Goal: Information Seeking & Learning: Learn about a topic

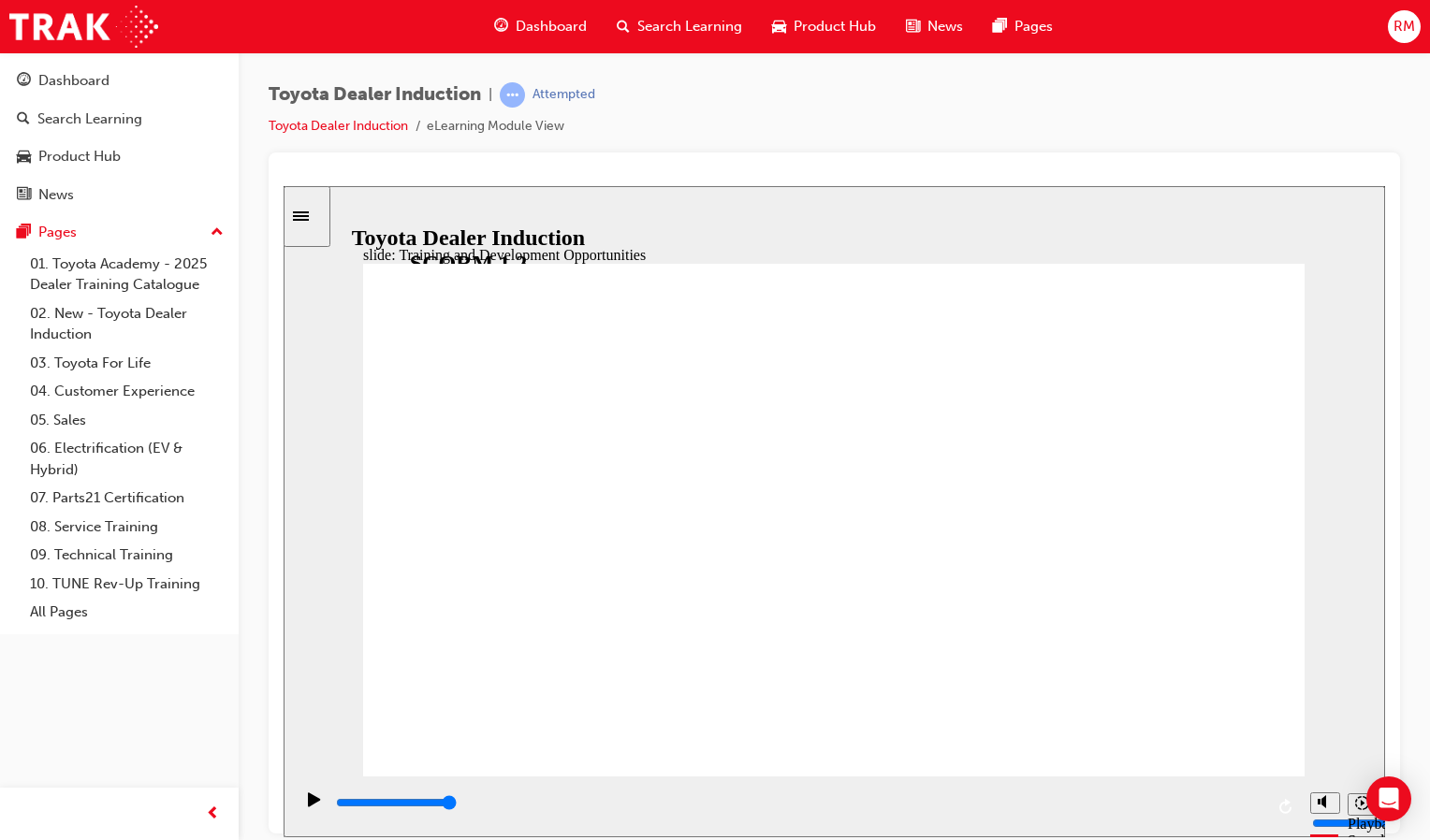
drag, startPoint x: 1139, startPoint y: 467, endPoint x: 1149, endPoint y: 485, distance: 20.6
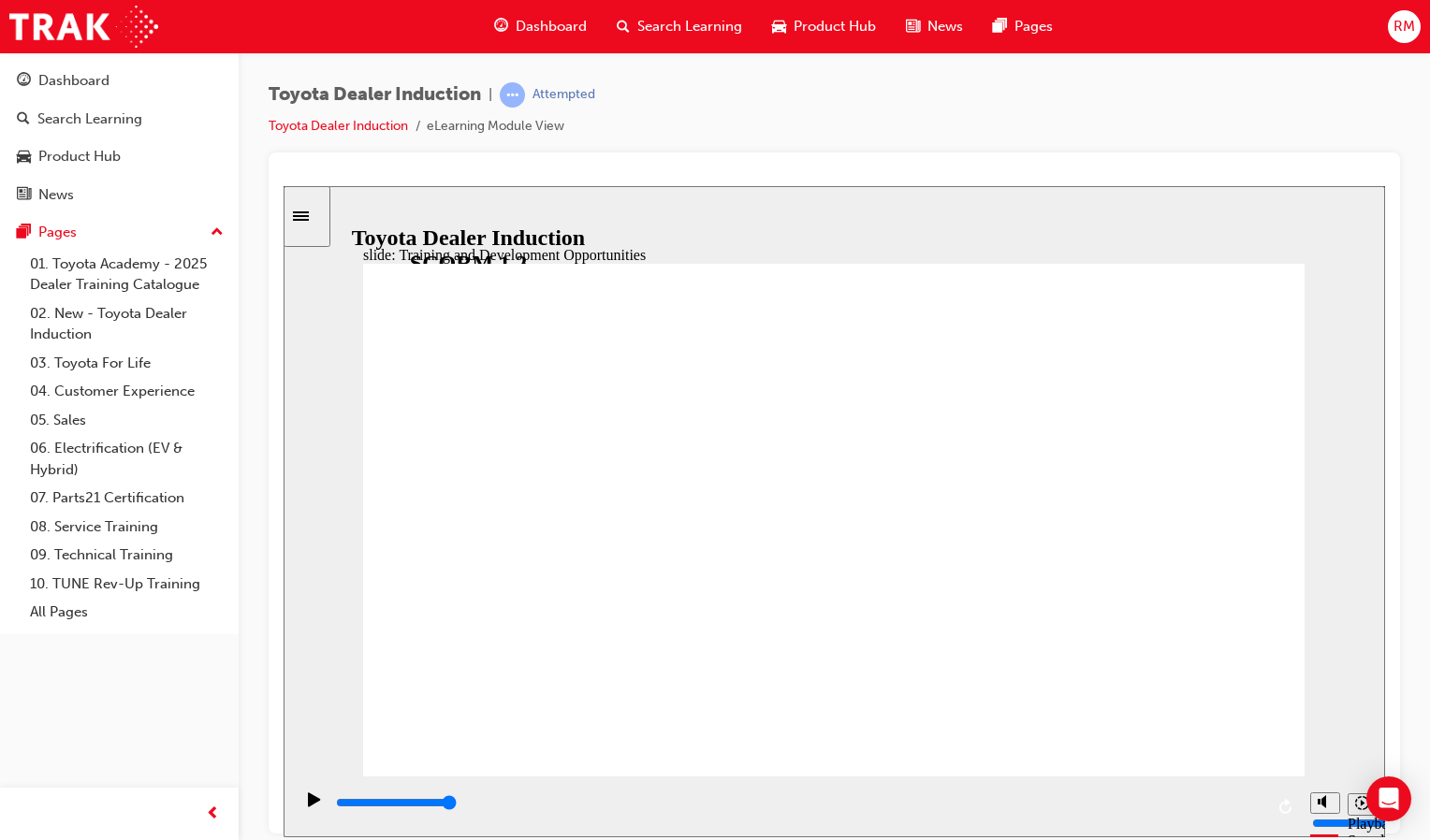
type input "5000"
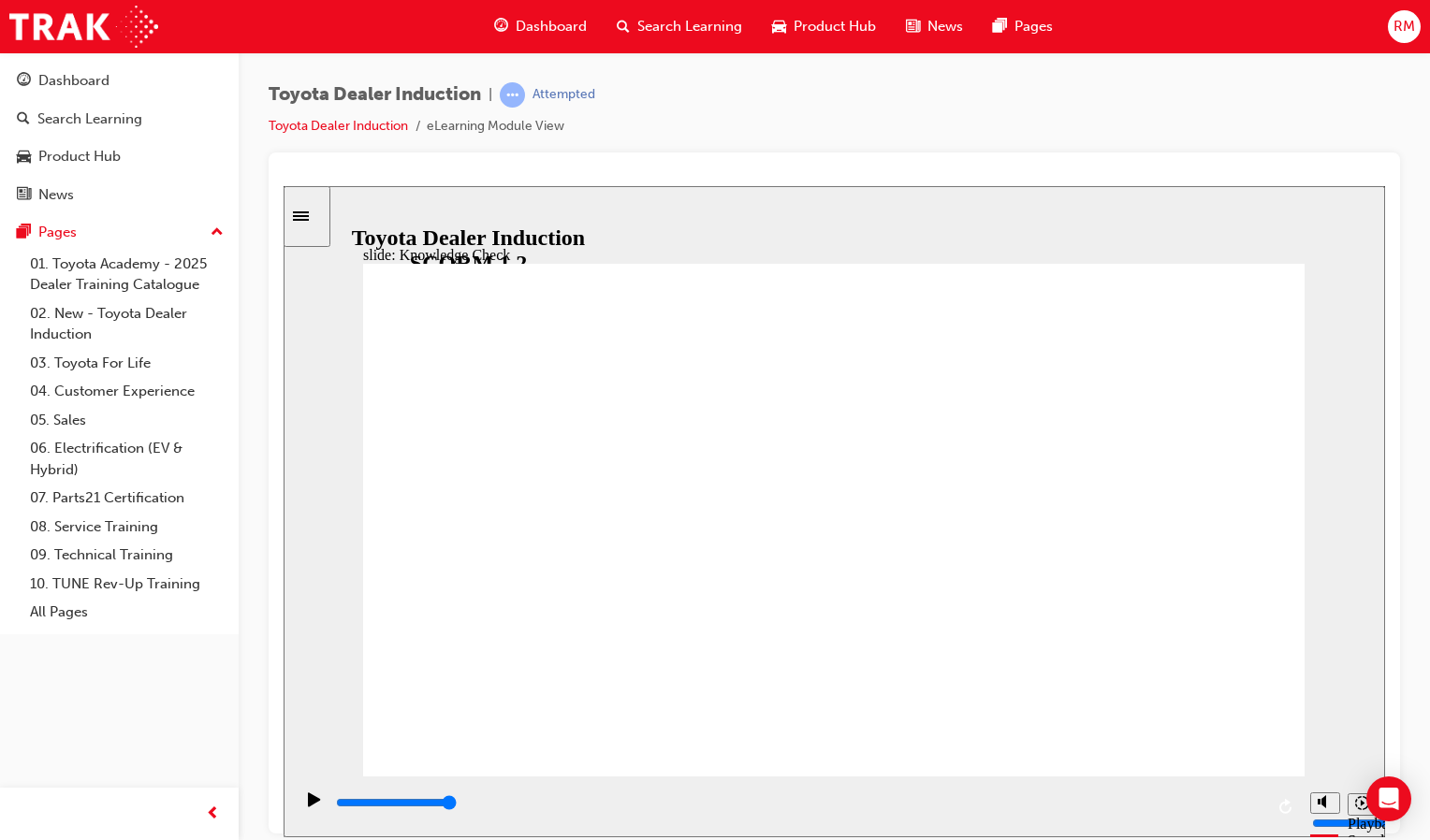
radio input "true"
drag, startPoint x: 426, startPoint y: 244, endPoint x: 425, endPoint y: 258, distance: 14.0
click at [426, 247] on div "slide: Knowledge Check Rectangle 2 Oval 2 cross icon 1 Freeform 1 Freeform 2 In…" at bounding box center [834, 511] width 1102 height 652
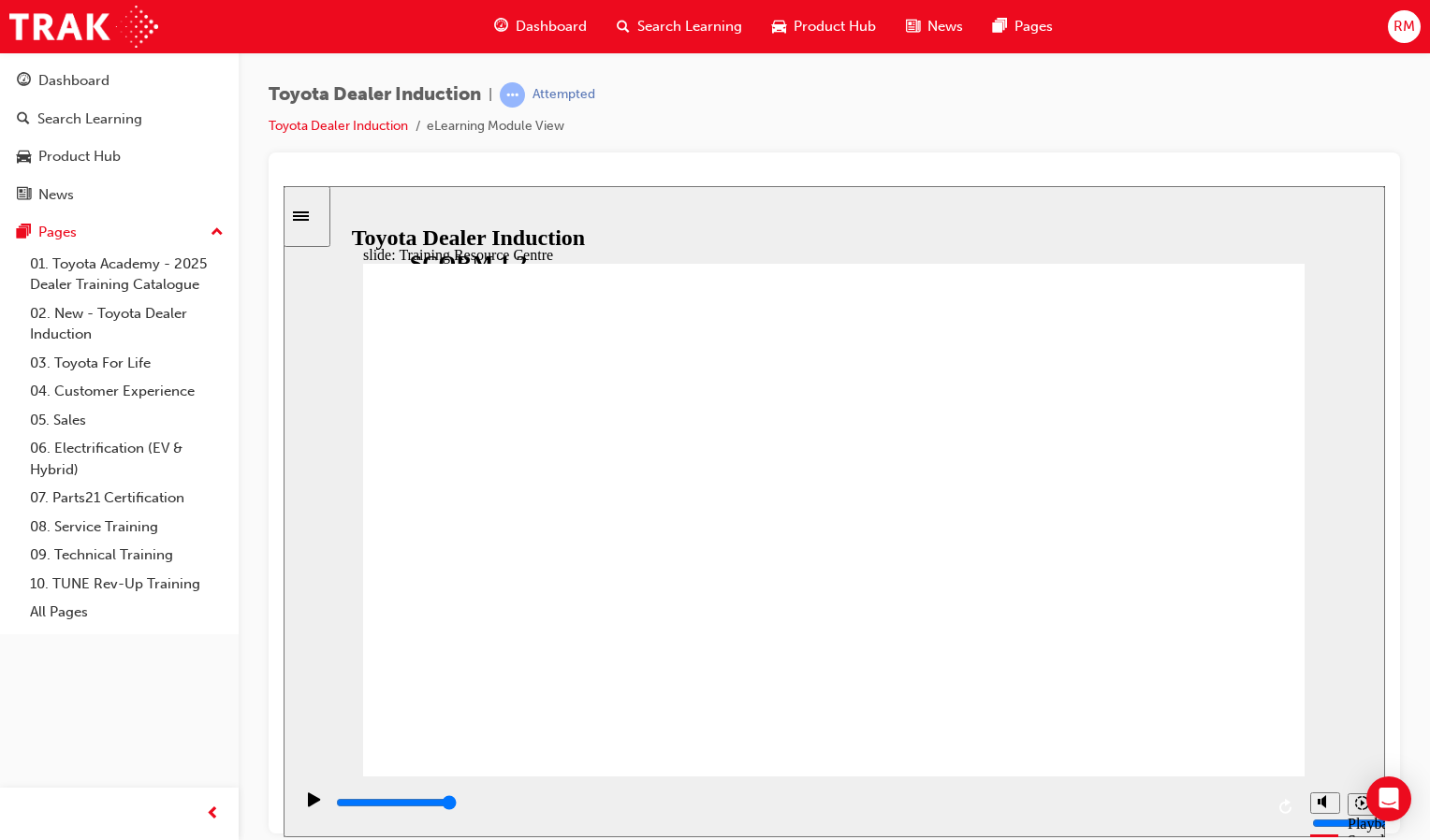
type input "3700"
radio input "true"
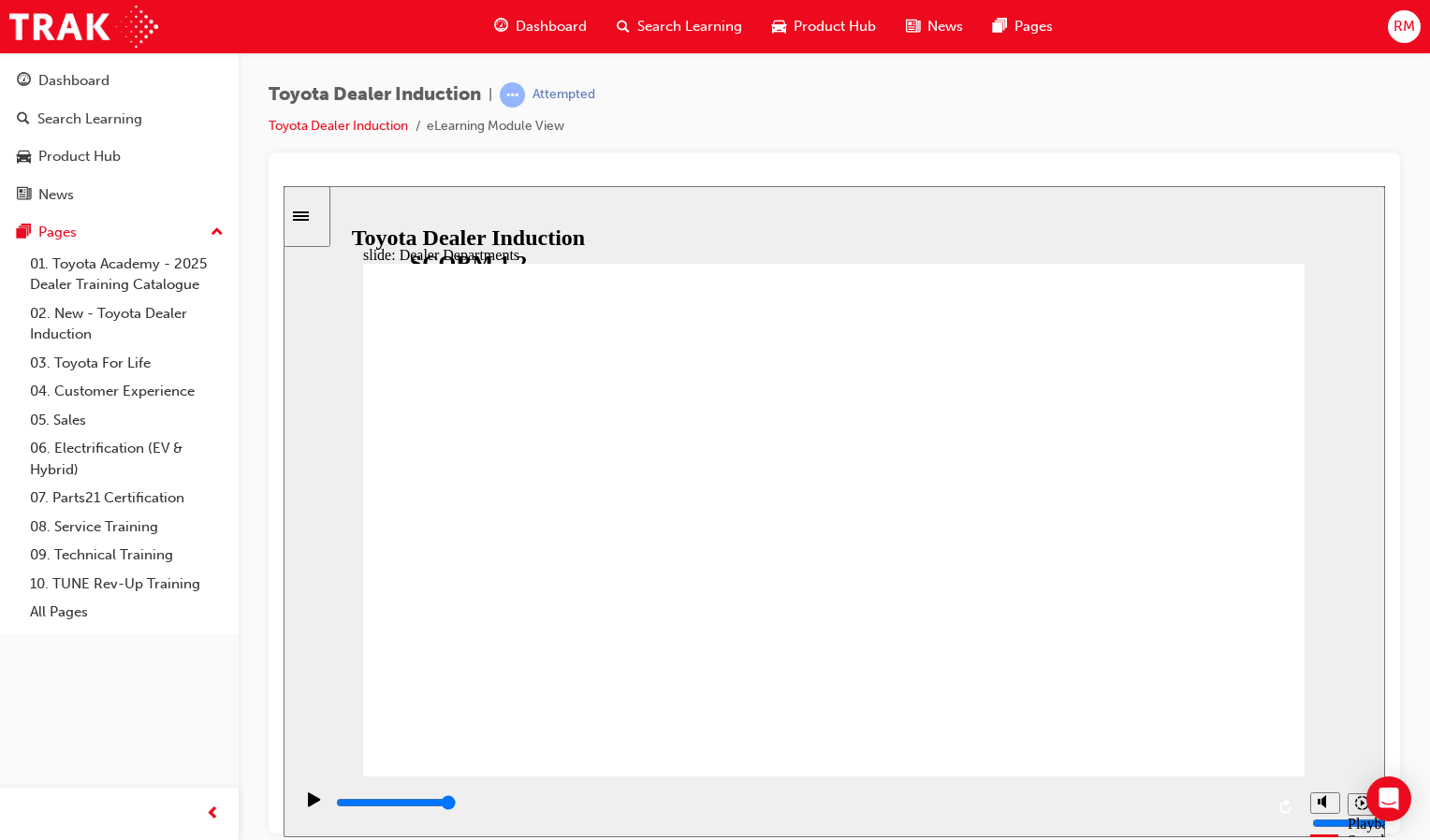
type input "11300"
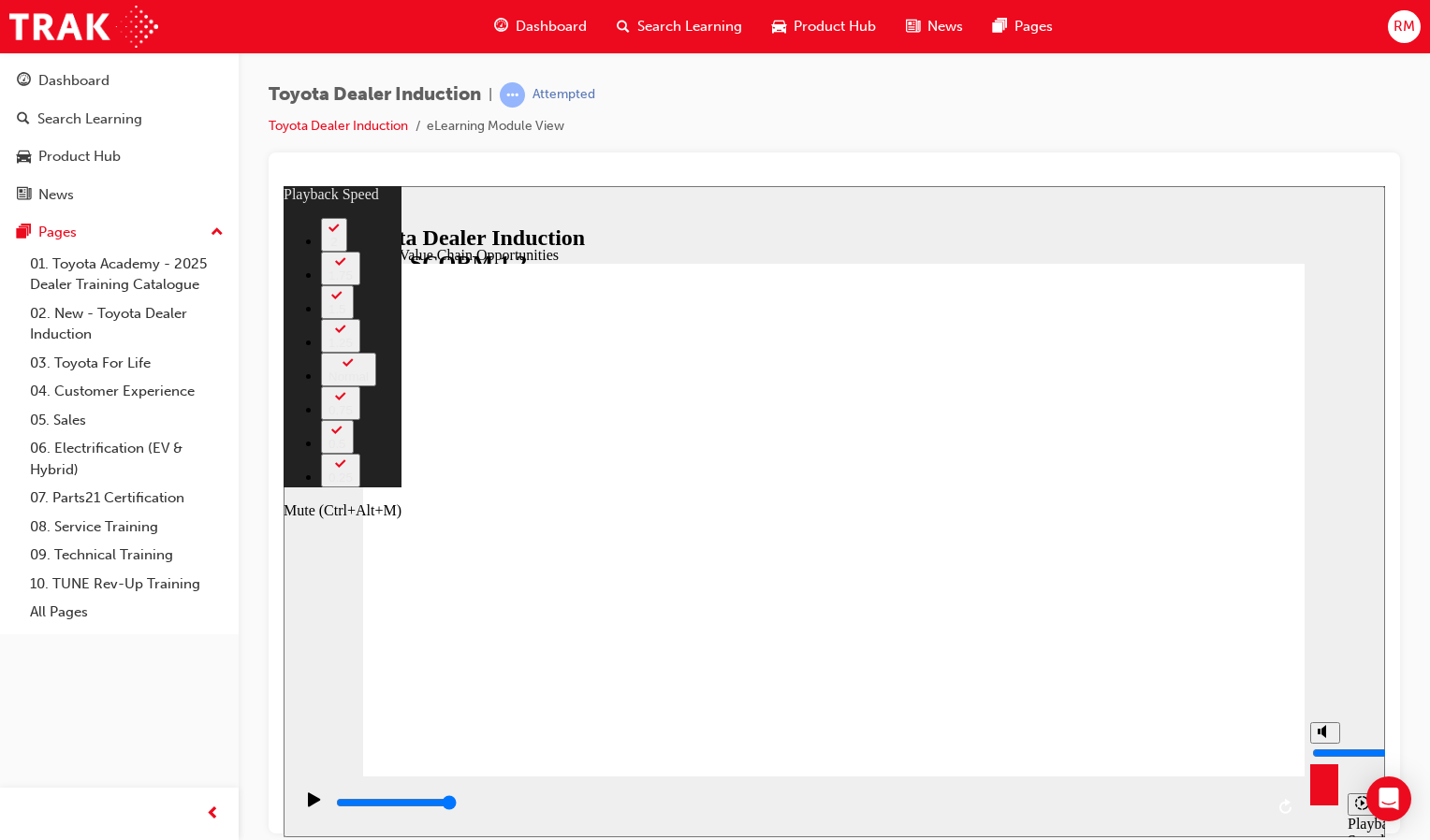
type input "37"
type input "7"
type input "37"
type input "7"
type input "6"
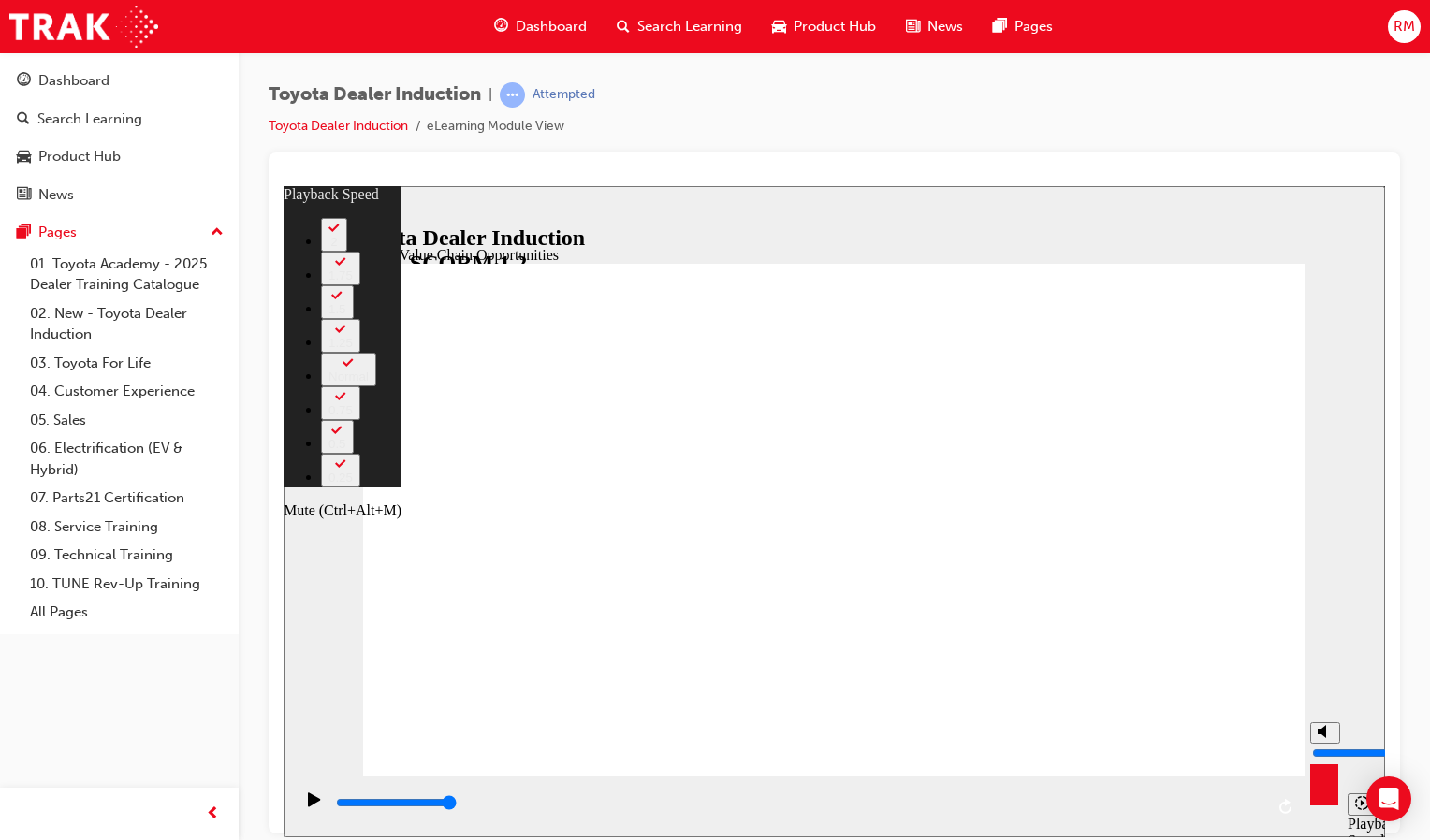
type input "37"
type input "6"
type input "5"
type input "37"
type input "5"
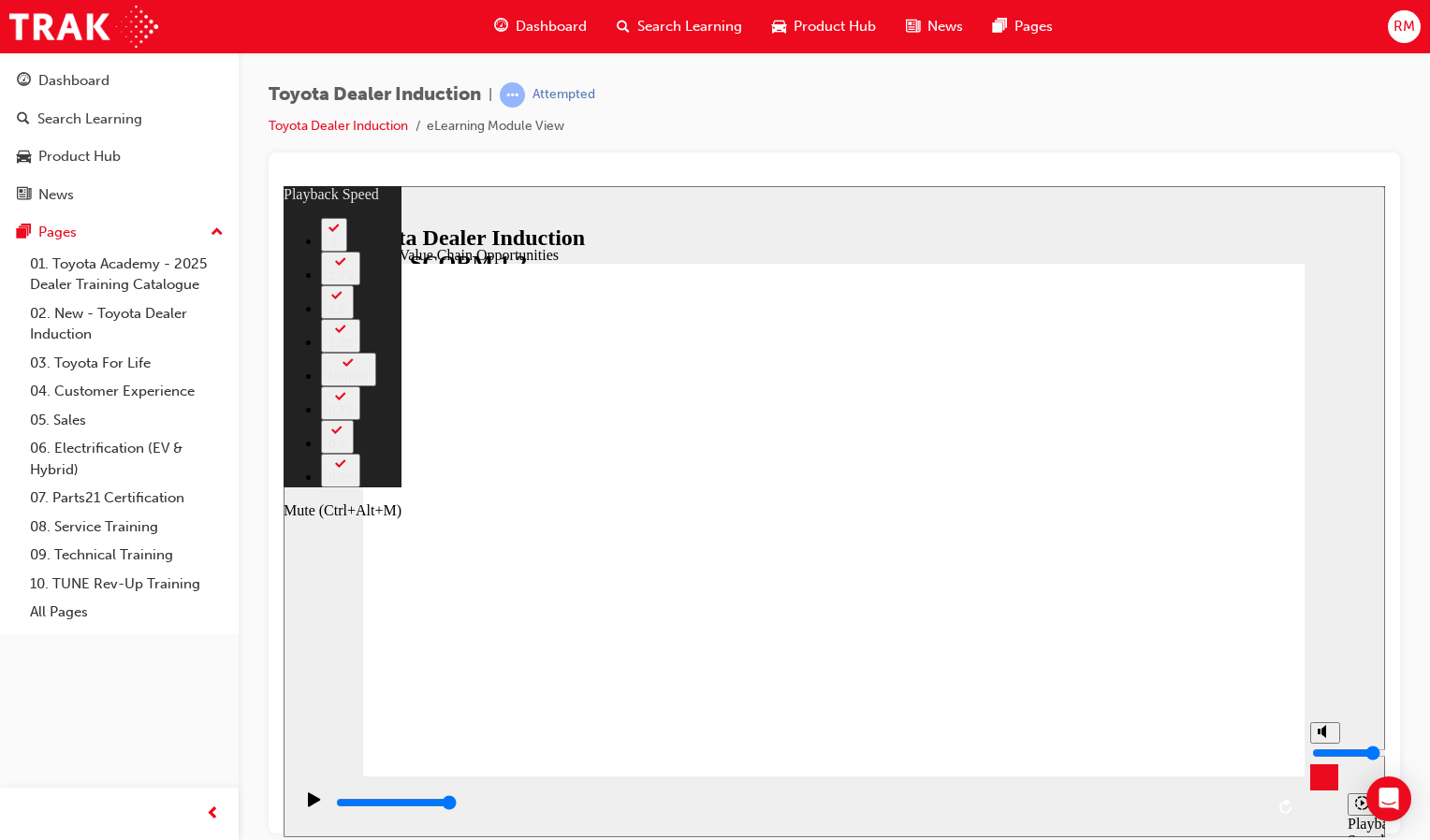
type input "37"
type input "4"
type input "37"
type input "4"
type input "37"
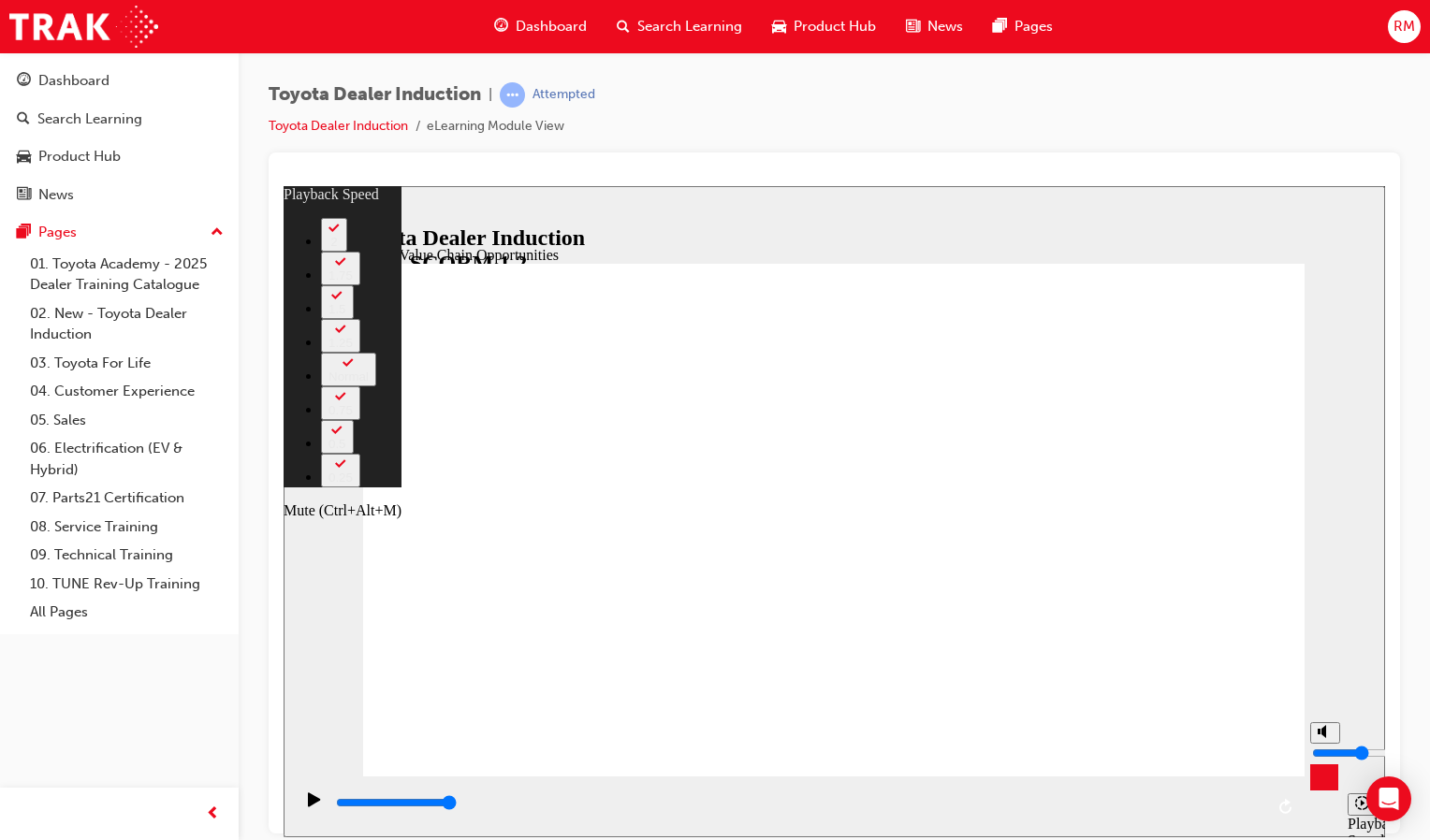
type input "3"
type input "37"
type input "3"
type input "38"
drag, startPoint x: 1322, startPoint y: 737, endPoint x: 1328, endPoint y: 757, distance: 20.9
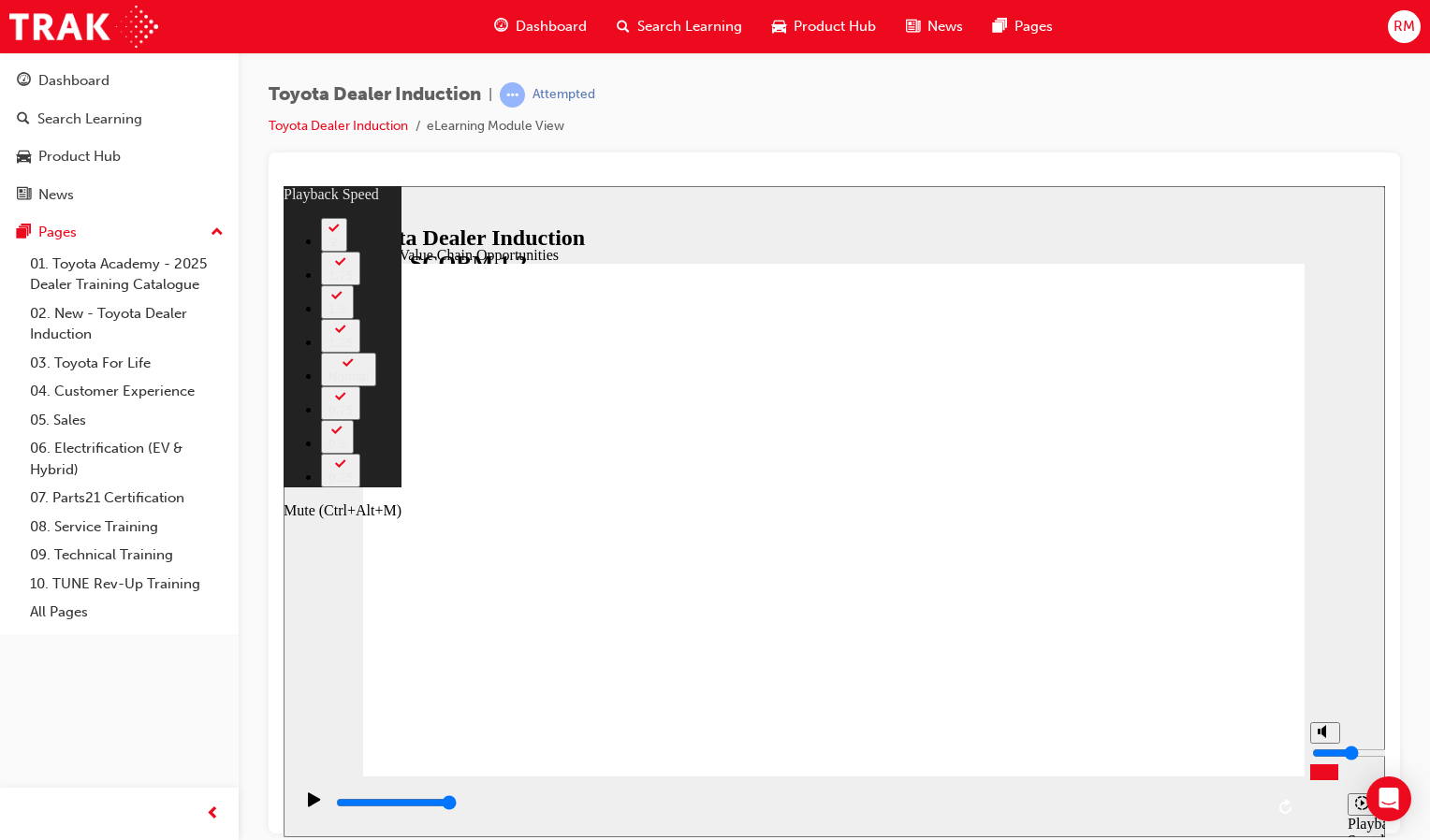
type input "3"
click at [1328, 757] on input "volume" at bounding box center [1372, 752] width 121 height 15
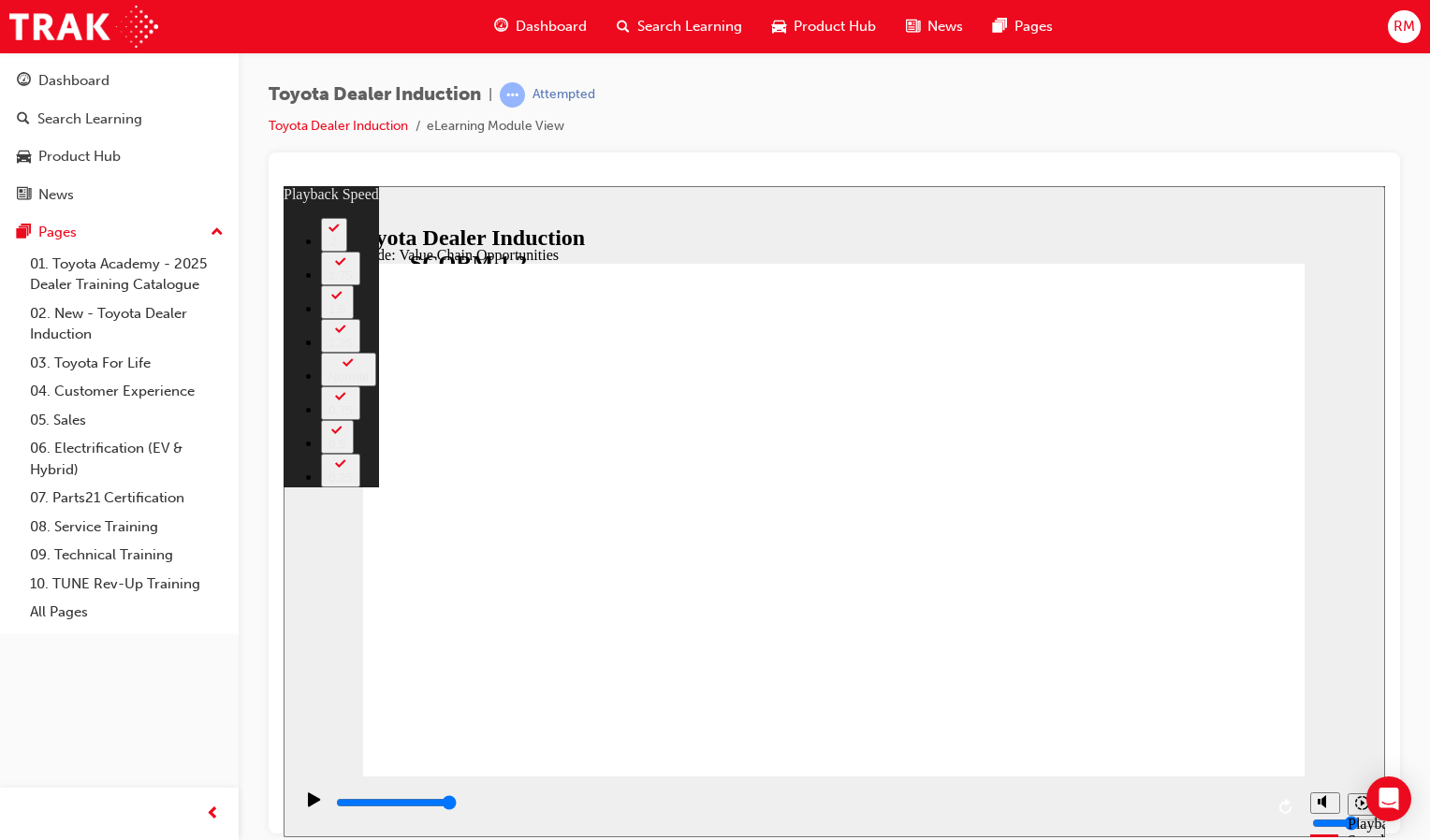
type input "64"
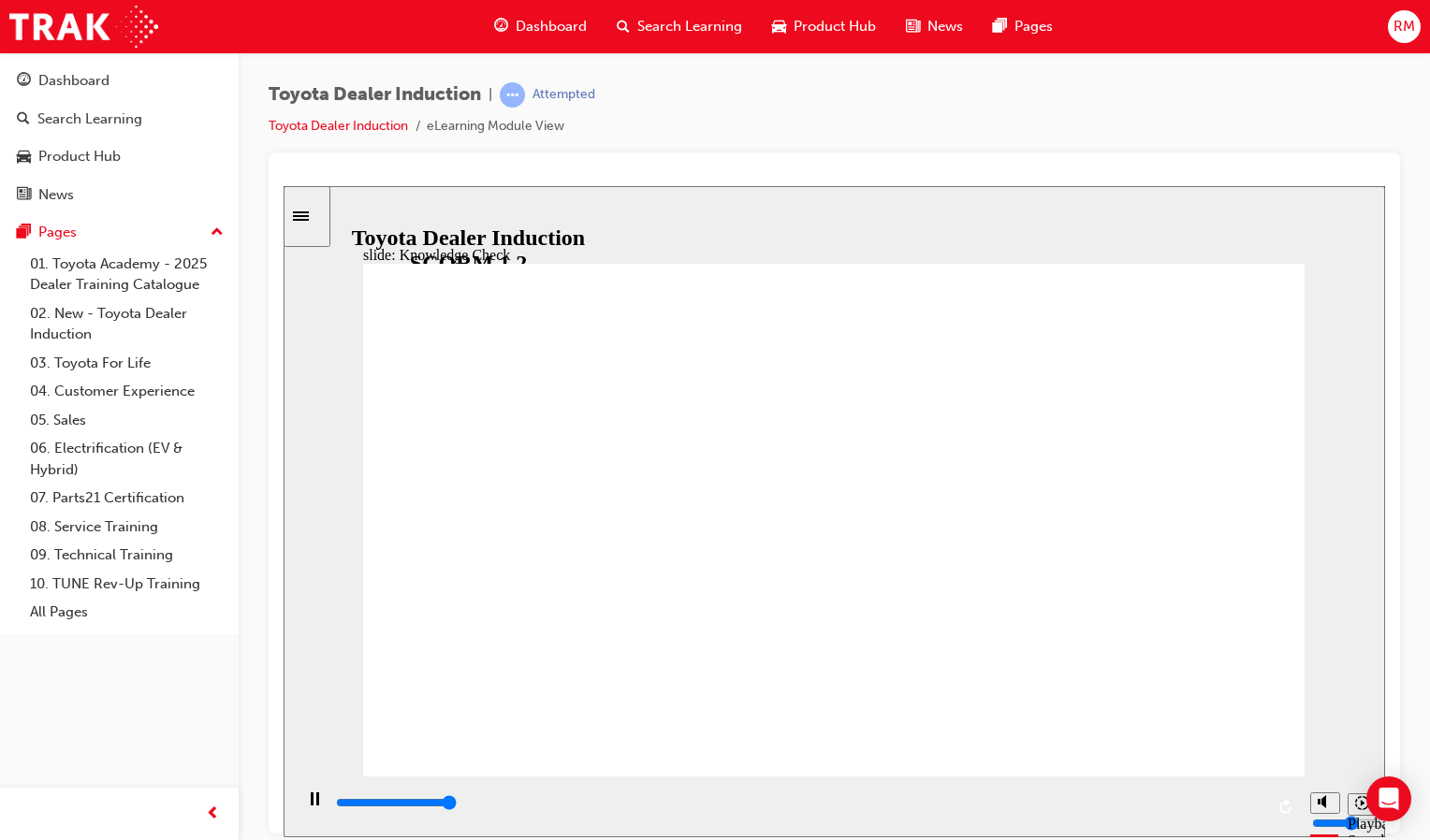
type input "5000"
radio input "true"
type input "5000"
radio input "true"
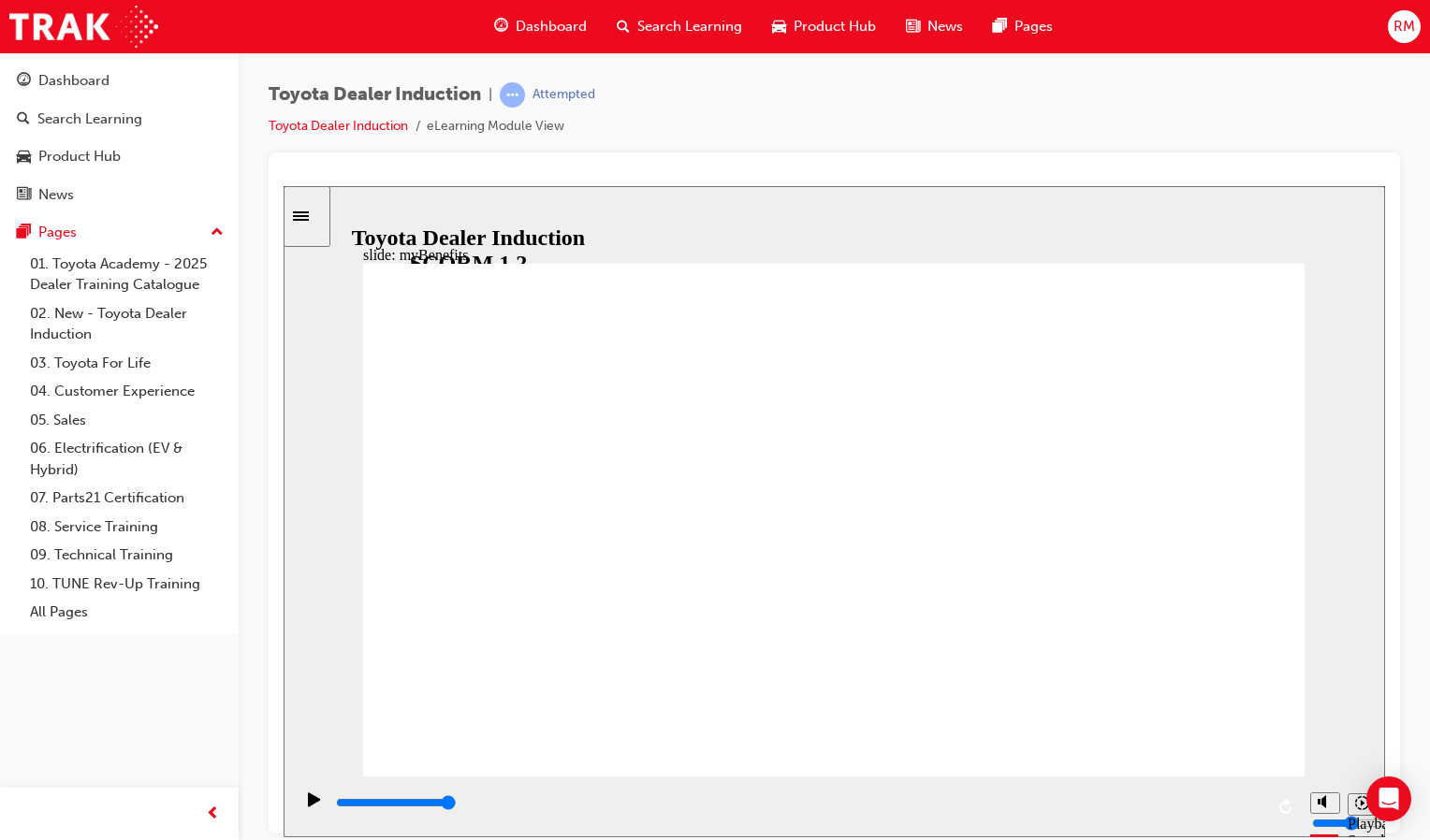
drag, startPoint x: 637, startPoint y: 431, endPoint x: 636, endPoint y: 442, distance: 11.0
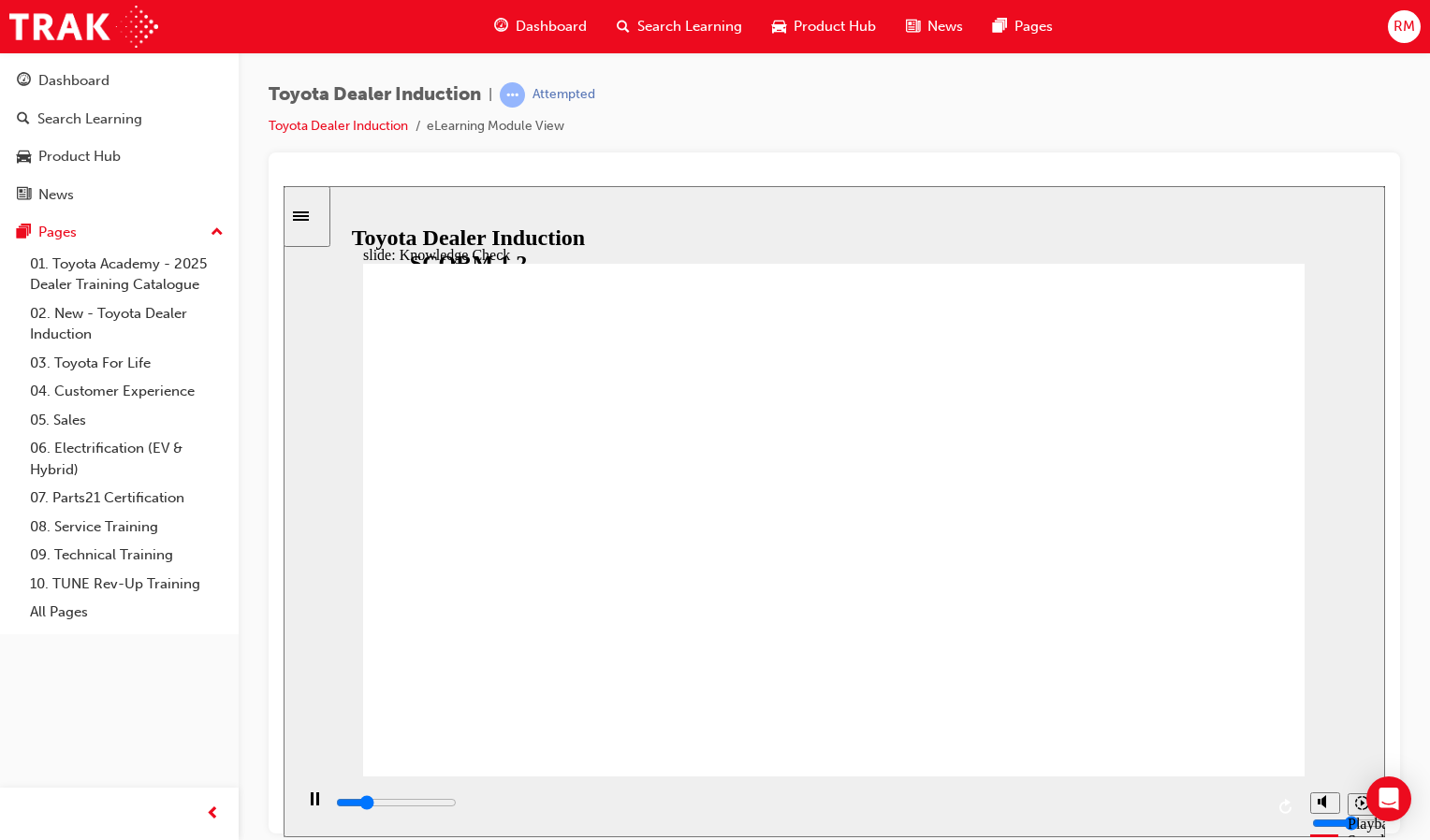
type input "3400"
type input "t"
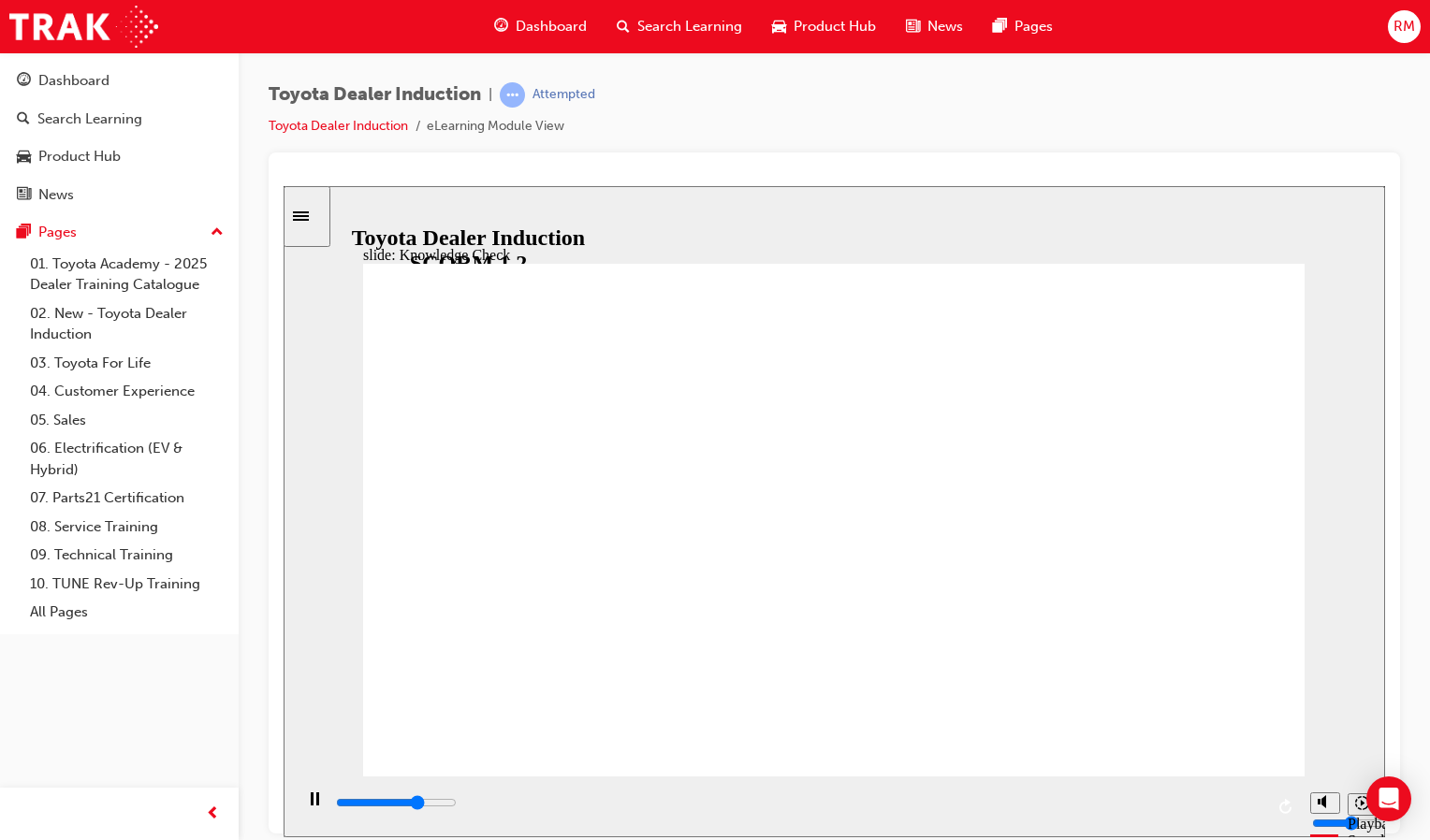
type input "3600"
type input "to"
type input "4000"
type input "toy"
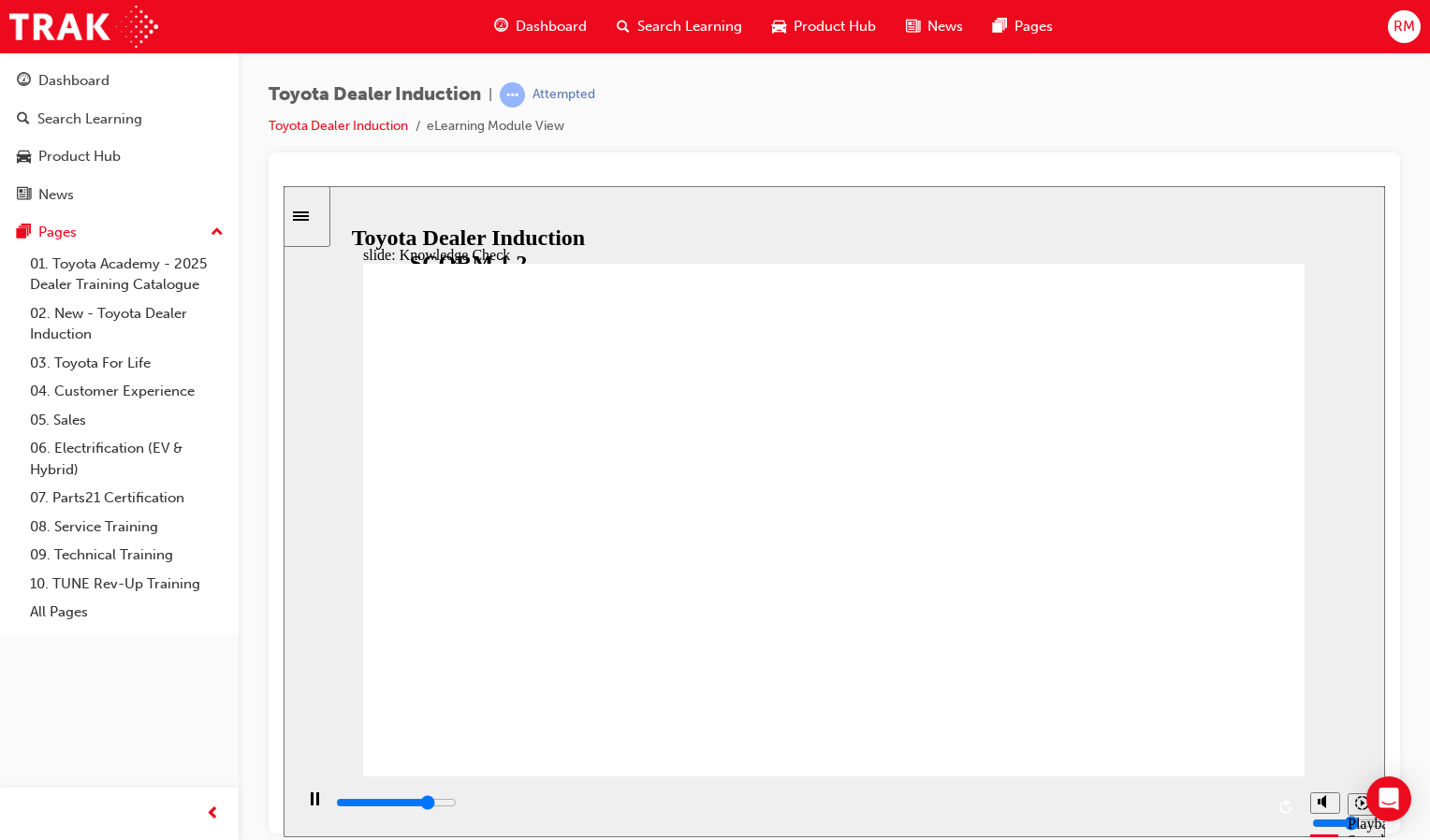
type input "toy"
type input "4600"
type input "toyo"
type input "5000"
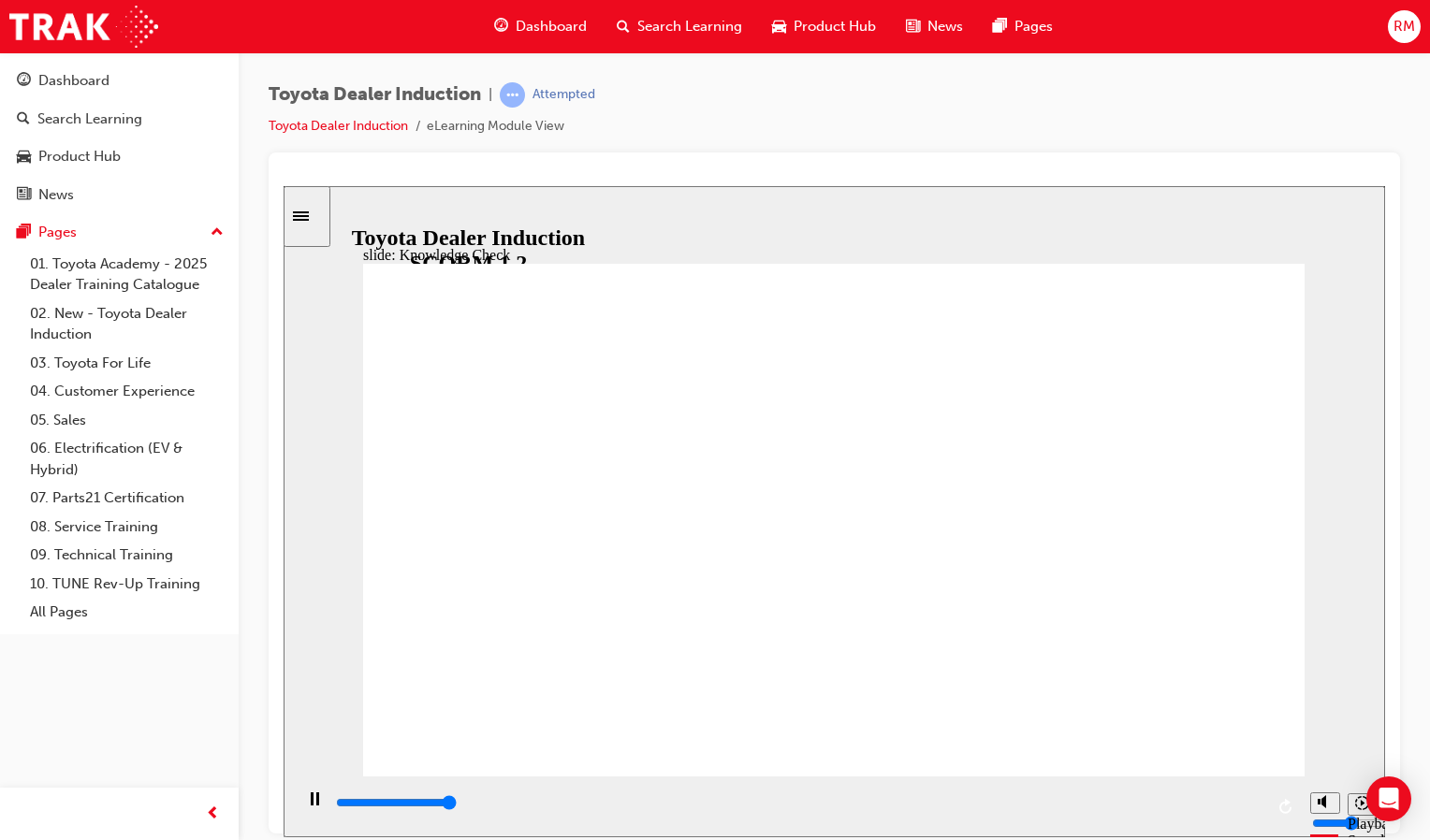
type input "toyot"
type input "toyota"
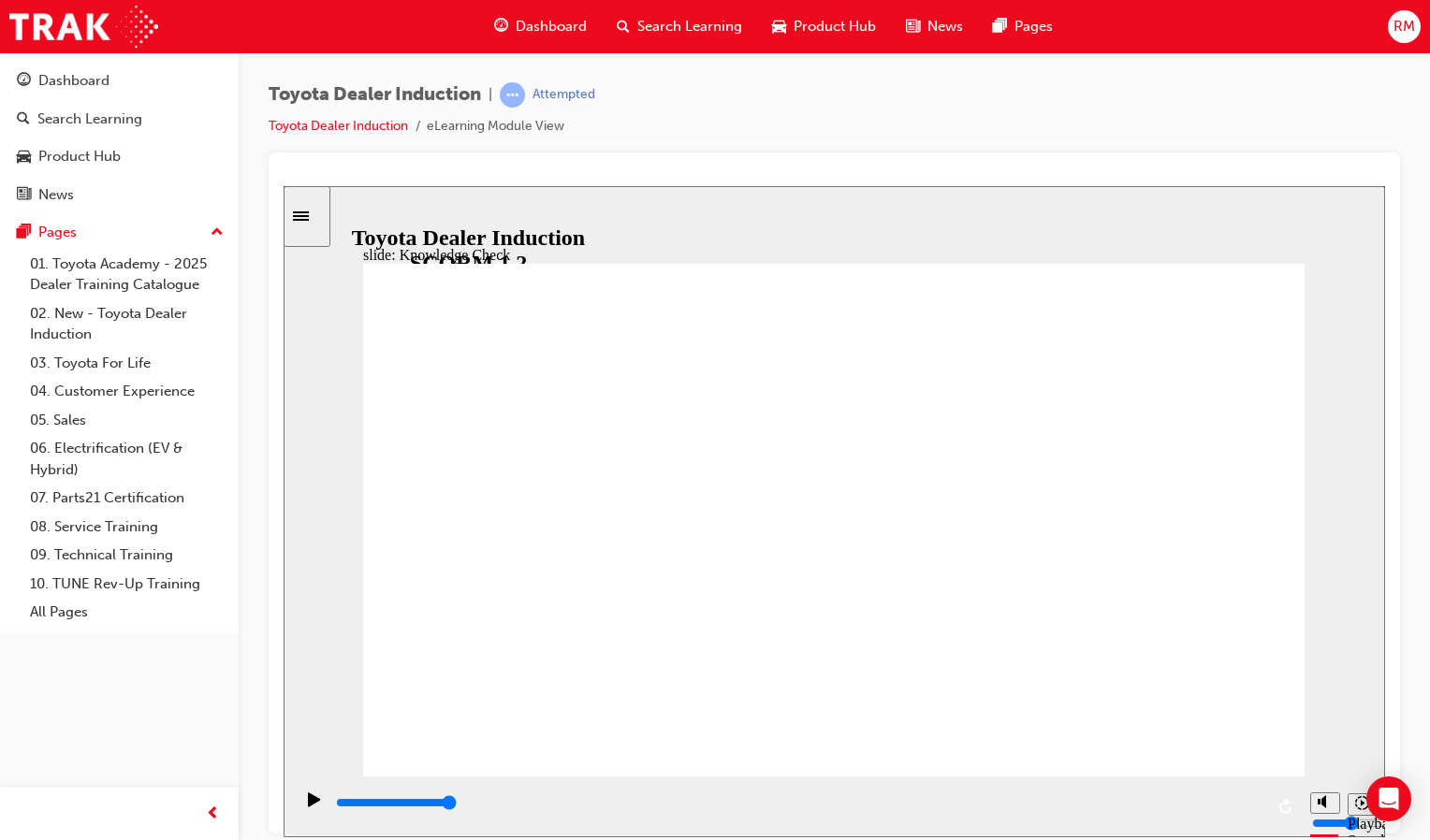
type input "toyota"
type input "toyota e"
type input "toyota en"
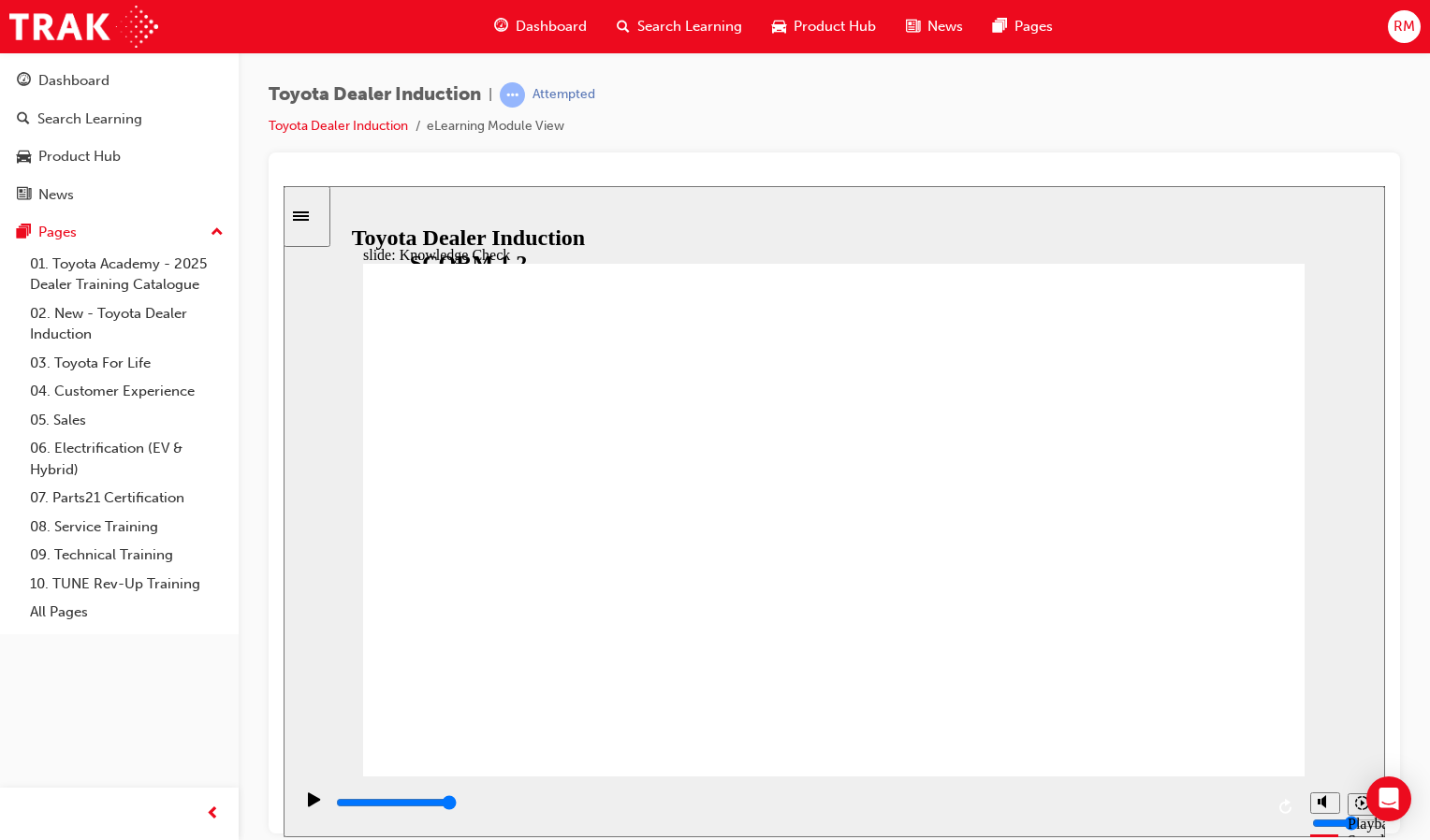
type input "toyota eng"
type input "toyota enga"
type input "toyota engag"
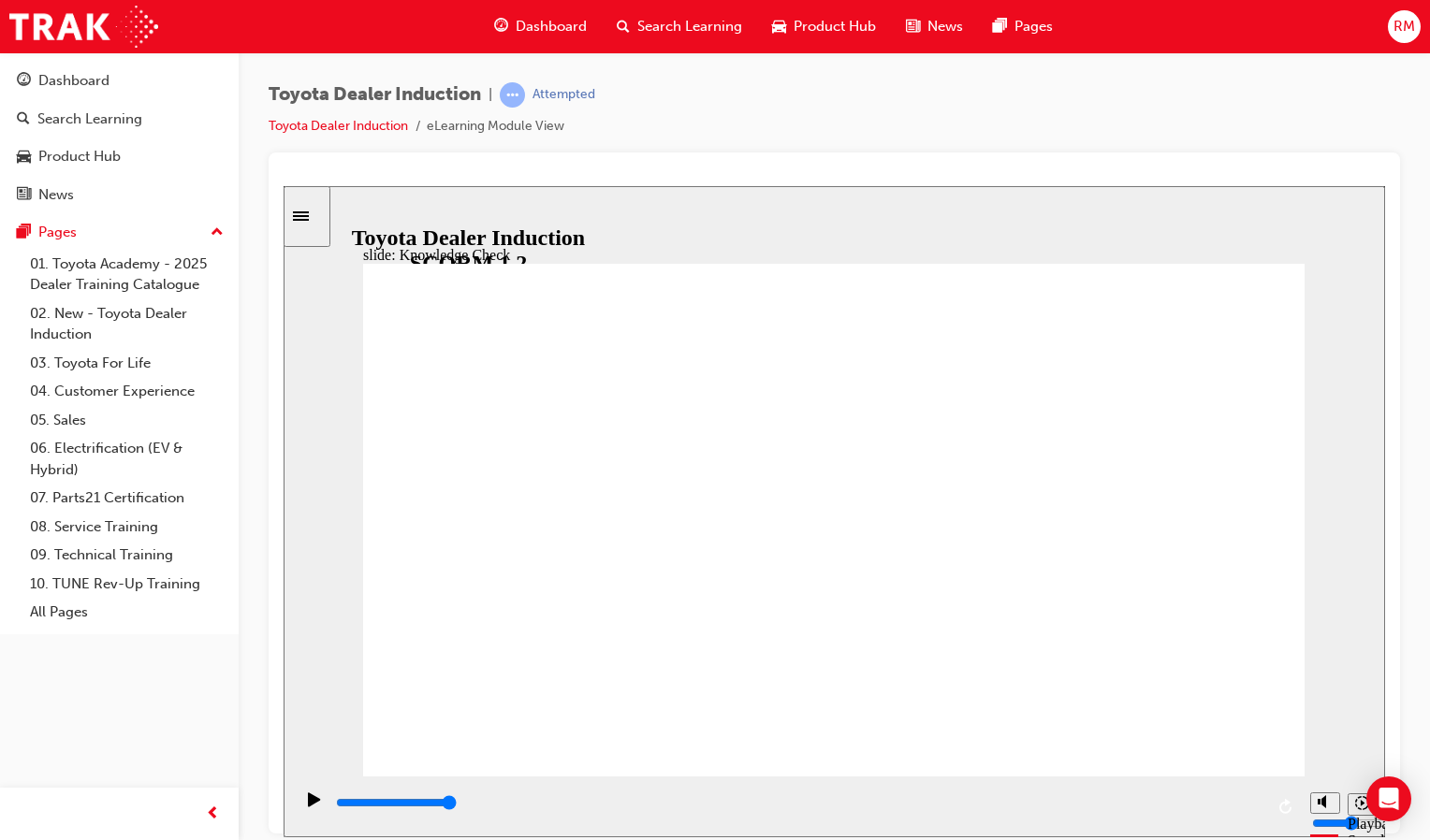
type input "toyota engag"
type input "toyota engage"
drag, startPoint x: 1249, startPoint y: 259, endPoint x: 1230, endPoint y: 298, distance: 43.4
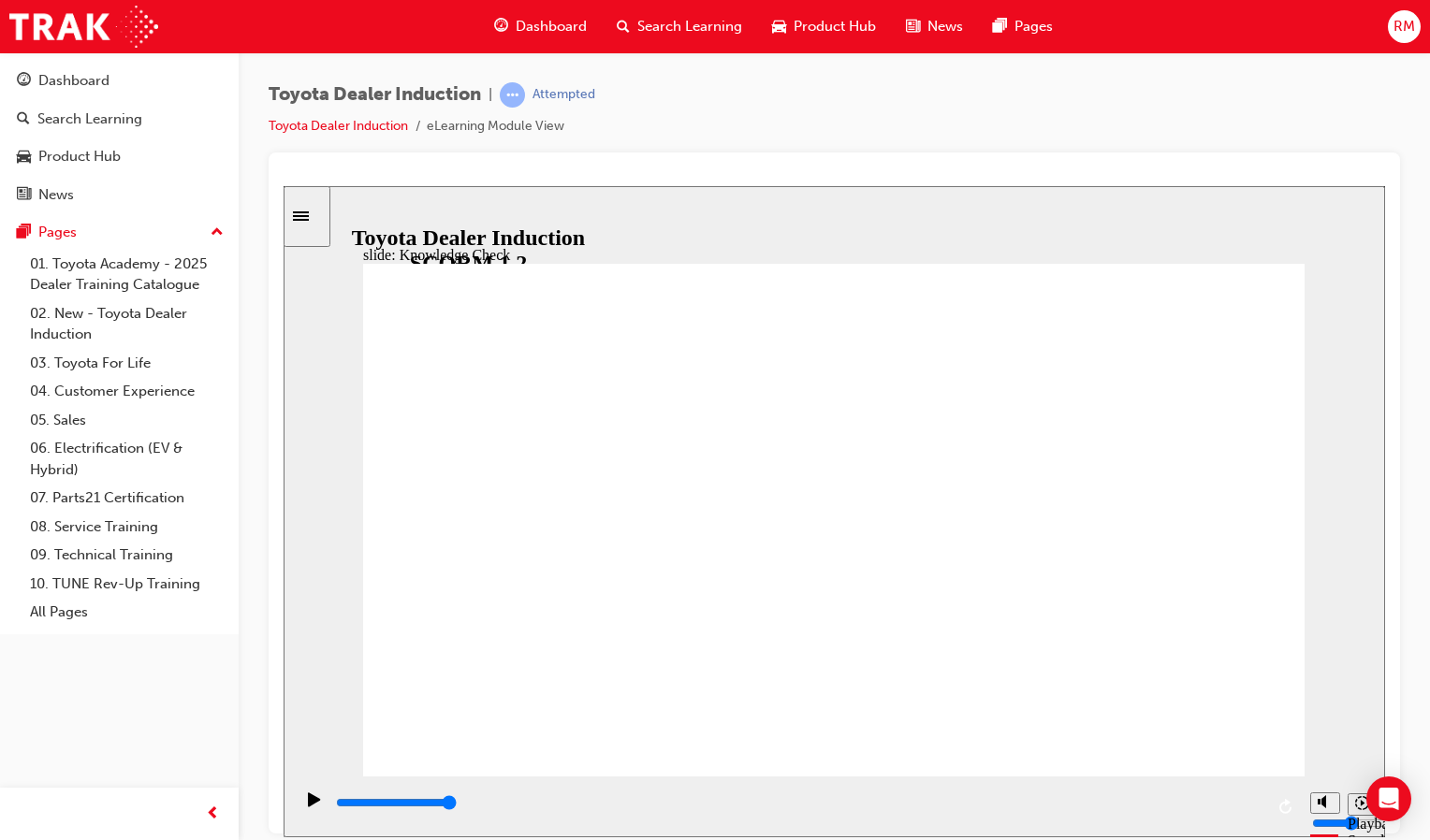
type input "toyota engage"
type input "800"
type input "toyota engage"
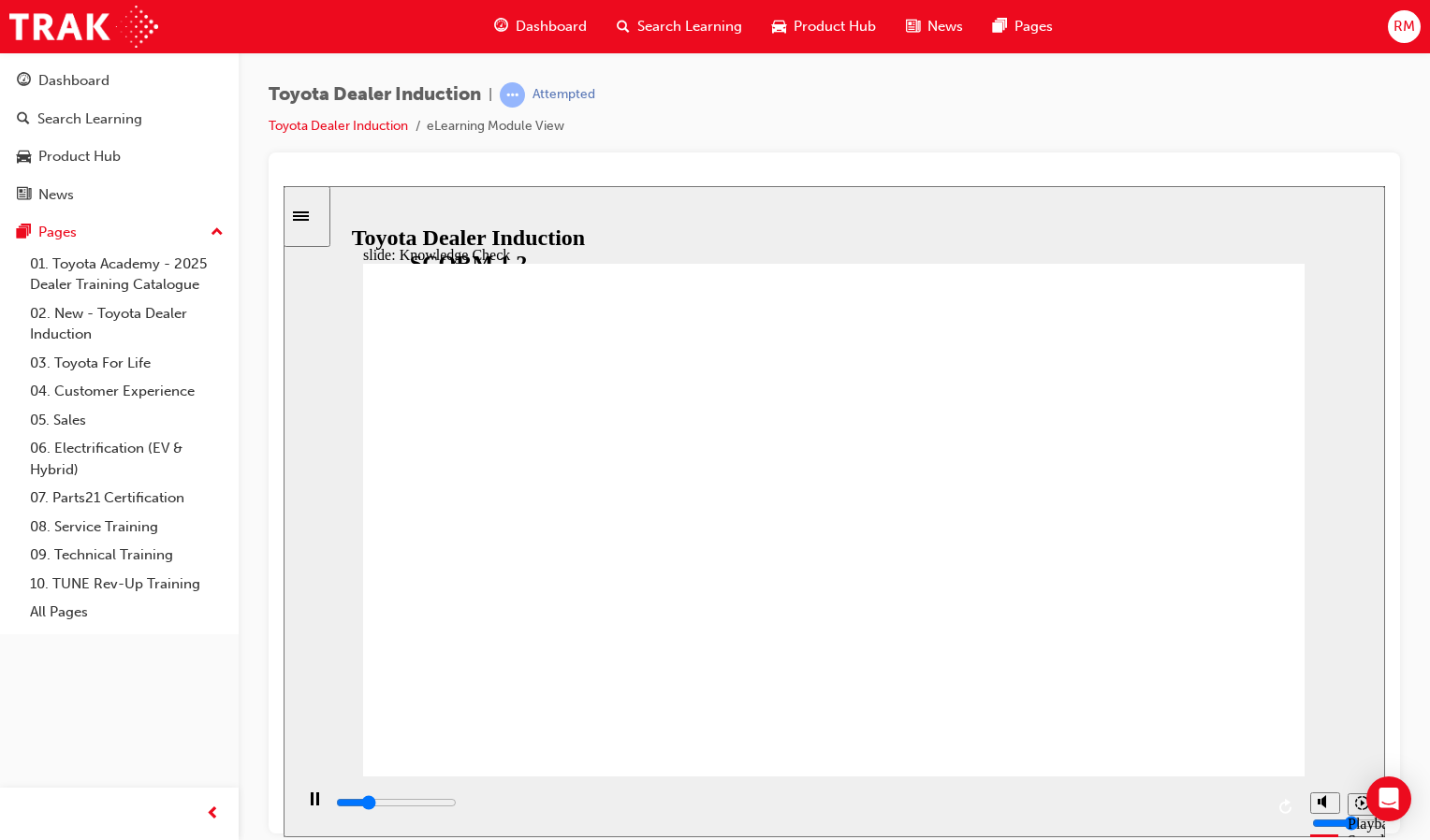
type input "2800"
type input "toyota engage"
type input "3400"
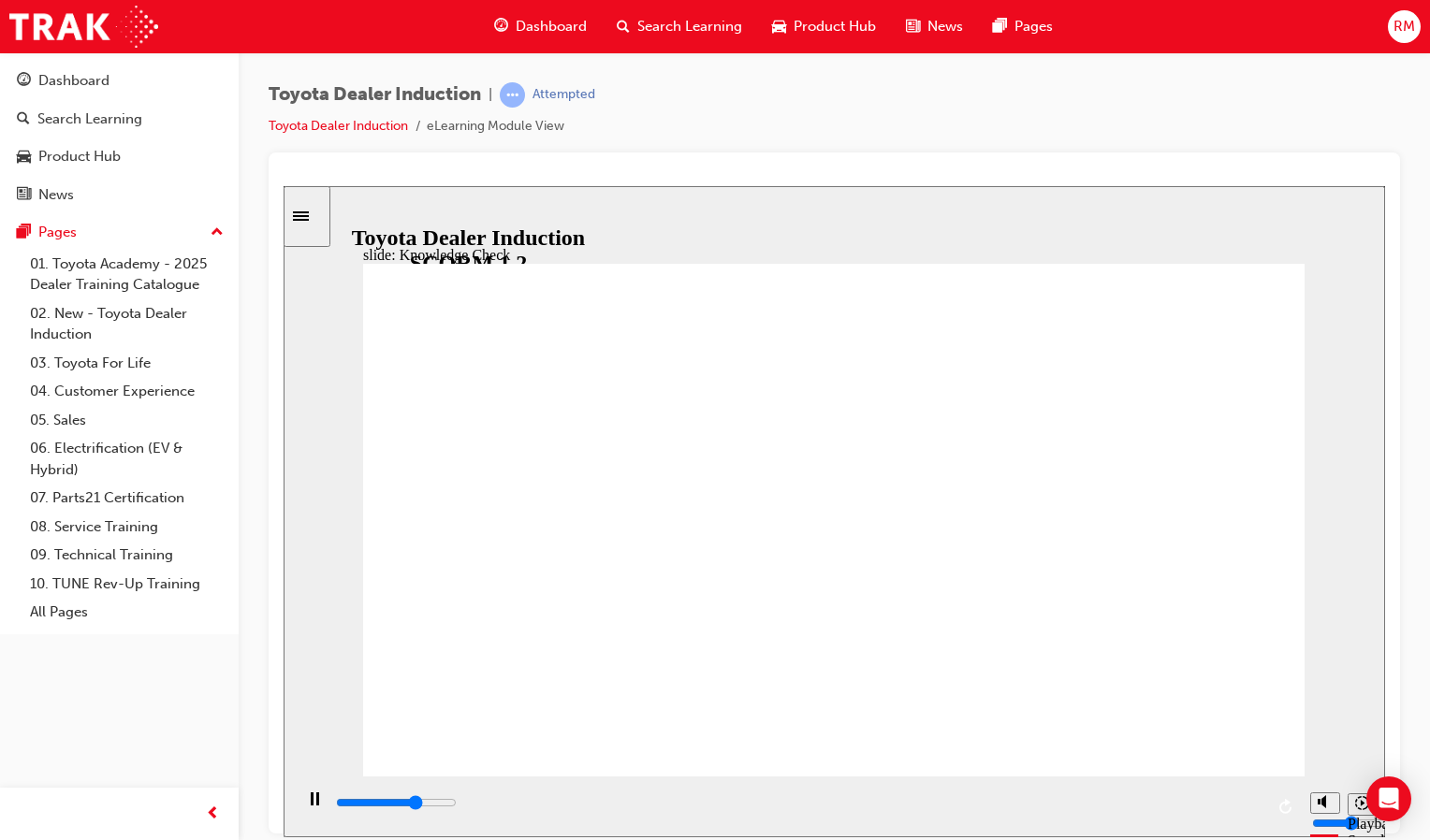
type input "toyota engage a"
type input "3800"
type input "toyota engage ap"
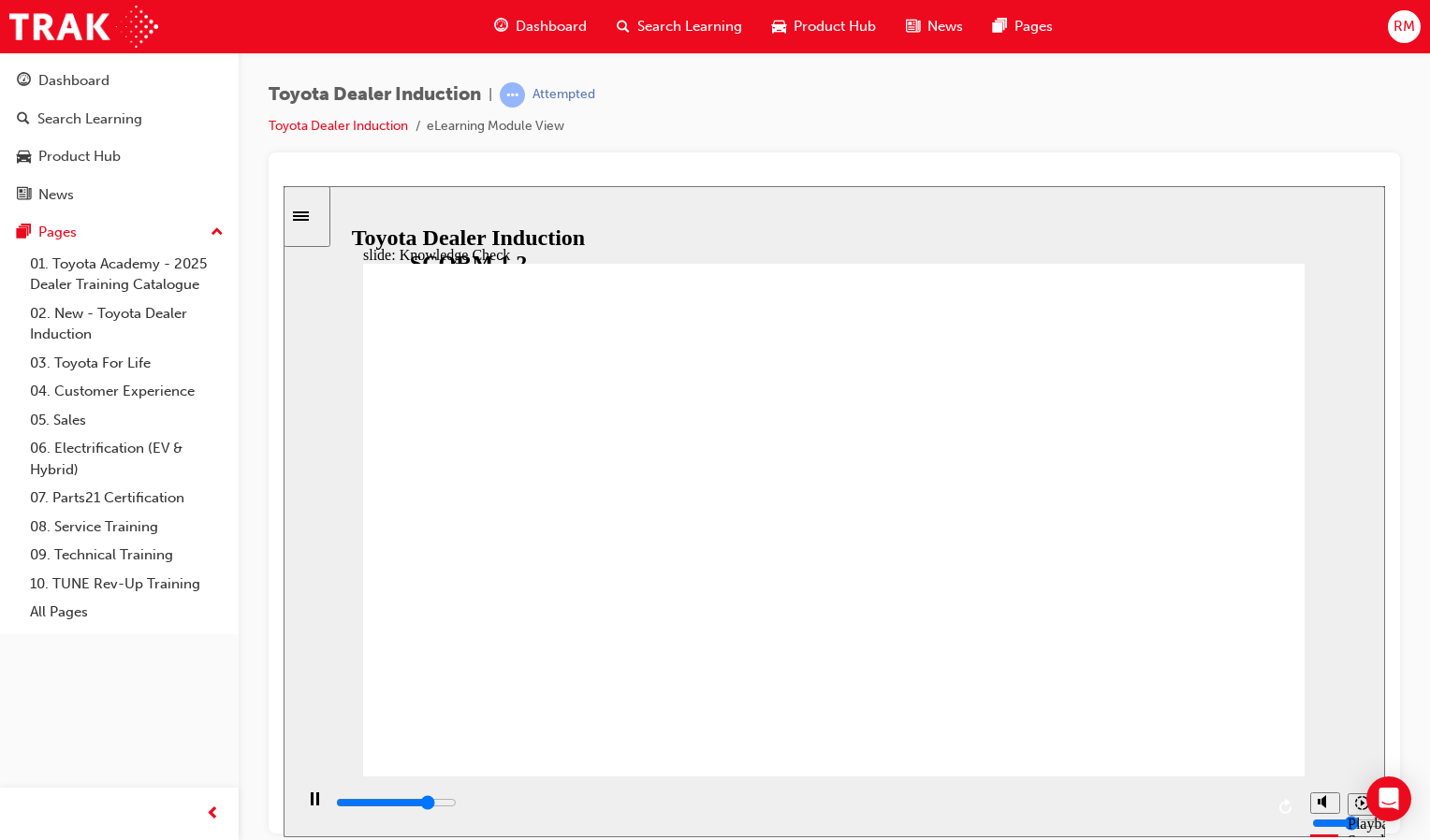
type input "4000"
type input "toyota engage app"
type input "5000"
type input "toyota engage app"
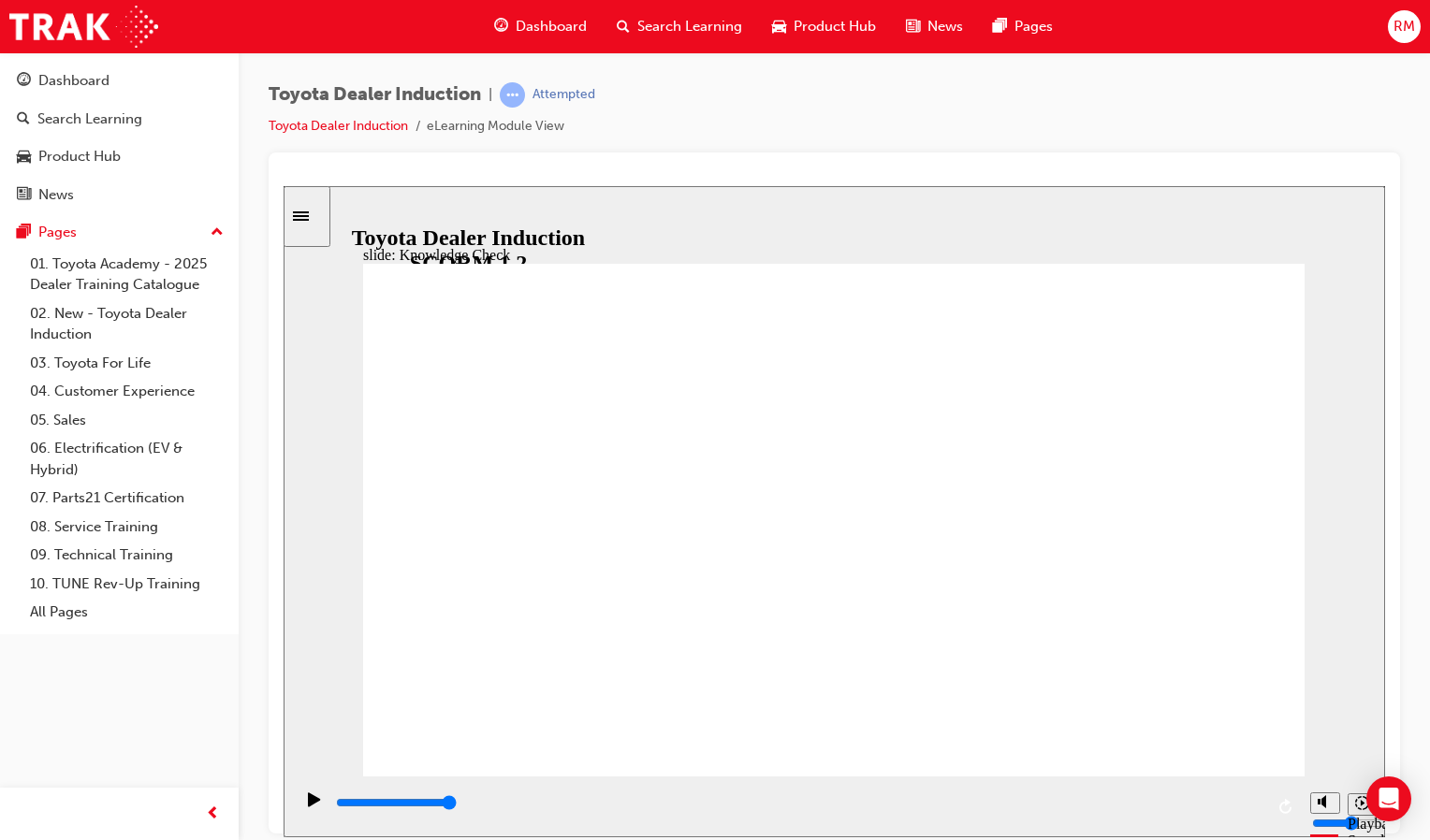
type input "toyota engage app"
type input "8500"
type input "2"
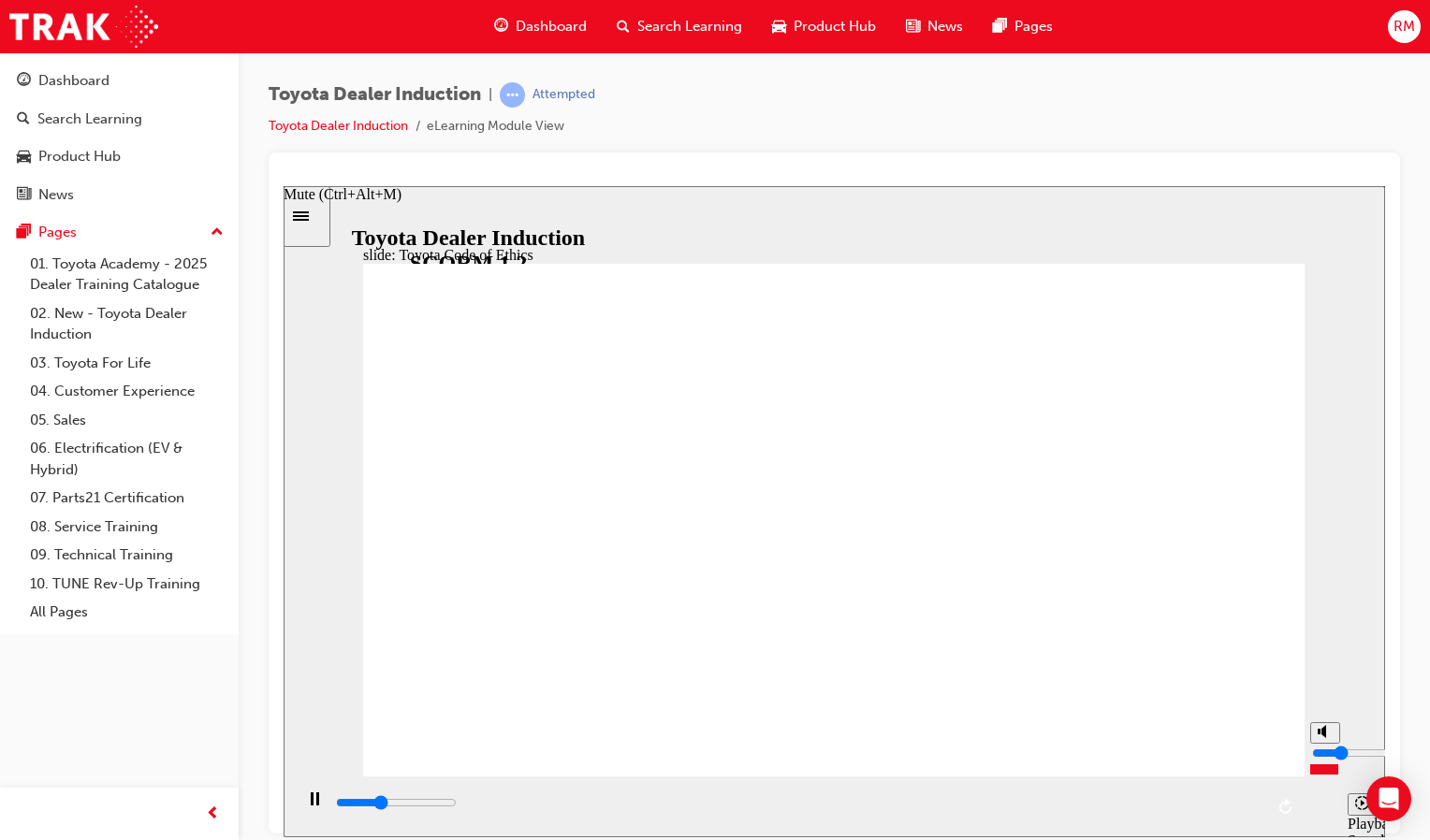
type input "8600"
type input "3"
type input "9200"
type input "4"
type input "9800"
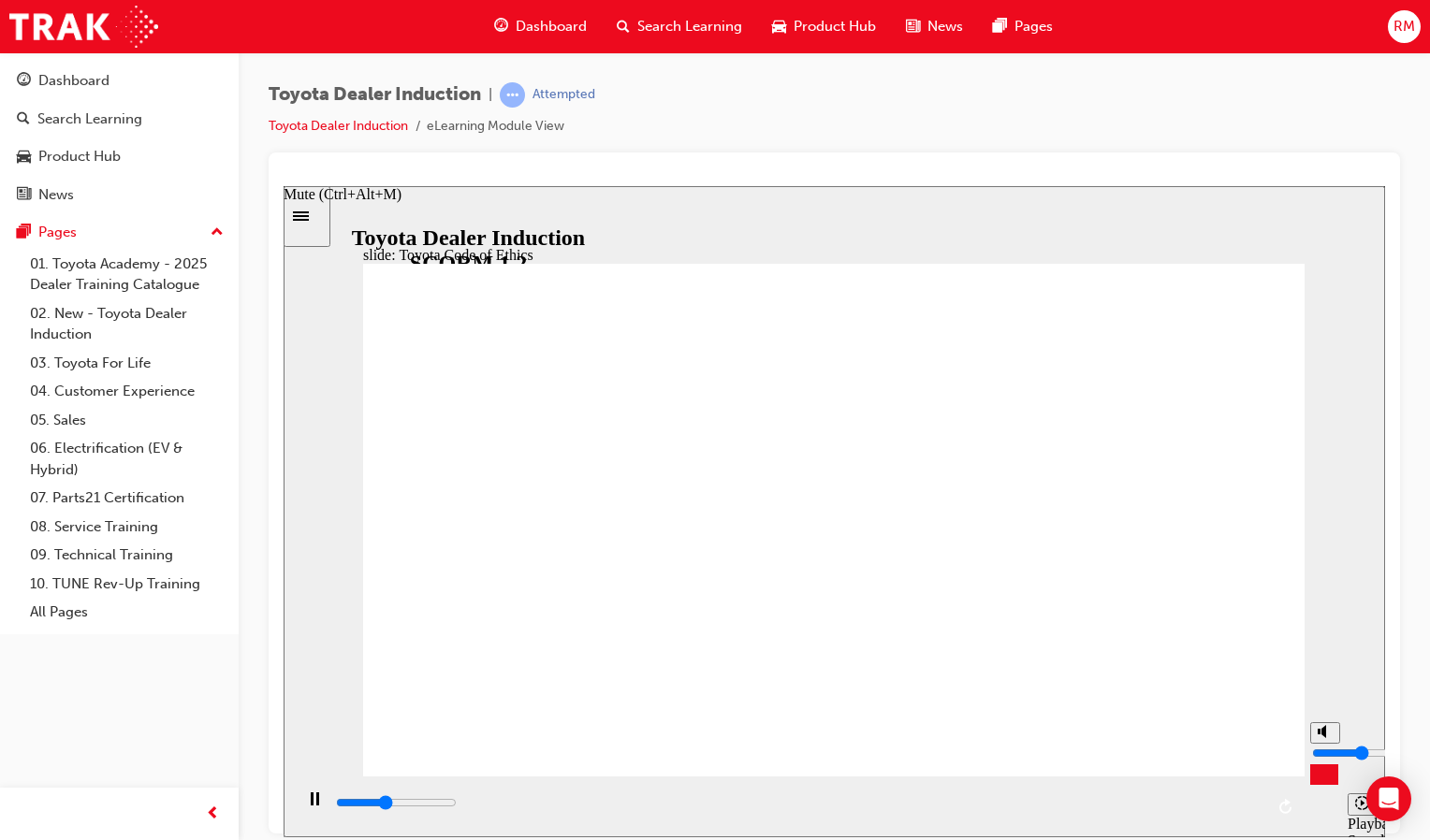
type input "5"
type input "10200"
type input "6"
type input "11100"
drag, startPoint x: 1319, startPoint y: 764, endPoint x: 1323, endPoint y: 745, distance: 19.4
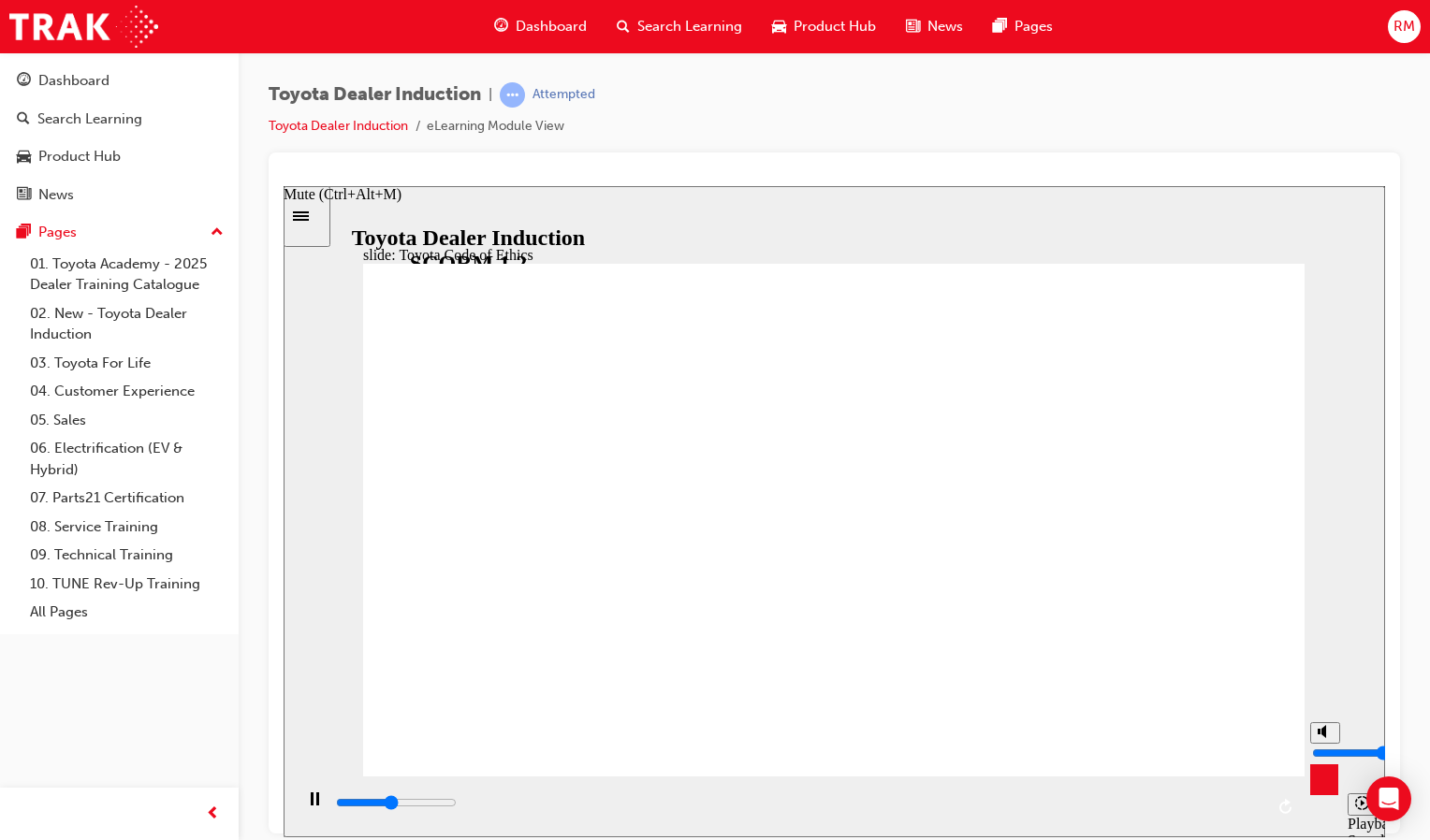
type input "6"
click at [1323, 745] on input "volume" at bounding box center [1372, 752] width 121 height 15
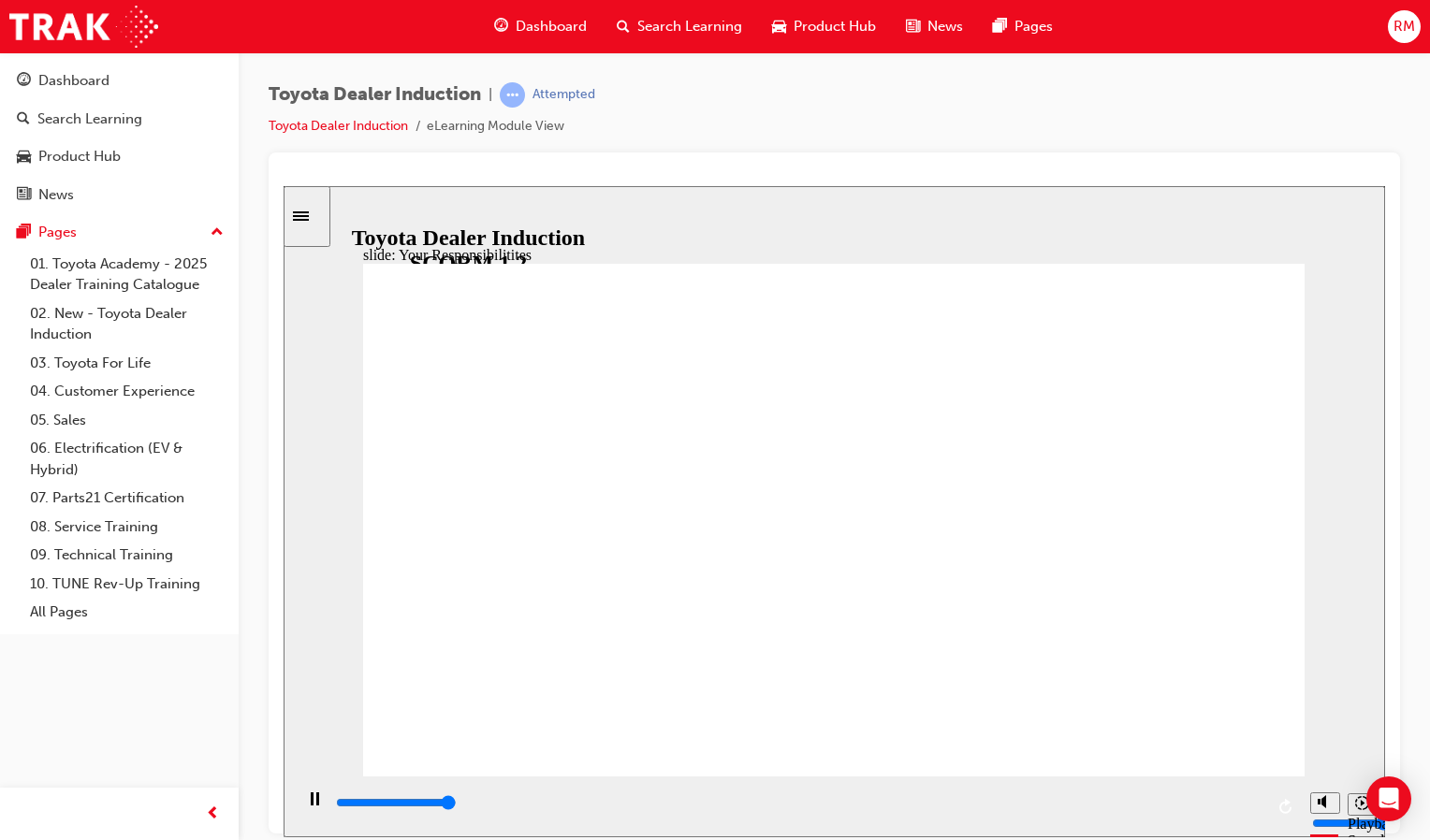
type input "8400"
checkbox input "true"
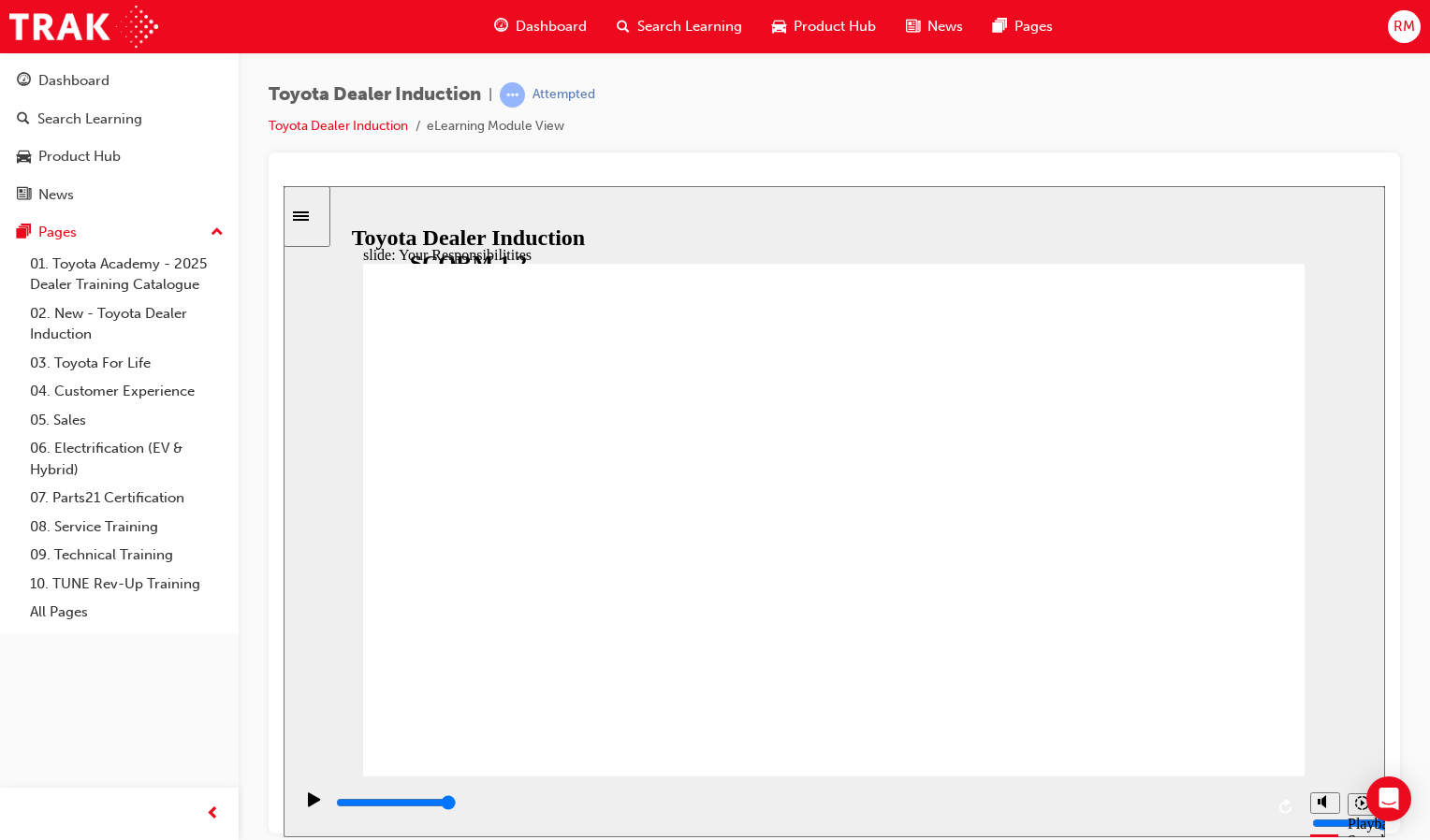
checkbox input "true"
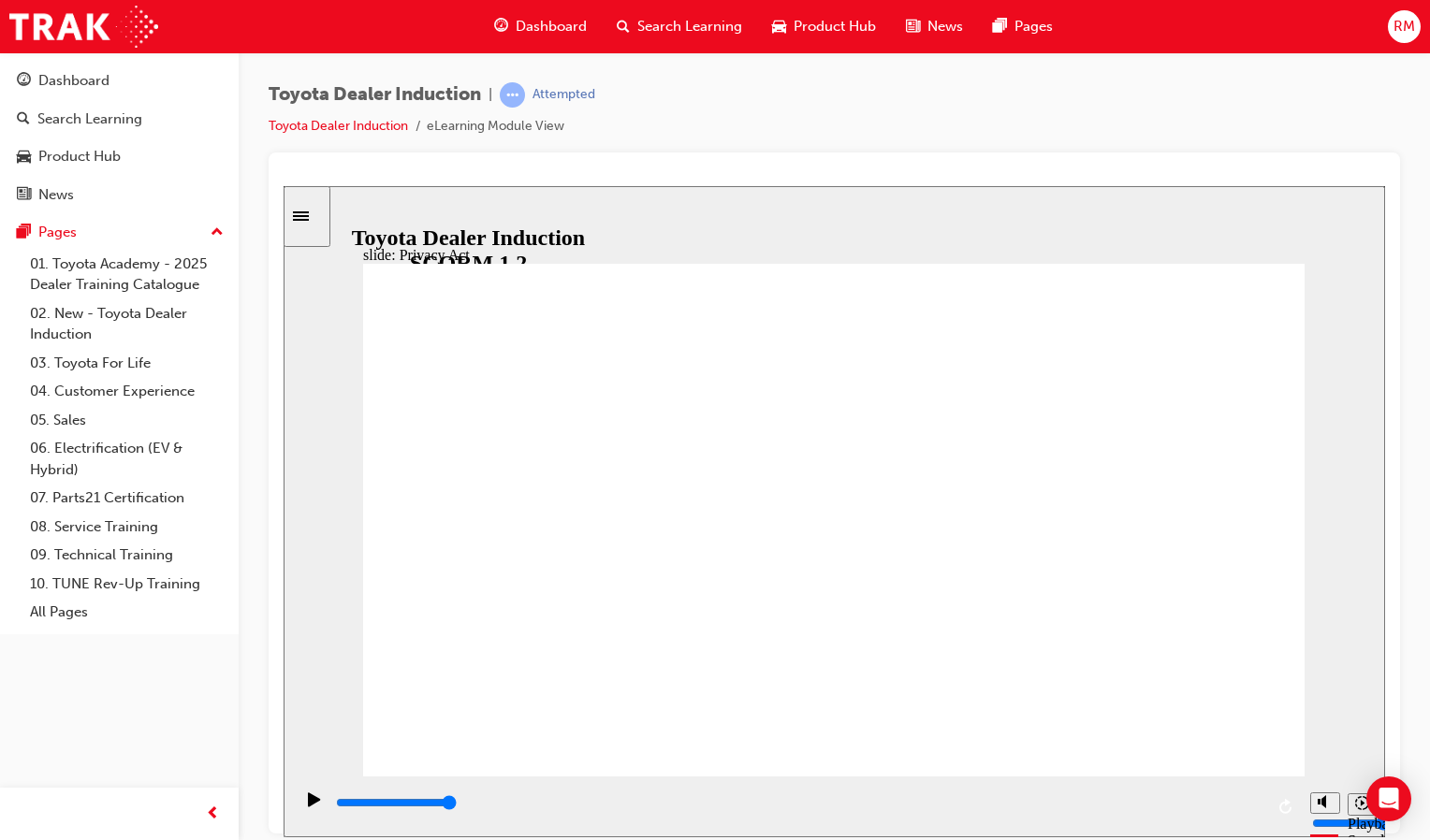
click at [1329, 737] on circle "Mute (Ctrl+Alt+M)" at bounding box center [1326, 731] width 12 height 12
type input "7700"
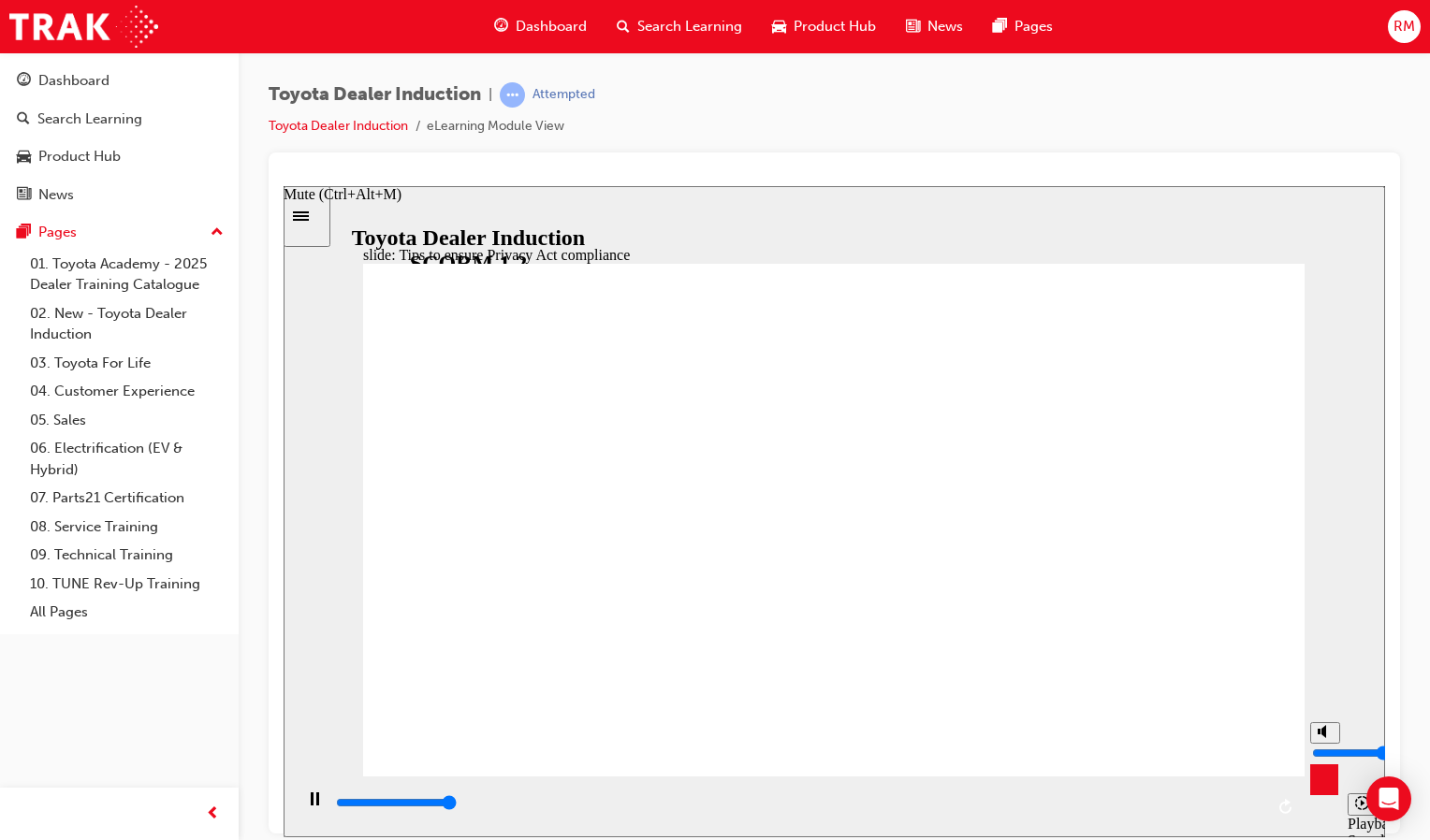
type input "0"
type input "7700"
click at [1329, 737] on circle "Unmute (Ctrl+Alt+M)" at bounding box center [1326, 731] width 12 height 12
drag, startPoint x: 1319, startPoint y: 751, endPoint x: 1322, endPoint y: 738, distance: 13.3
type input "7"
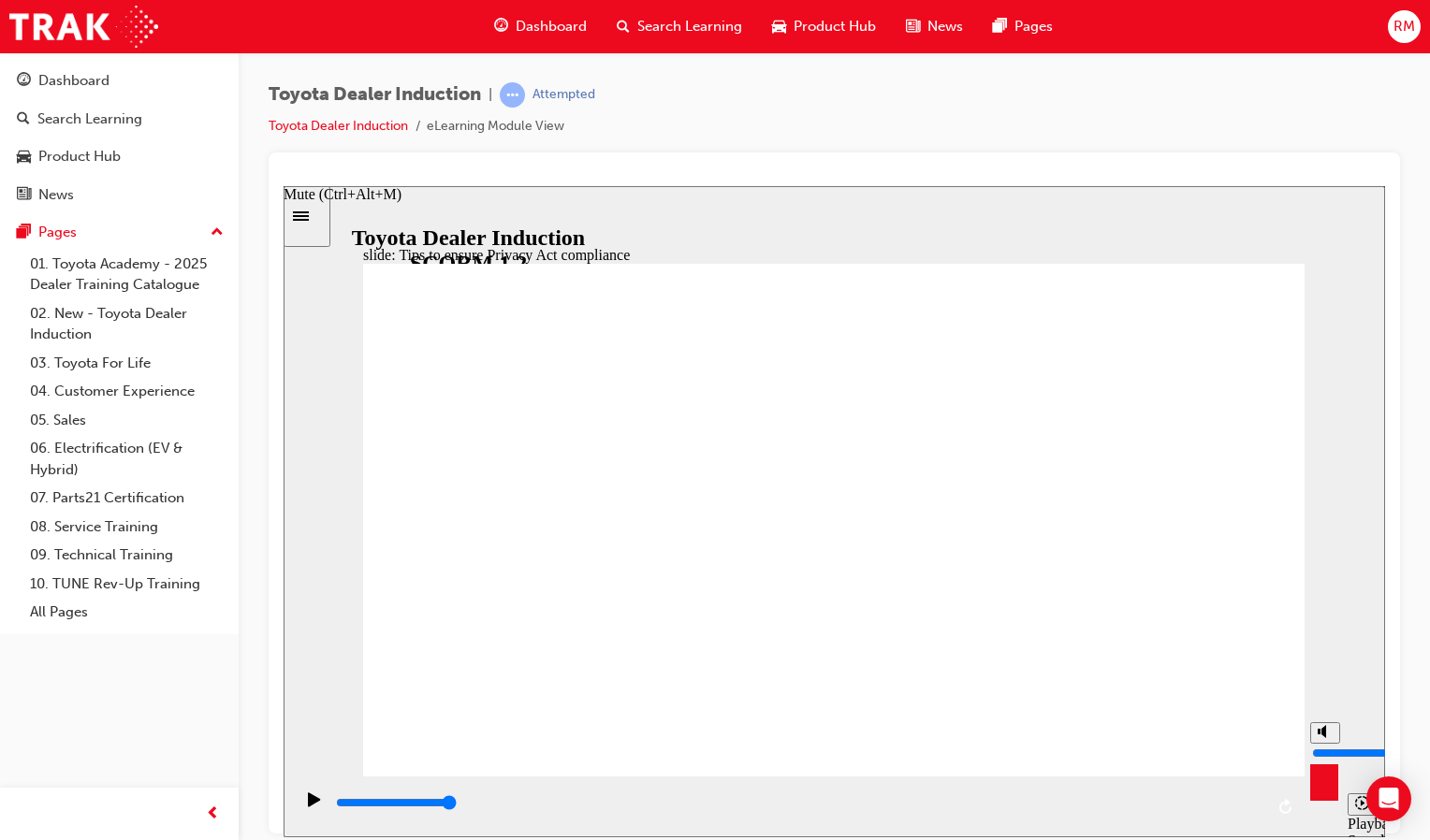
click at [1322, 745] on input "volume" at bounding box center [1372, 752] width 121 height 15
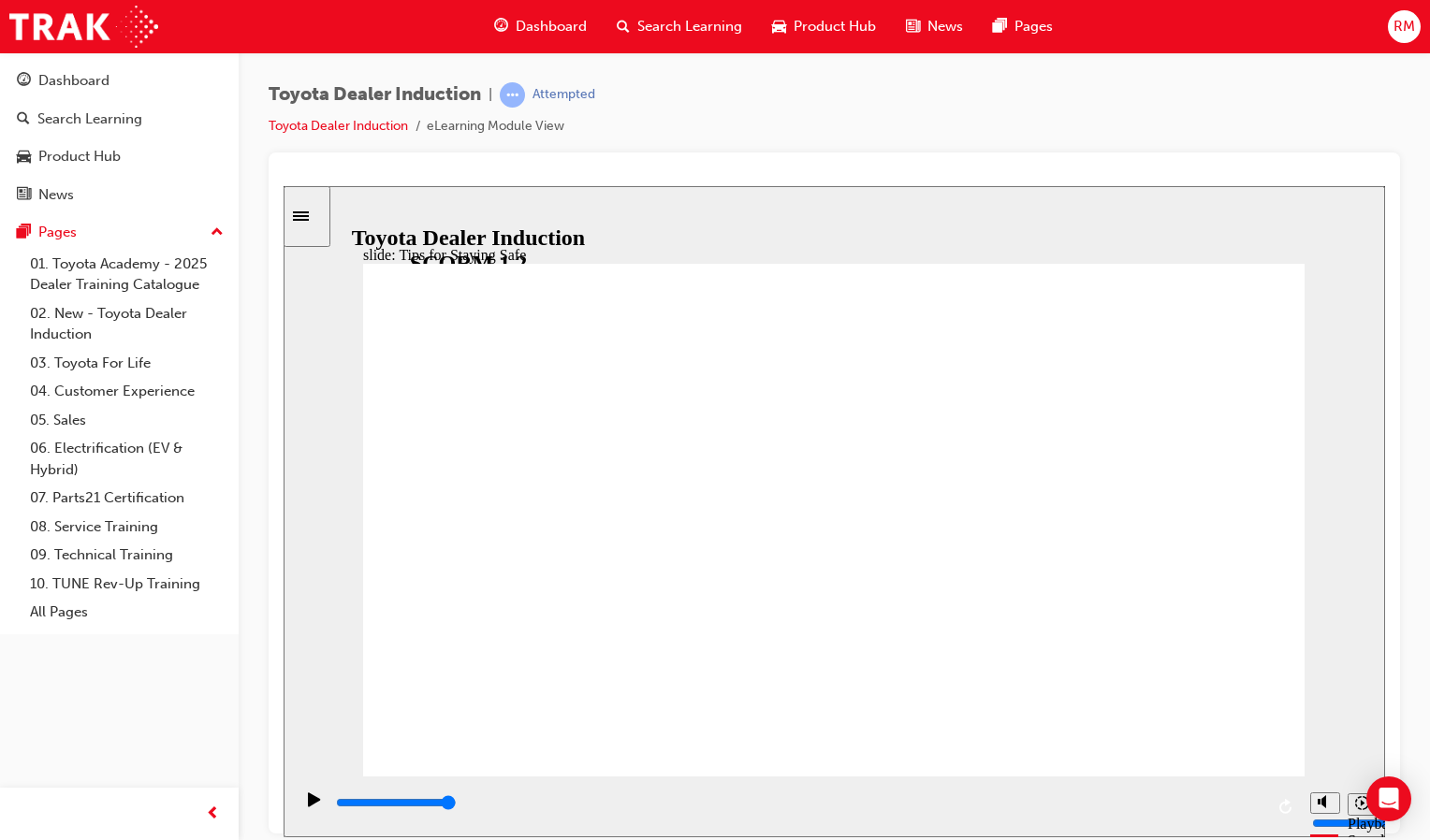
drag, startPoint x: 1027, startPoint y: 591, endPoint x: 1005, endPoint y: 620, distance: 36.4
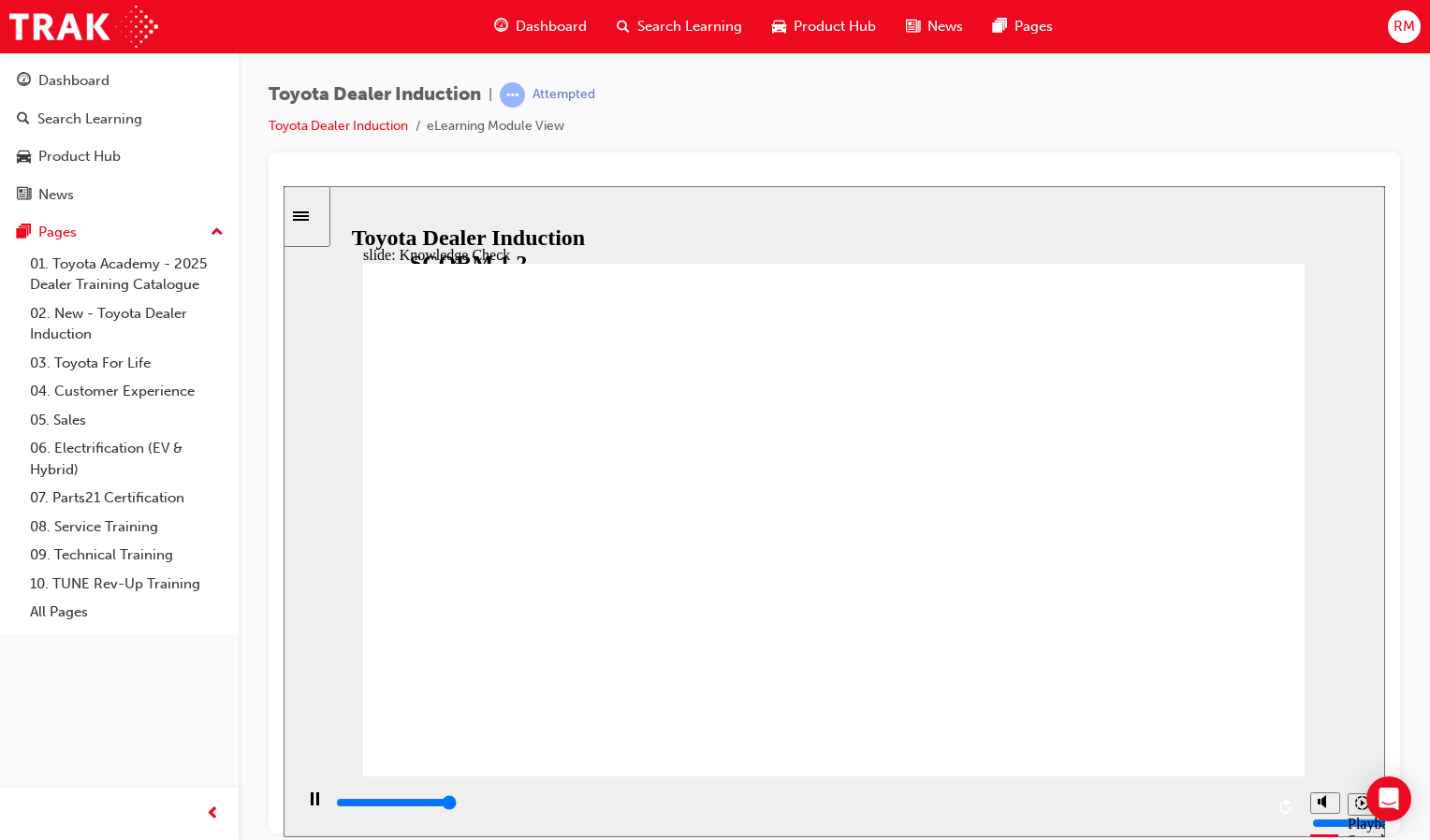
type input "5000"
checkbox input "true"
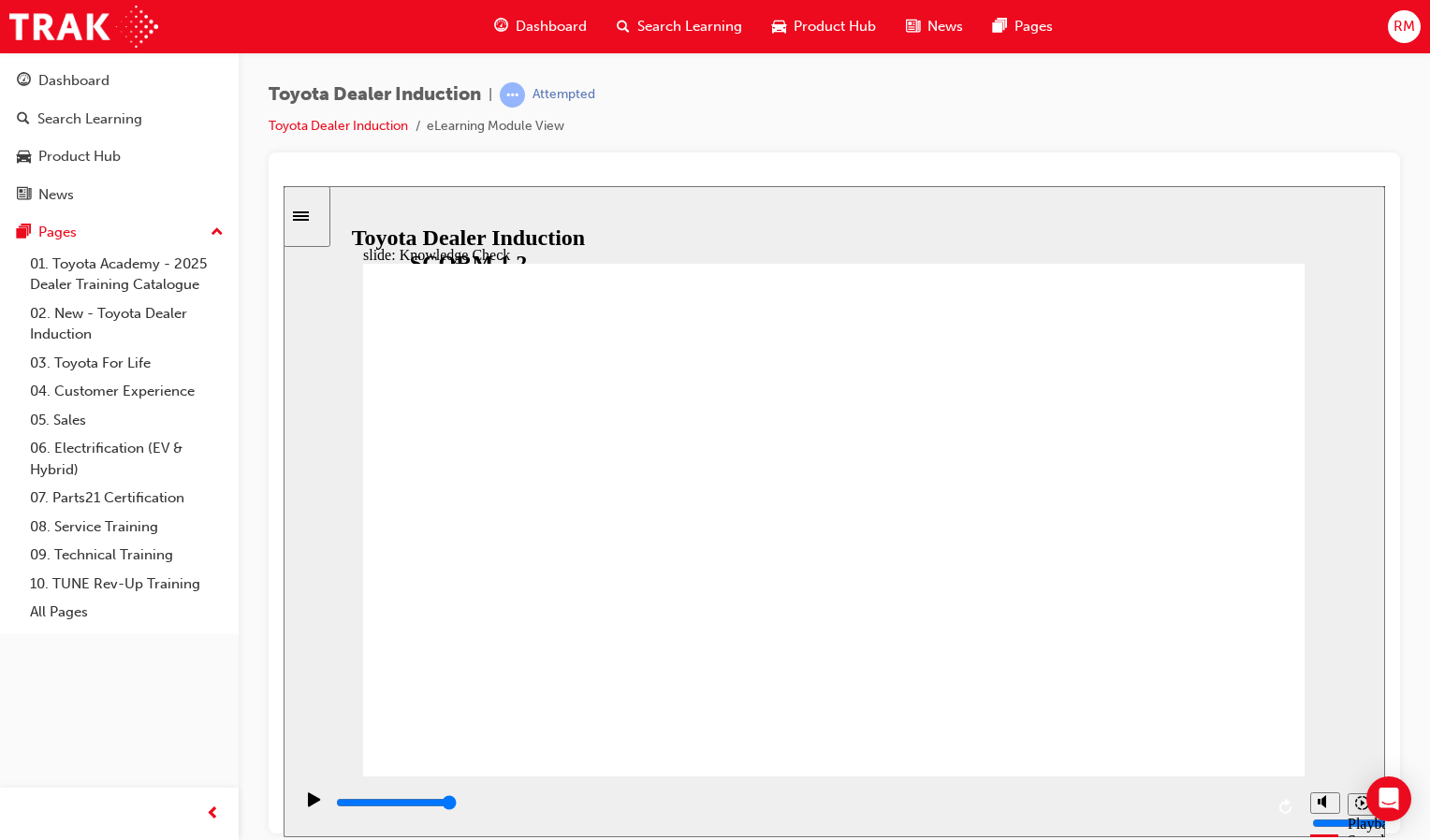
checkbox input "true"
type input "5000"
radio input "true"
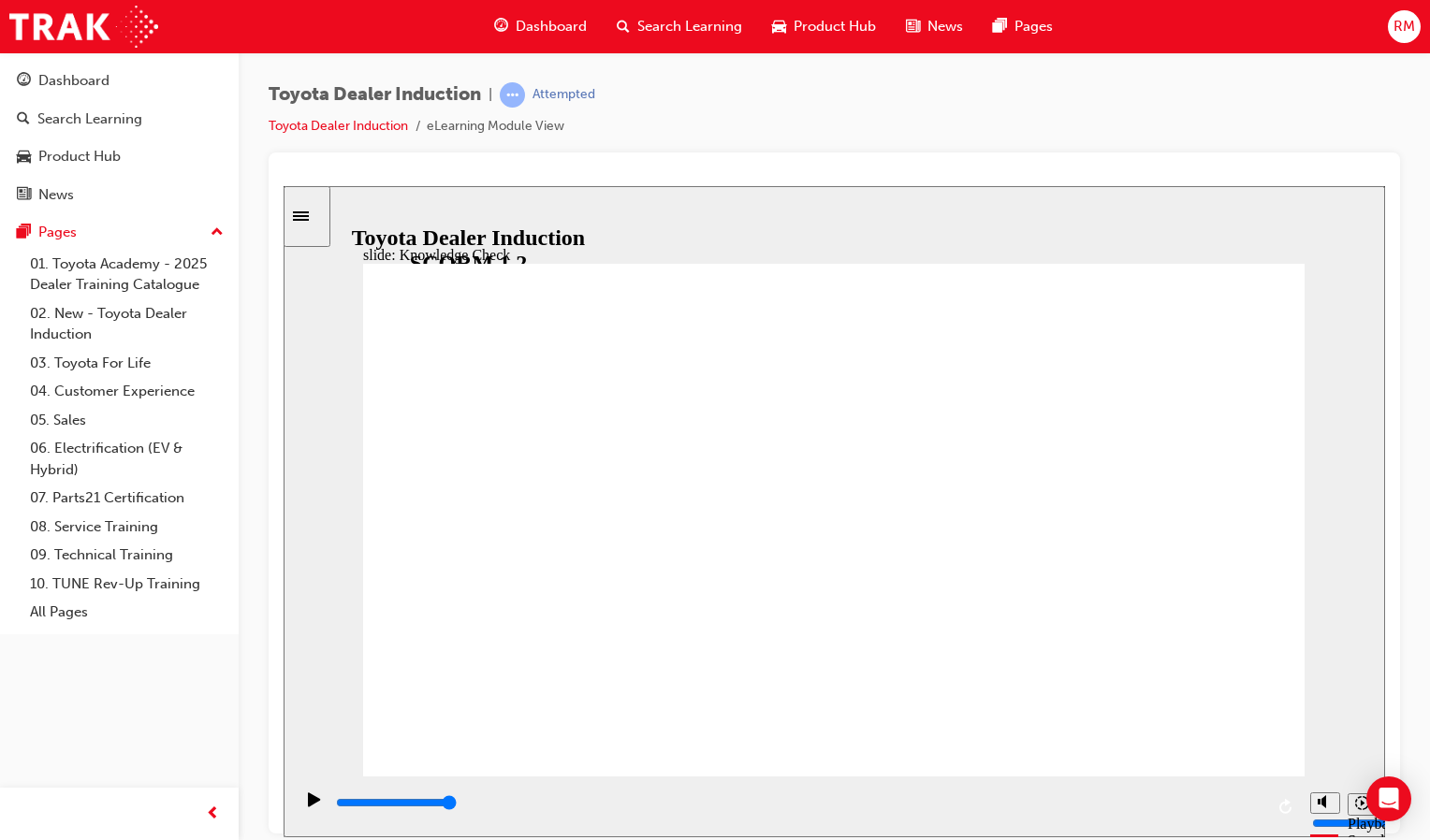
type input "5000"
checkbox input "true"
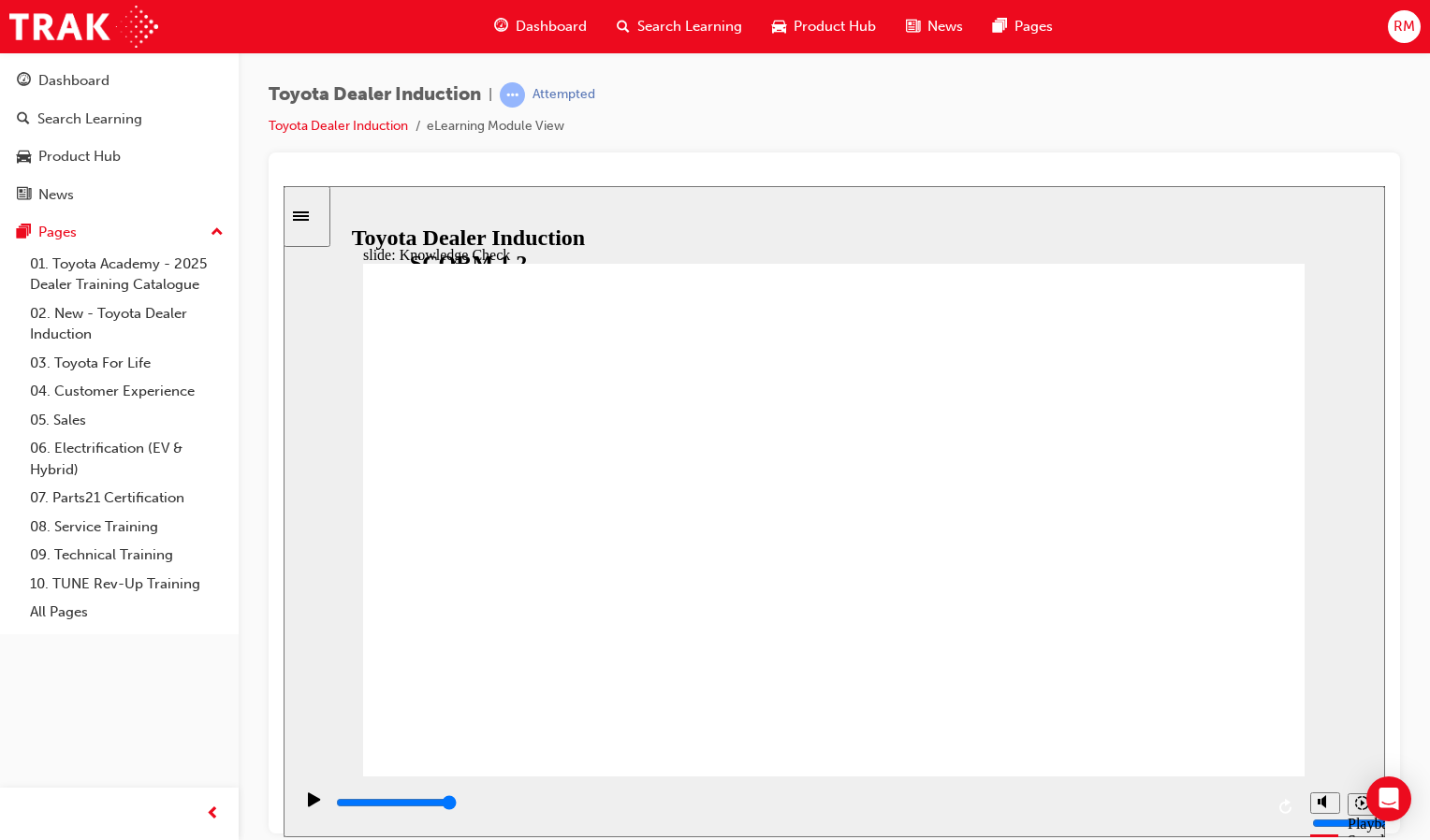
checkbox input "false"
type input "5000"
checkbox input "true"
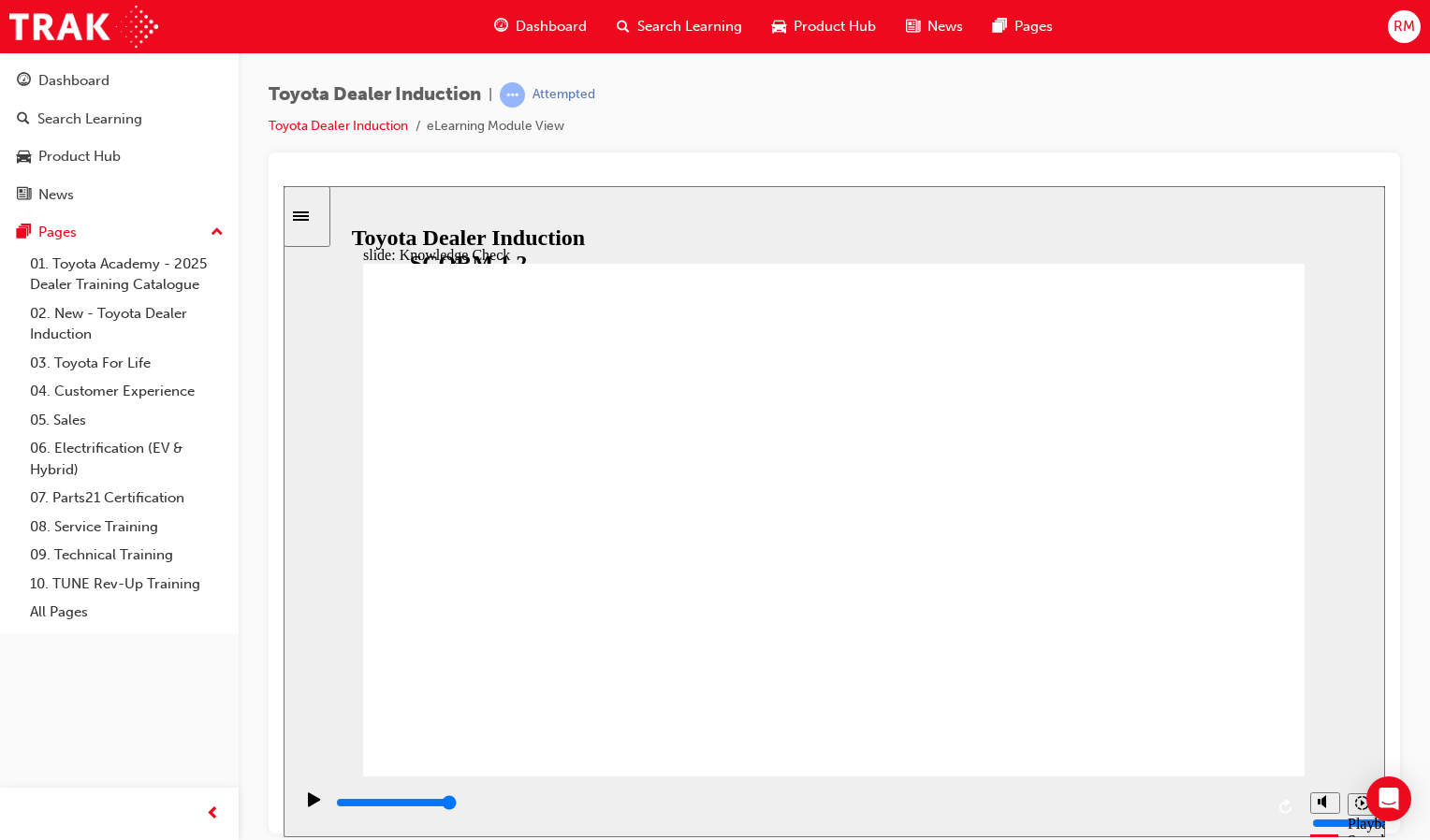
checkbox input "true"
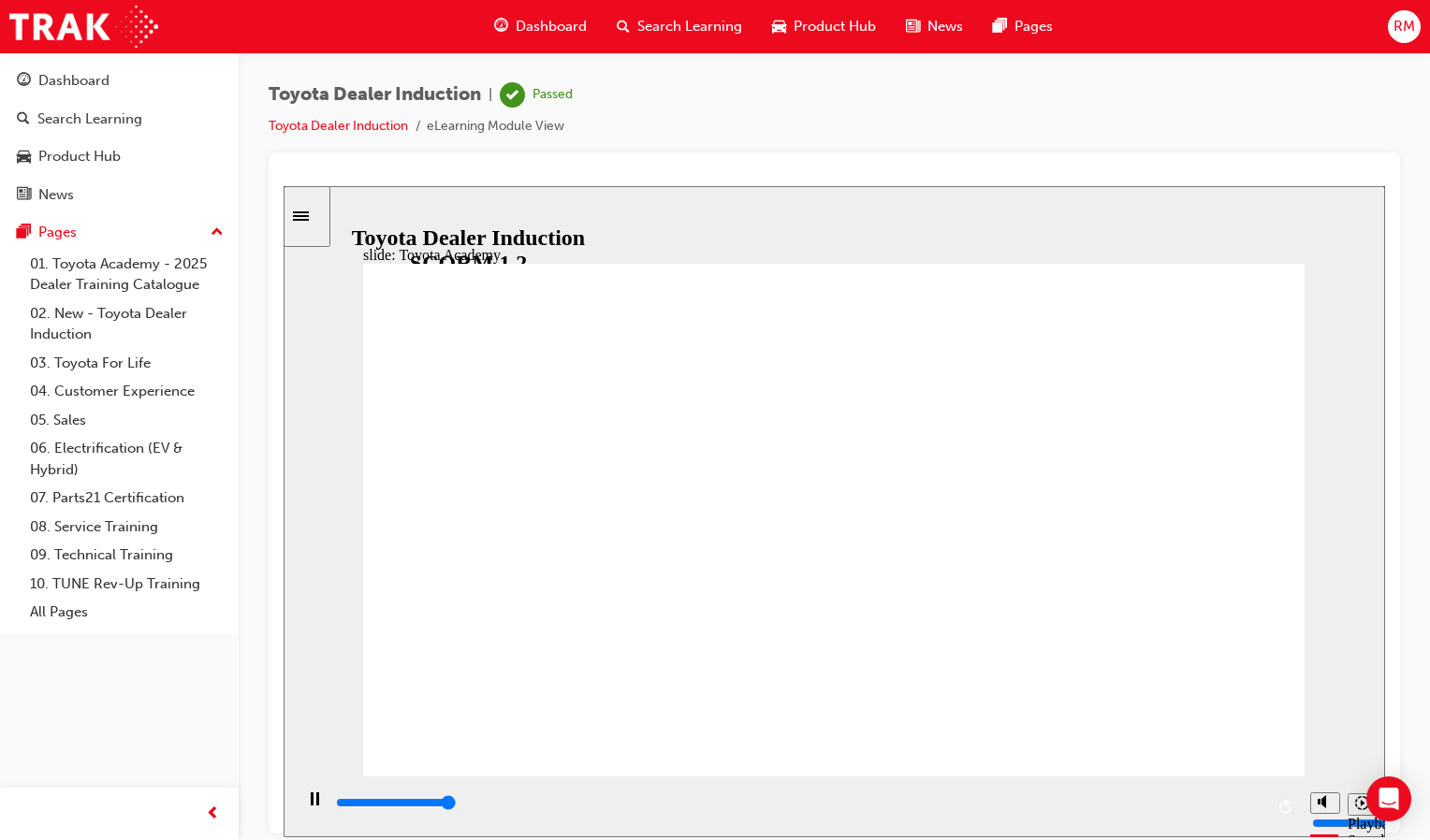
type input "9900"
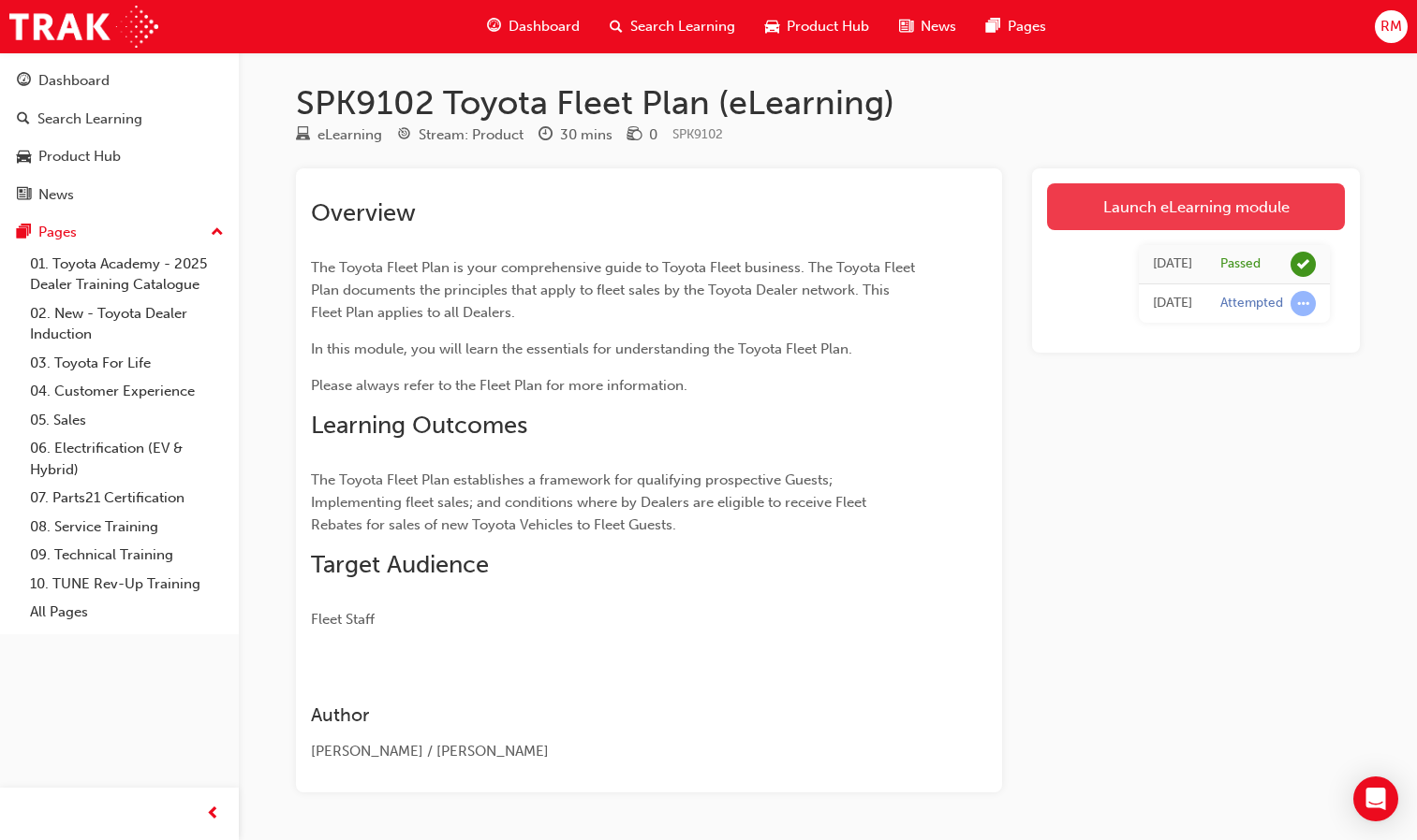
click at [1207, 207] on link "Launch eLearning module" at bounding box center [1195, 207] width 298 height 47
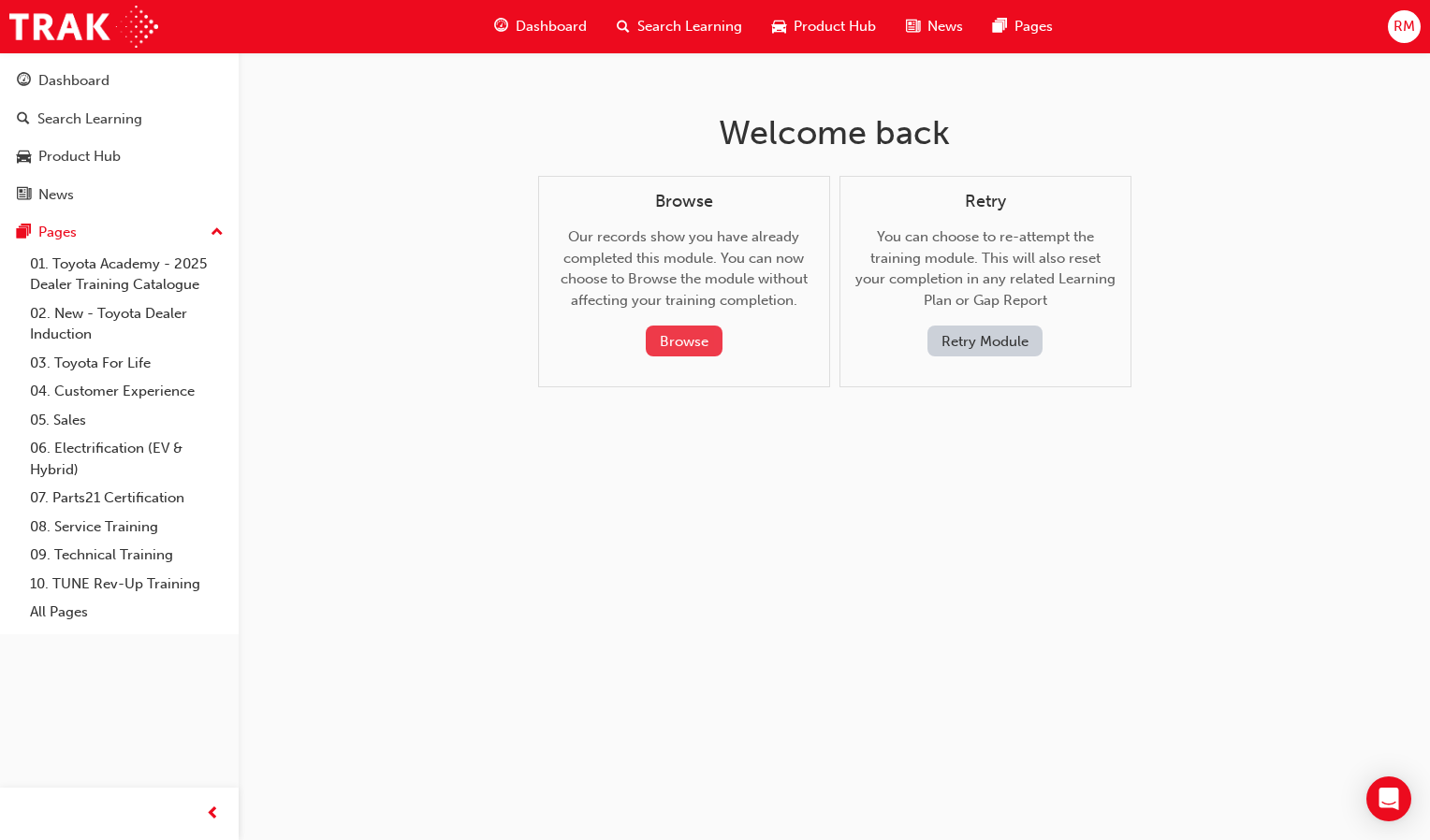
click at [684, 332] on button "Browse" at bounding box center [684, 341] width 76 height 31
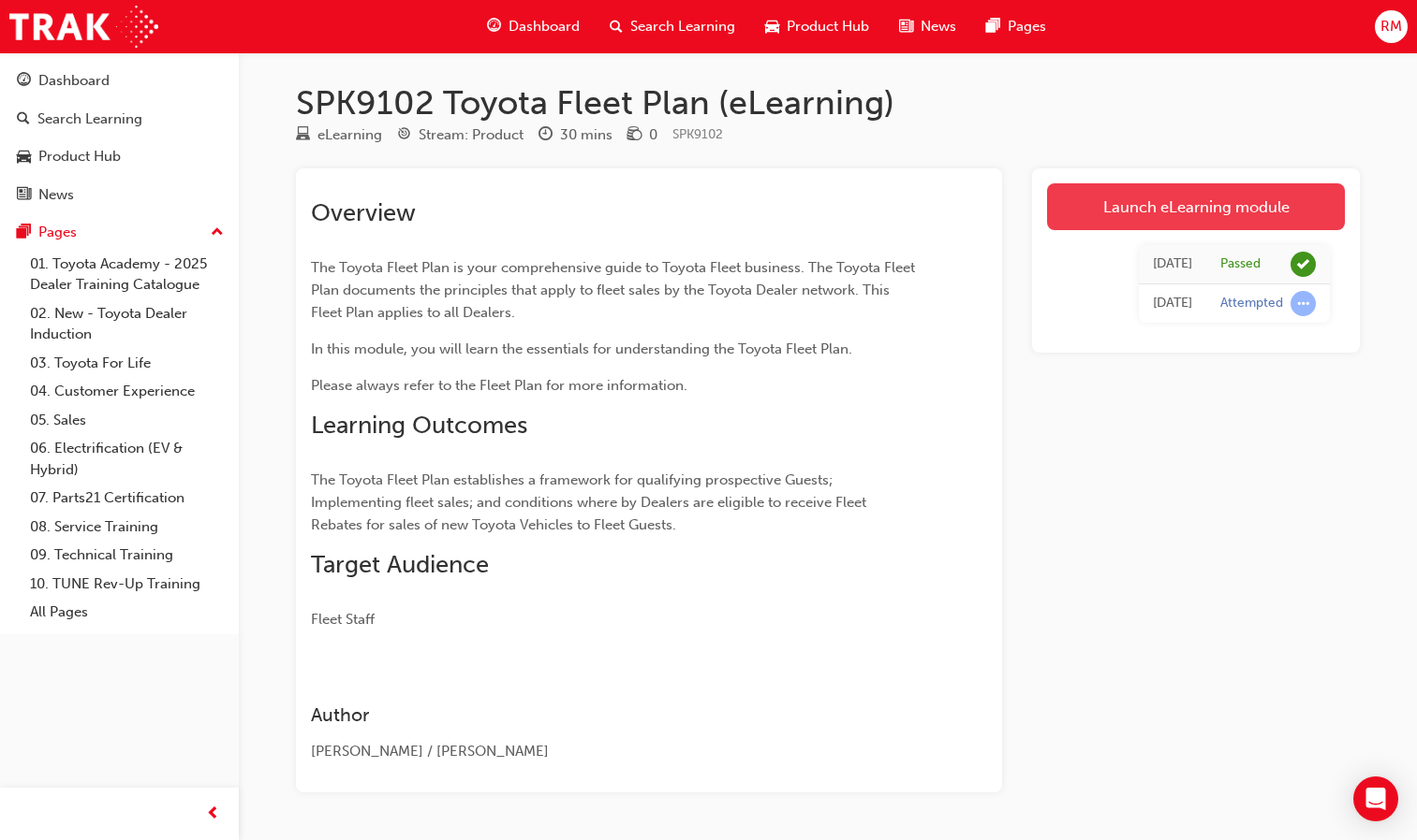
click at [1166, 208] on link "Launch eLearning module" at bounding box center [1195, 207] width 298 height 47
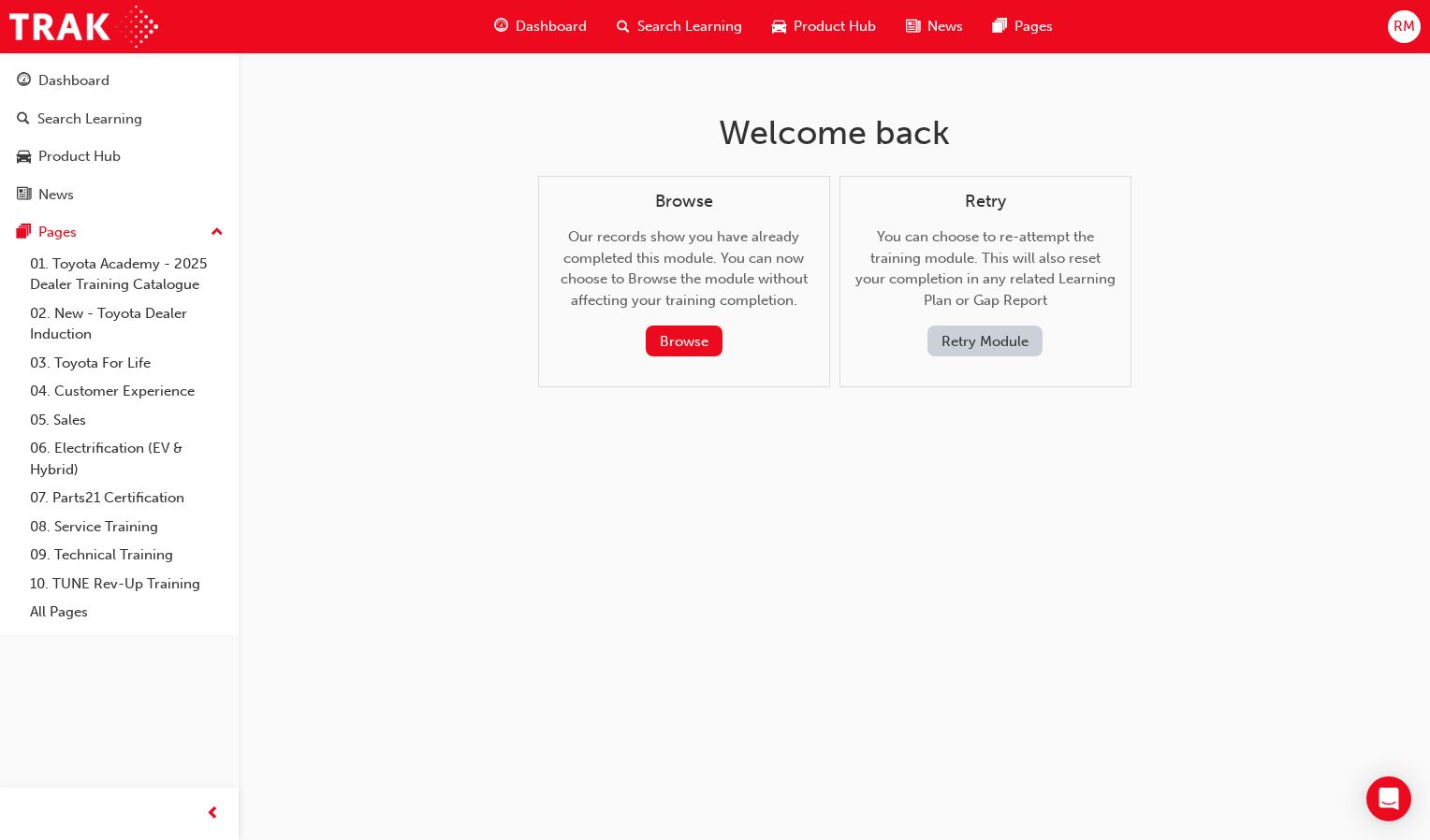
click at [980, 344] on button "Retry Module" at bounding box center [984, 341] width 115 height 31
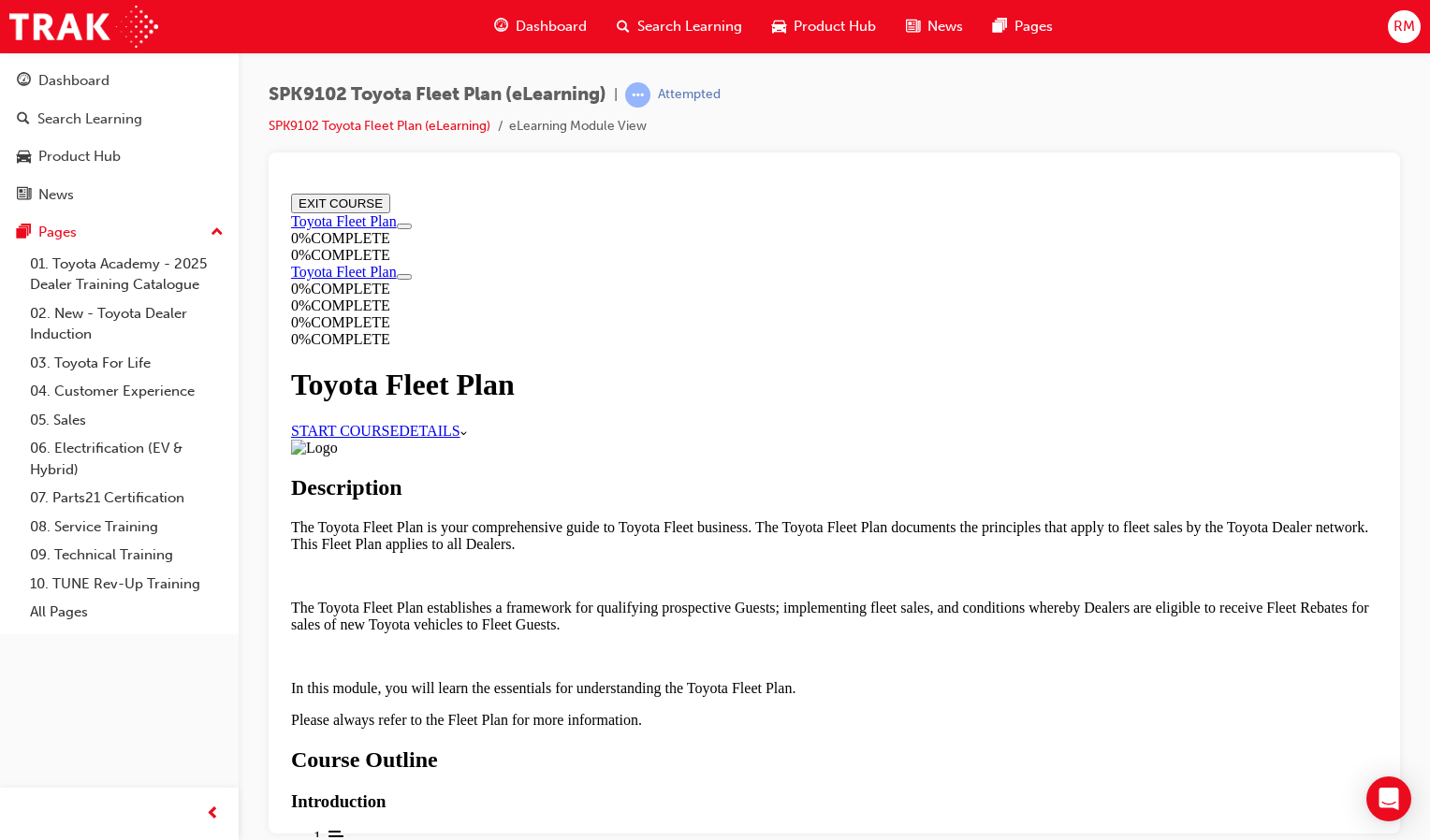
drag, startPoint x: 627, startPoint y: 398, endPoint x: 679, endPoint y: 407, distance: 52.8
click at [399, 422] on link "START COURSE" at bounding box center [345, 430] width 108 height 16
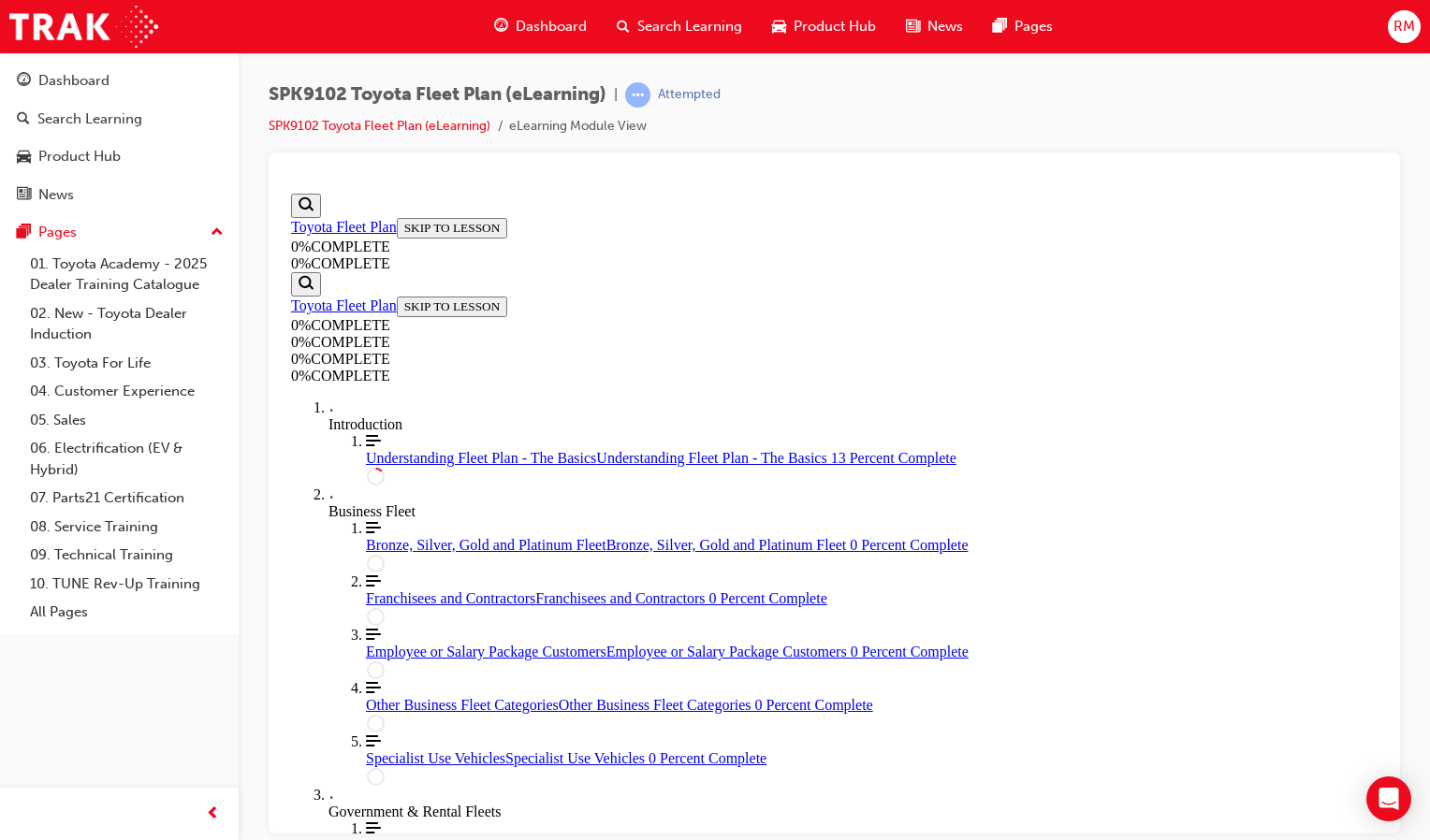
scroll to position [345, 0]
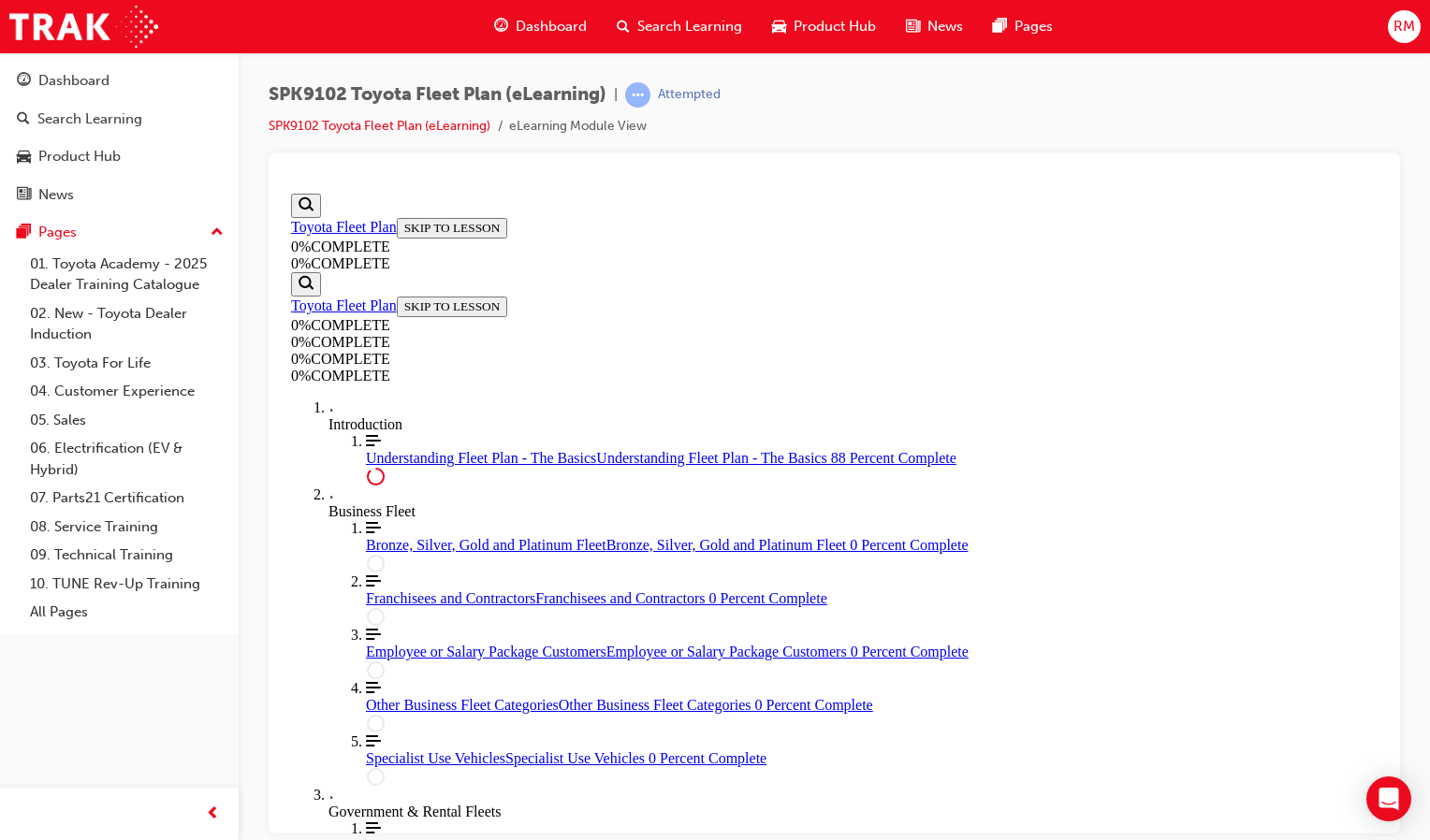
scroll to position [2930, 0]
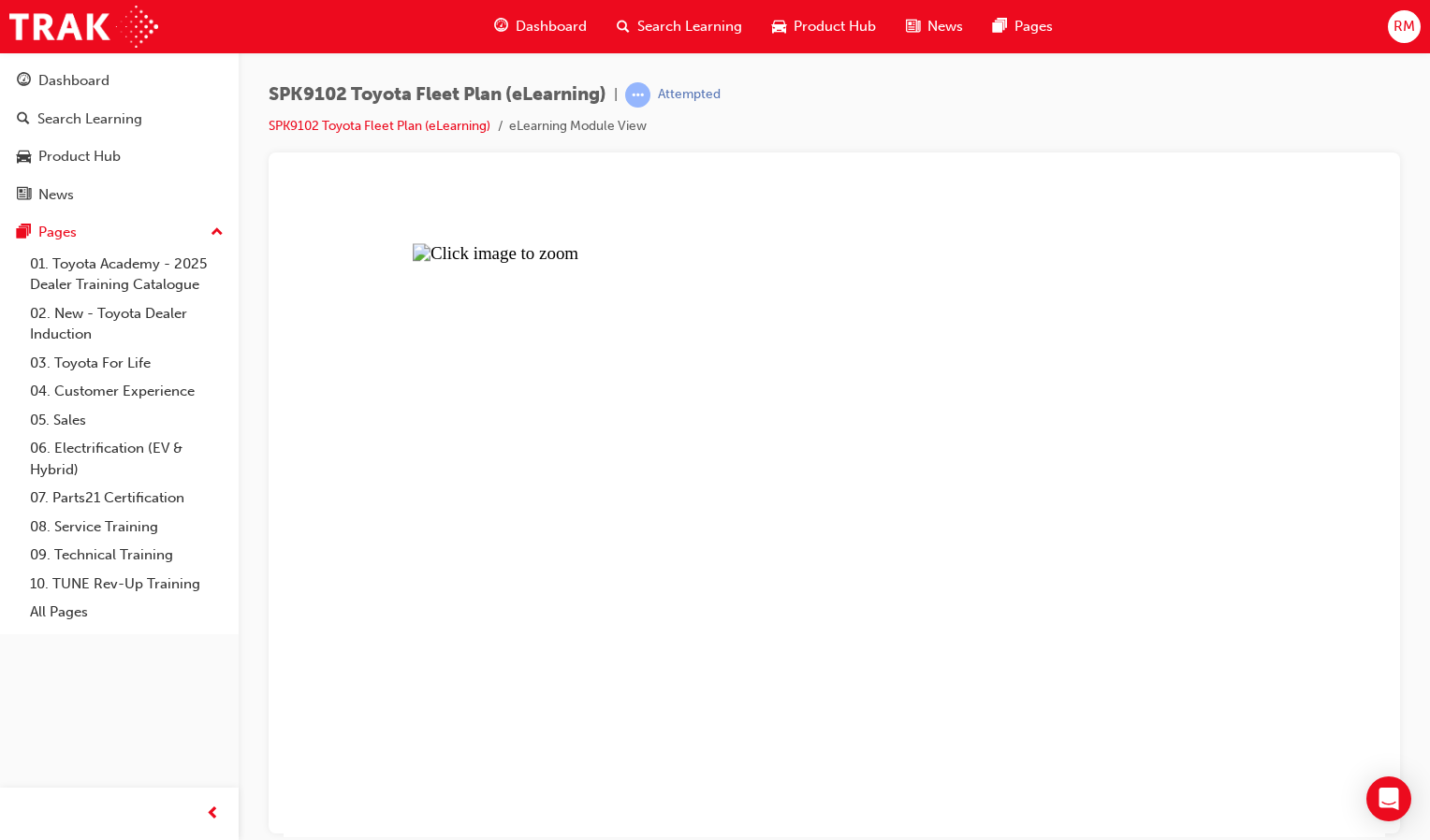
click at [897, 464] on button "Unzoom image" at bounding box center [834, 511] width 1102 height 652
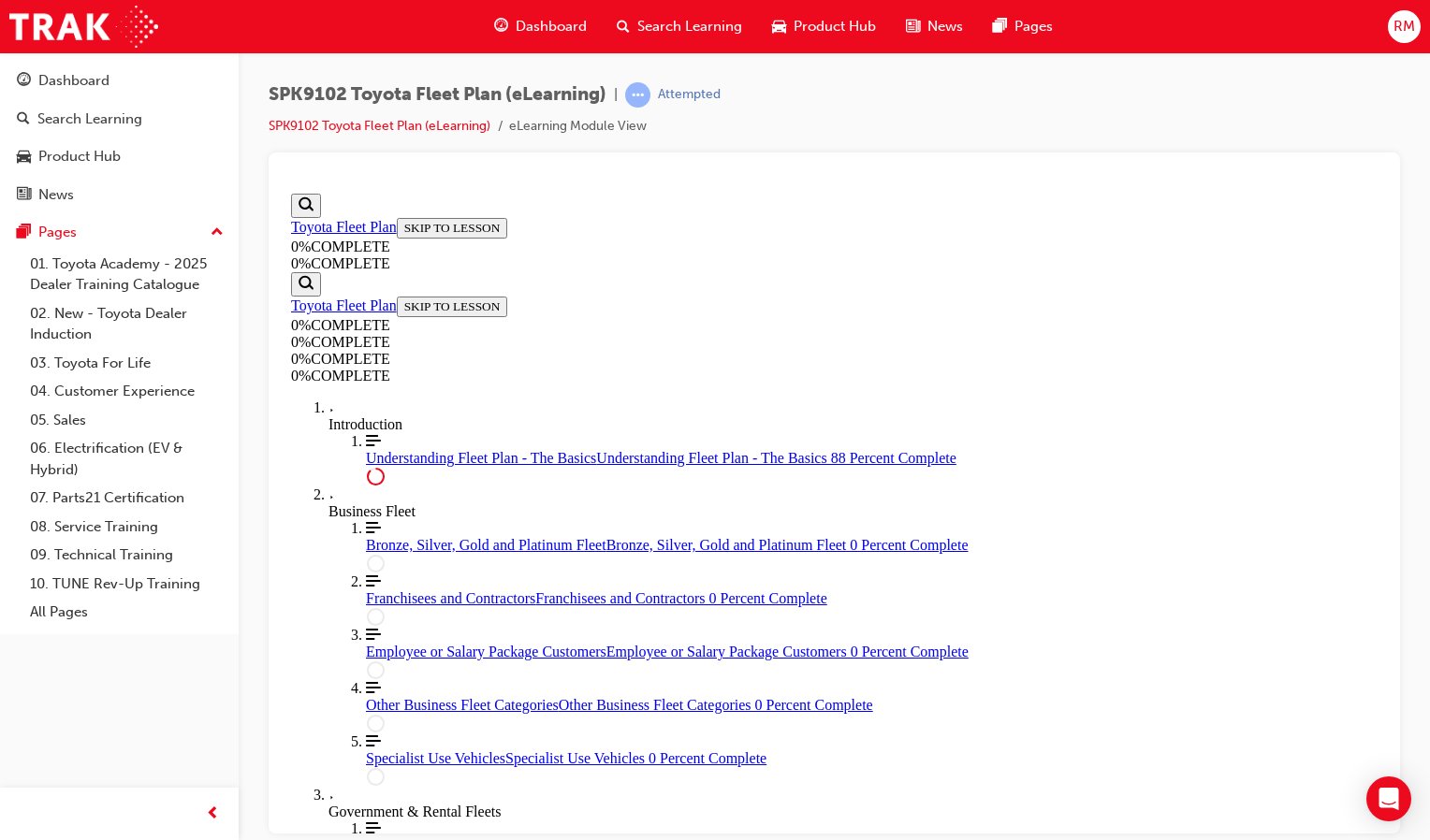
scroll to position [3678, 0]
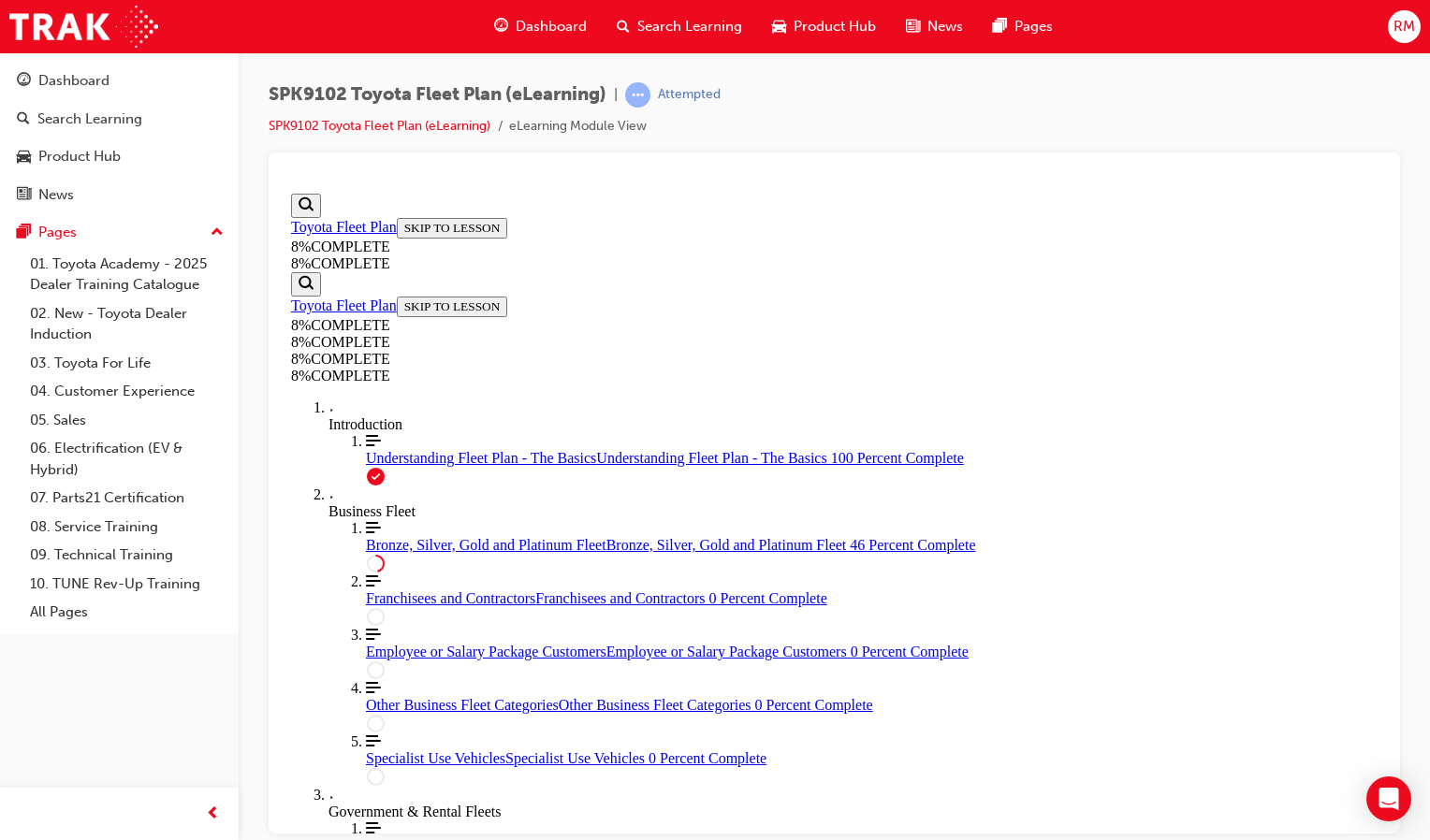
scroll to position [4536, 0]
drag, startPoint x: 842, startPoint y: 784, endPoint x: 1105, endPoint y: 525, distance: 369.1
drag, startPoint x: 924, startPoint y: 431, endPoint x: 940, endPoint y: 557, distance: 127.0
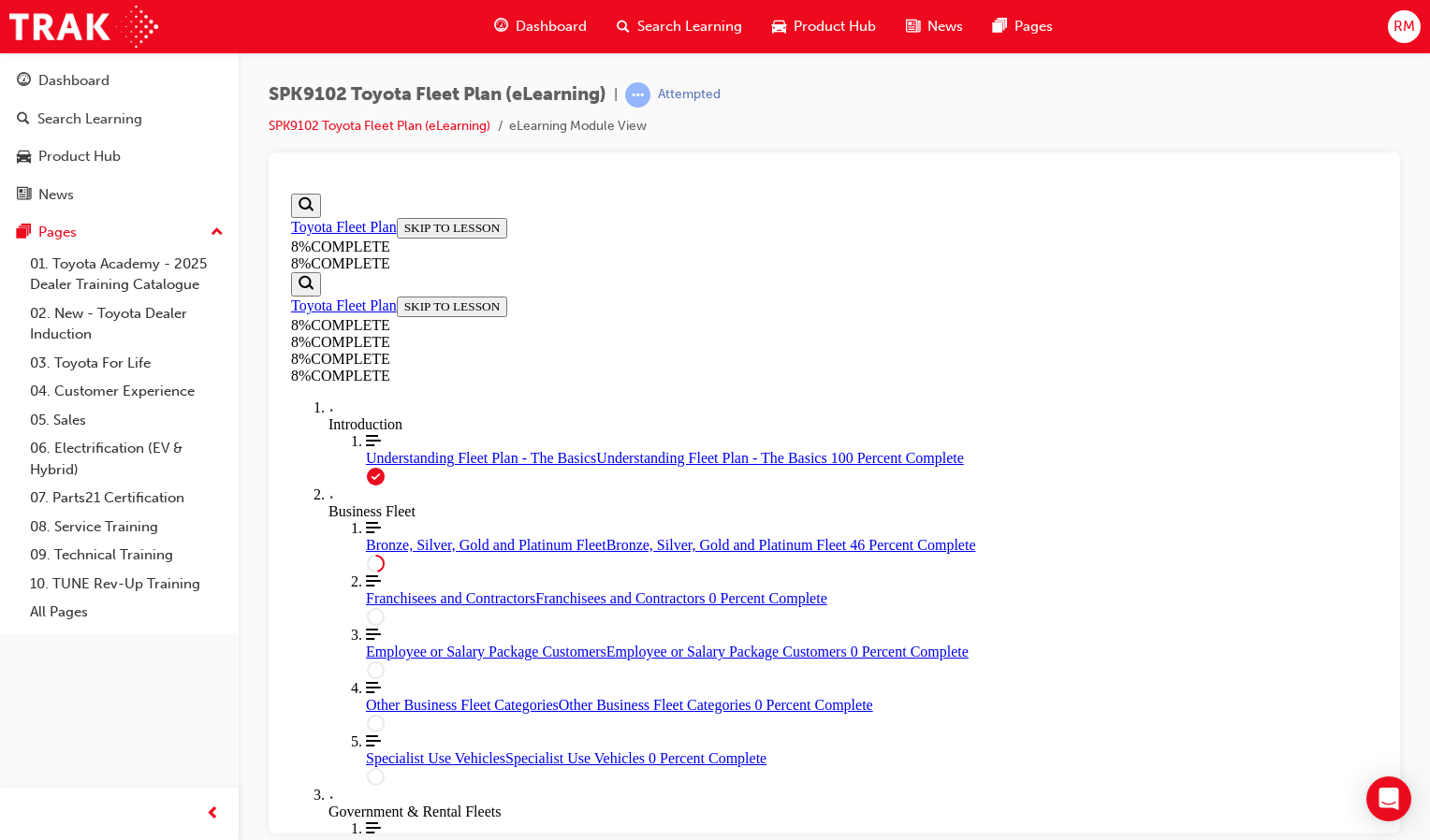
scroll to position [4255, 0]
drag, startPoint x: 915, startPoint y: 423, endPoint x: 928, endPoint y: 422, distance: 13.0
drag, startPoint x: 840, startPoint y: 543, endPoint x: 880, endPoint y: 549, distance: 40.4
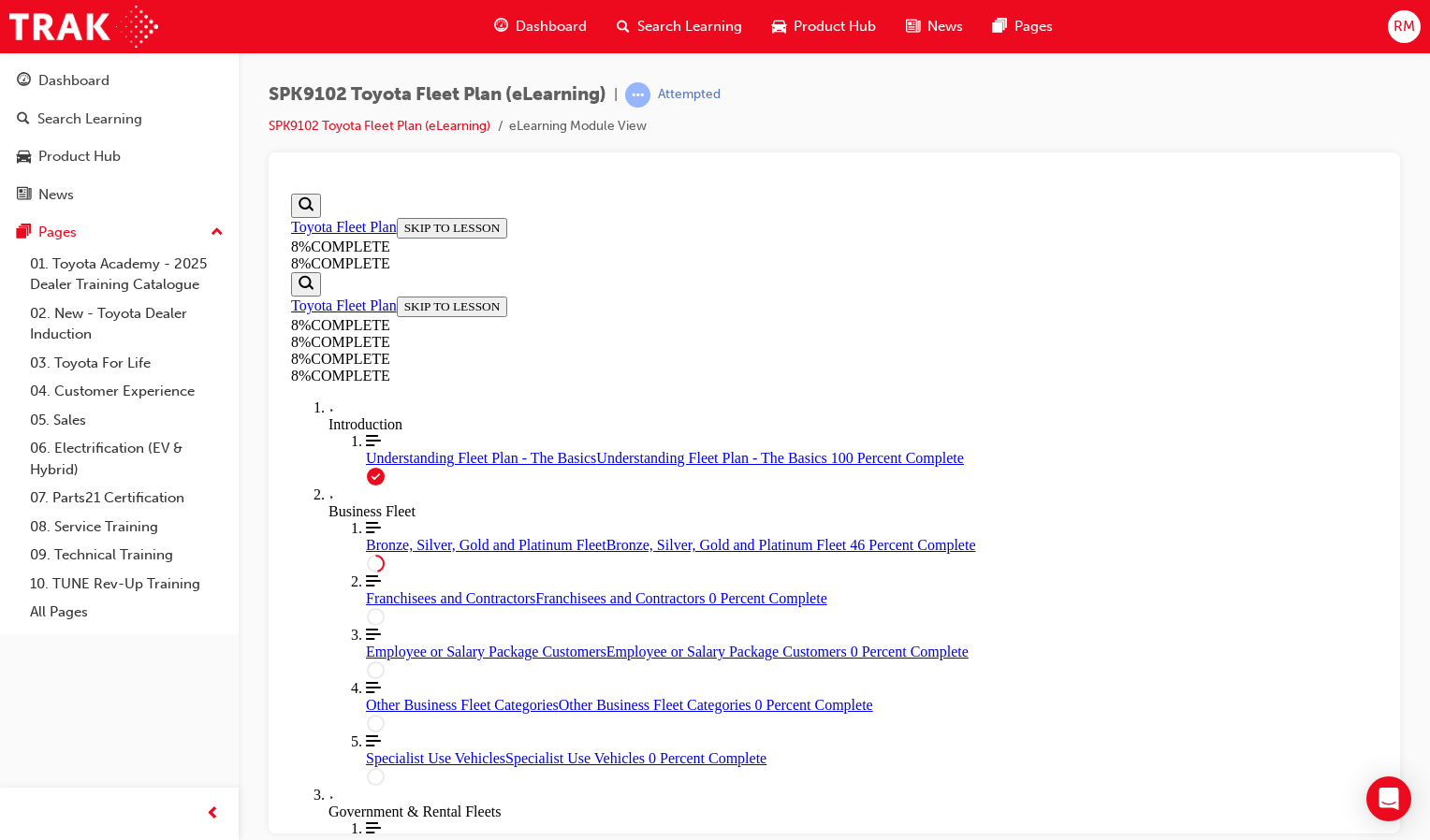
drag, startPoint x: 860, startPoint y: 551, endPoint x: 918, endPoint y: 562, distance: 59.0
drag, startPoint x: 836, startPoint y: 659, endPoint x: 870, endPoint y: 663, distance: 34.2
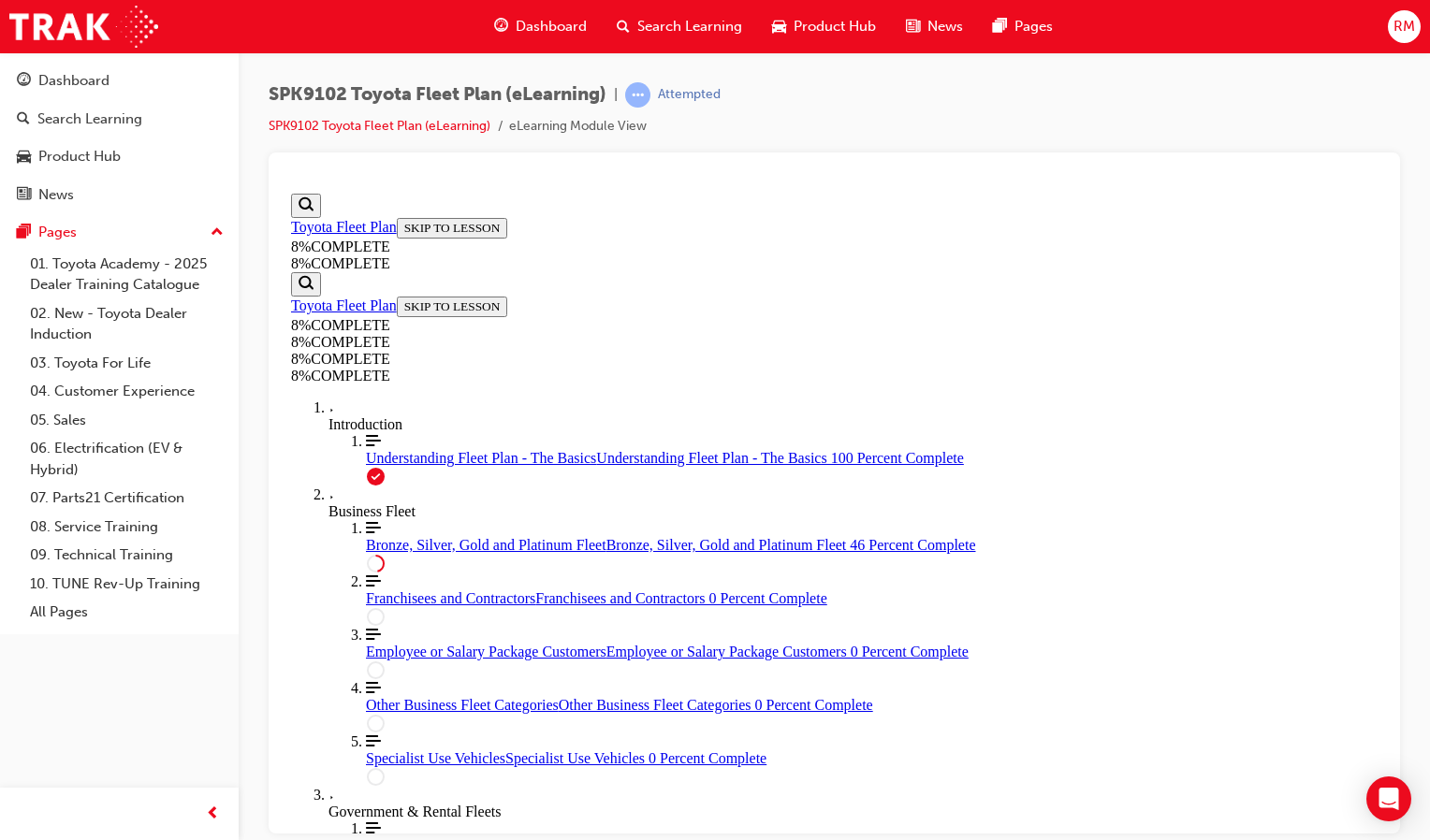
drag, startPoint x: 879, startPoint y: 550, endPoint x: 856, endPoint y: 583, distance: 40.2
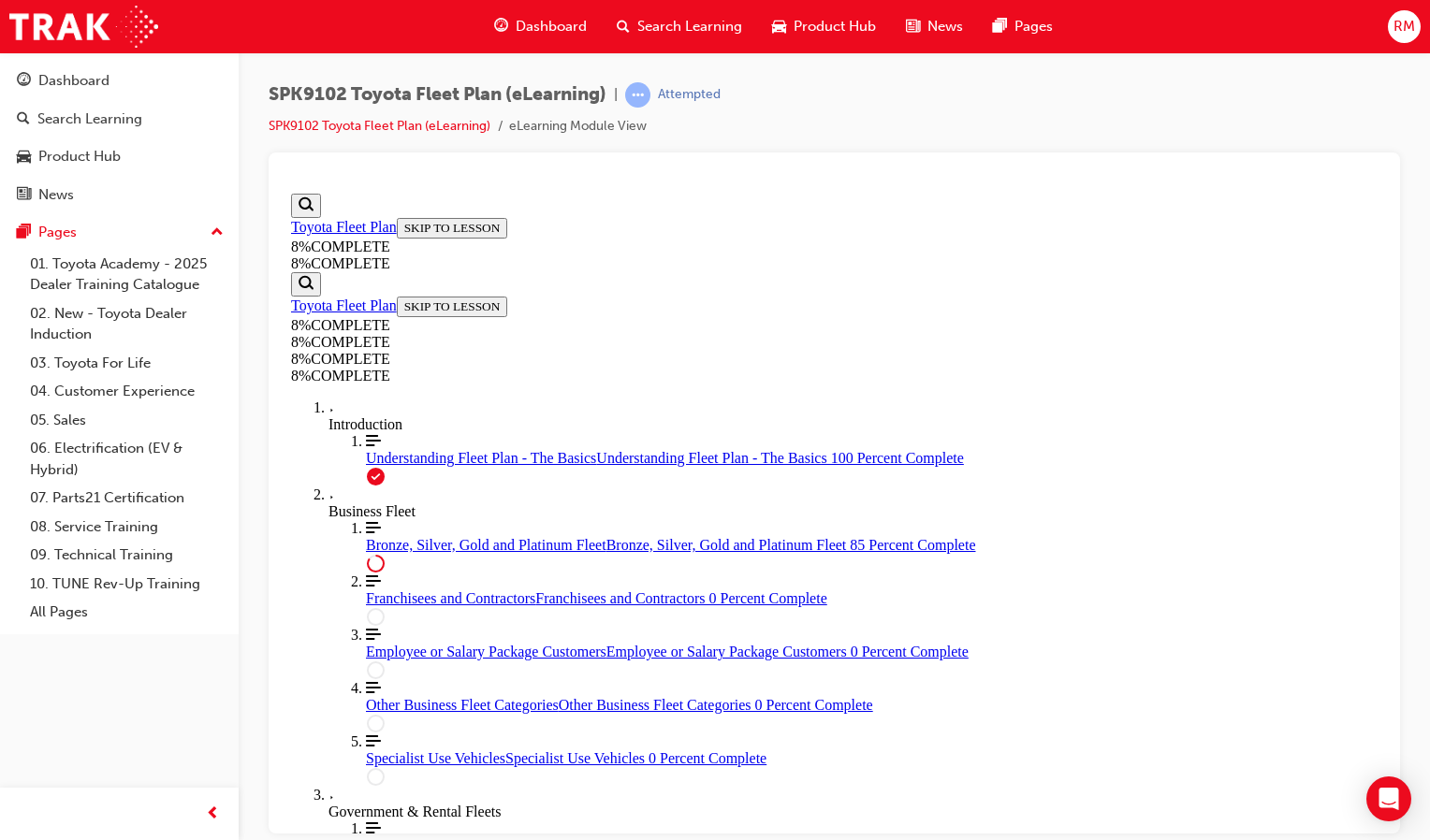
click at [374, 466] on span "Understanding Fleet Plan - The Basics" at bounding box center [480, 457] width 230 height 16
click at [374, 466] on div "Understanding Fleet Plan - The Basics Understanding Fleet Plan - The Basics 100…" at bounding box center [871, 457] width 1011 height 17
click at [424, 125] on link "SPK9102 Toyota Fleet Plan (eLearning)" at bounding box center [379, 125] width 222 height 16
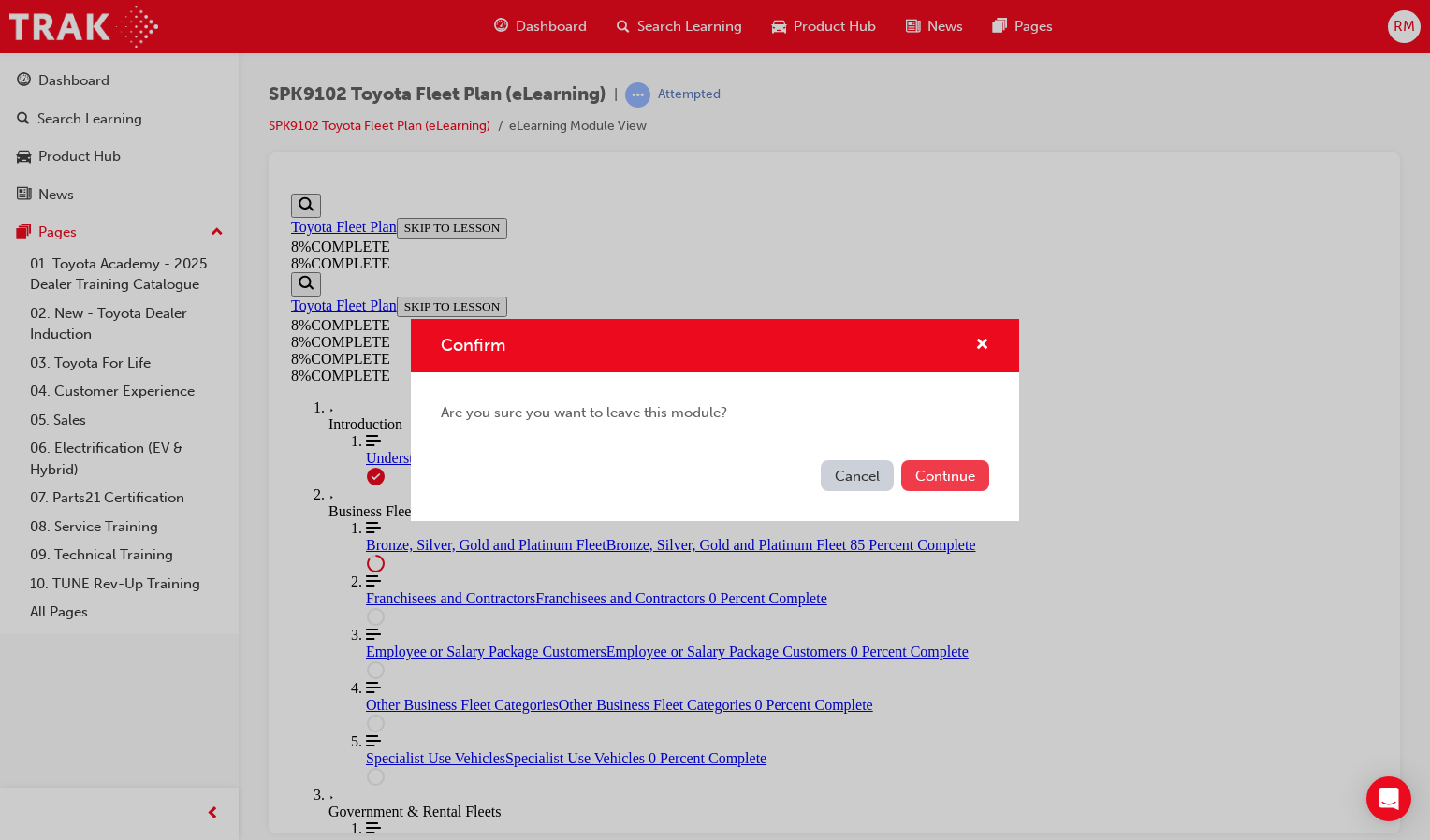
click at [952, 475] on button "Continue" at bounding box center [945, 476] width 88 height 31
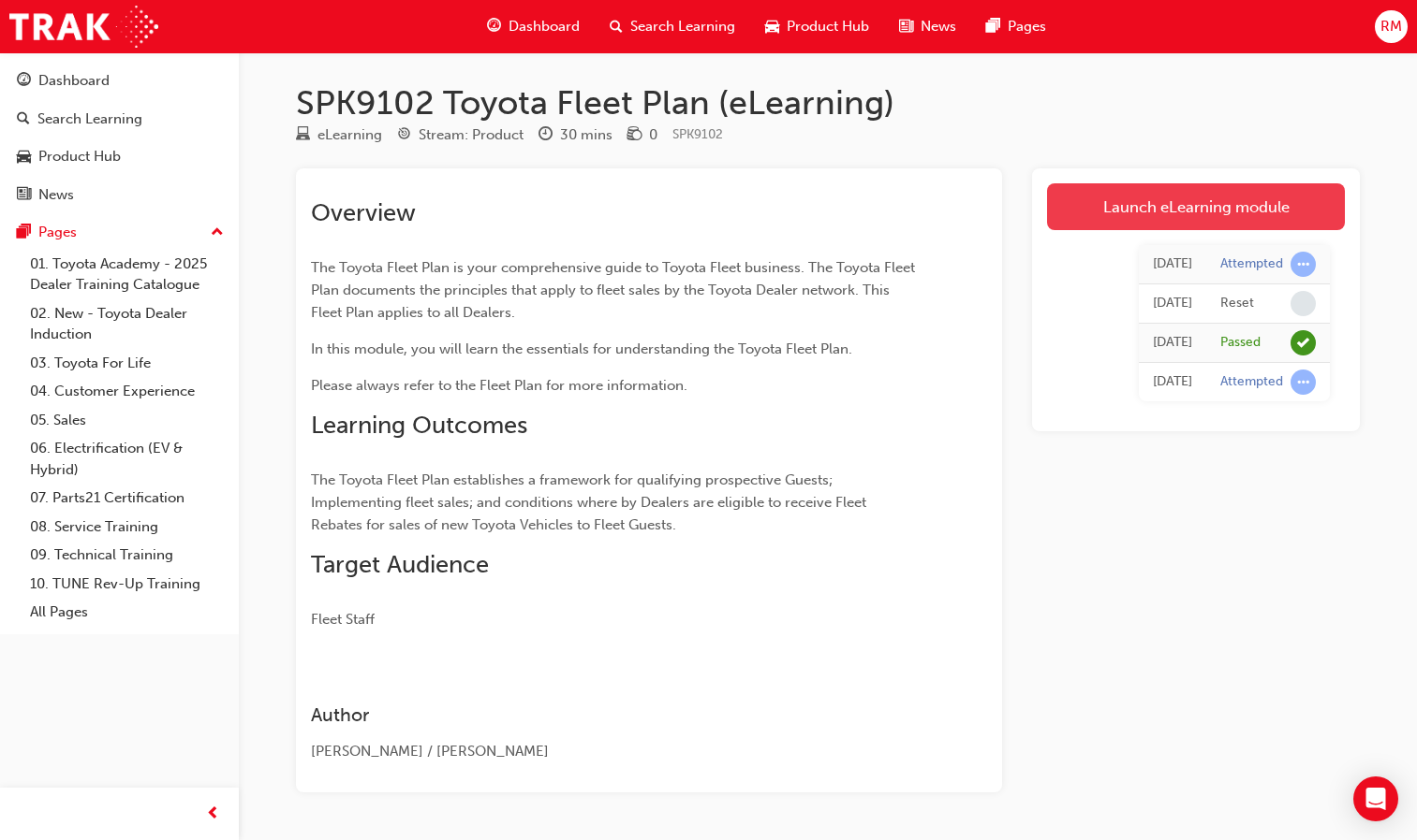
click at [1181, 200] on link "Launch eLearning module" at bounding box center [1195, 207] width 298 height 47
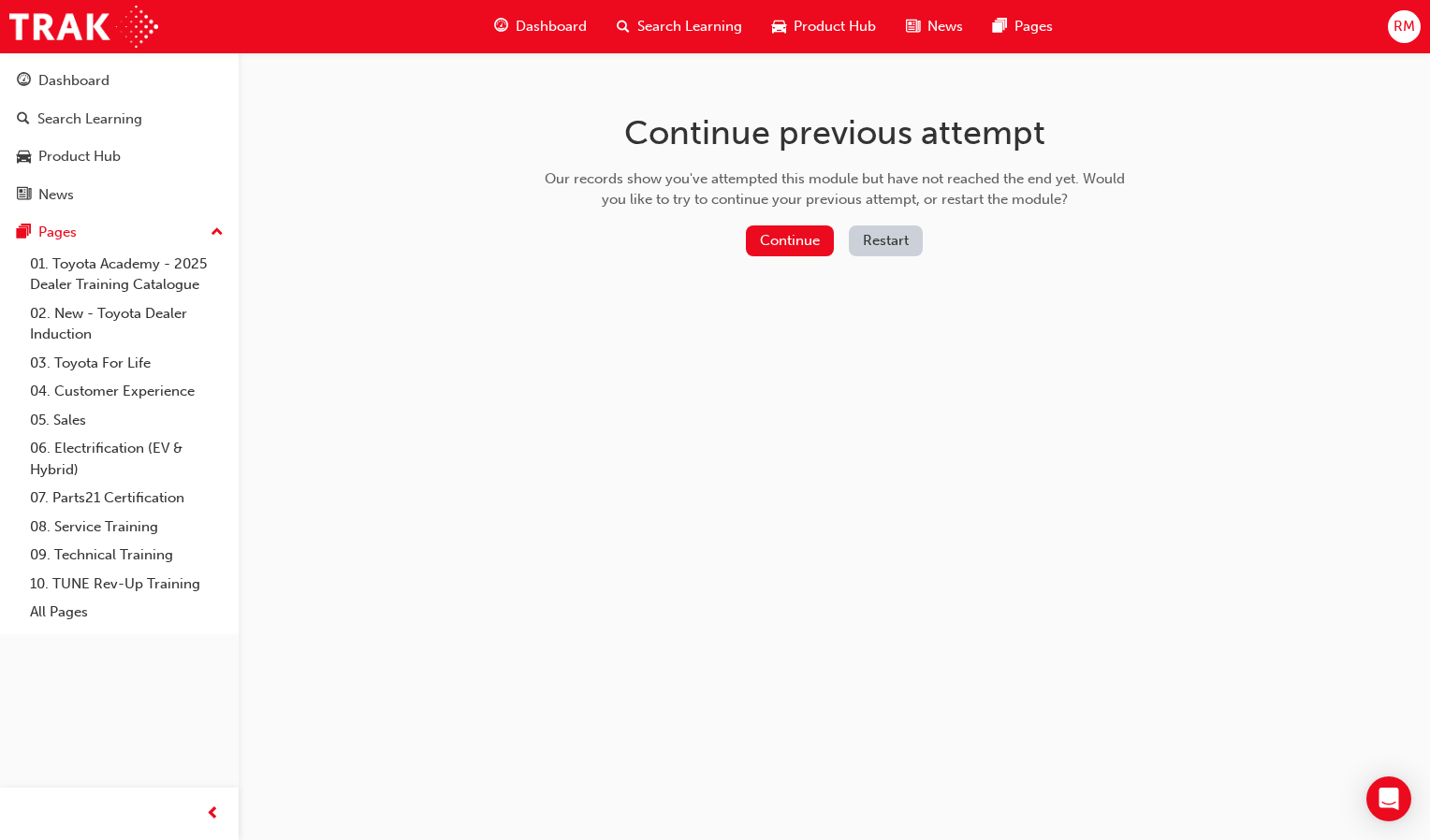
click at [894, 249] on button "Restart" at bounding box center [885, 241] width 74 height 31
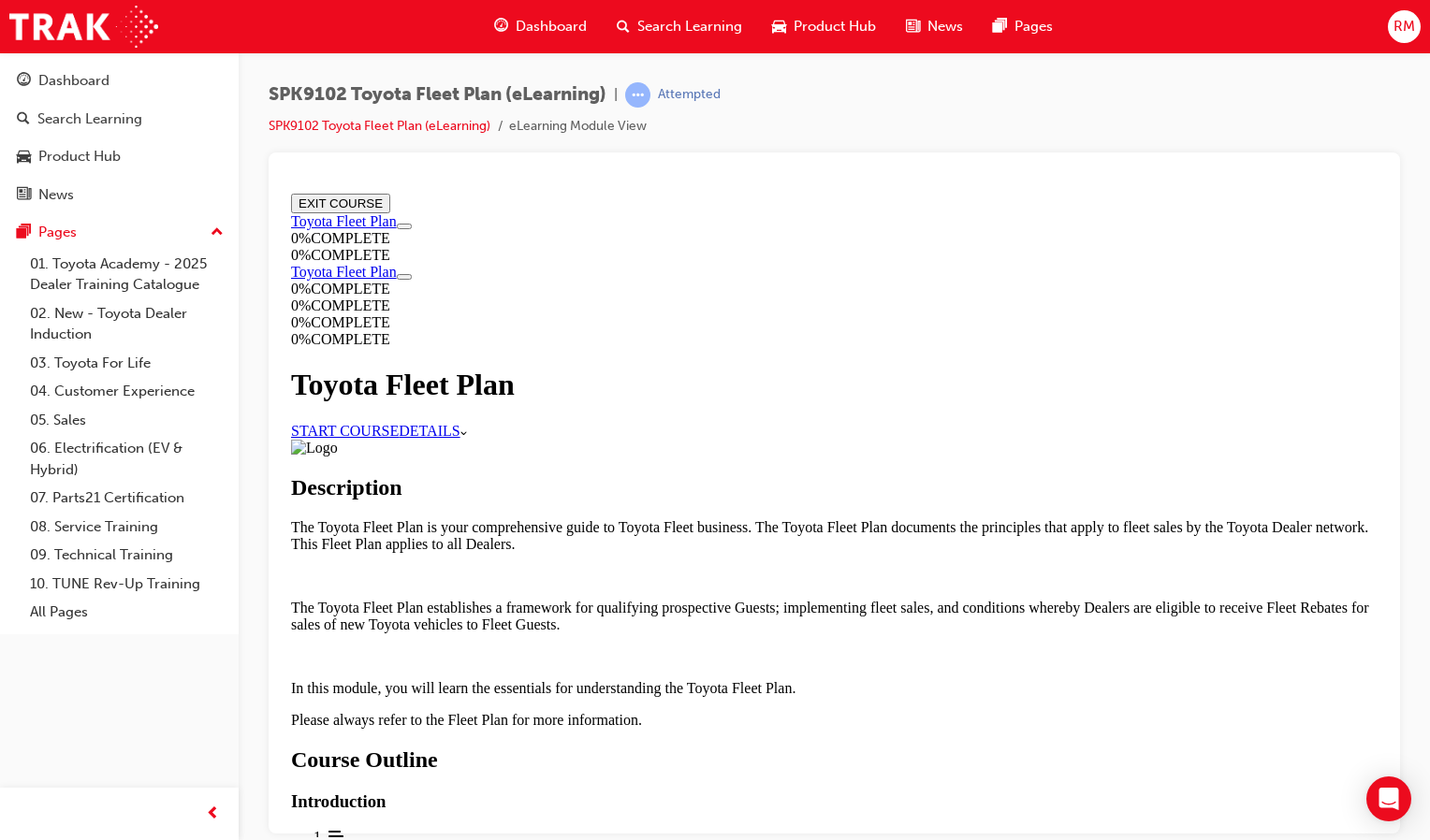
click at [399, 422] on link "START COURSE" at bounding box center [345, 430] width 108 height 16
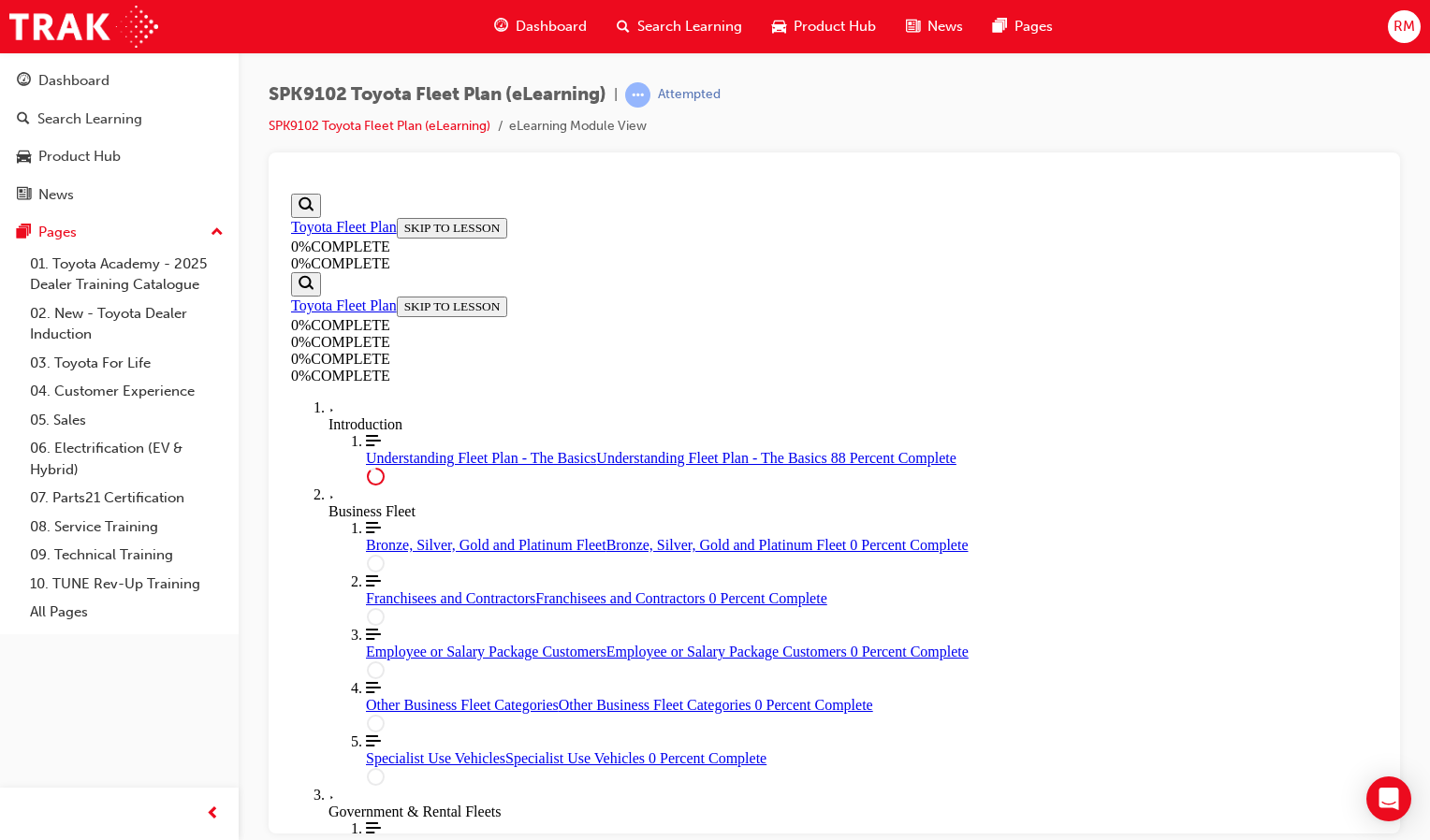
scroll to position [3842, 0]
drag, startPoint x: 851, startPoint y: 320, endPoint x: 896, endPoint y: 710, distance: 392.6
drag, startPoint x: 856, startPoint y: 301, endPoint x: 901, endPoint y: 556, distance: 258.9
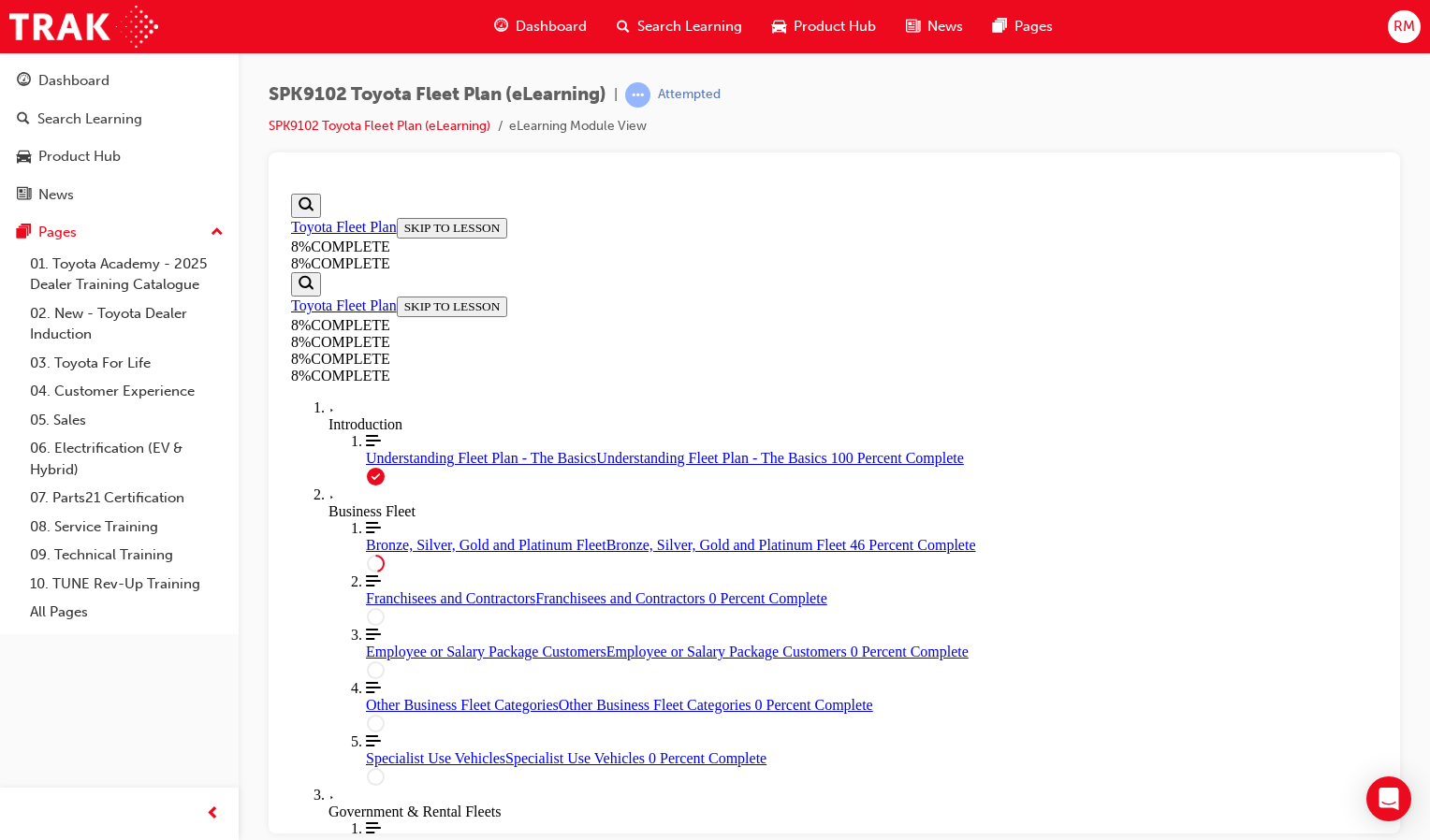
scroll to position [2620, 0]
drag, startPoint x: 880, startPoint y: 543, endPoint x: 933, endPoint y: 416, distance: 137.6
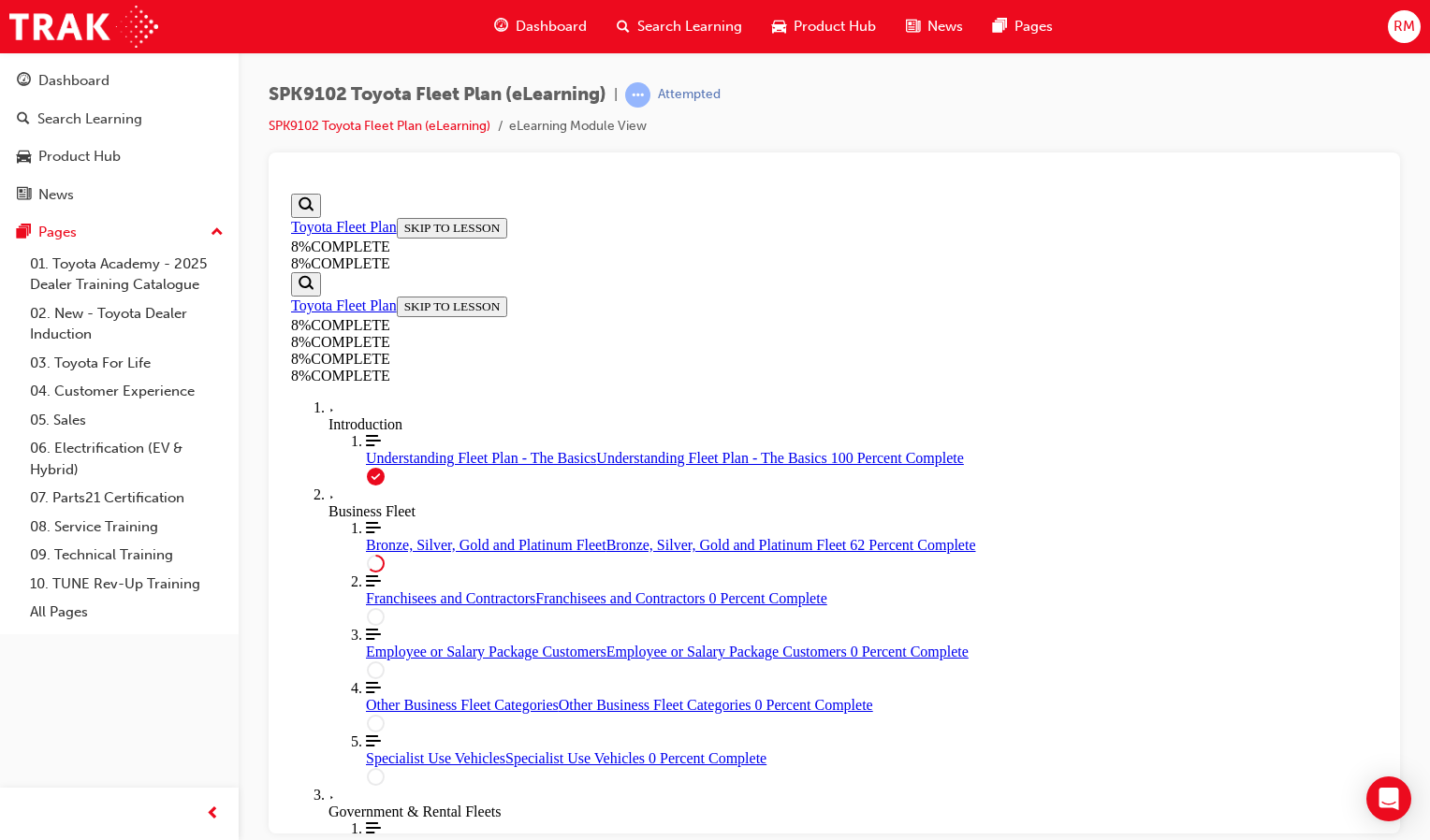
scroll to position [4772, 0]
drag, startPoint x: 875, startPoint y: 341, endPoint x: 921, endPoint y: 472, distance: 138.8
drag, startPoint x: 863, startPoint y: 691, endPoint x: 921, endPoint y: 560, distance: 143.3
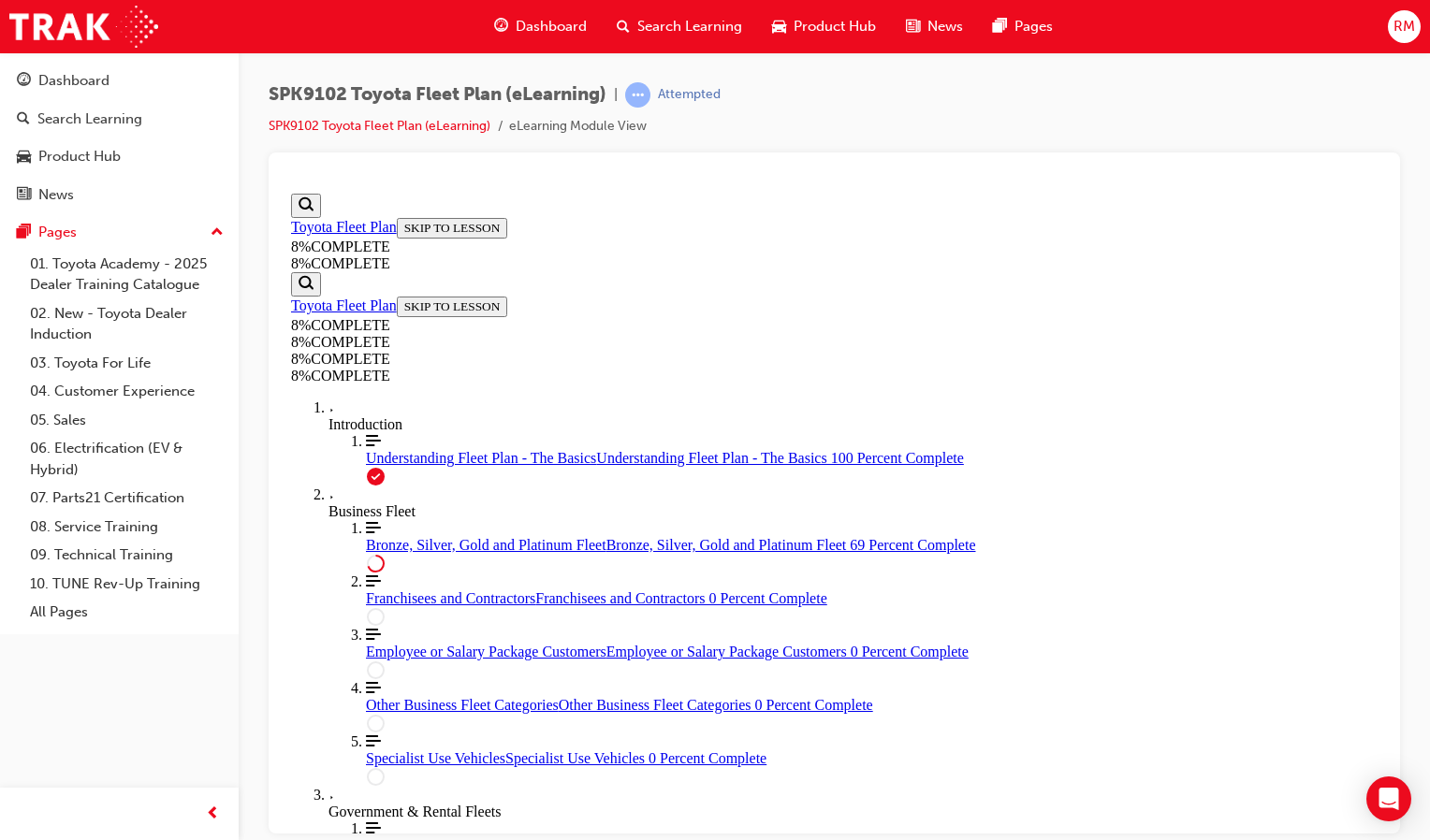
drag, startPoint x: 907, startPoint y: 336, endPoint x: 907, endPoint y: 590, distance: 254.0
drag, startPoint x: 806, startPoint y: 358, endPoint x: 846, endPoint y: 362, distance: 40.2
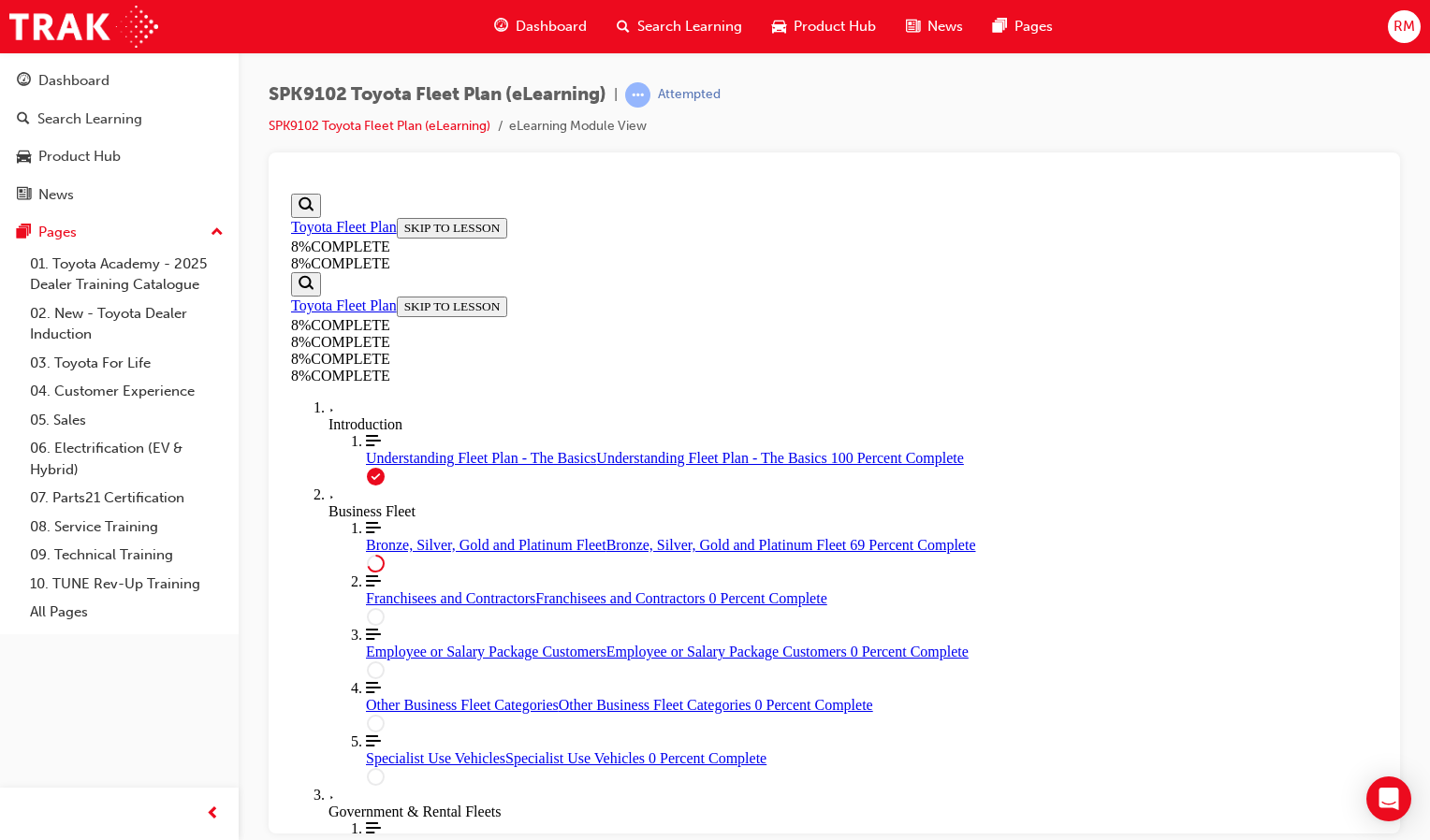
drag, startPoint x: 800, startPoint y: 402, endPoint x: 850, endPoint y: 401, distance: 50.0
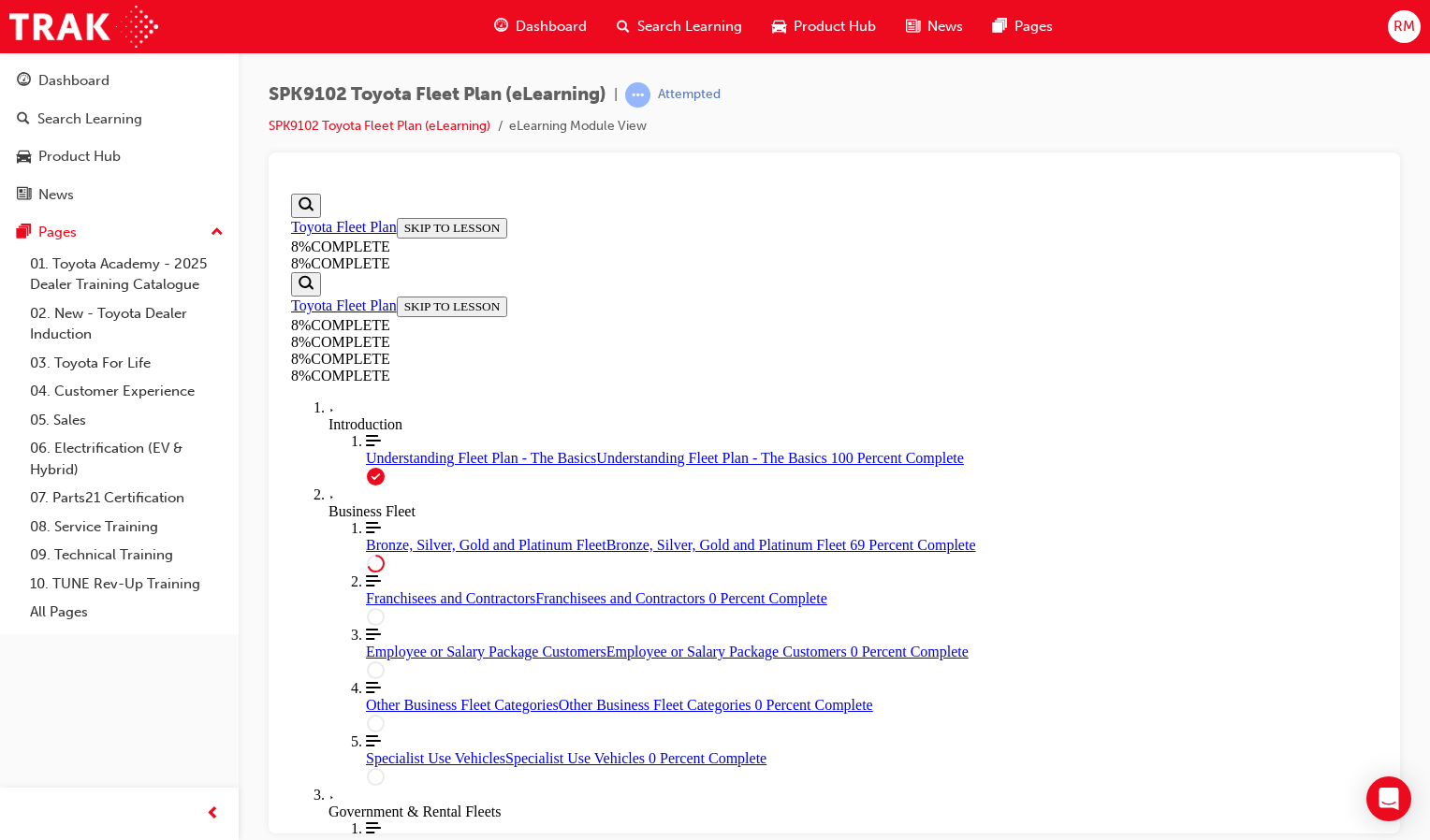
drag, startPoint x: 942, startPoint y: 537, endPoint x: 1158, endPoint y: 566, distance: 217.9
copy div "pricing Draggable item Rectangular shape with an arrow on the right side Sortab…"
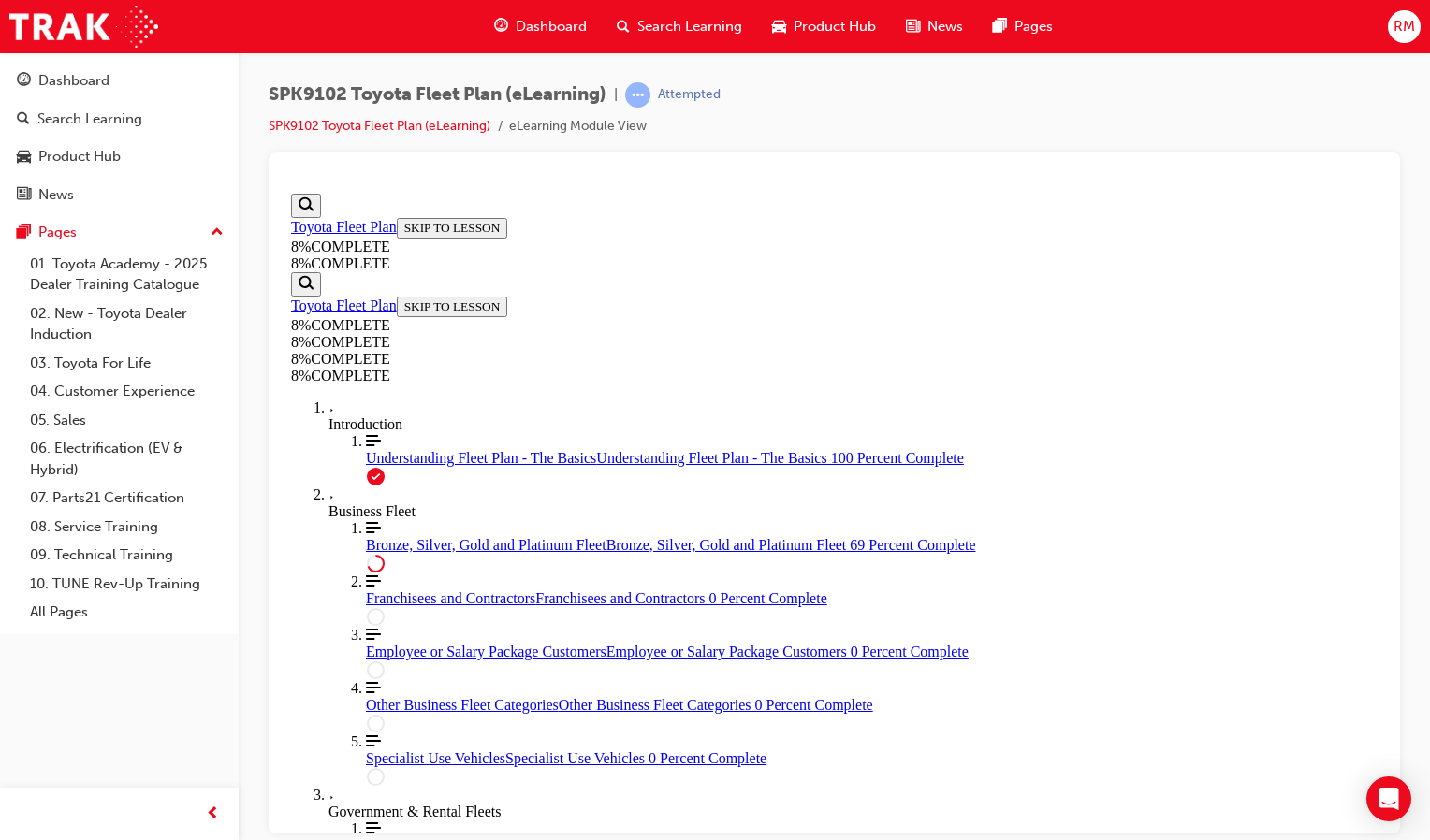
scroll to position [4925, 0]
drag, startPoint x: 825, startPoint y: 363, endPoint x: 877, endPoint y: 629, distance: 271.0
drag, startPoint x: 839, startPoint y: 330, endPoint x: 885, endPoint y: 463, distance: 140.7
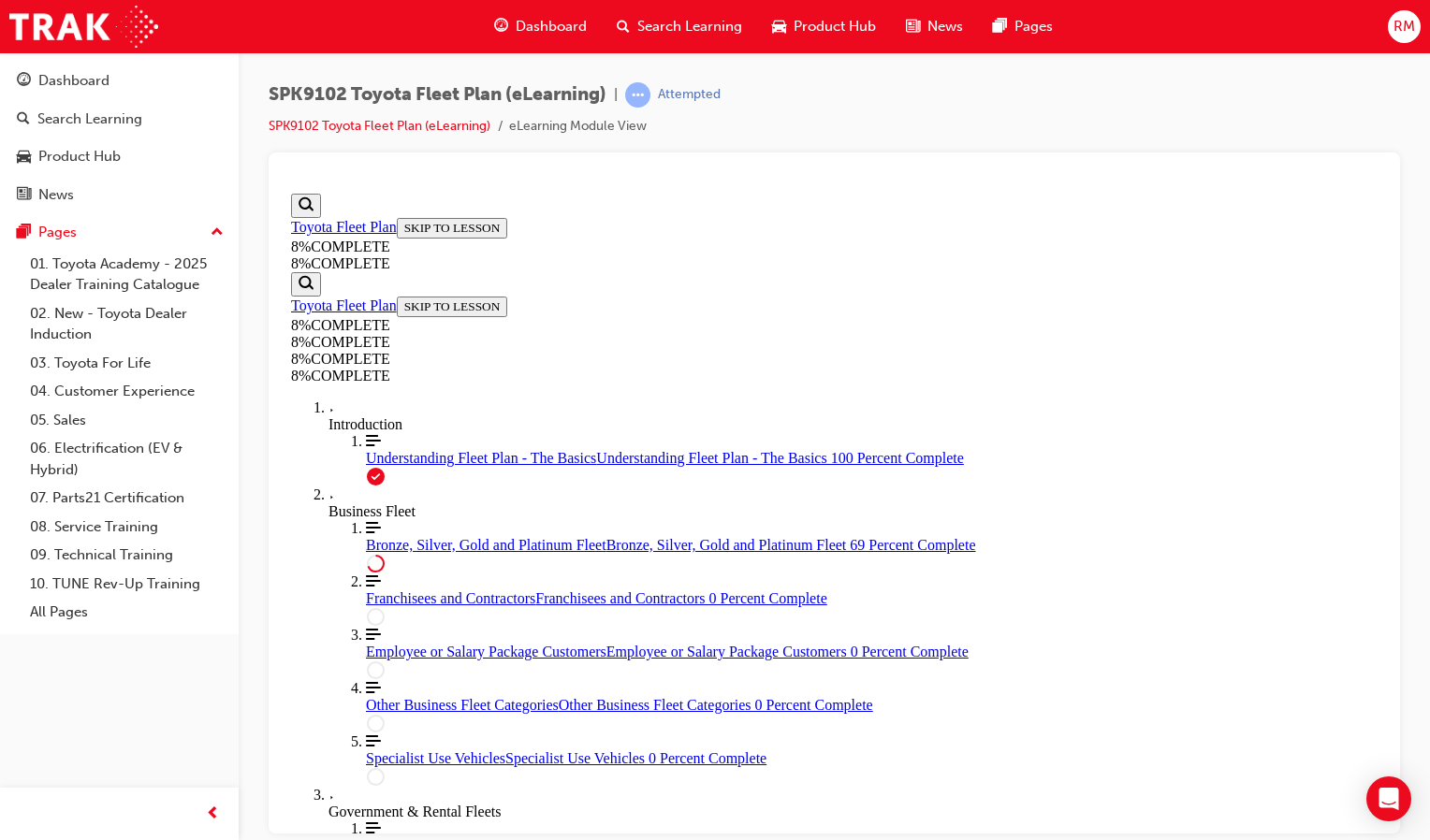
drag, startPoint x: 846, startPoint y: 582, endPoint x: 892, endPoint y: 582, distance: 46.0
drag, startPoint x: 863, startPoint y: 347, endPoint x: 920, endPoint y: 347, distance: 57.0
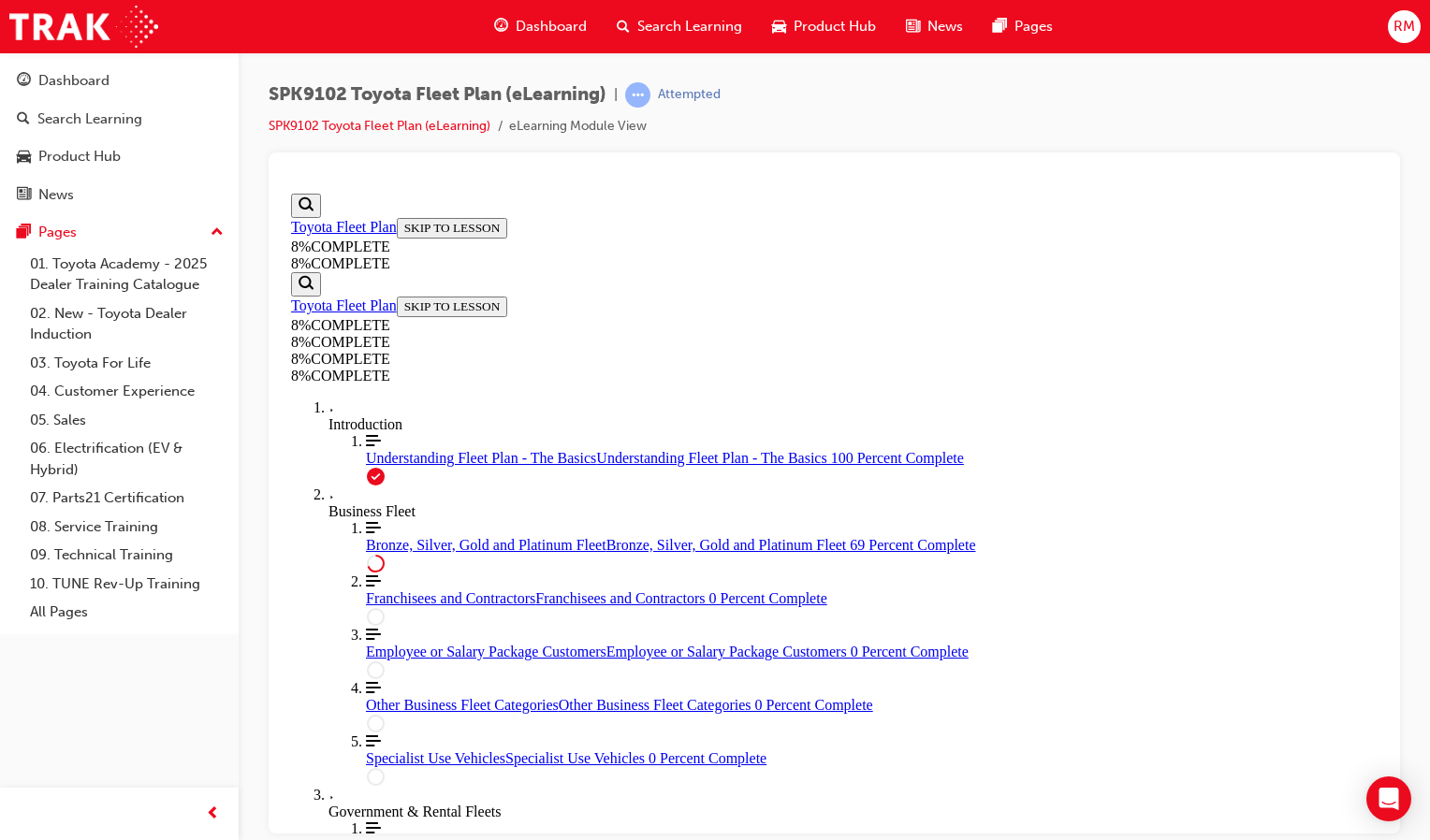
drag, startPoint x: 815, startPoint y: 621, endPoint x: 858, endPoint y: 635, distance: 45.2
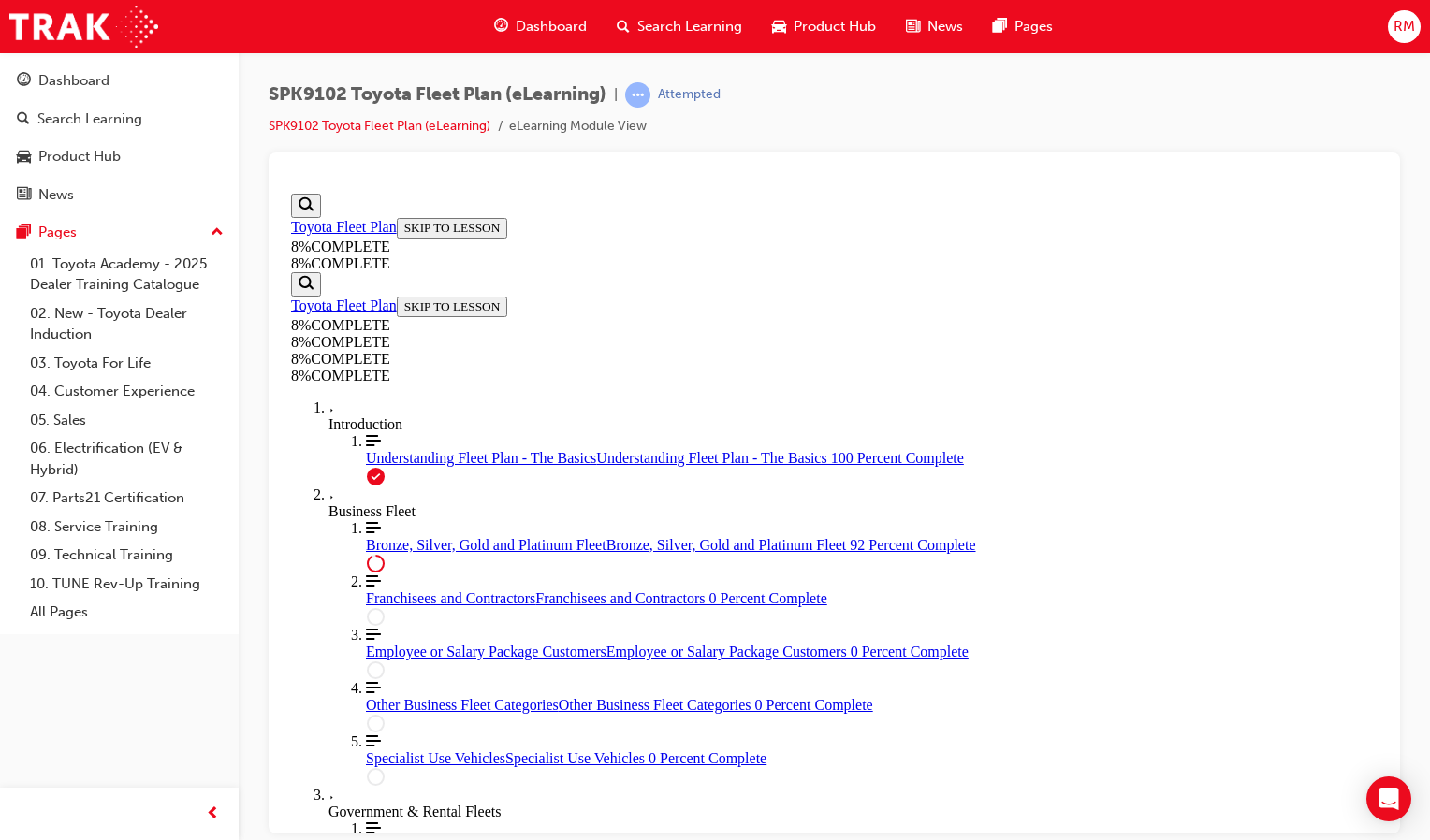
drag, startPoint x: 852, startPoint y: 563, endPoint x: 897, endPoint y: 658, distance: 105.1
drag, startPoint x: 828, startPoint y: 581, endPoint x: 908, endPoint y: 580, distance: 80.0
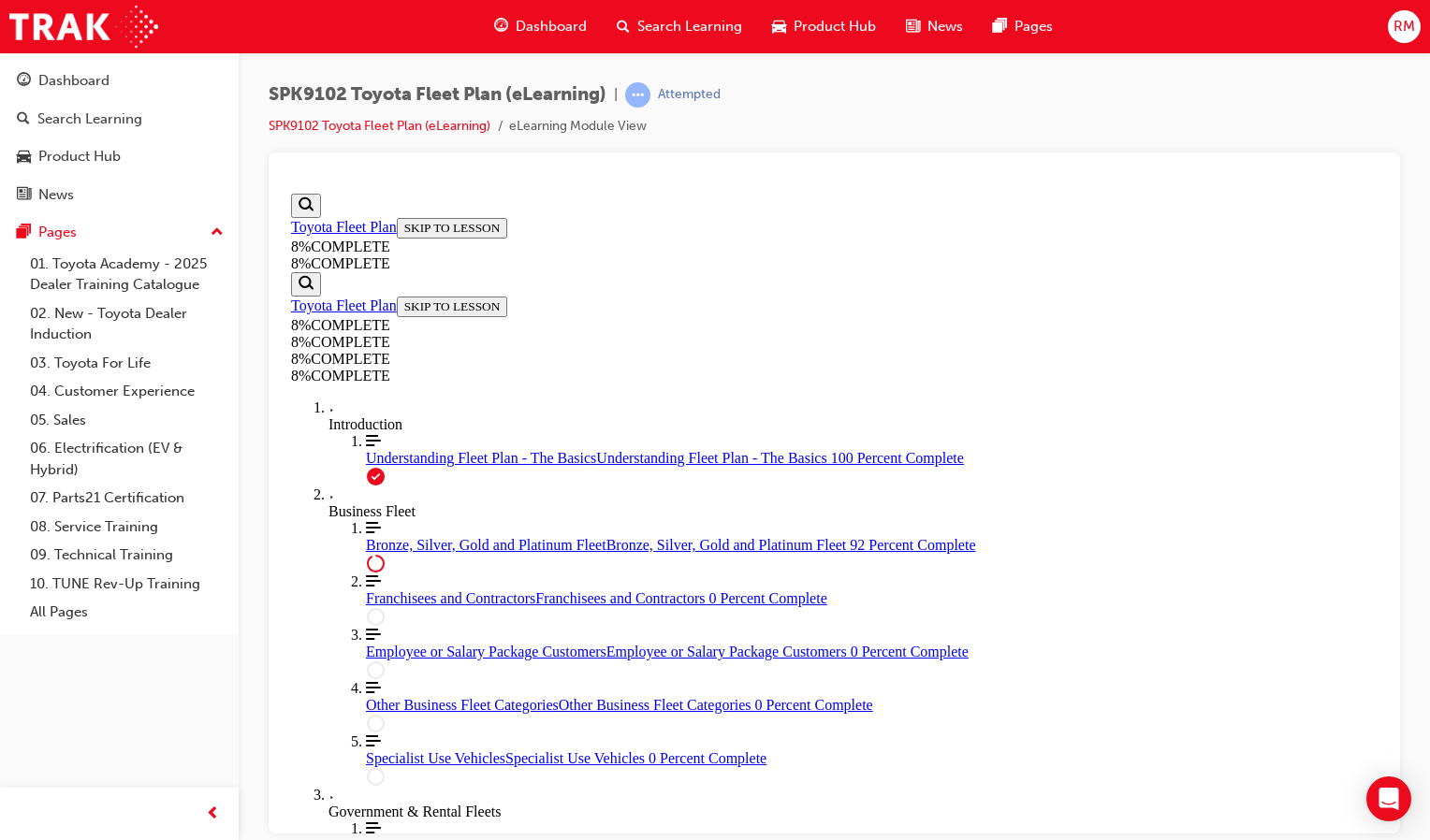
scroll to position [7265, 0]
drag, startPoint x: 819, startPoint y: 456, endPoint x: 835, endPoint y: 455, distance: 16.0
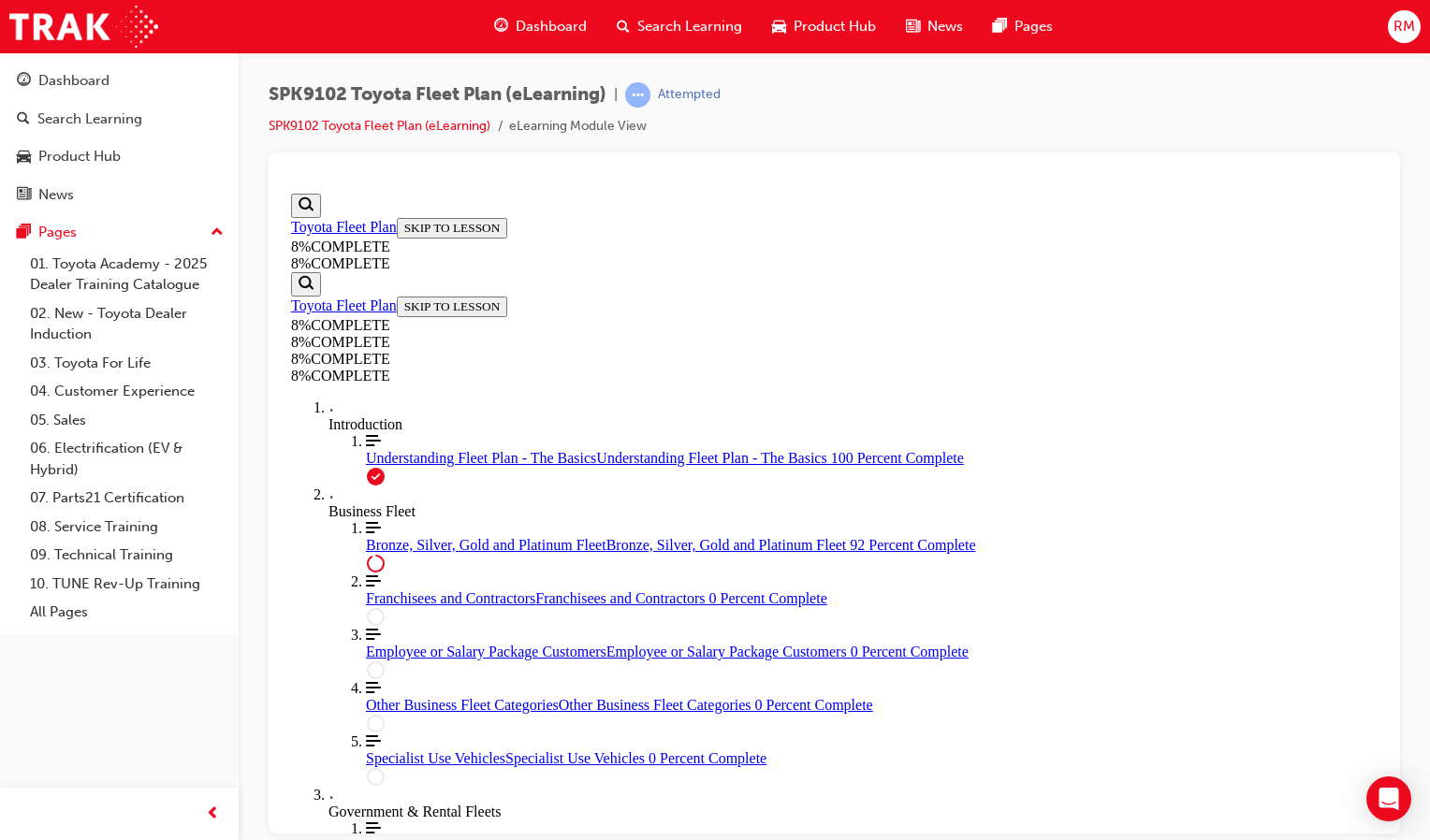
drag, startPoint x: 828, startPoint y: 315, endPoint x: 880, endPoint y: 570, distance: 260.2
drag, startPoint x: 812, startPoint y: 468, endPoint x: 853, endPoint y: 469, distance: 41.0
drag, startPoint x: 805, startPoint y: 333, endPoint x: 856, endPoint y: 333, distance: 51.0
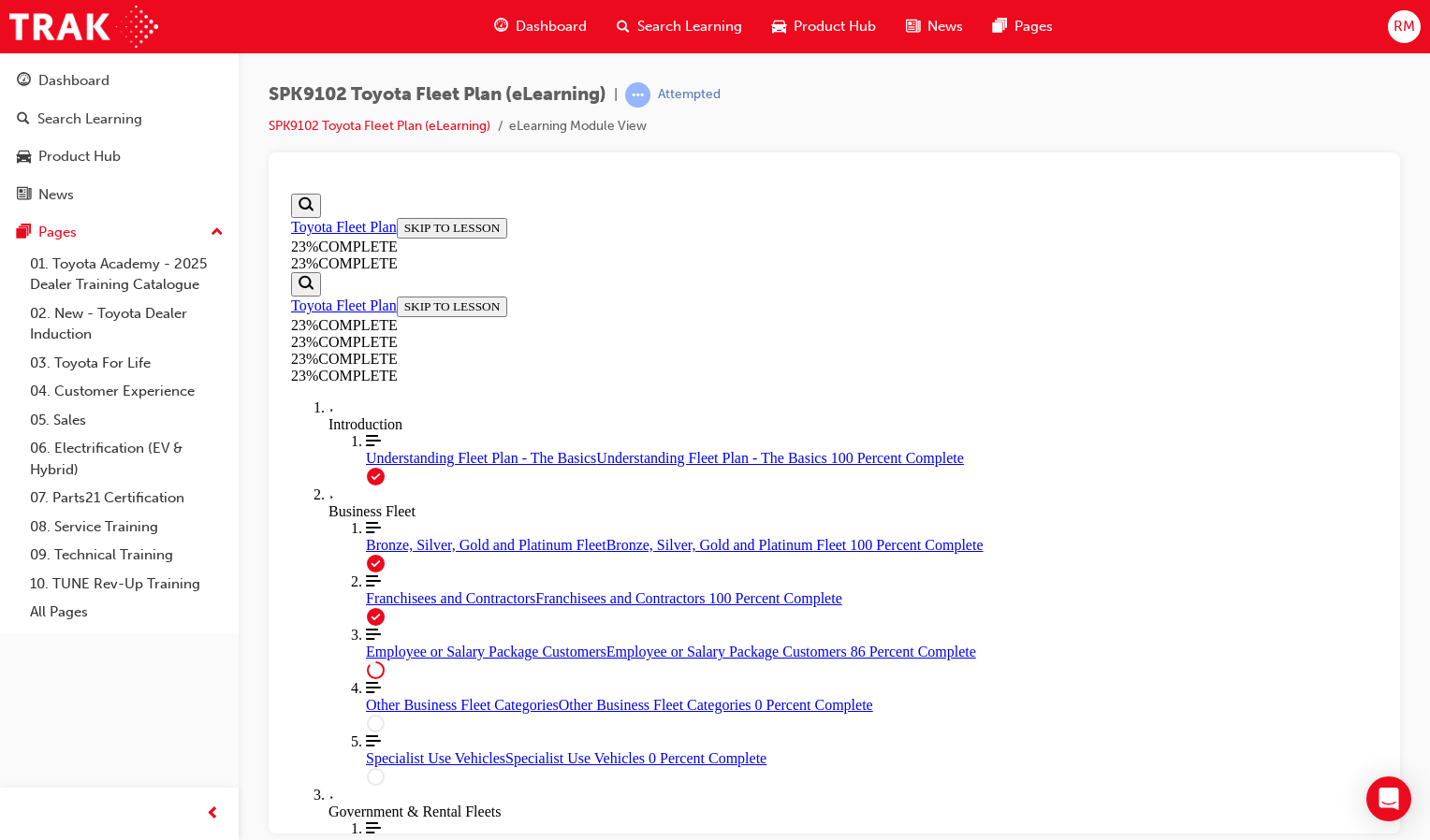
scroll to position [2253, 0]
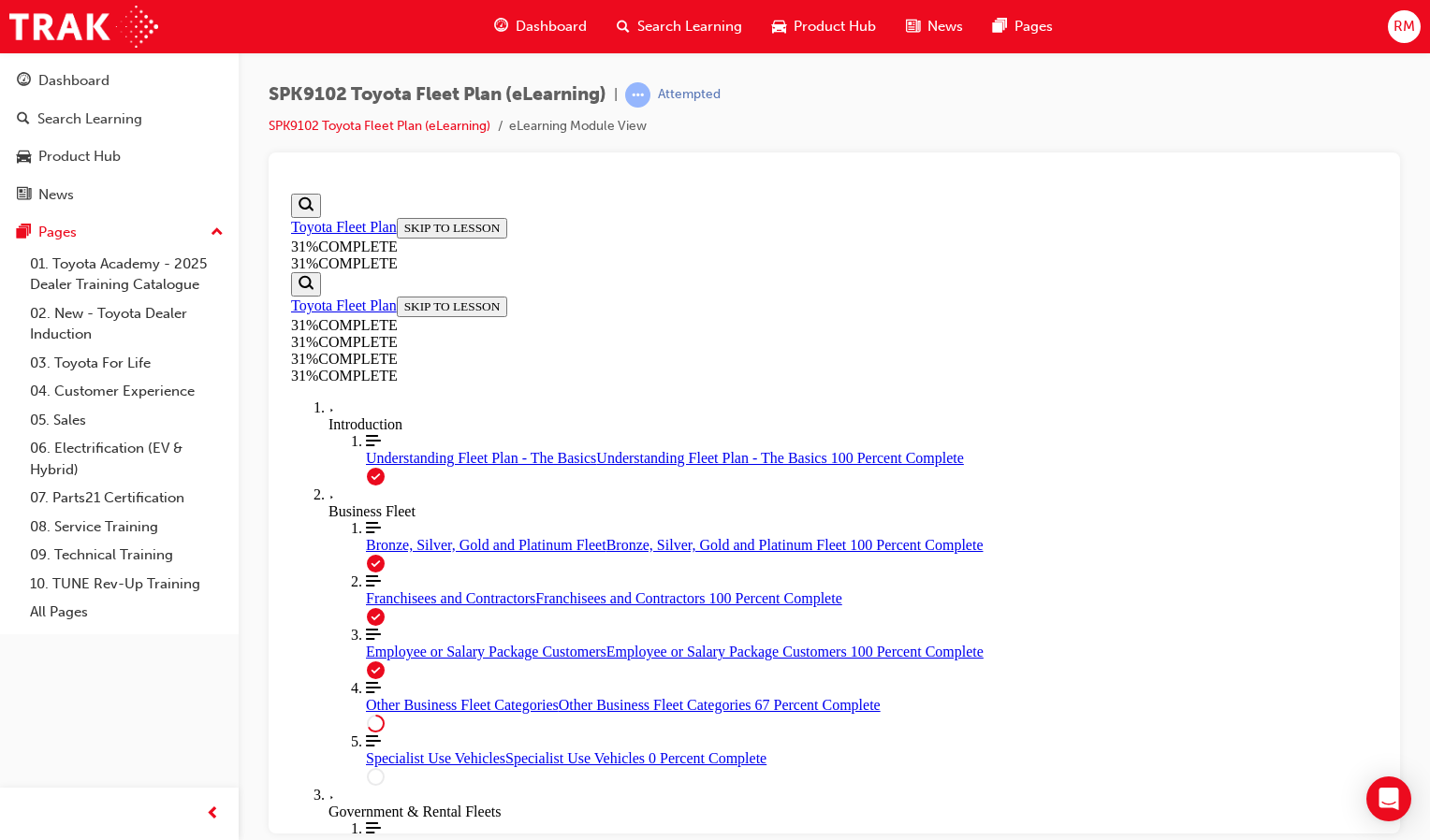
scroll to position [907, 0]
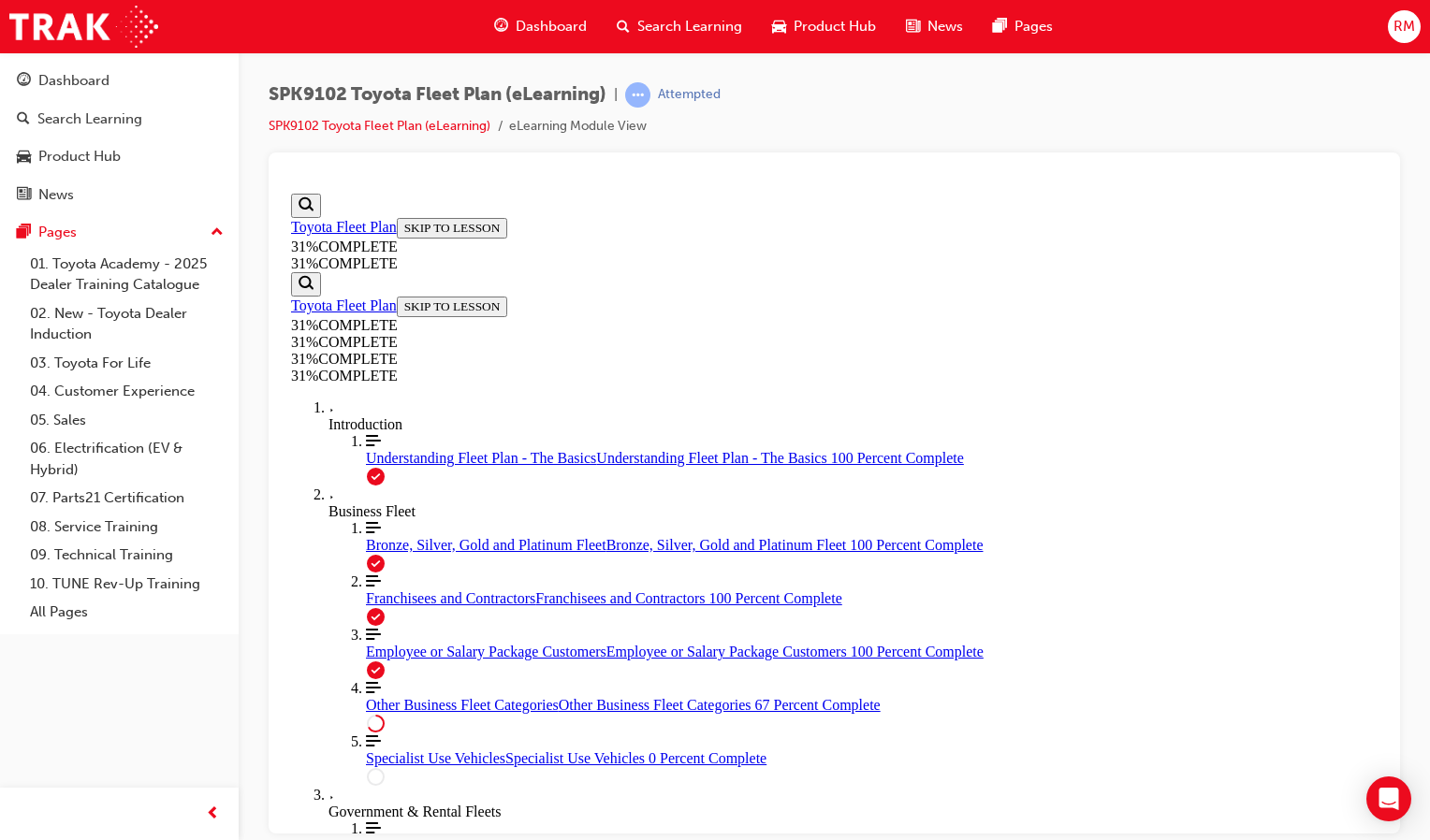
scroll to position [895, 0]
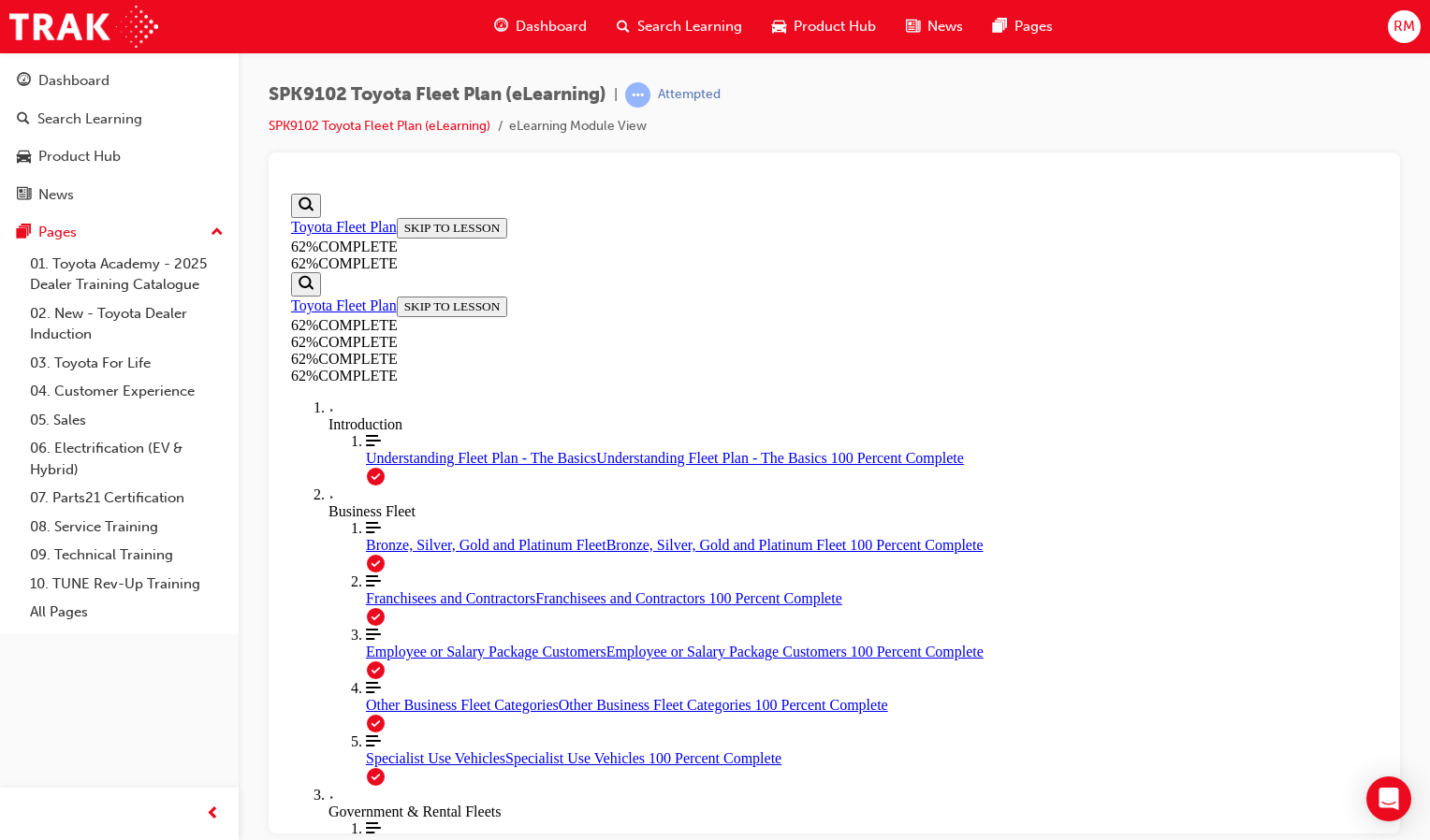
scroll to position [1375, 0]
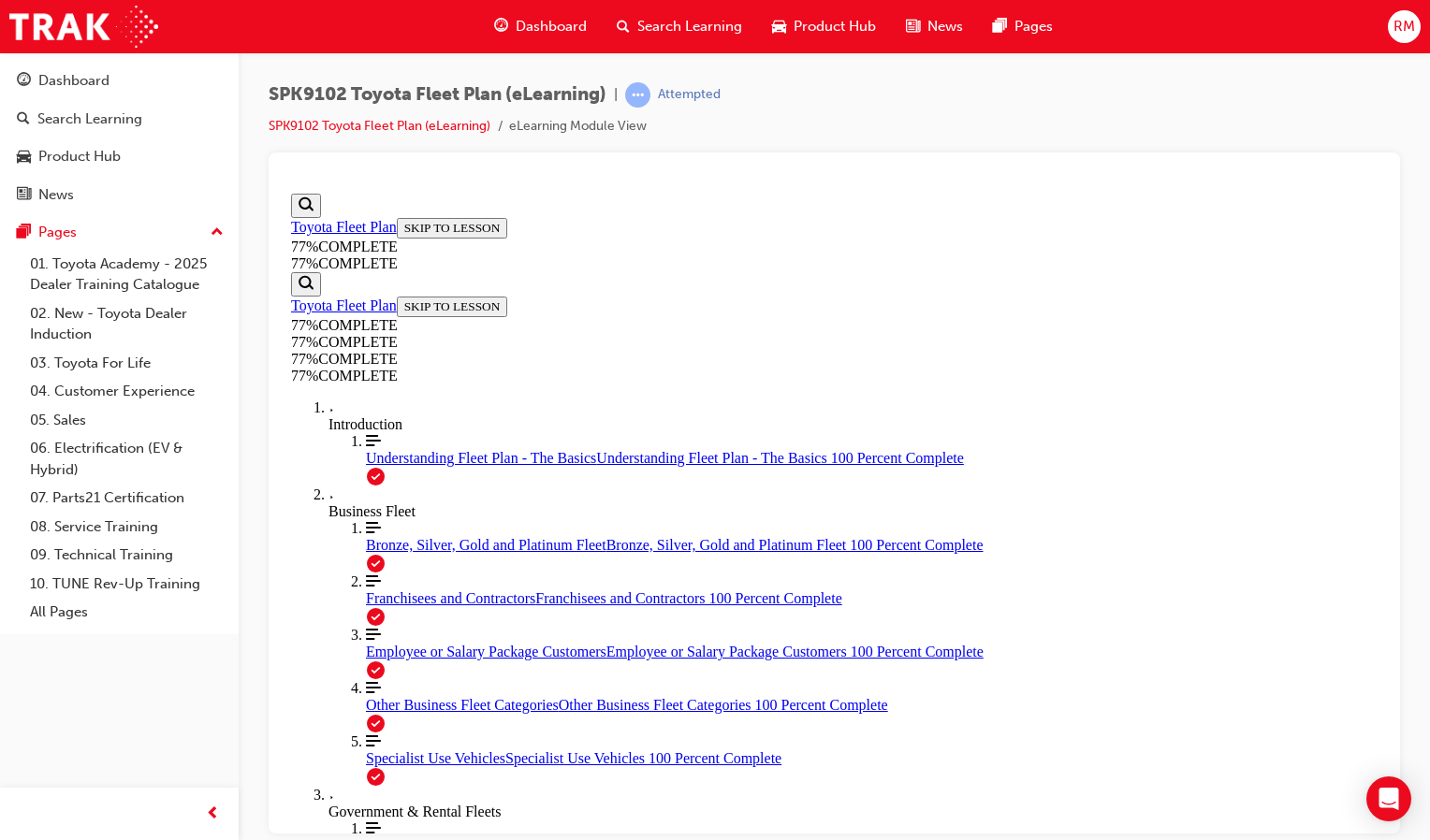
scroll to position [2310, 0]
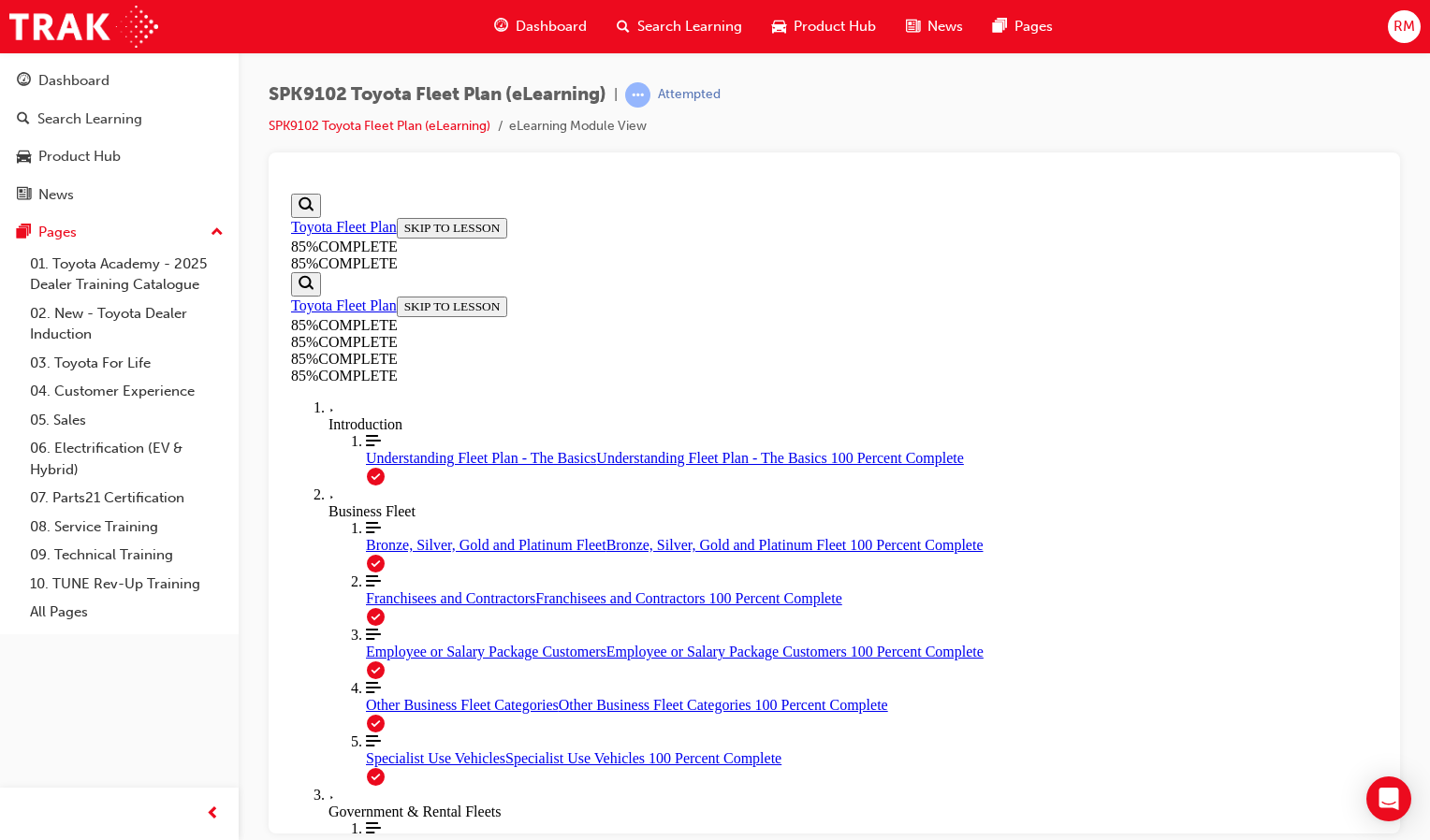
drag, startPoint x: 960, startPoint y: 753, endPoint x: 963, endPoint y: 744, distance: 9.5
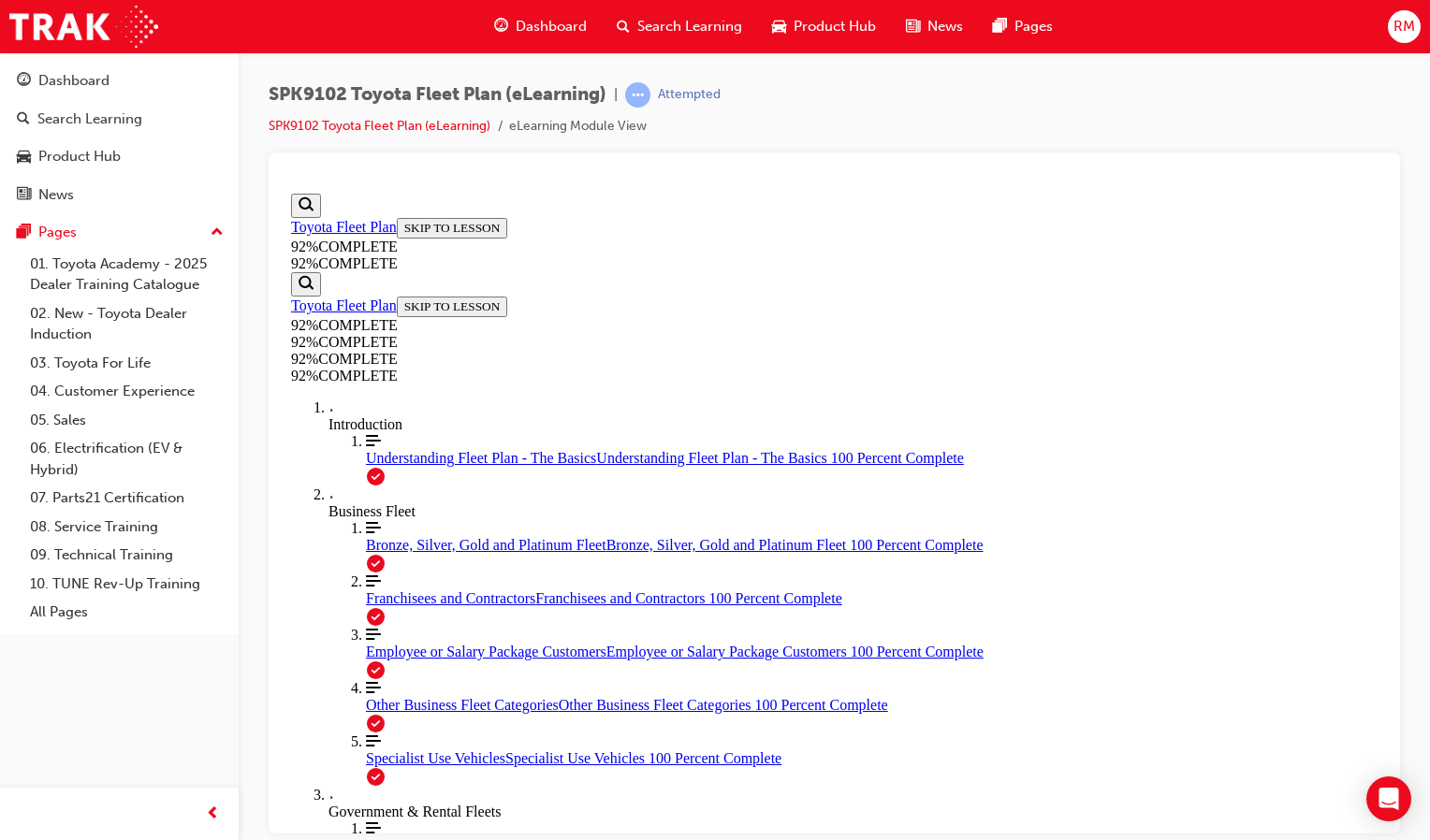
scroll to position [69, 0]
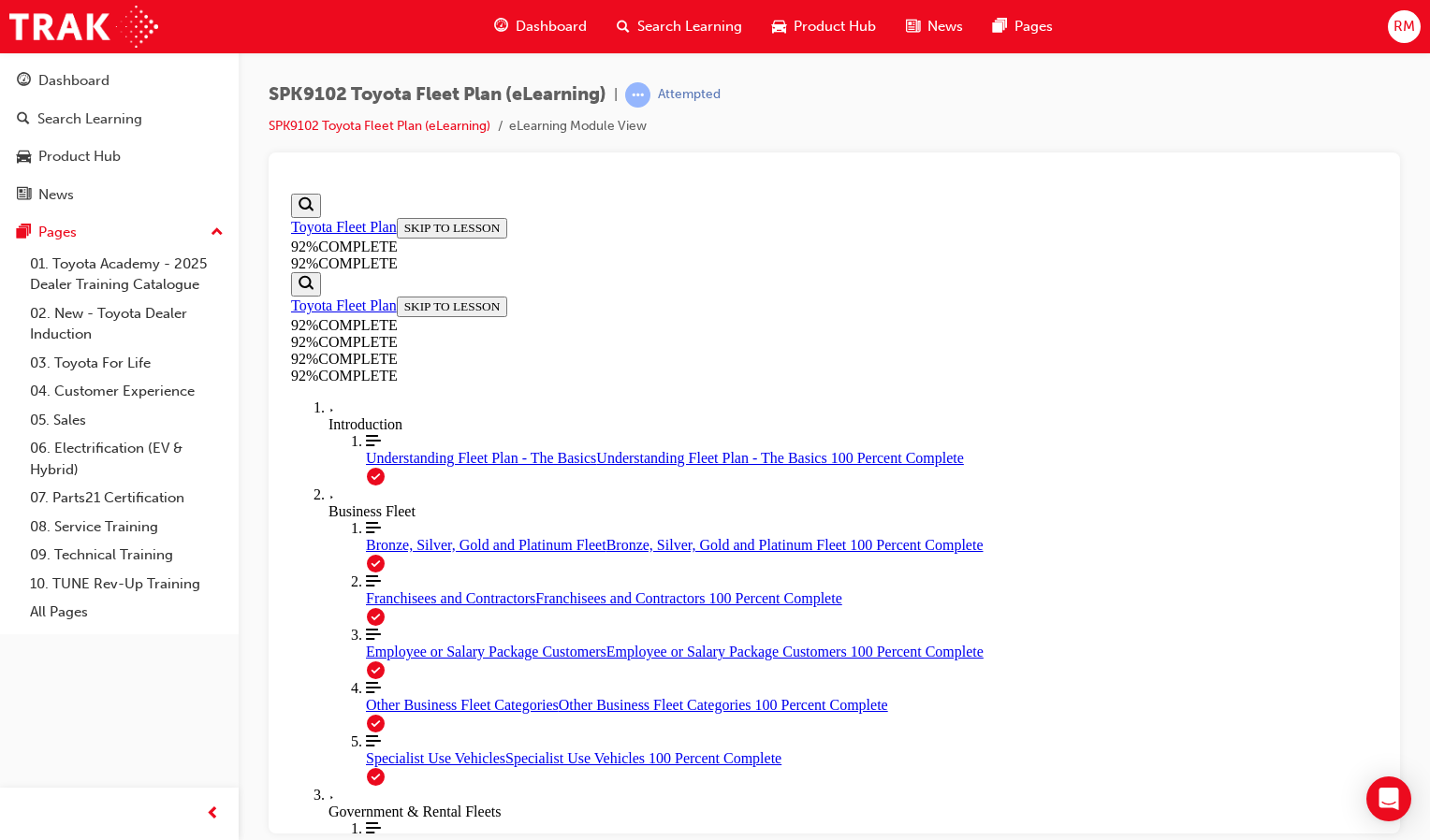
scroll to position [256, 0]
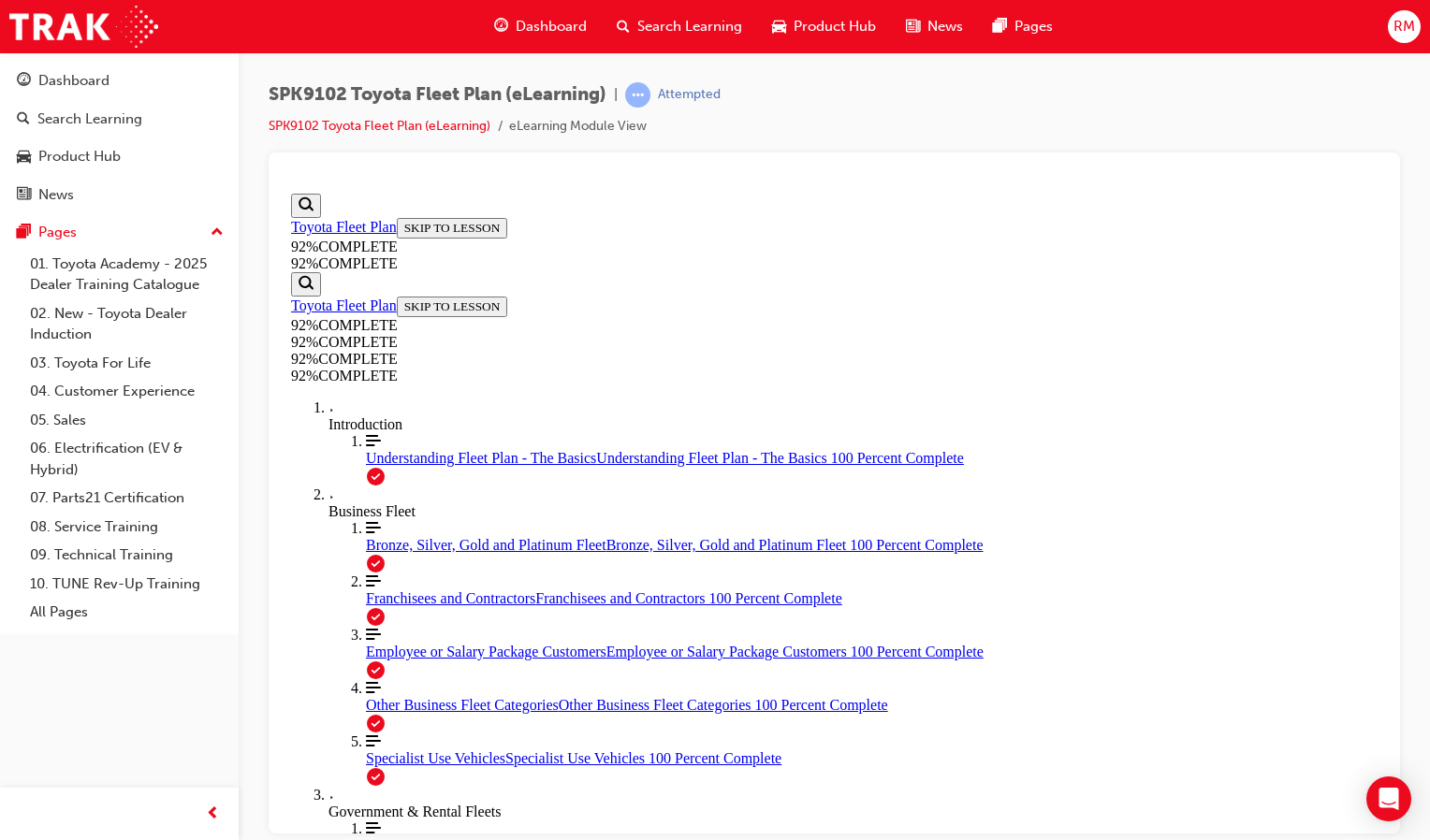
scroll to position [69, 0]
drag, startPoint x: 753, startPoint y: 652, endPoint x: 779, endPoint y: 667, distance: 30.0
drag, startPoint x: 912, startPoint y: 742, endPoint x: 916, endPoint y: 752, distance: 10.8
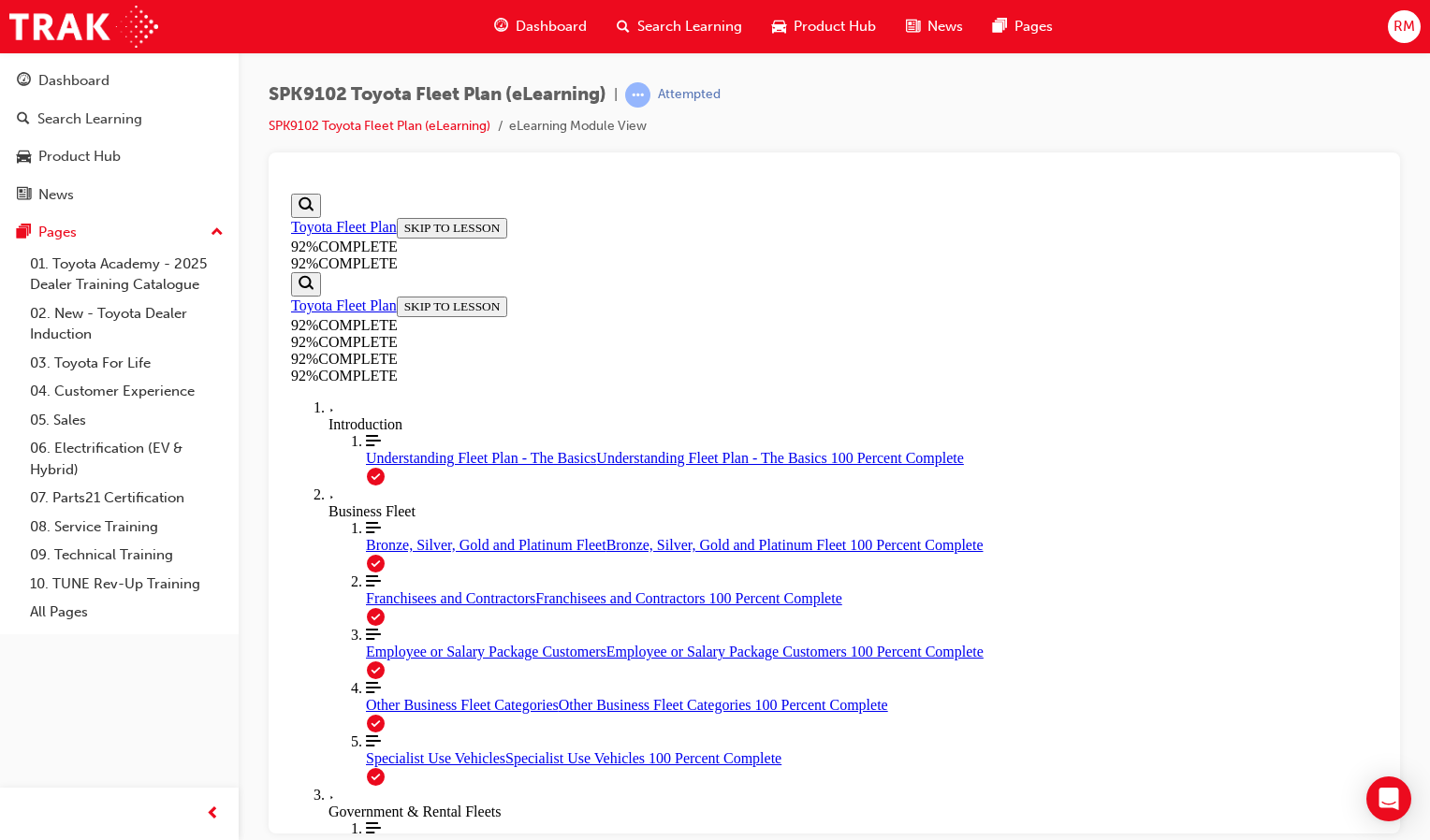
drag, startPoint x: 799, startPoint y: 465, endPoint x: 845, endPoint y: 464, distance: 46.0
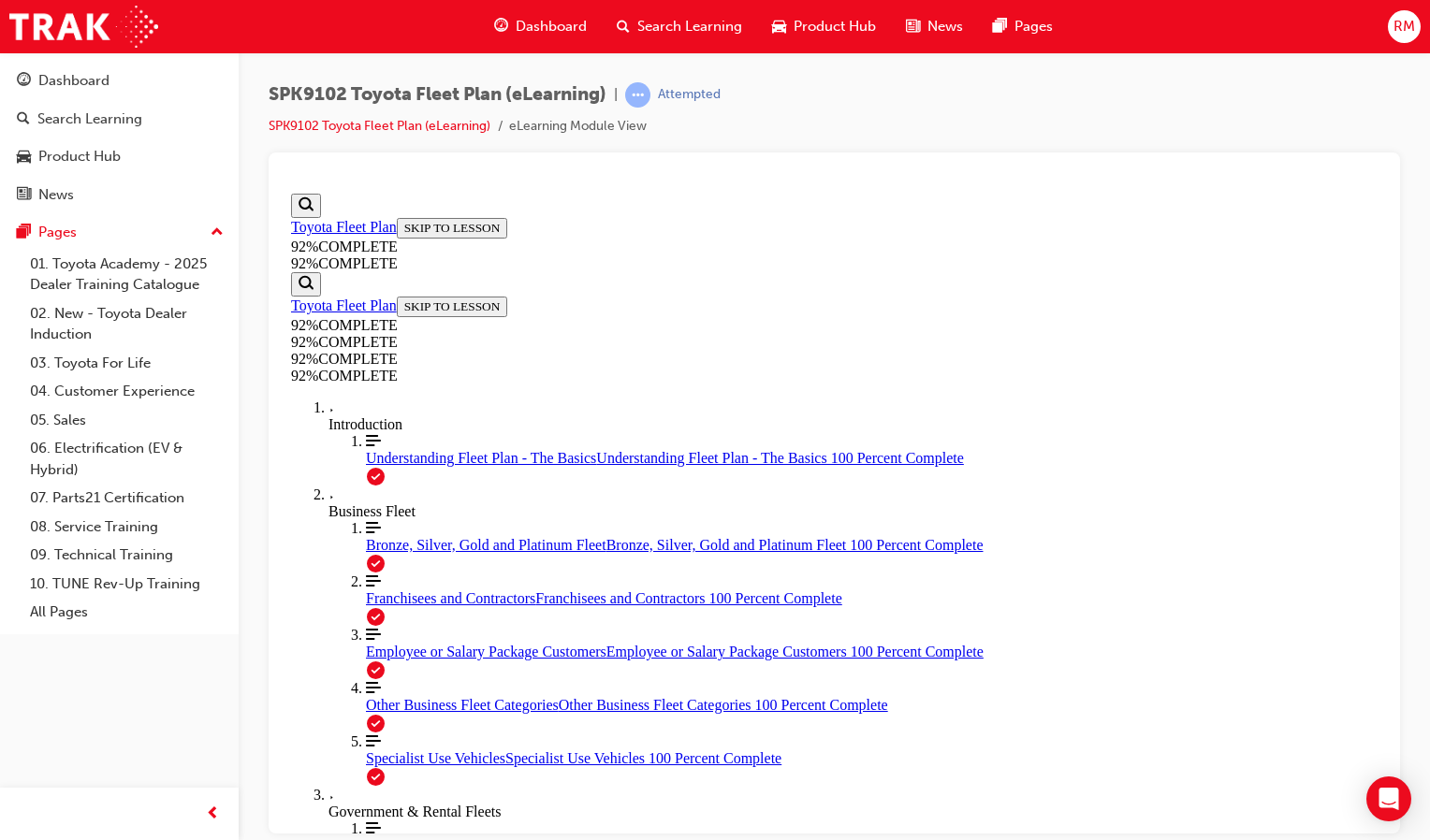
drag, startPoint x: 819, startPoint y: 548, endPoint x: 863, endPoint y: 548, distance: 44.0
drag, startPoint x: 826, startPoint y: 633, endPoint x: 880, endPoint y: 633, distance: 54.0
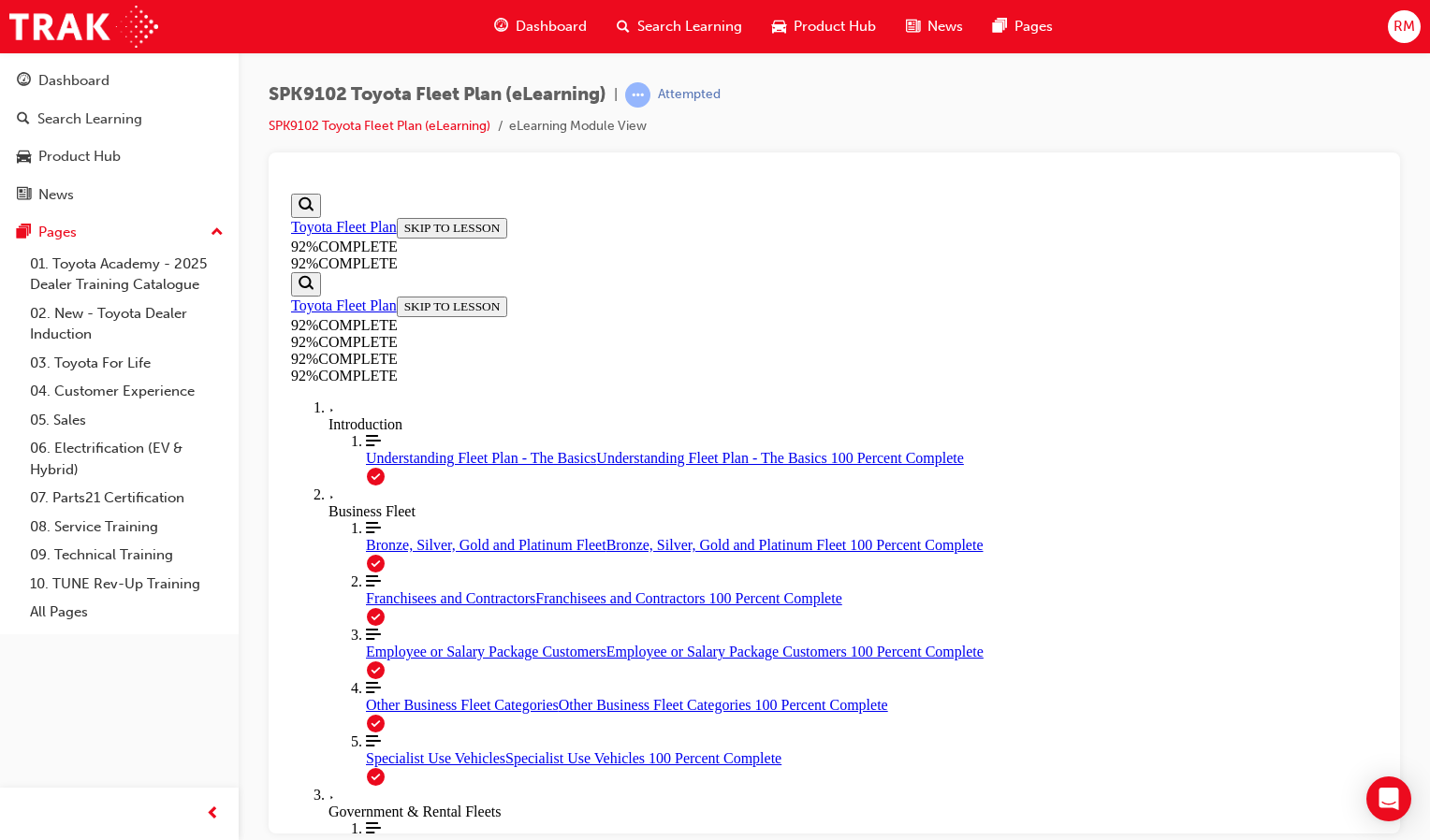
drag, startPoint x: 748, startPoint y: 222, endPoint x: 771, endPoint y: 272, distance: 55.0
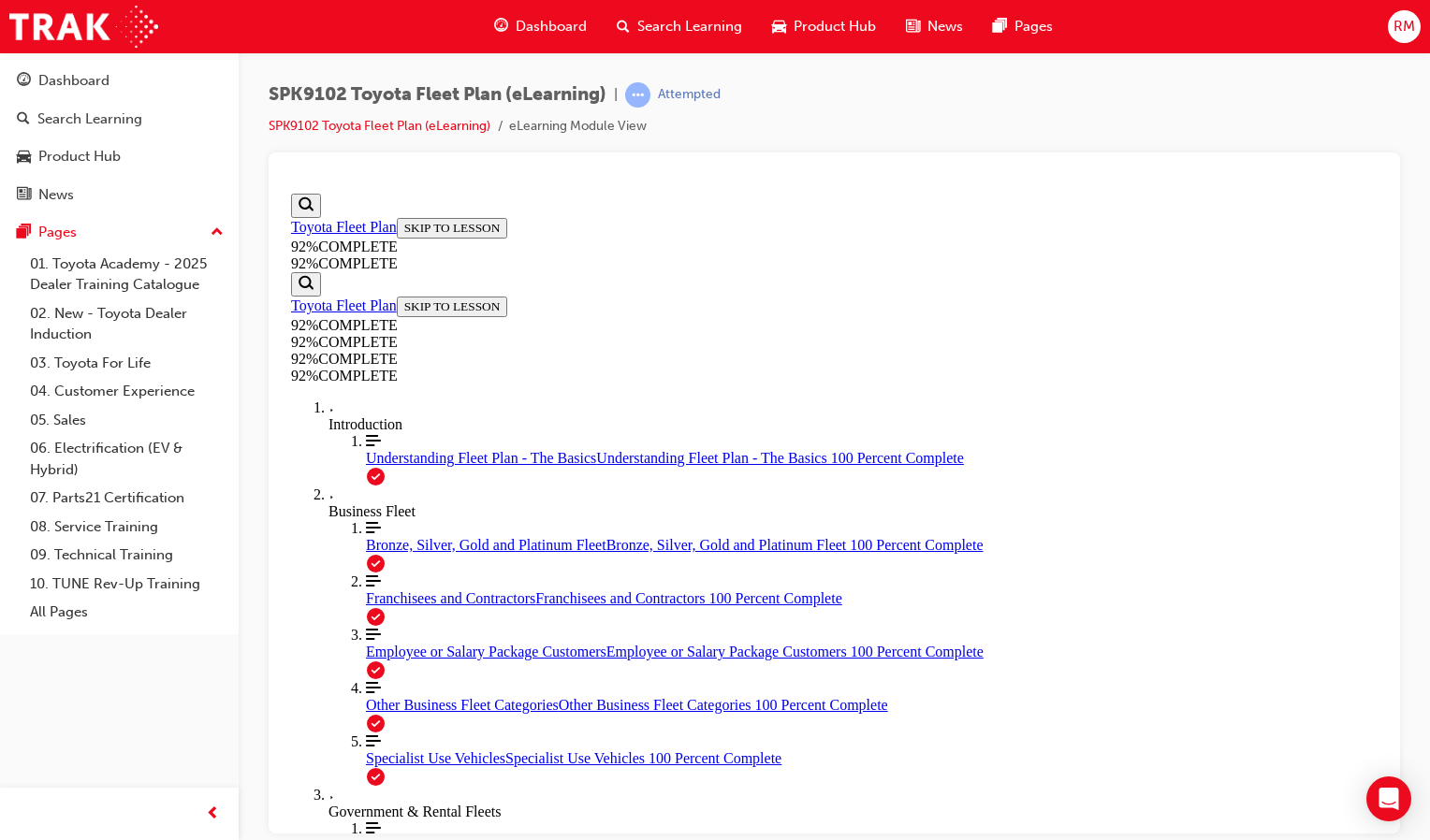
scroll to position [221, 0]
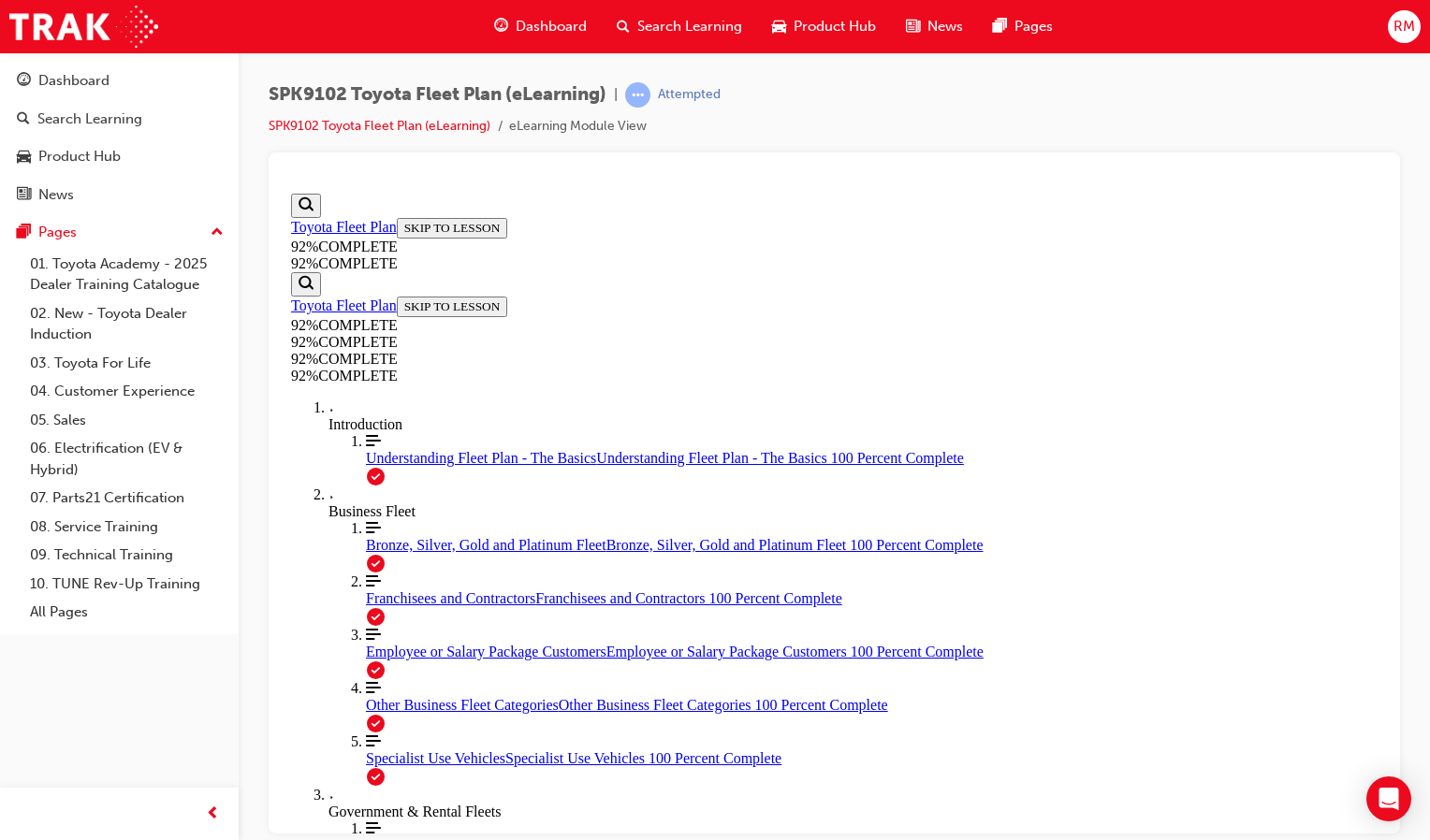
scroll to position [69, 0]
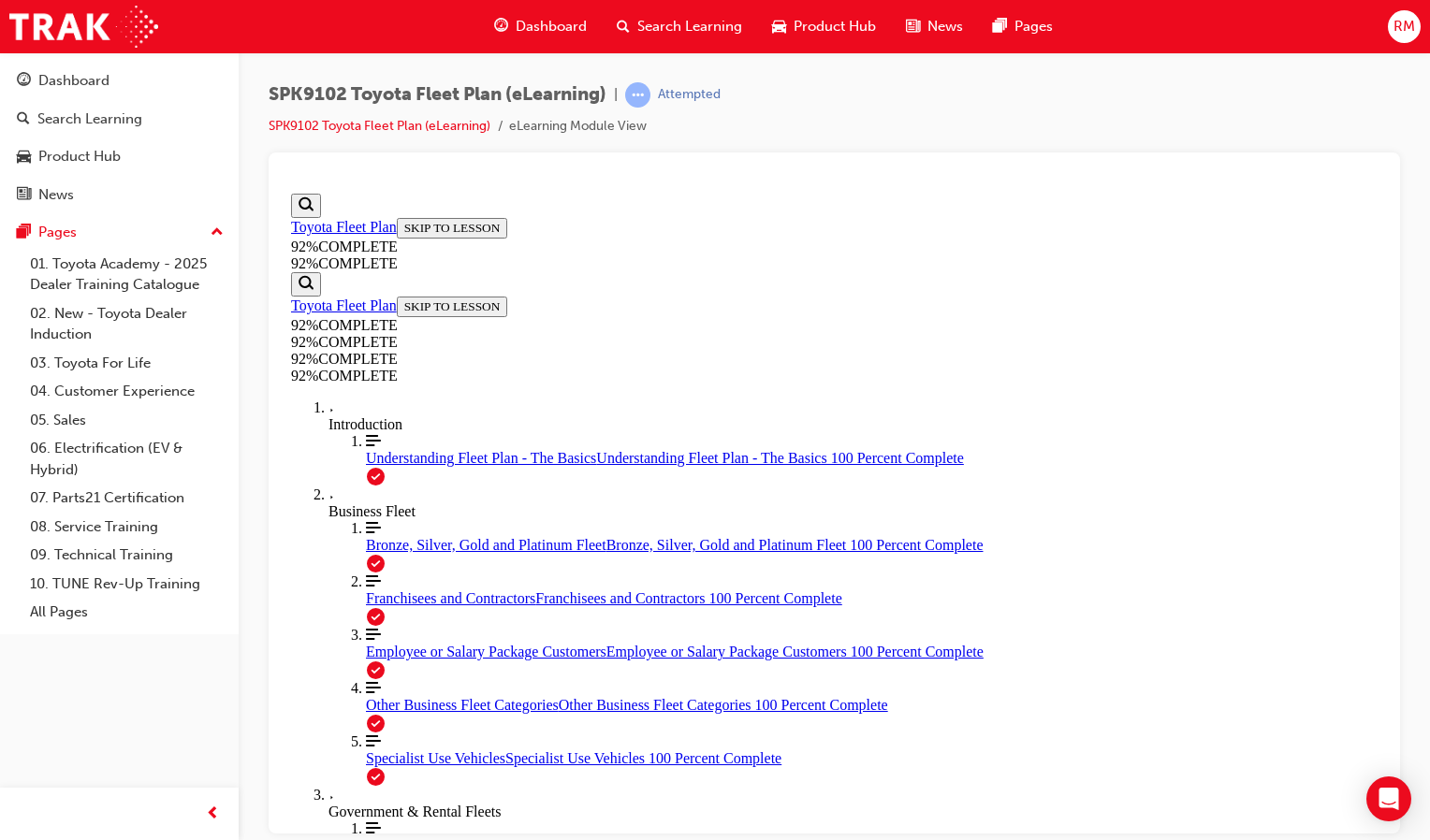
scroll to position [162, 0]
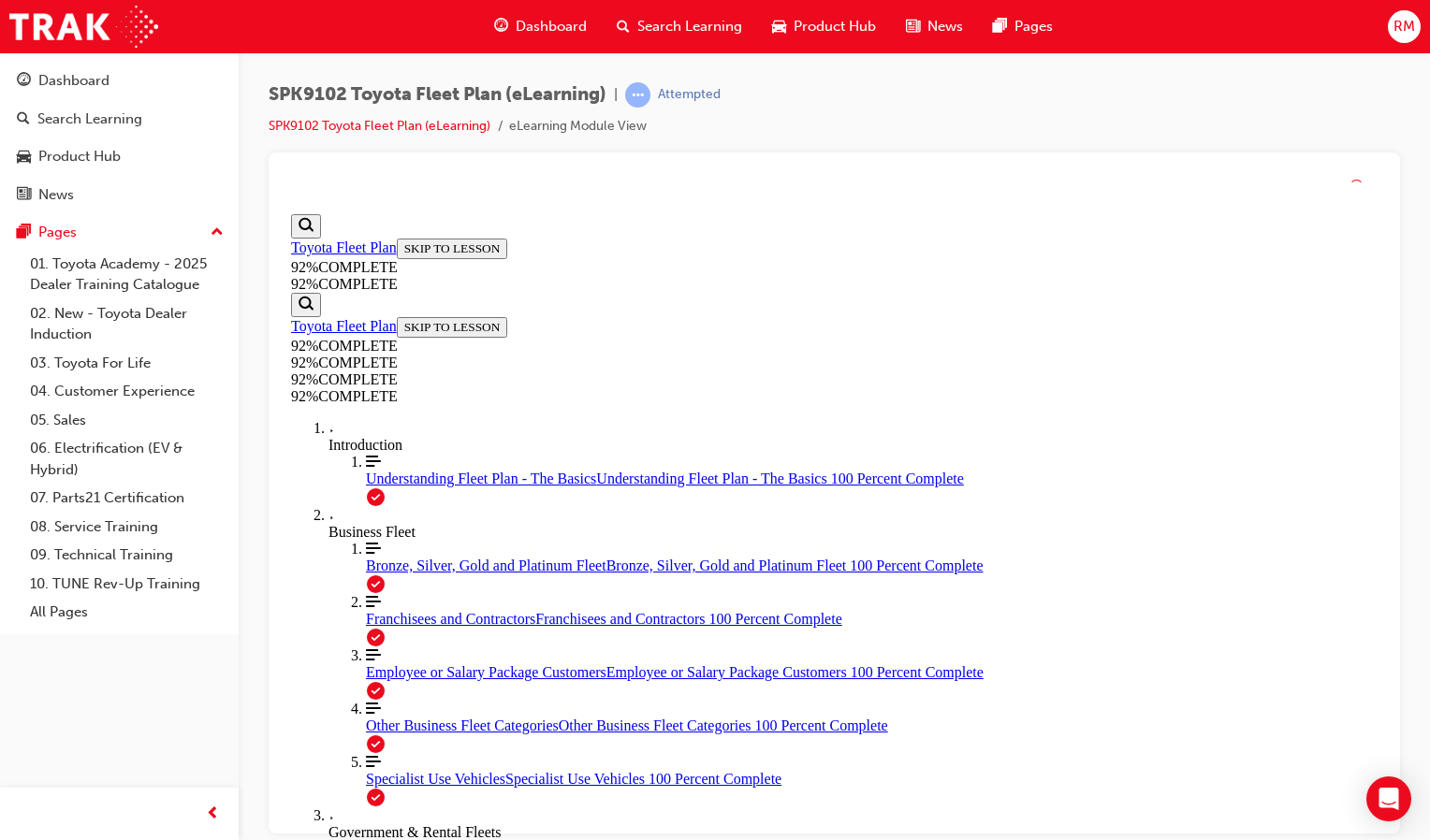
scroll to position [428, 0]
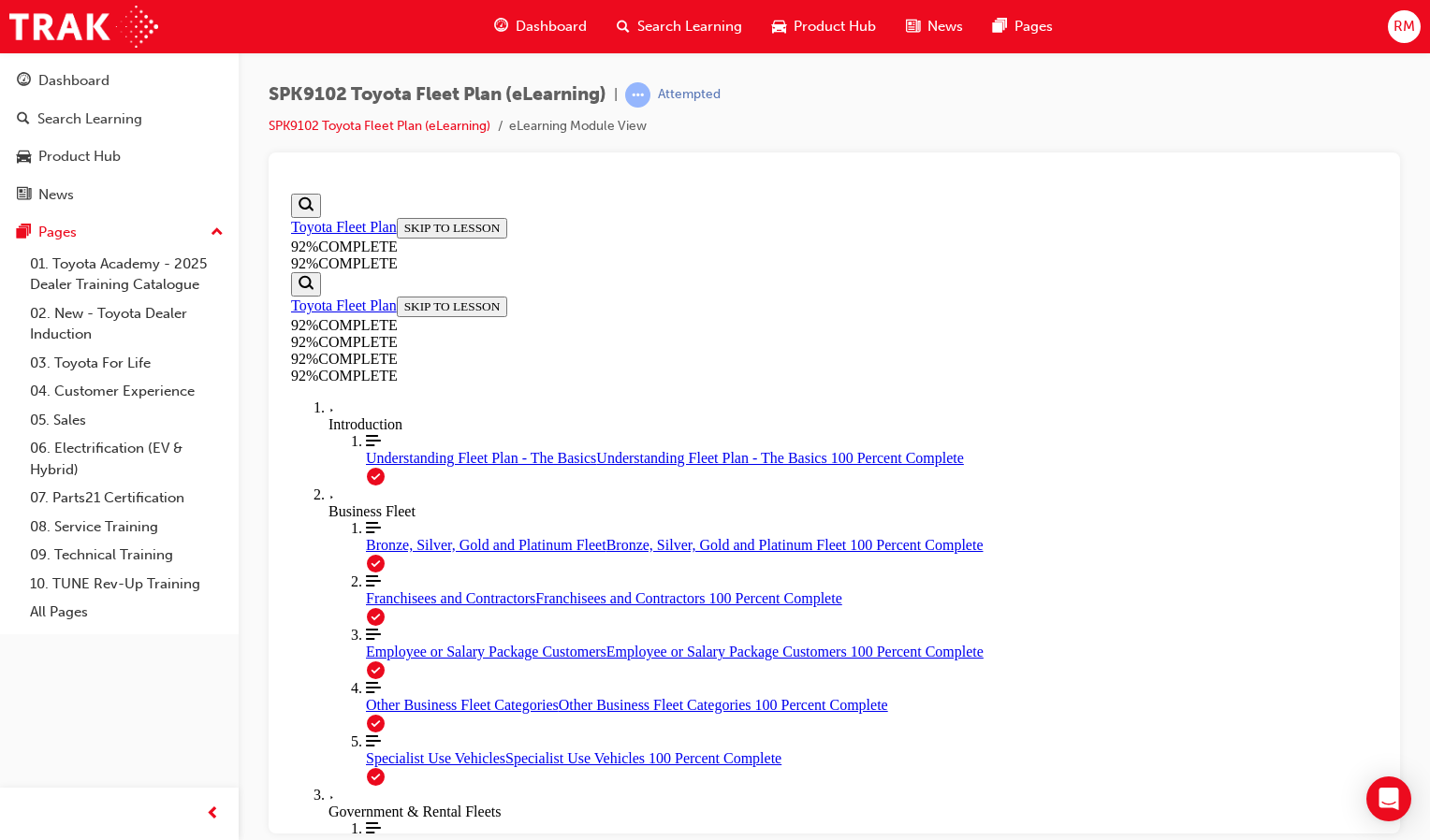
scroll to position [811, 0]
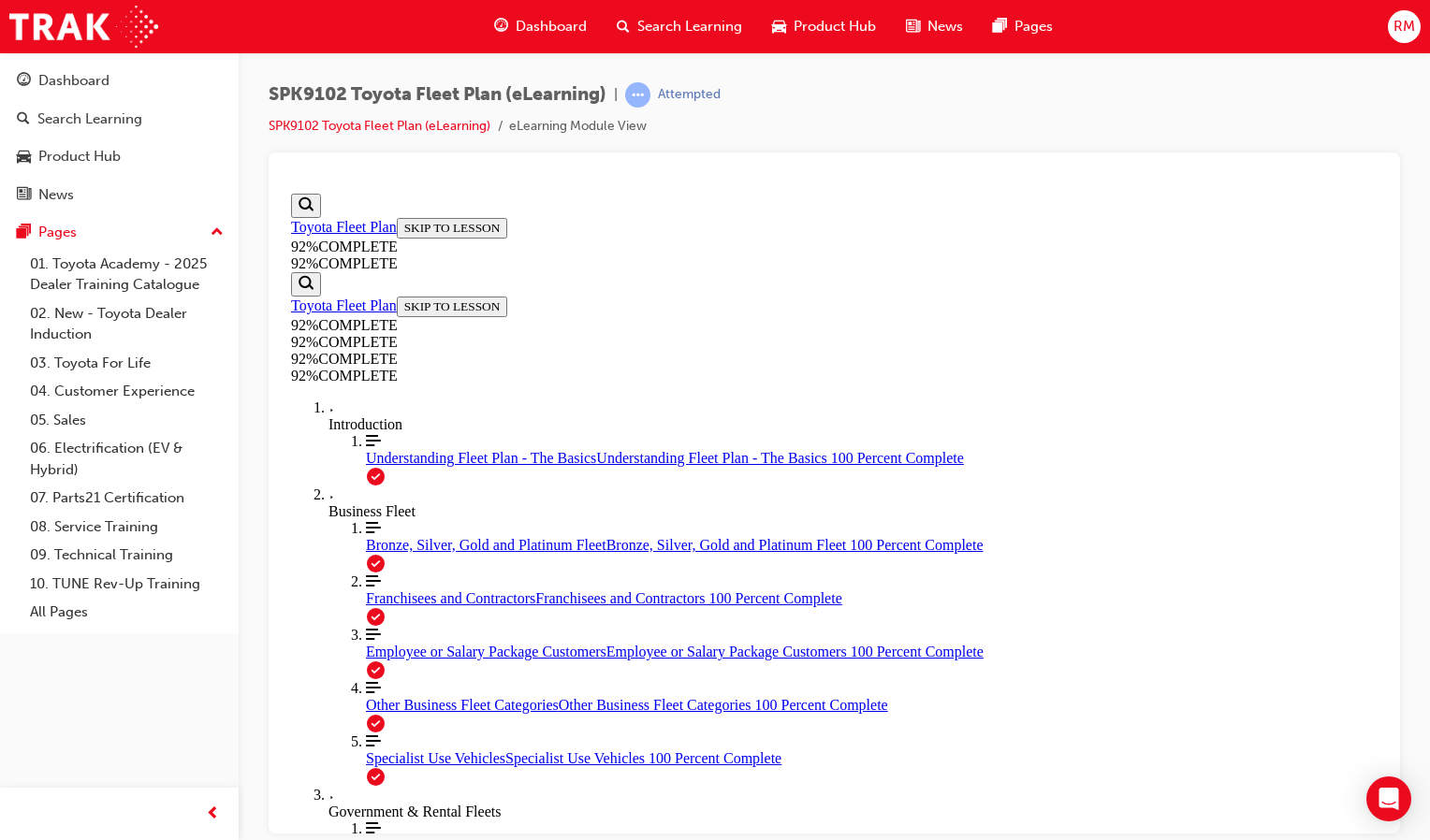
scroll to position [296, 0]
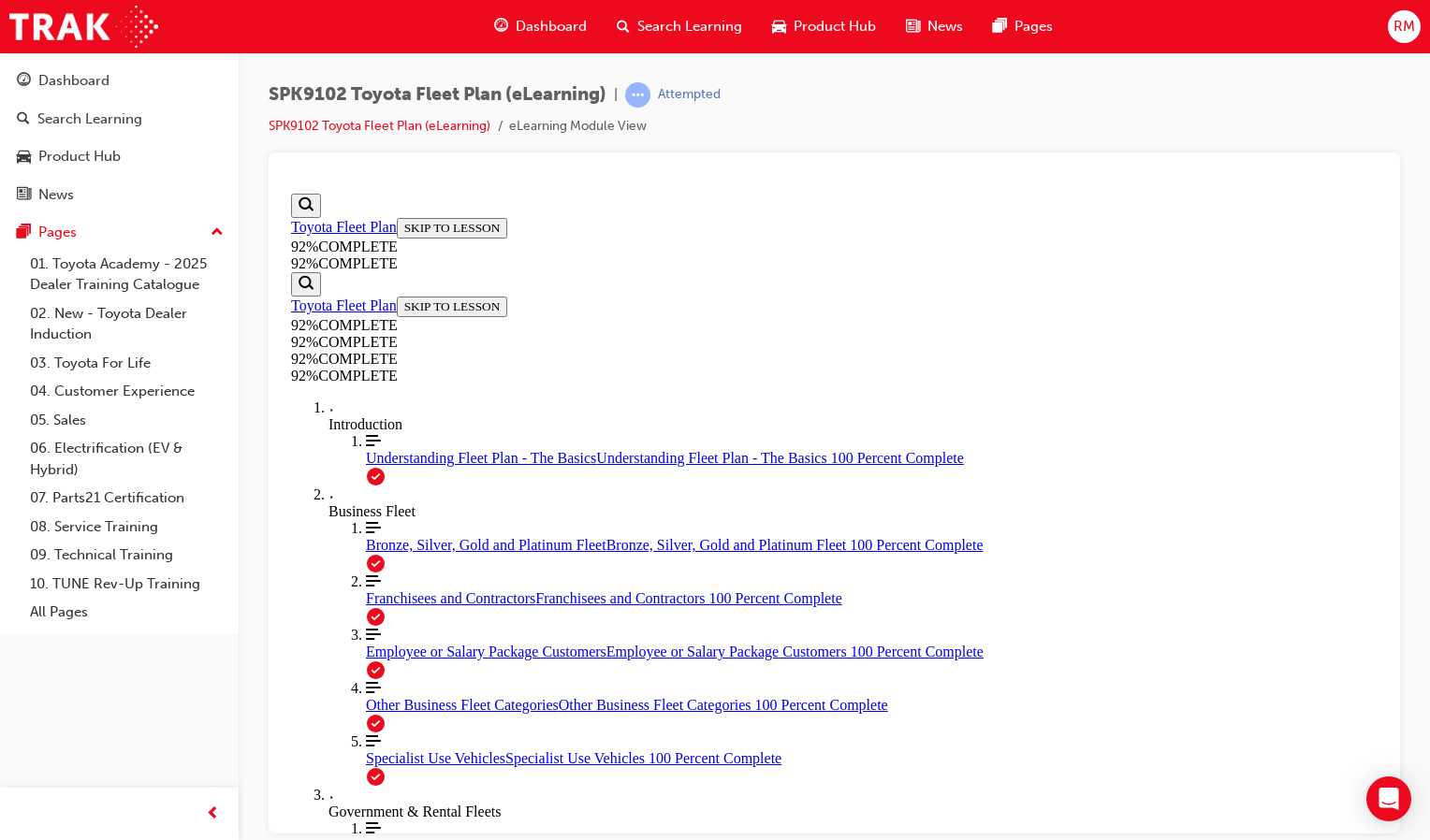
scroll to position [434, 0]
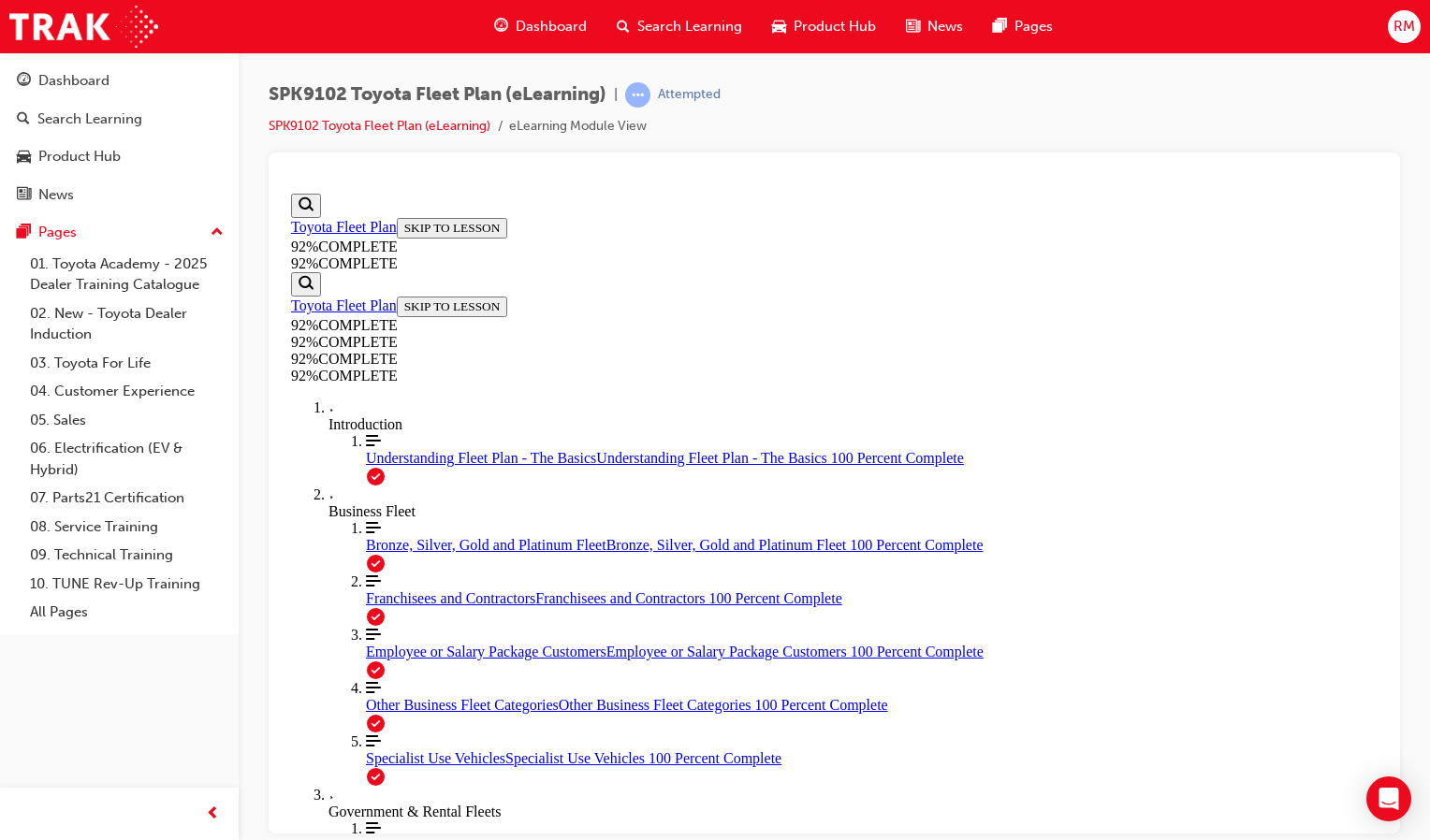
scroll to position [477, 0]
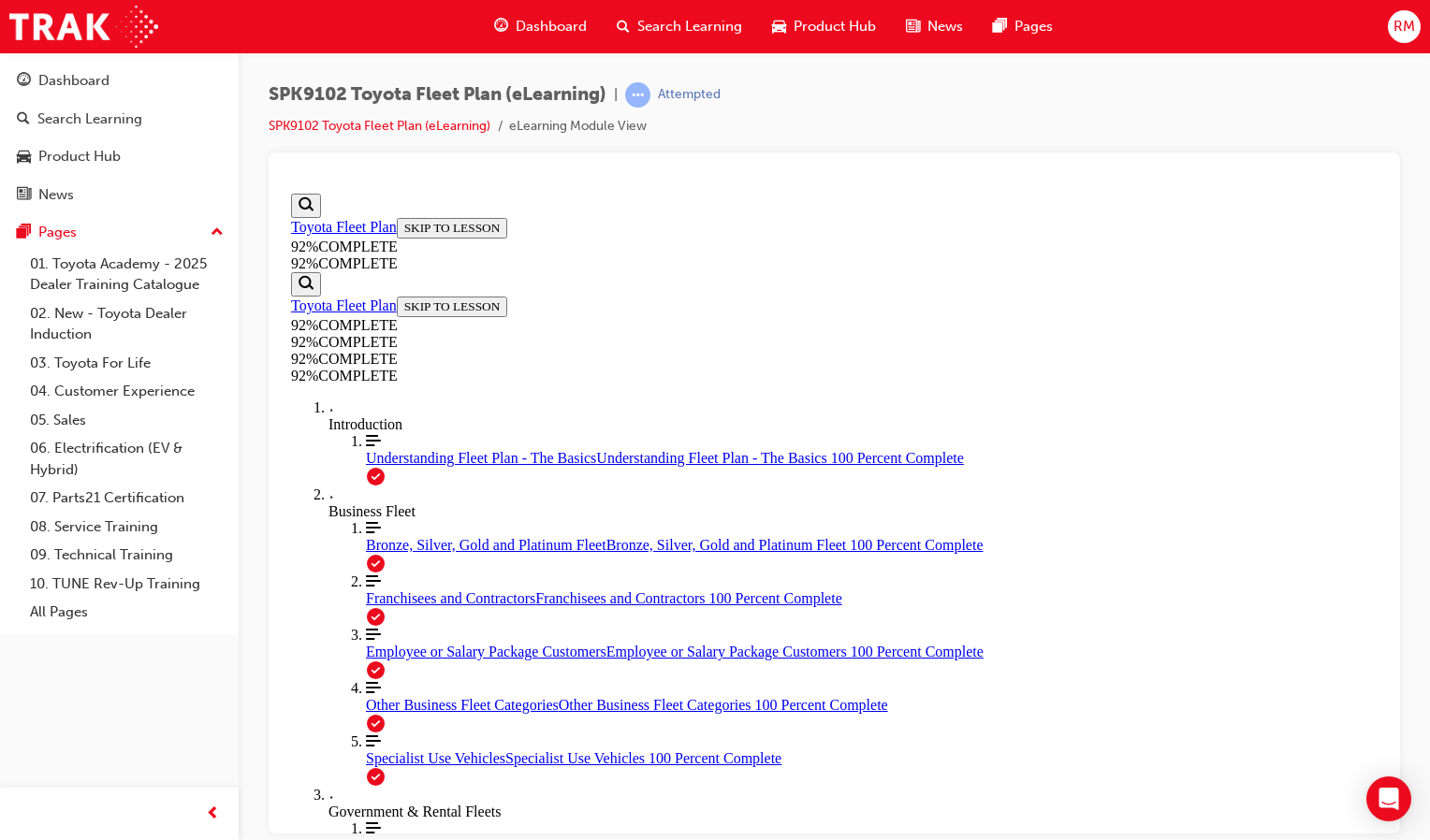
scroll to position [68, 0]
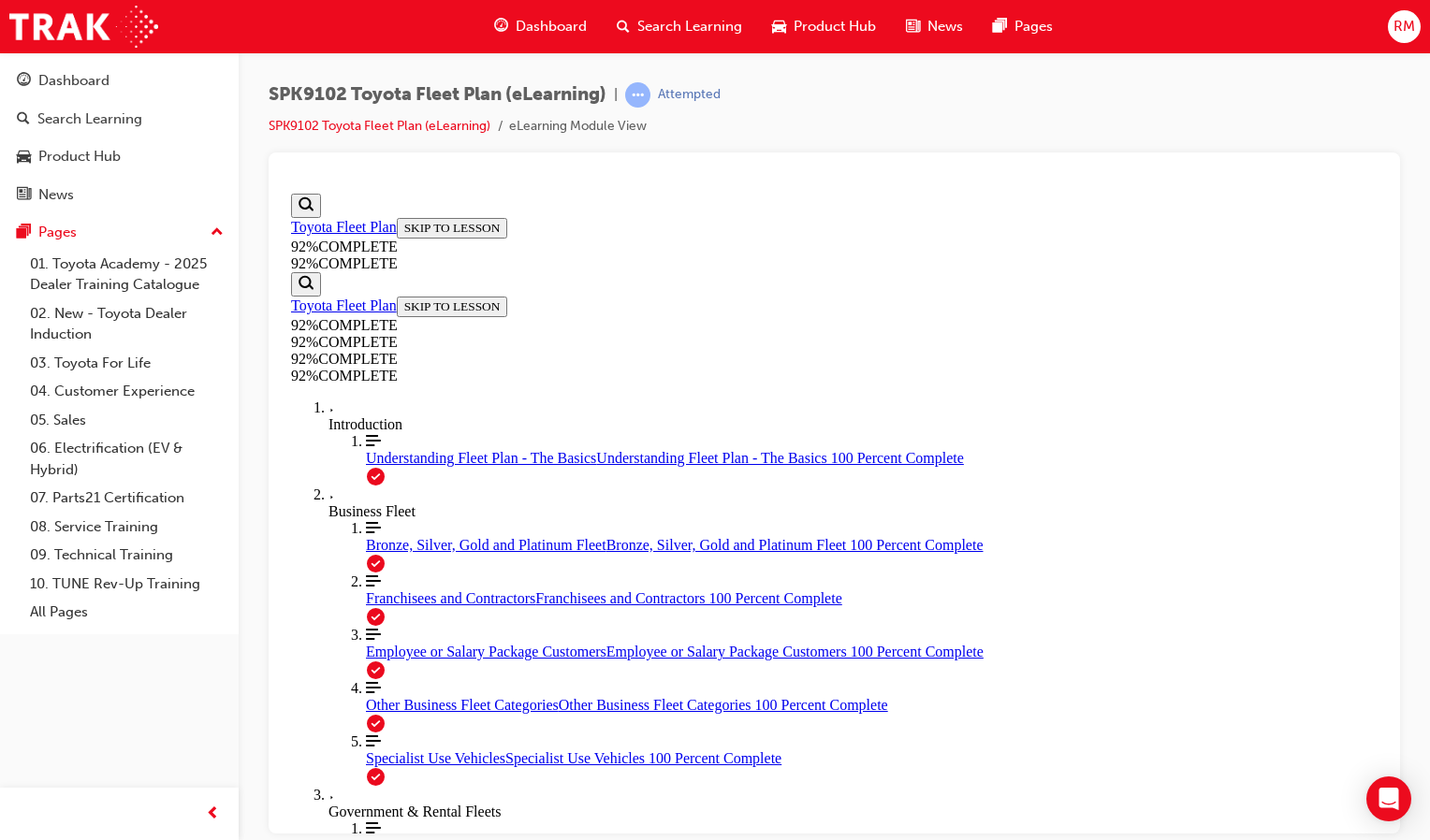
scroll to position [296, 0]
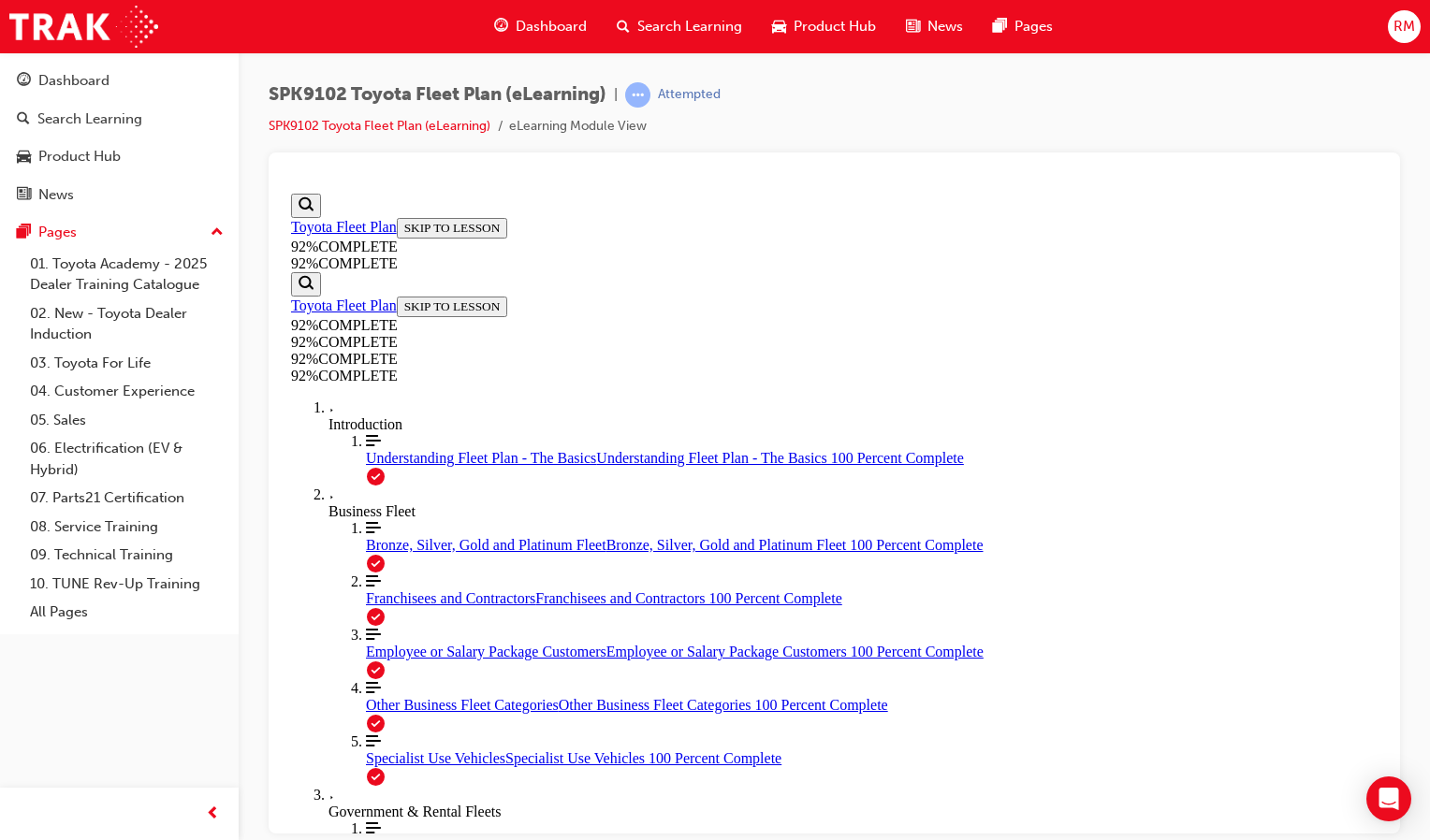
scroll to position [477, 0]
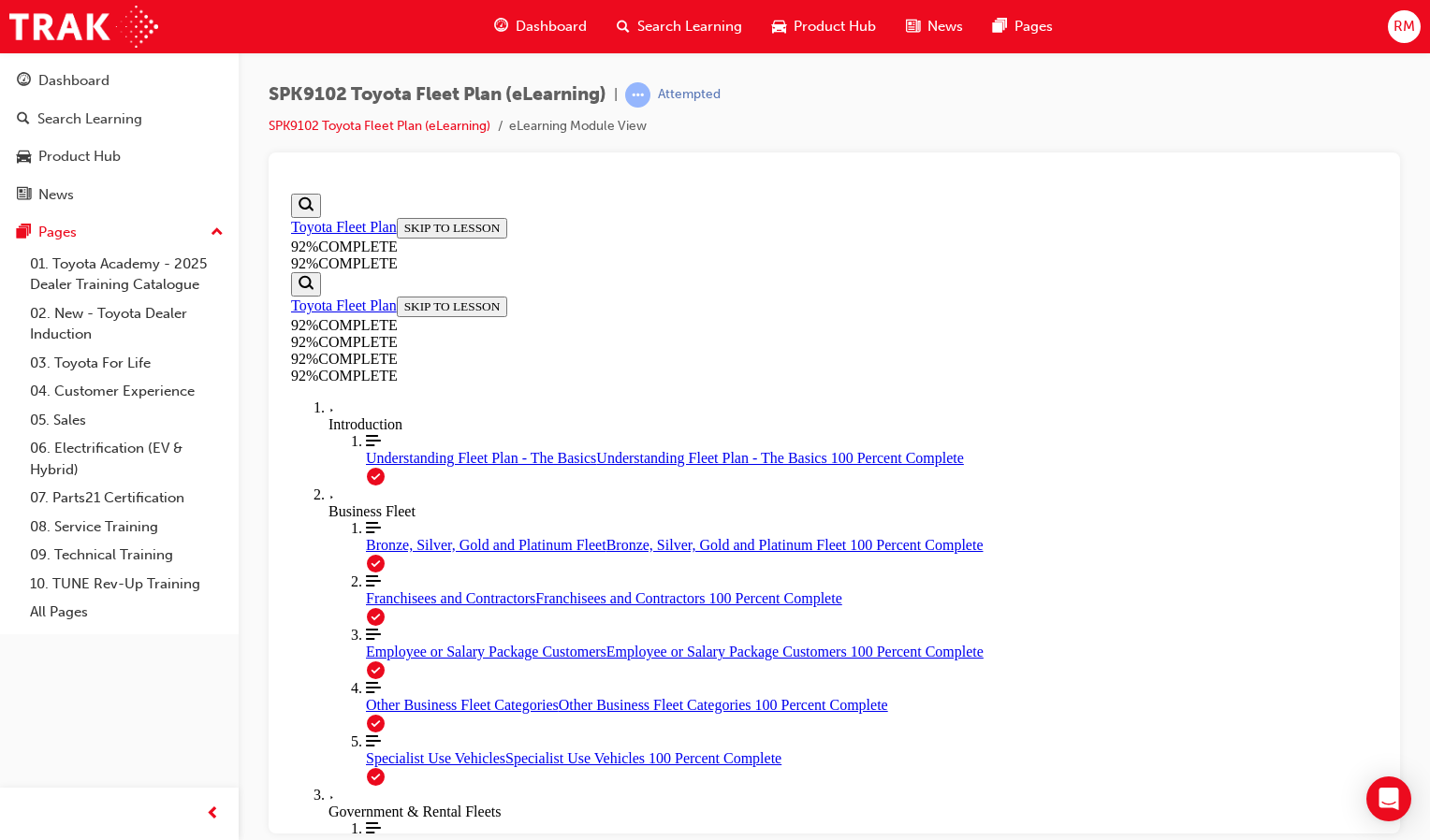
scroll to position [296, 0]
drag, startPoint x: 912, startPoint y: 452, endPoint x: 965, endPoint y: 623, distance: 179.0
drag, startPoint x: 819, startPoint y: 459, endPoint x: 865, endPoint y: 555, distance: 106.5
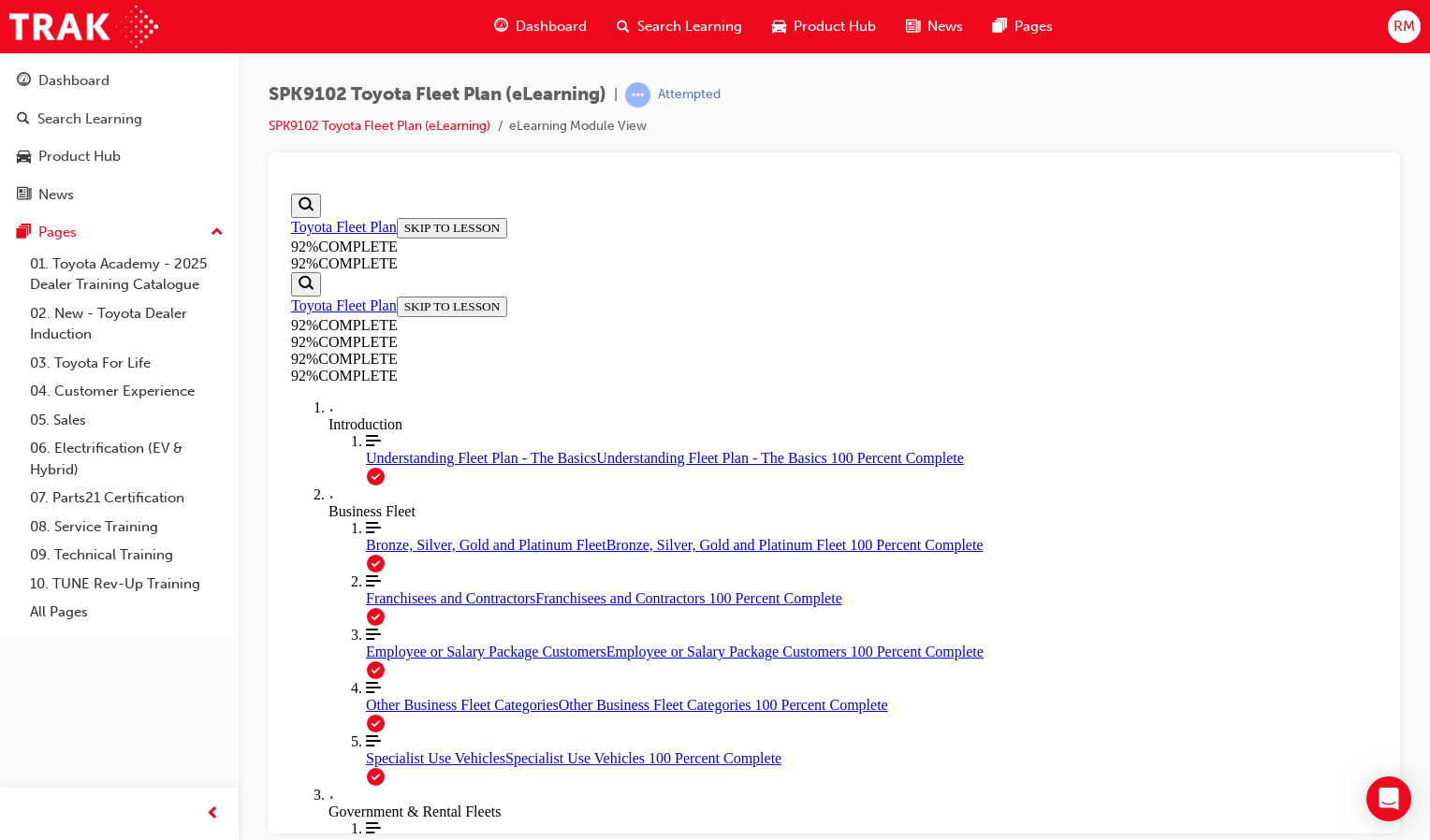
drag, startPoint x: 800, startPoint y: 470, endPoint x: 856, endPoint y: 469, distance: 56.0
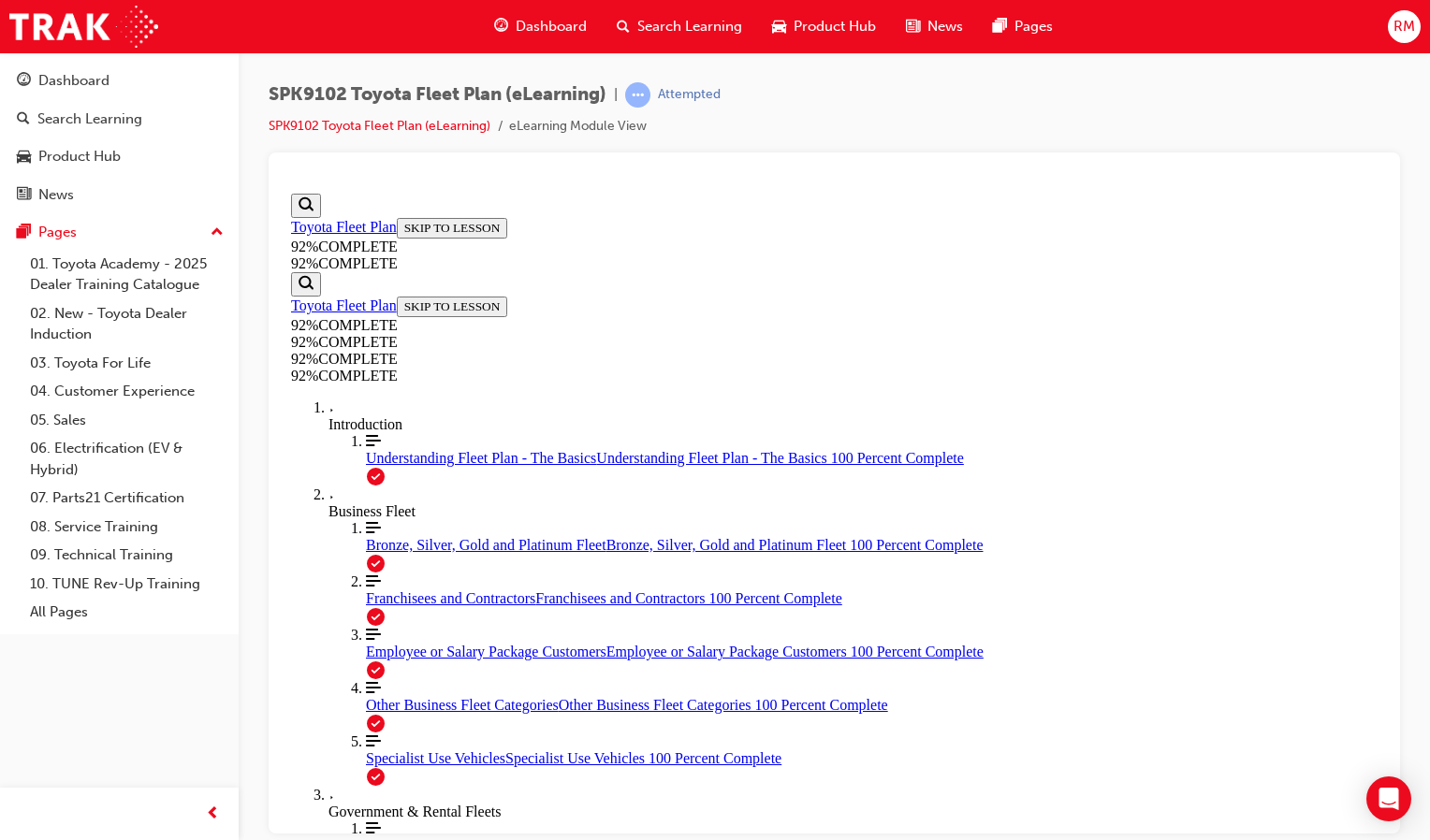
scroll to position [256, 0]
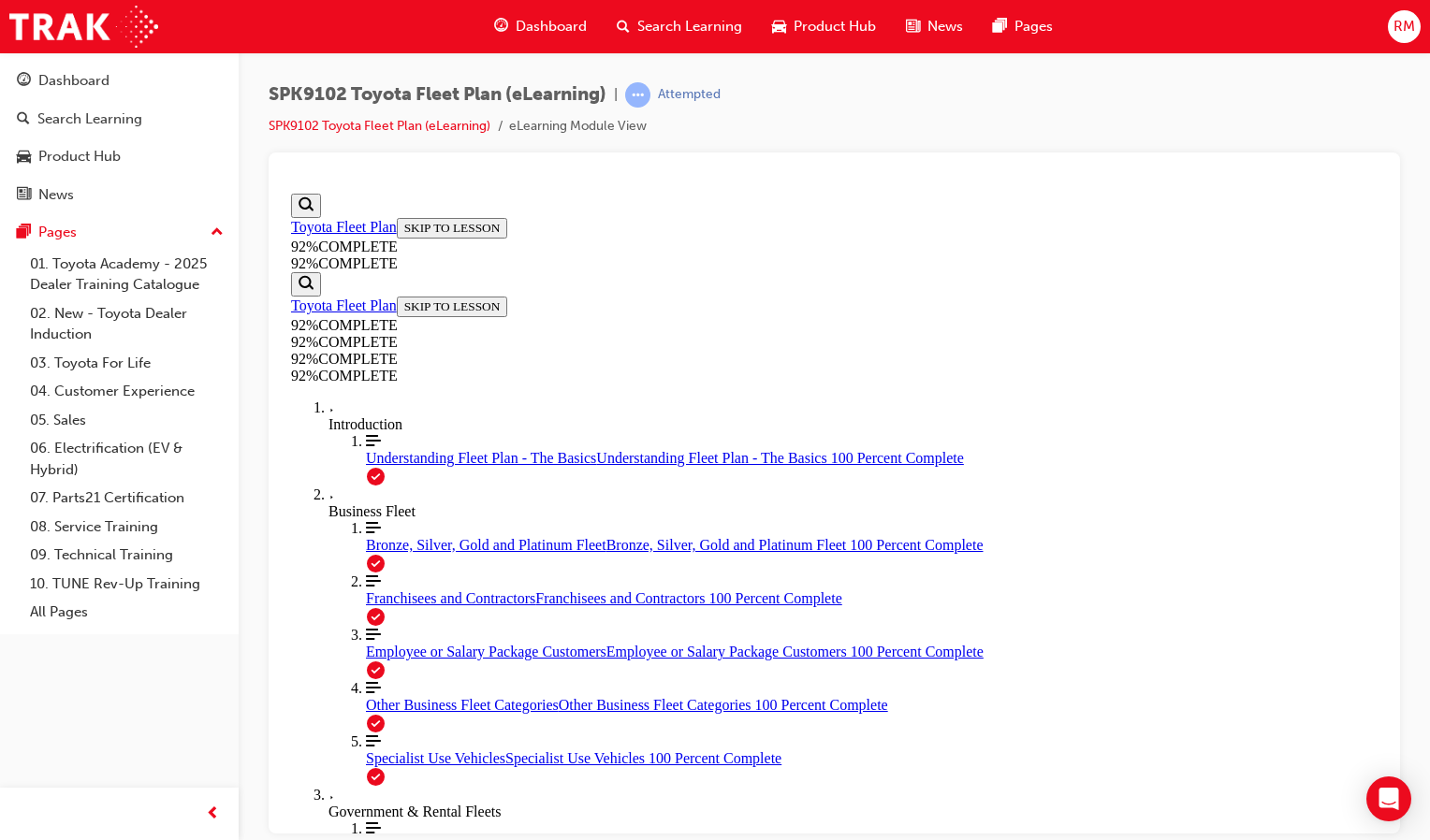
drag, startPoint x: 961, startPoint y: 756, endPoint x: 965, endPoint y: 747, distance: 9.8
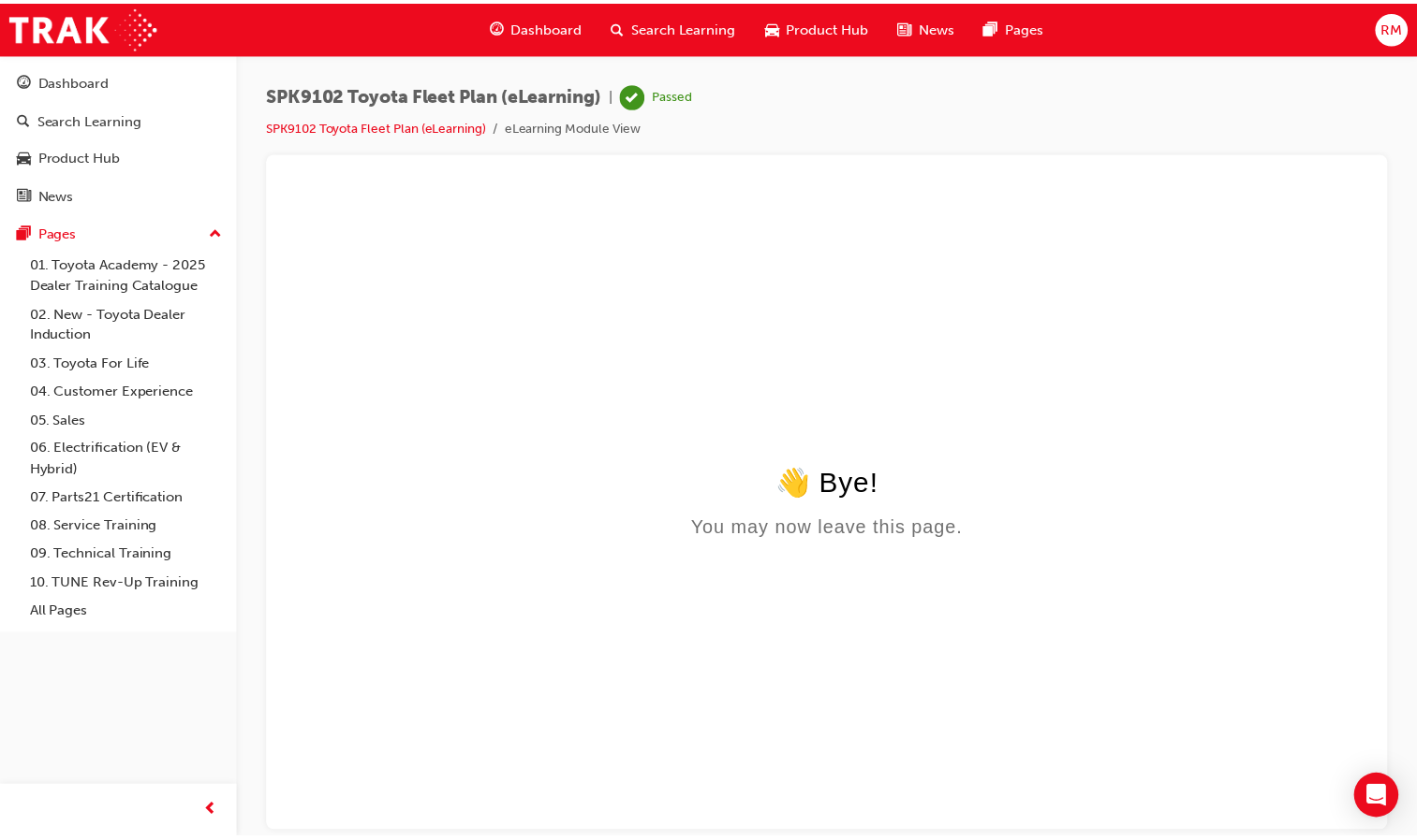
scroll to position [0, 0]
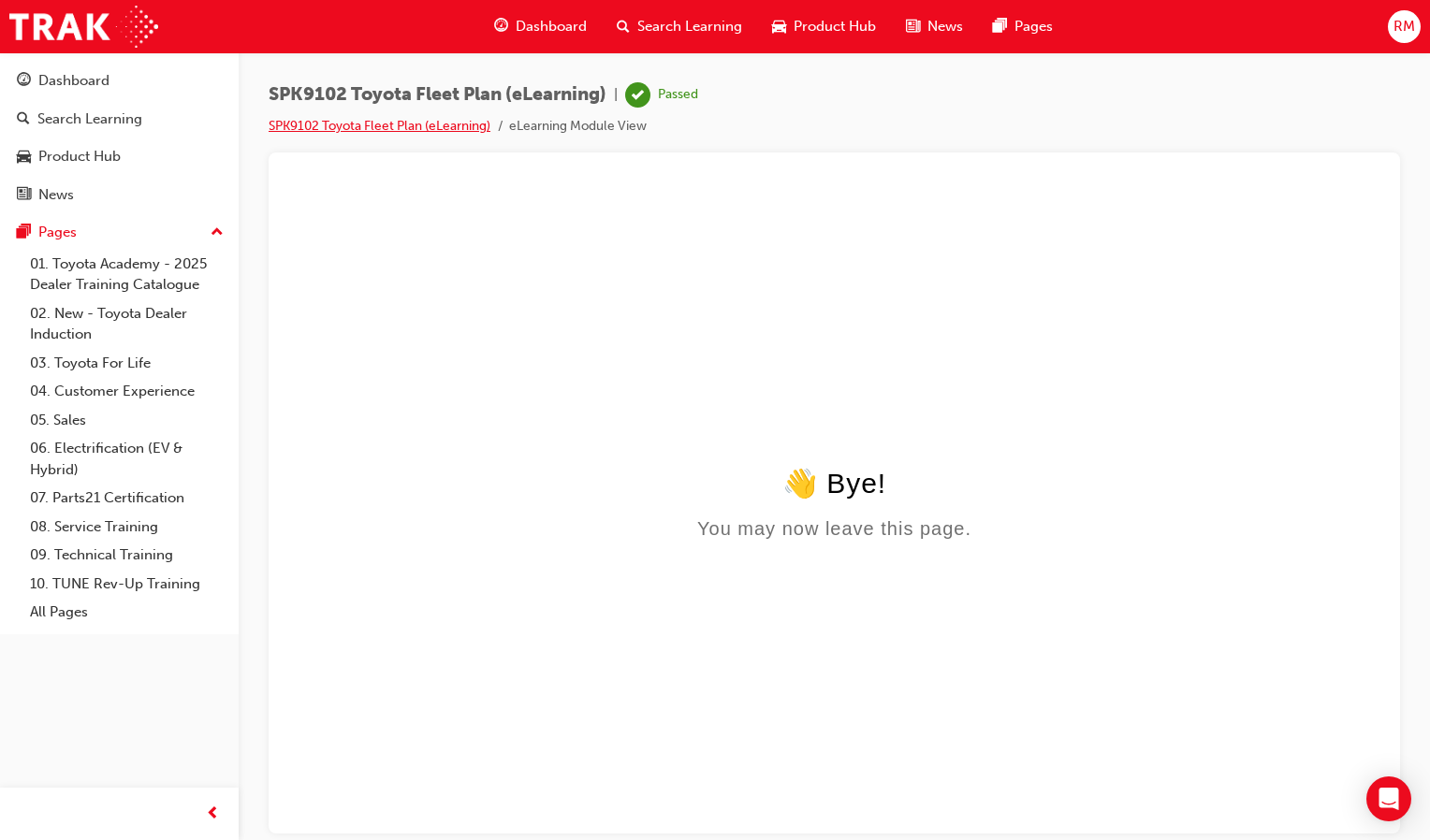
click at [427, 119] on link "SPK9102 Toyota Fleet Plan (eLearning)" at bounding box center [379, 125] width 222 height 16
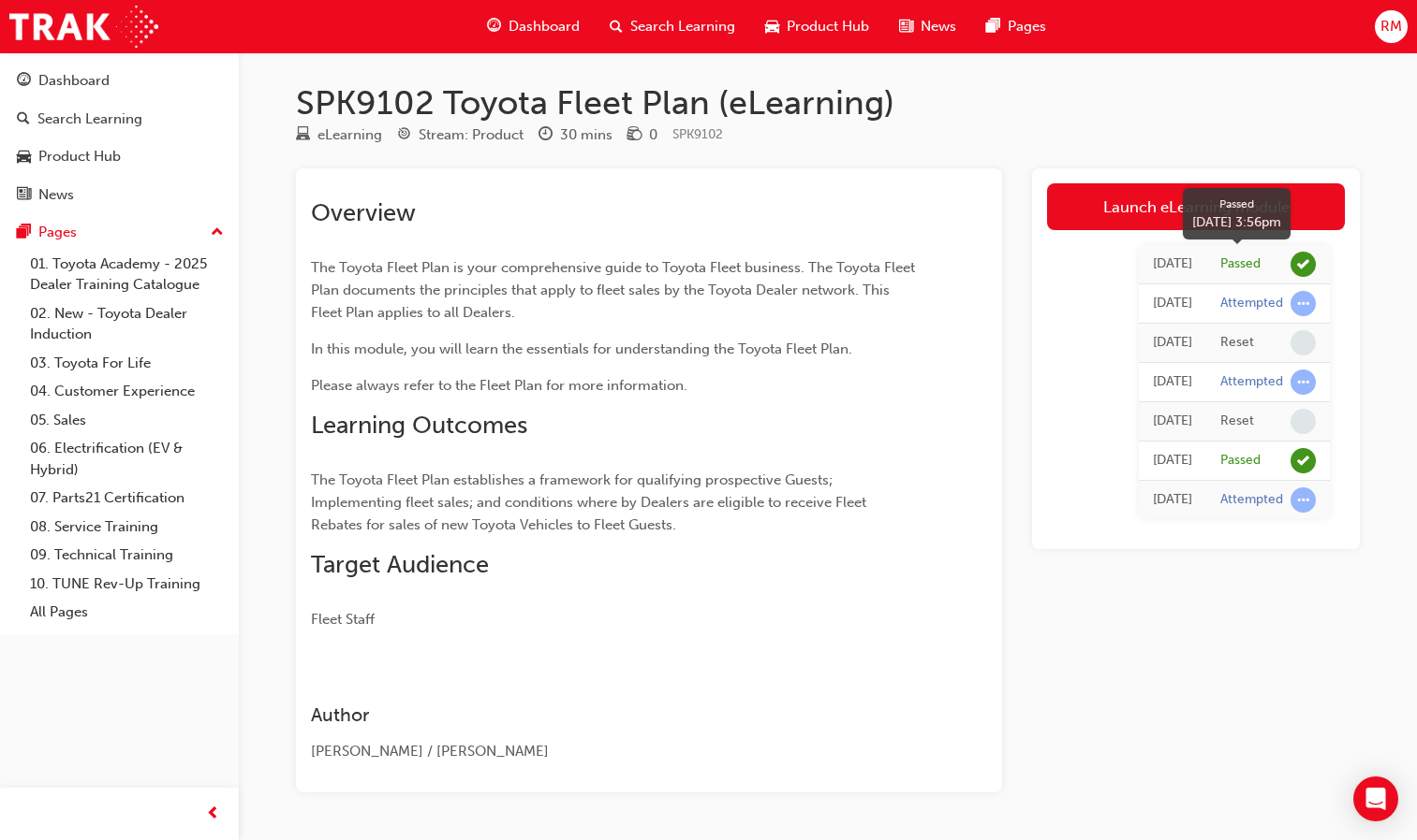
click at [1303, 262] on span "learningRecordVerb_PASS-icon" at bounding box center [1303, 265] width 25 height 25
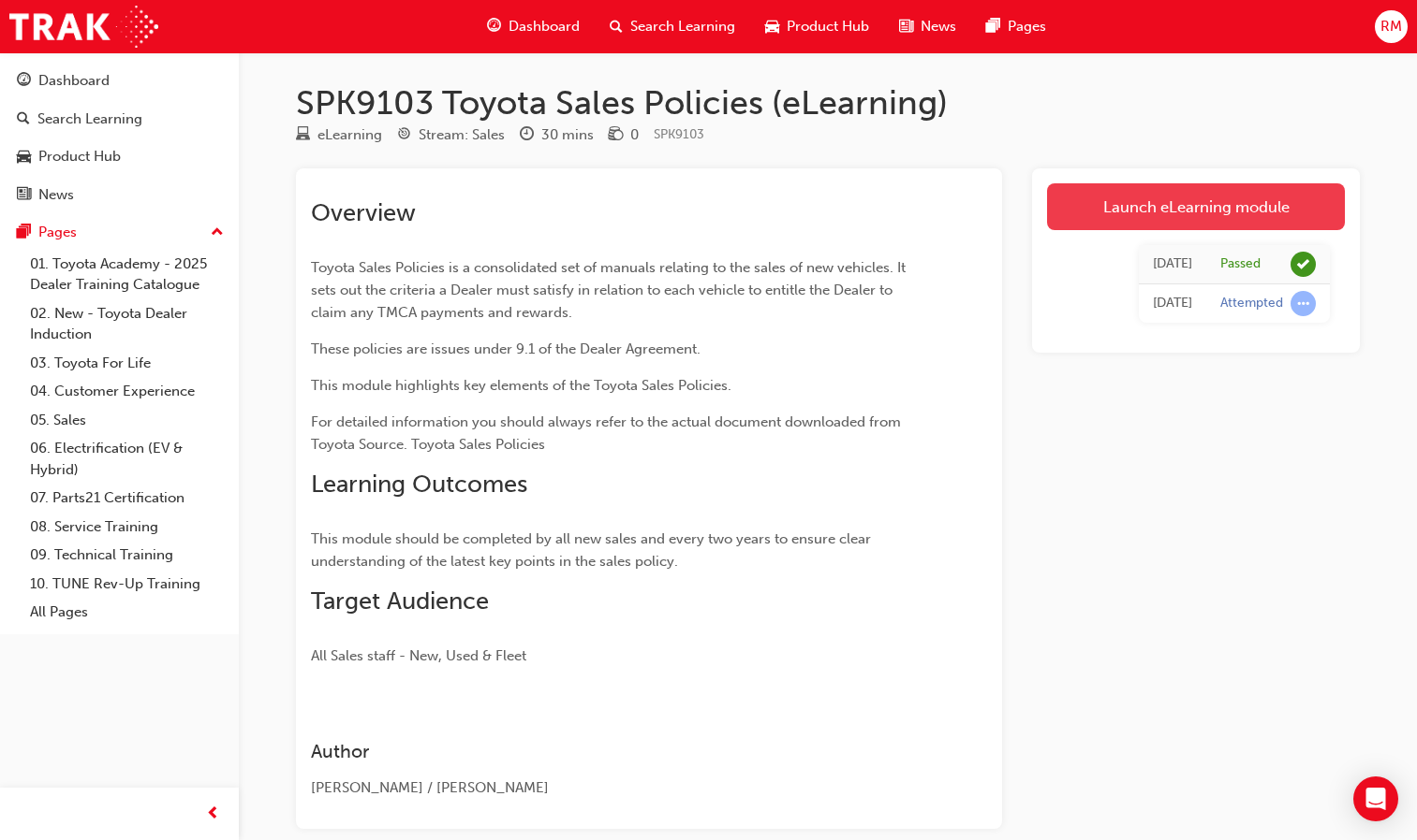
click at [1193, 193] on link "Launch eLearning module" at bounding box center [1195, 207] width 298 height 47
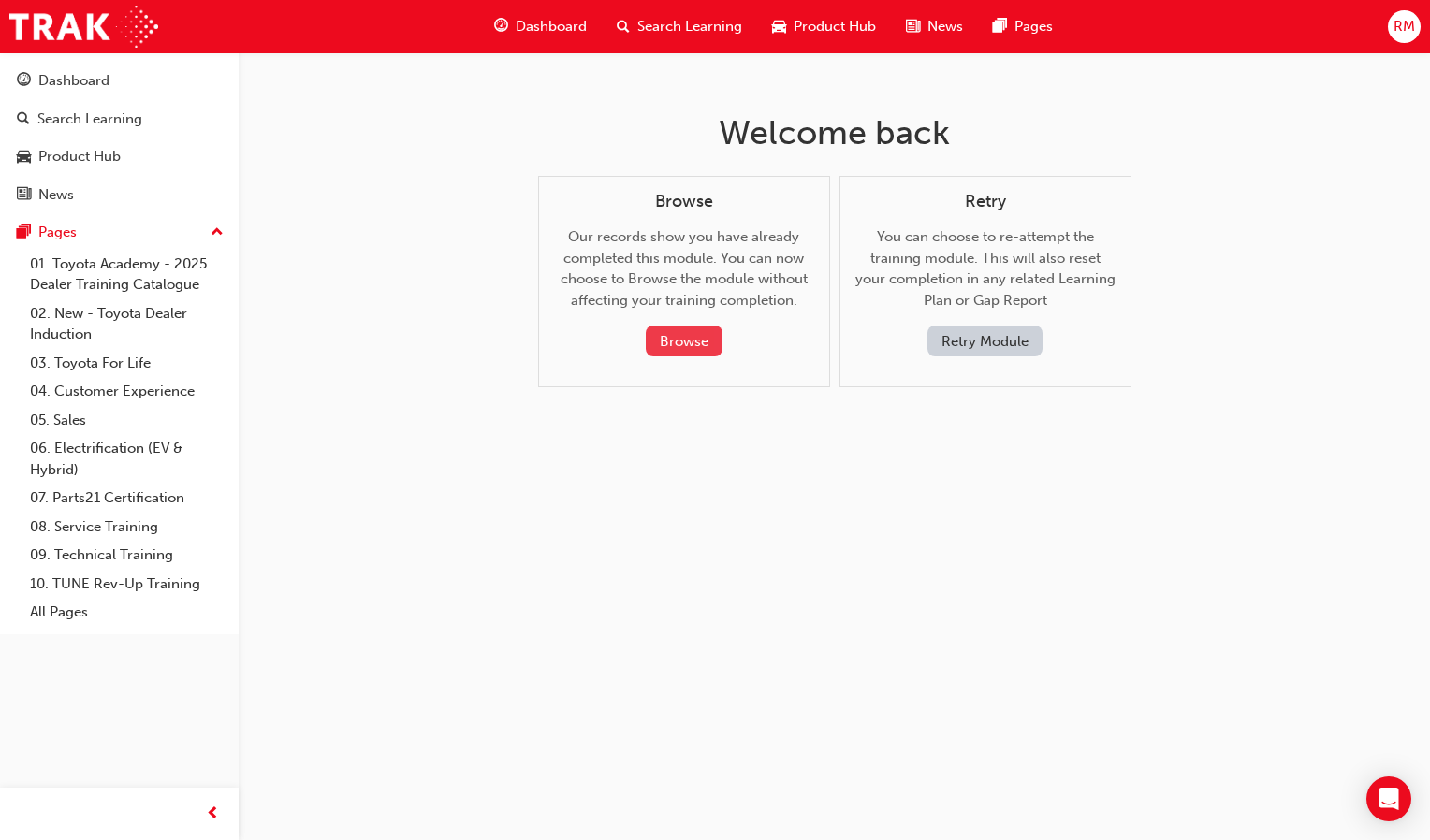
click at [706, 342] on button "Browse" at bounding box center [684, 341] width 76 height 31
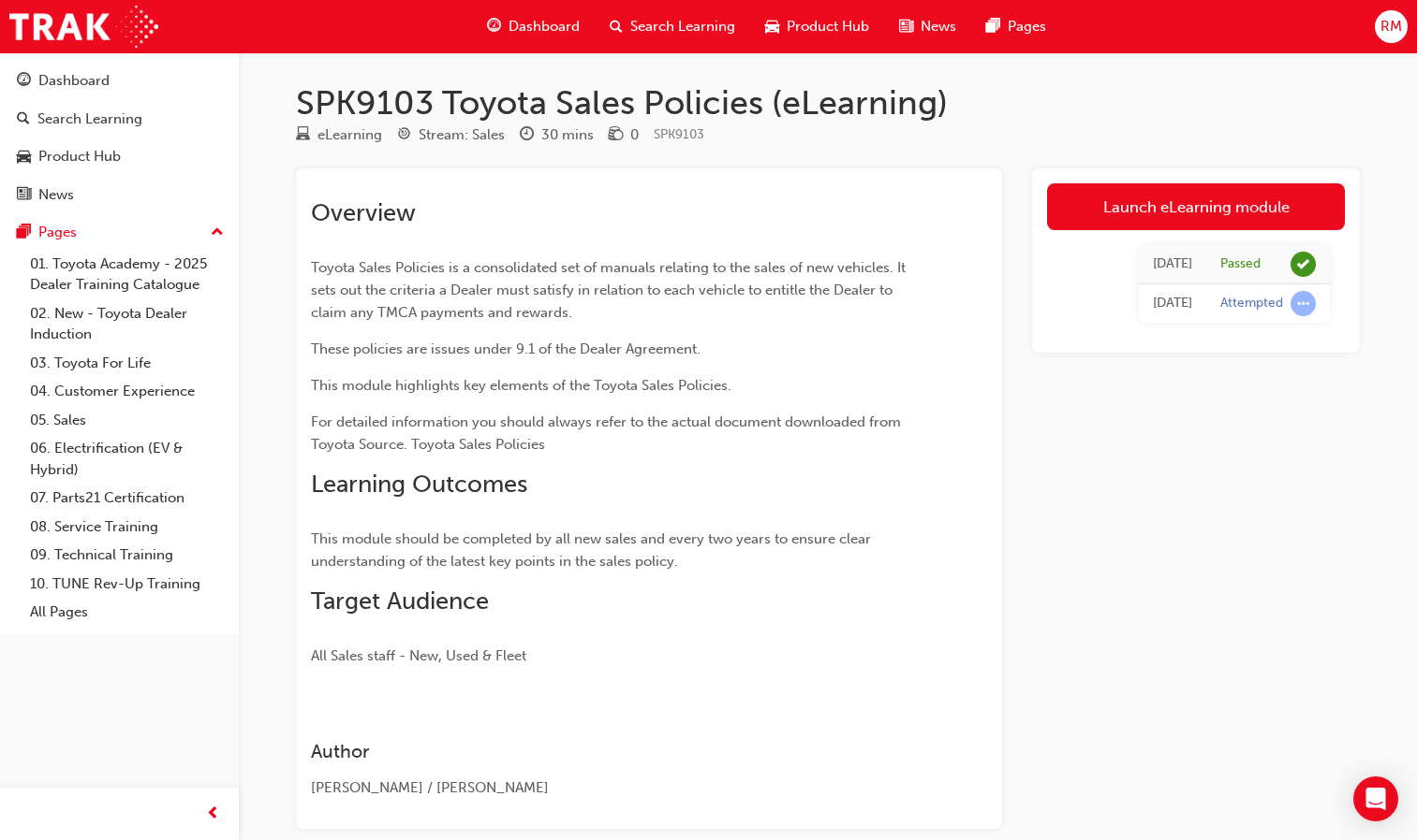
click at [1155, 203] on link "Launch eLearning module" at bounding box center [1195, 207] width 298 height 47
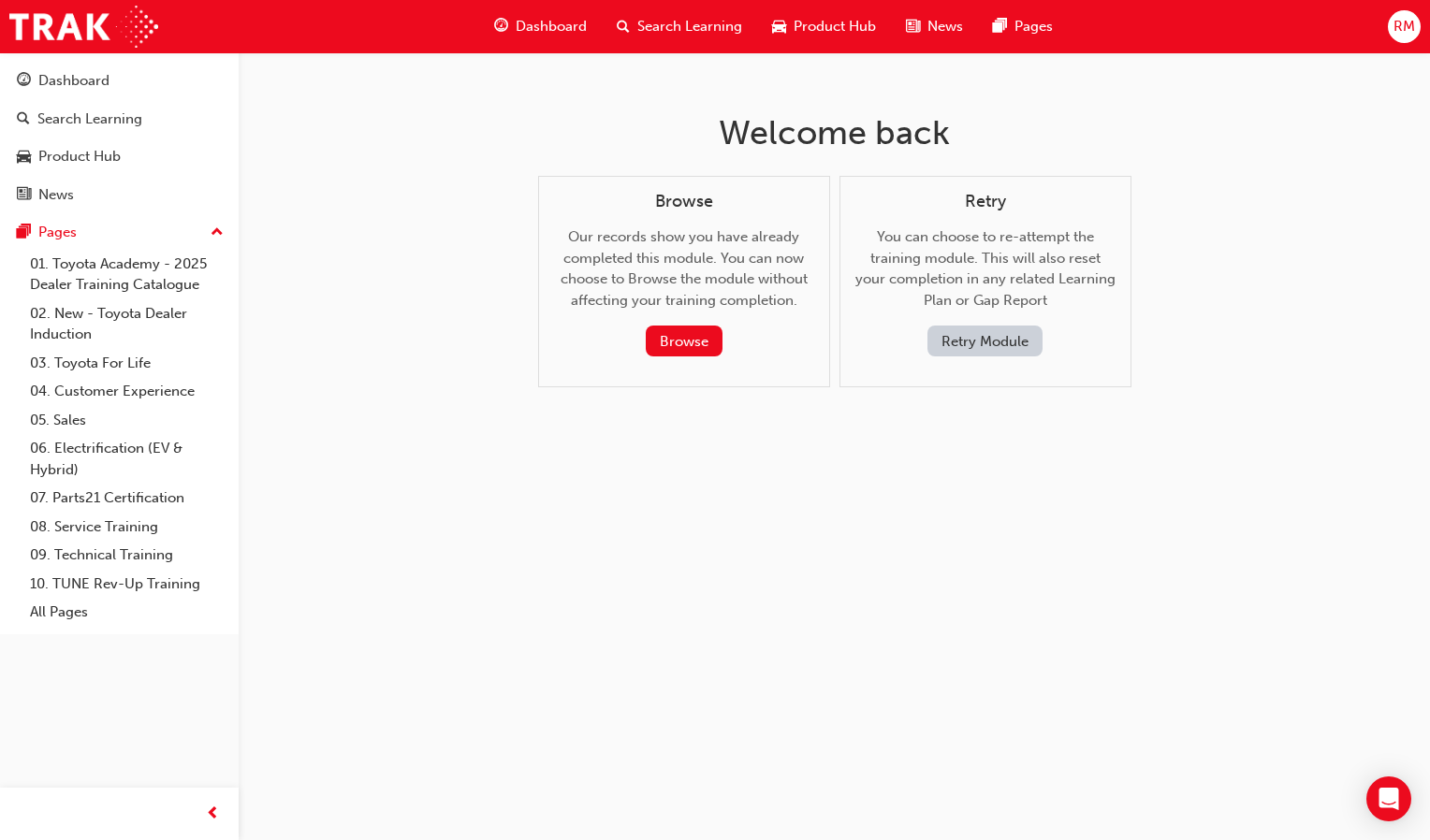
click at [1015, 341] on button "Retry Module" at bounding box center [984, 341] width 115 height 31
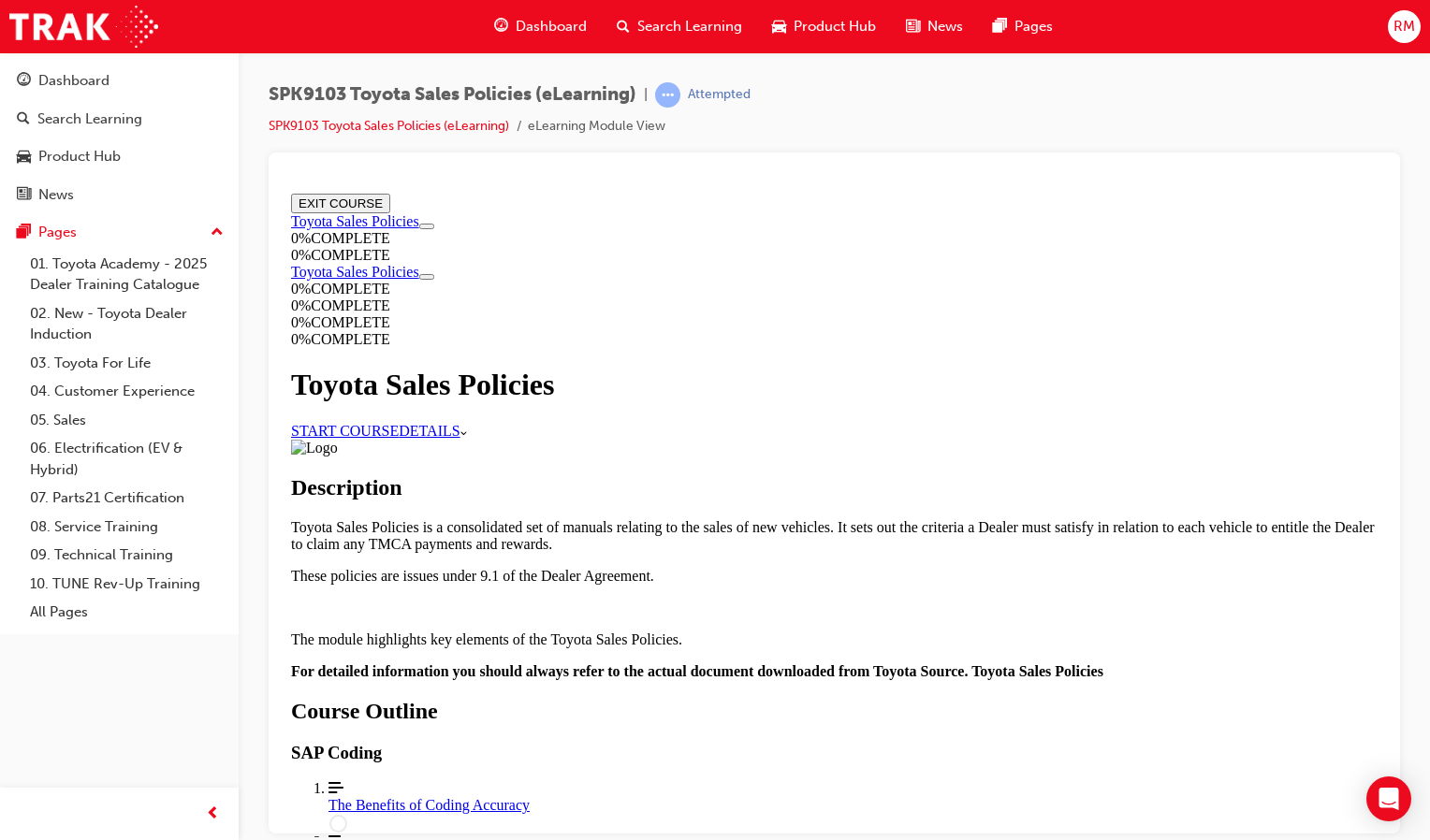
click at [399, 422] on link "START COURSE" at bounding box center [345, 430] width 108 height 16
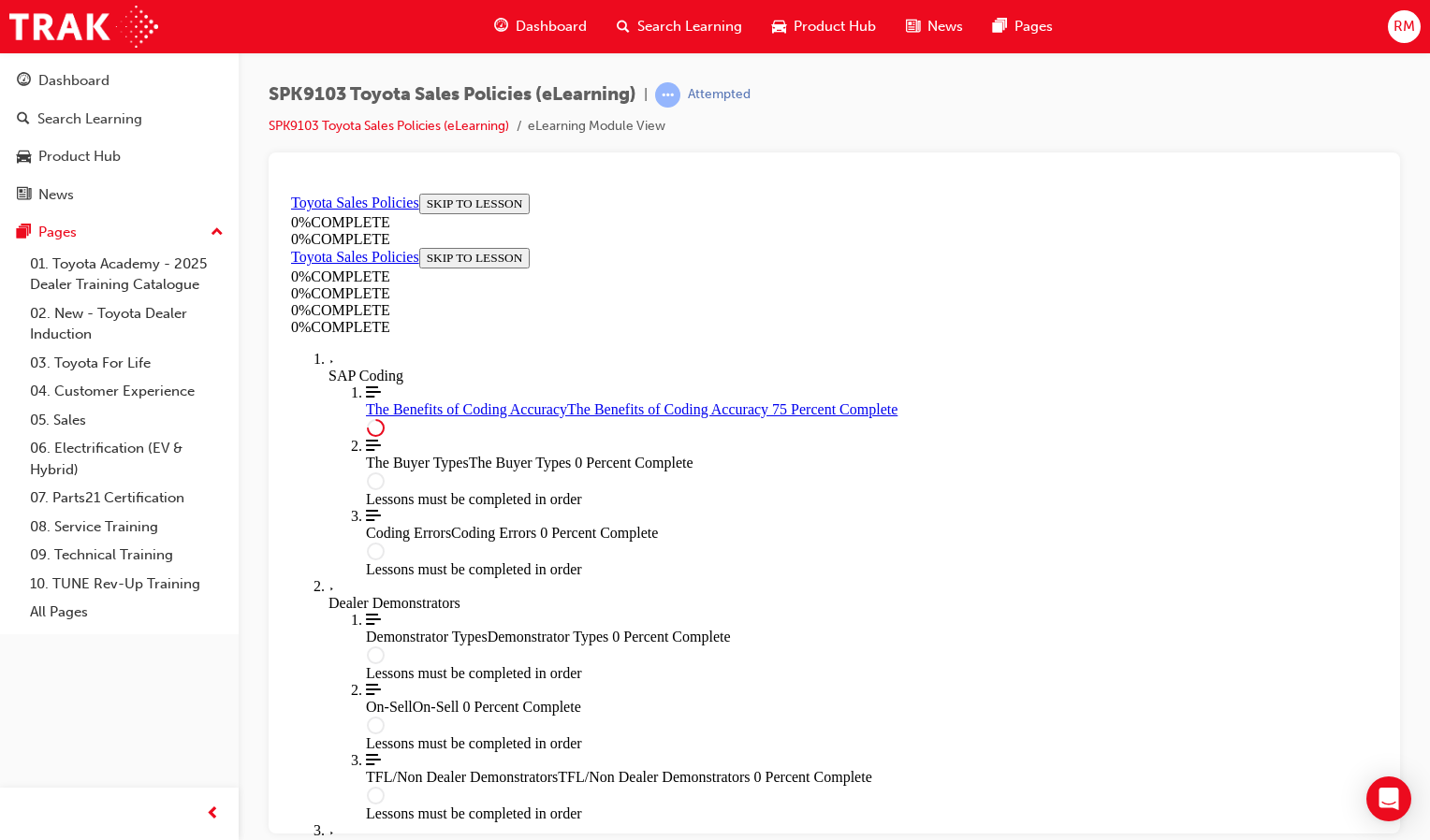
scroll to position [1001, 0]
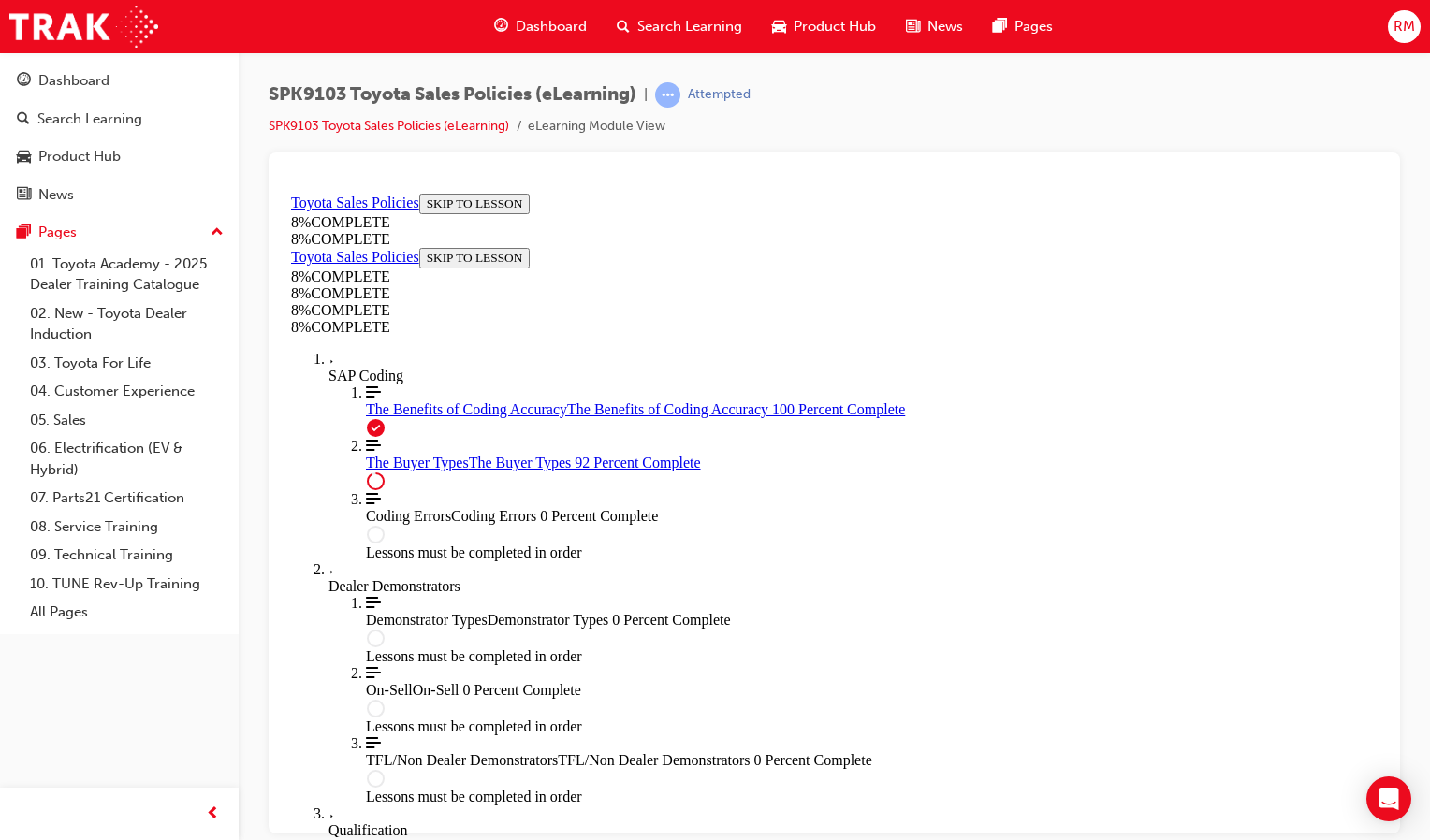
scroll to position [7585, 0]
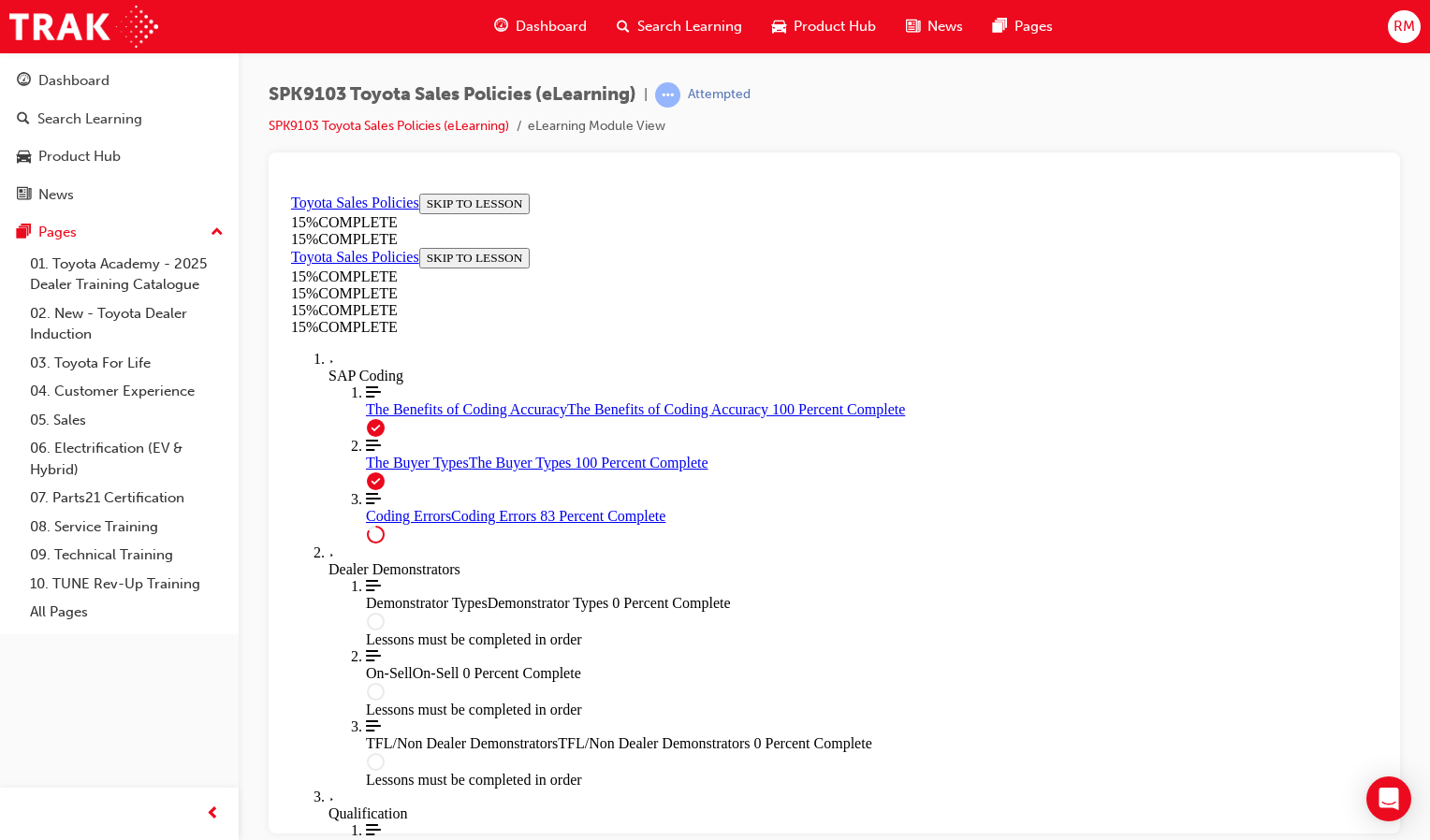
scroll to position [1622, 0]
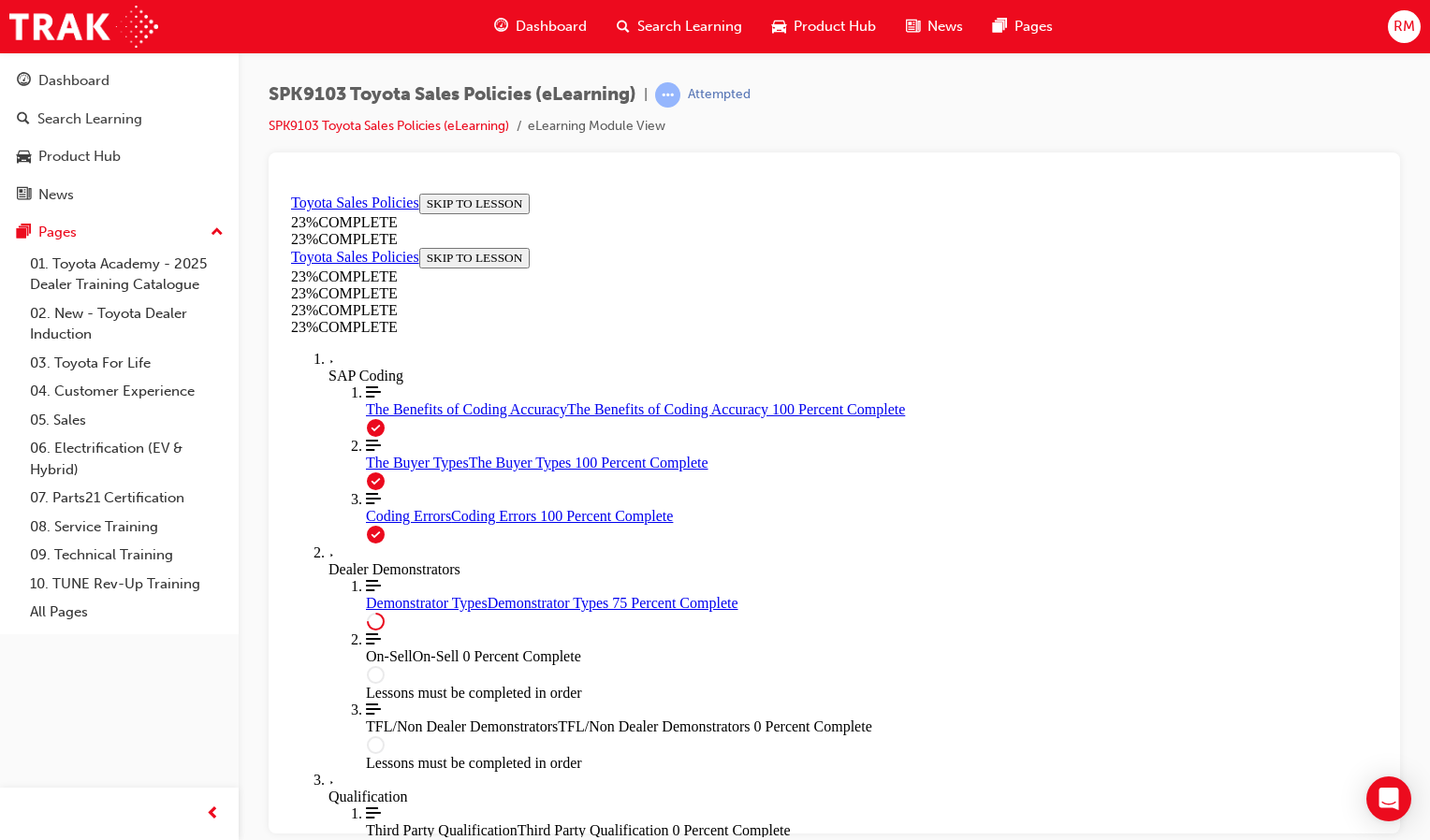
scroll to position [1323, 0]
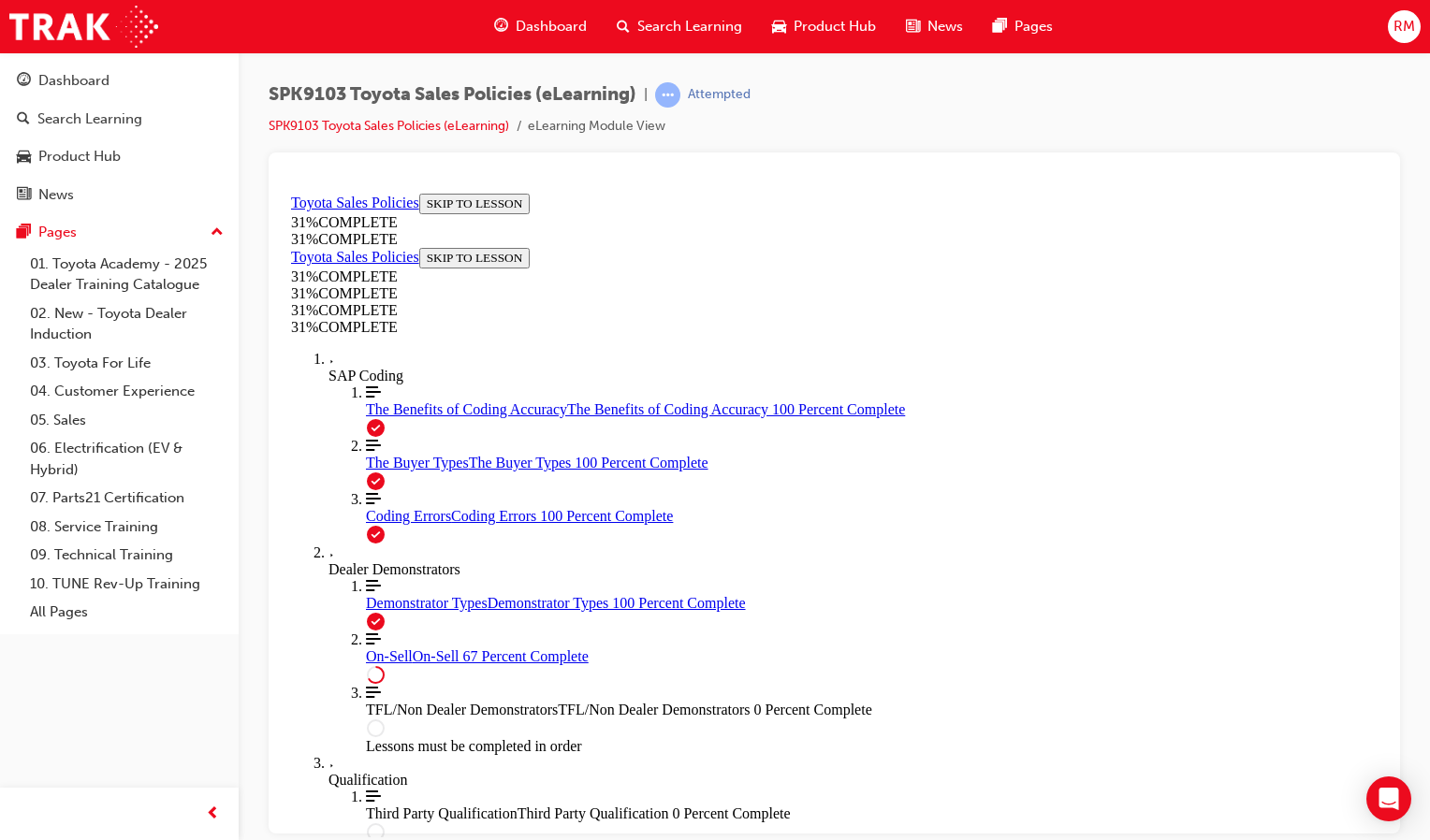
scroll to position [1196, 0]
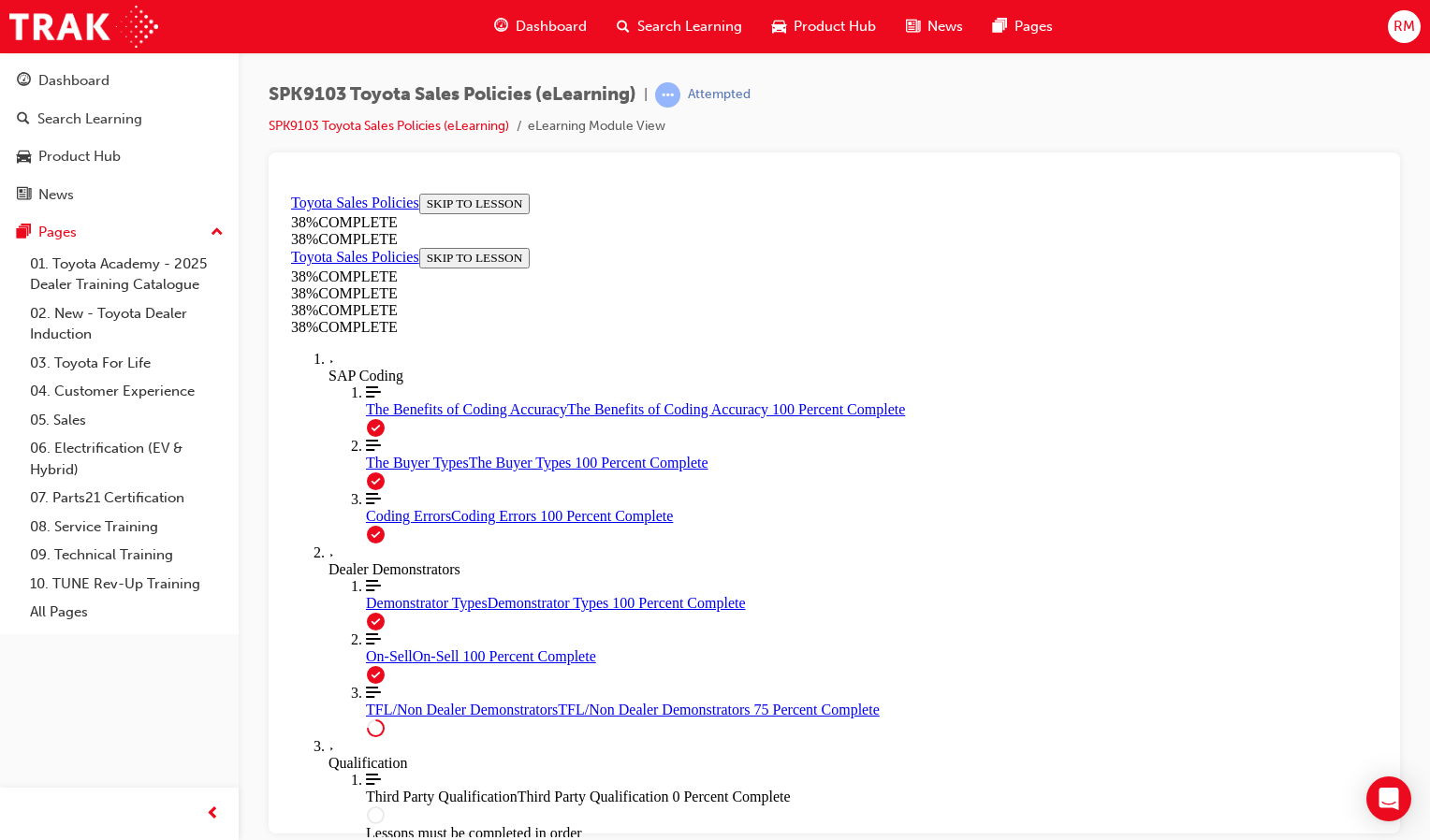
scroll to position [809, 0]
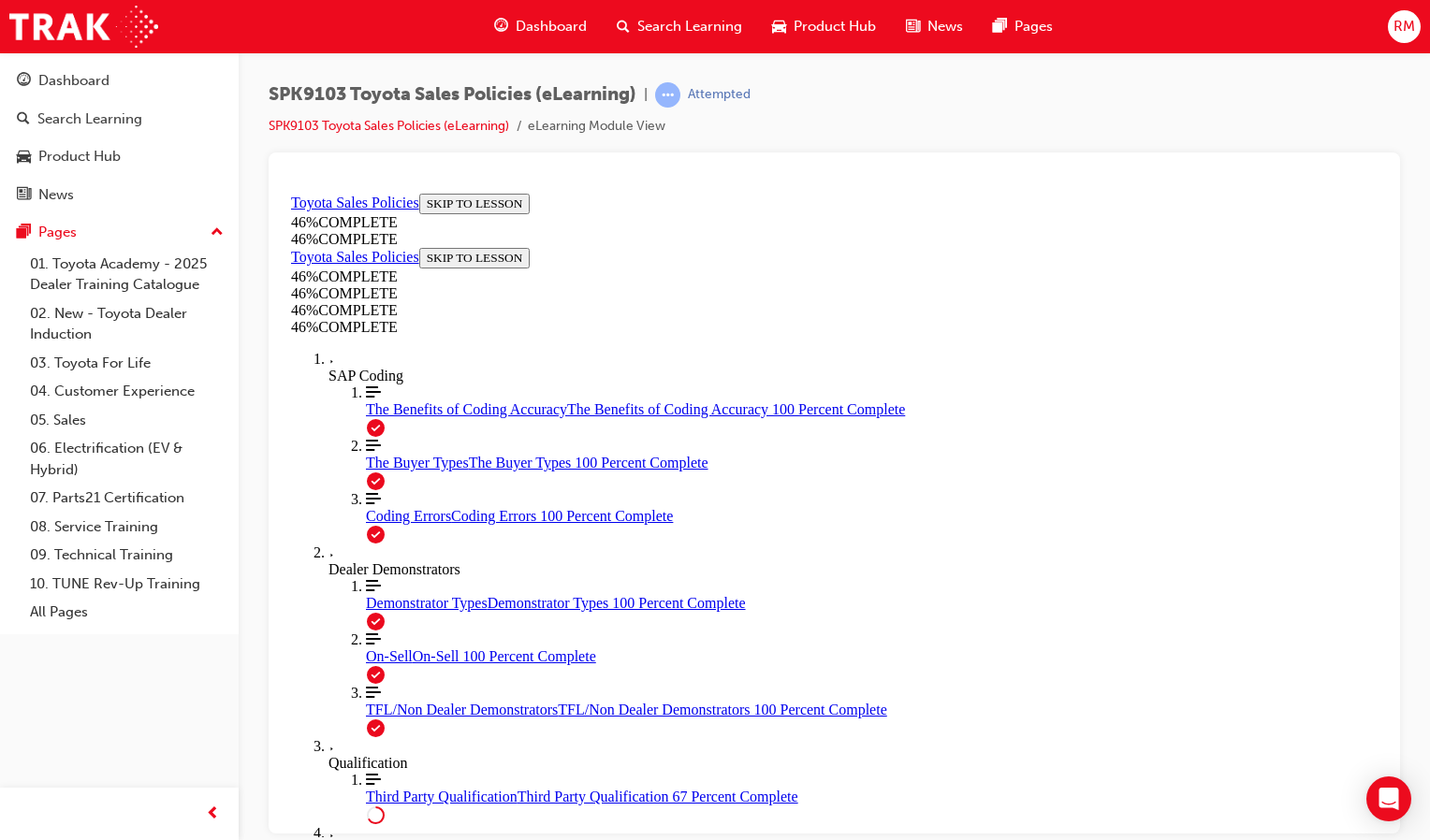
scroll to position [1094, 0]
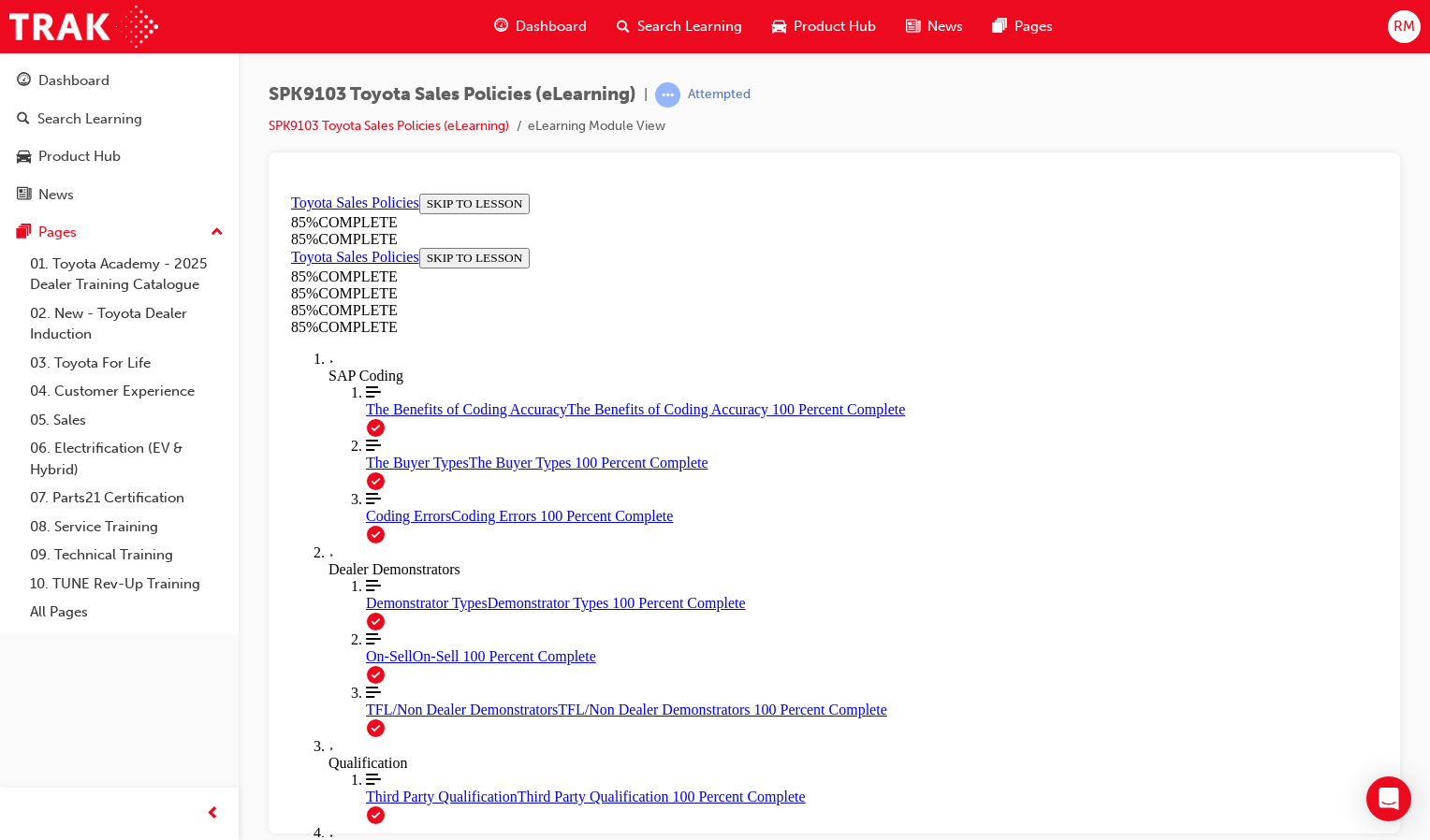
scroll to position [1094, 0]
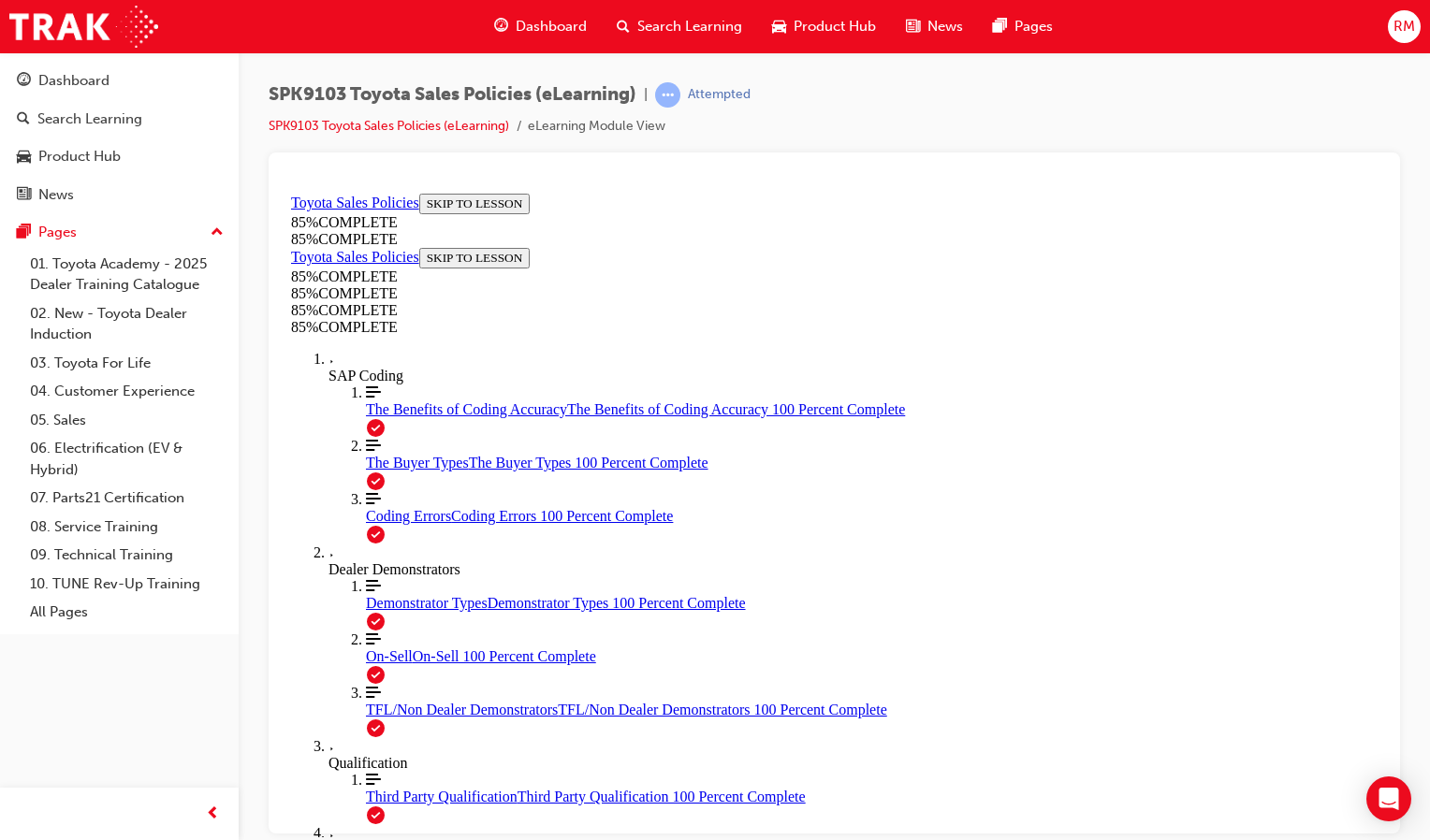
drag, startPoint x: 982, startPoint y: 396, endPoint x: 795, endPoint y: 640, distance: 307.4
drag, startPoint x: 999, startPoint y: 319, endPoint x: 821, endPoint y: 568, distance: 306.1
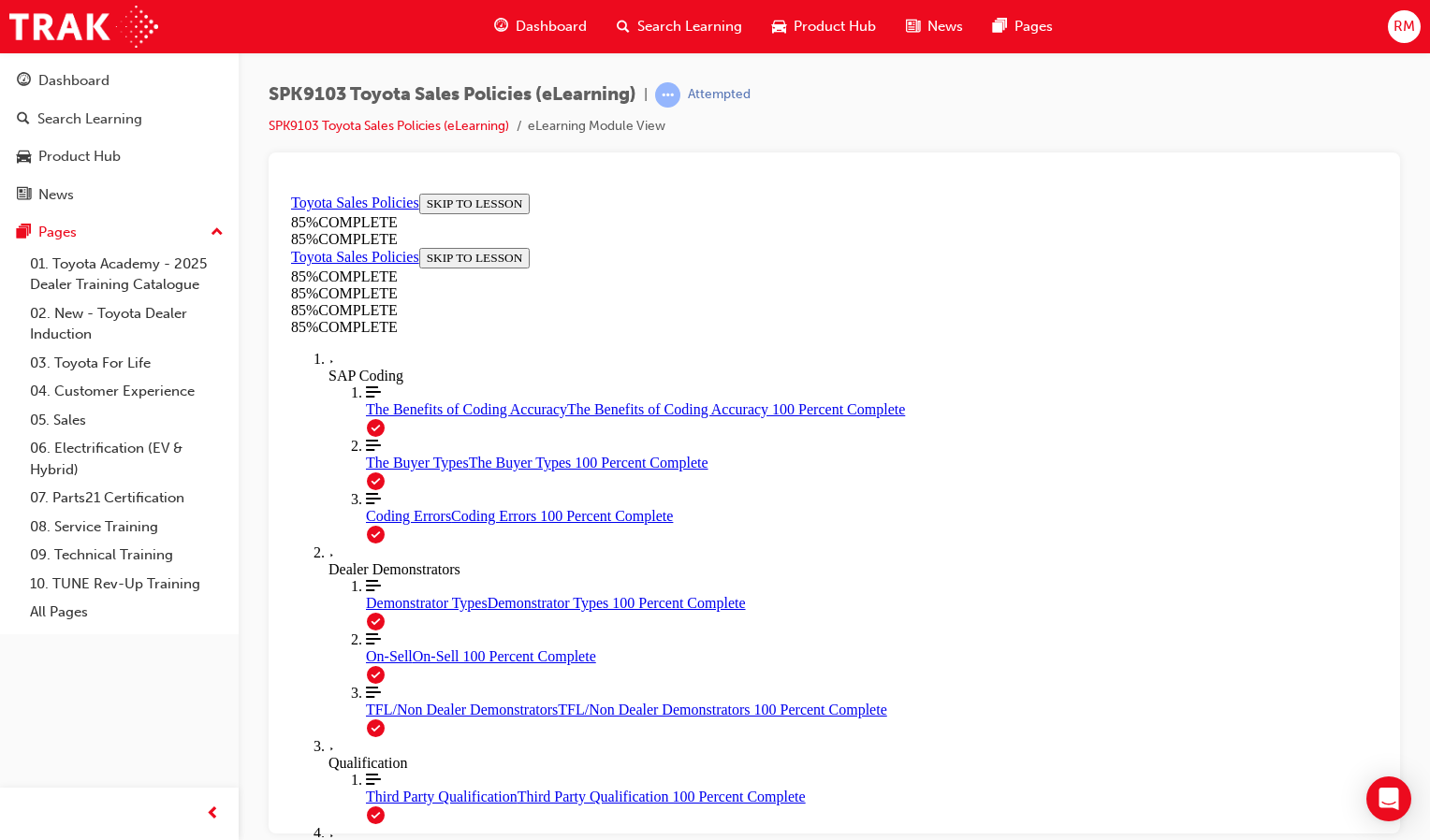
drag, startPoint x: 1024, startPoint y: 285, endPoint x: 858, endPoint y: 526, distance: 292.6
drag, startPoint x: 973, startPoint y: 313, endPoint x: 1178, endPoint y: 560, distance: 321.0
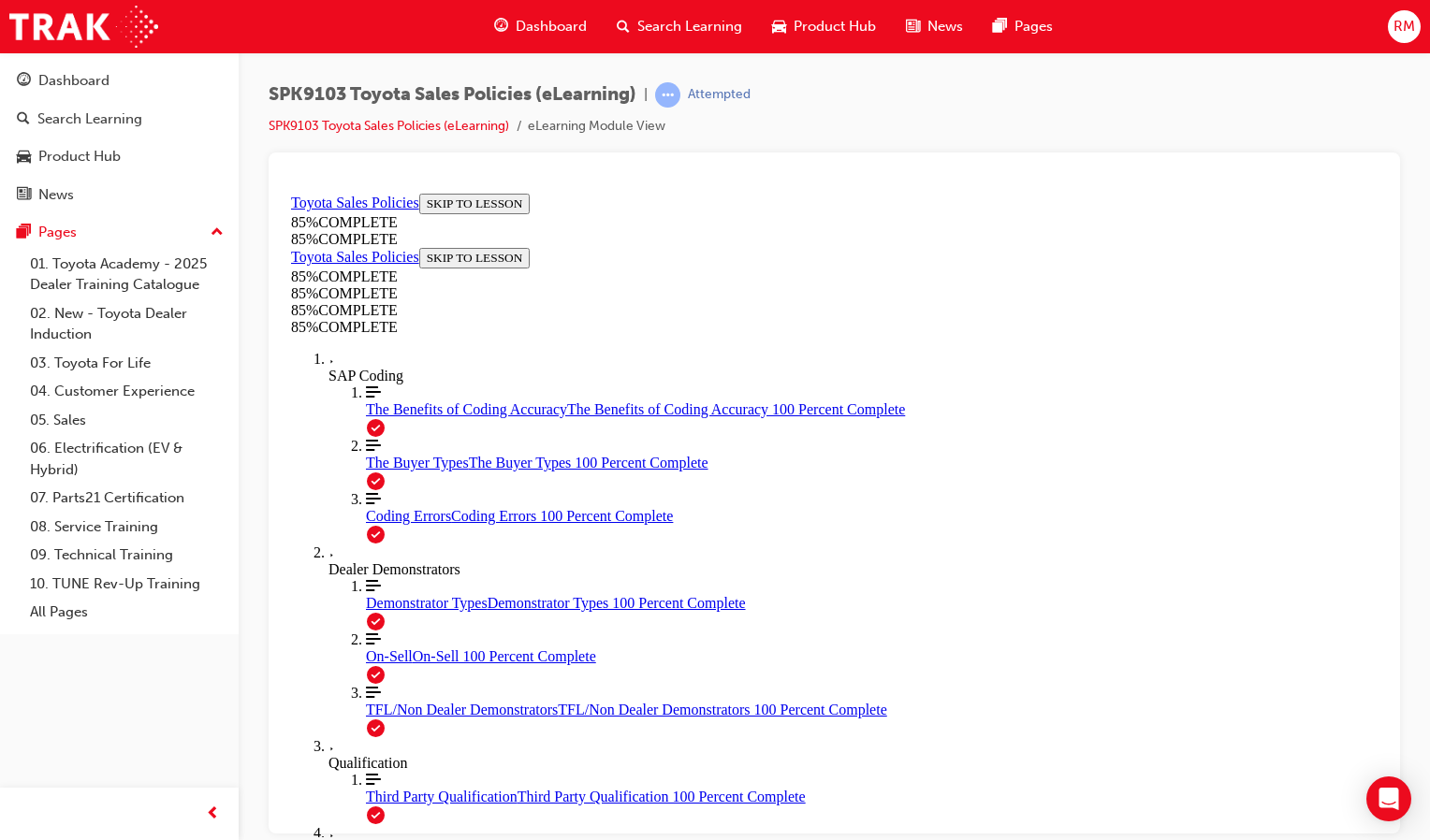
drag, startPoint x: 1032, startPoint y: 293, endPoint x: 859, endPoint y: 540, distance: 301.6
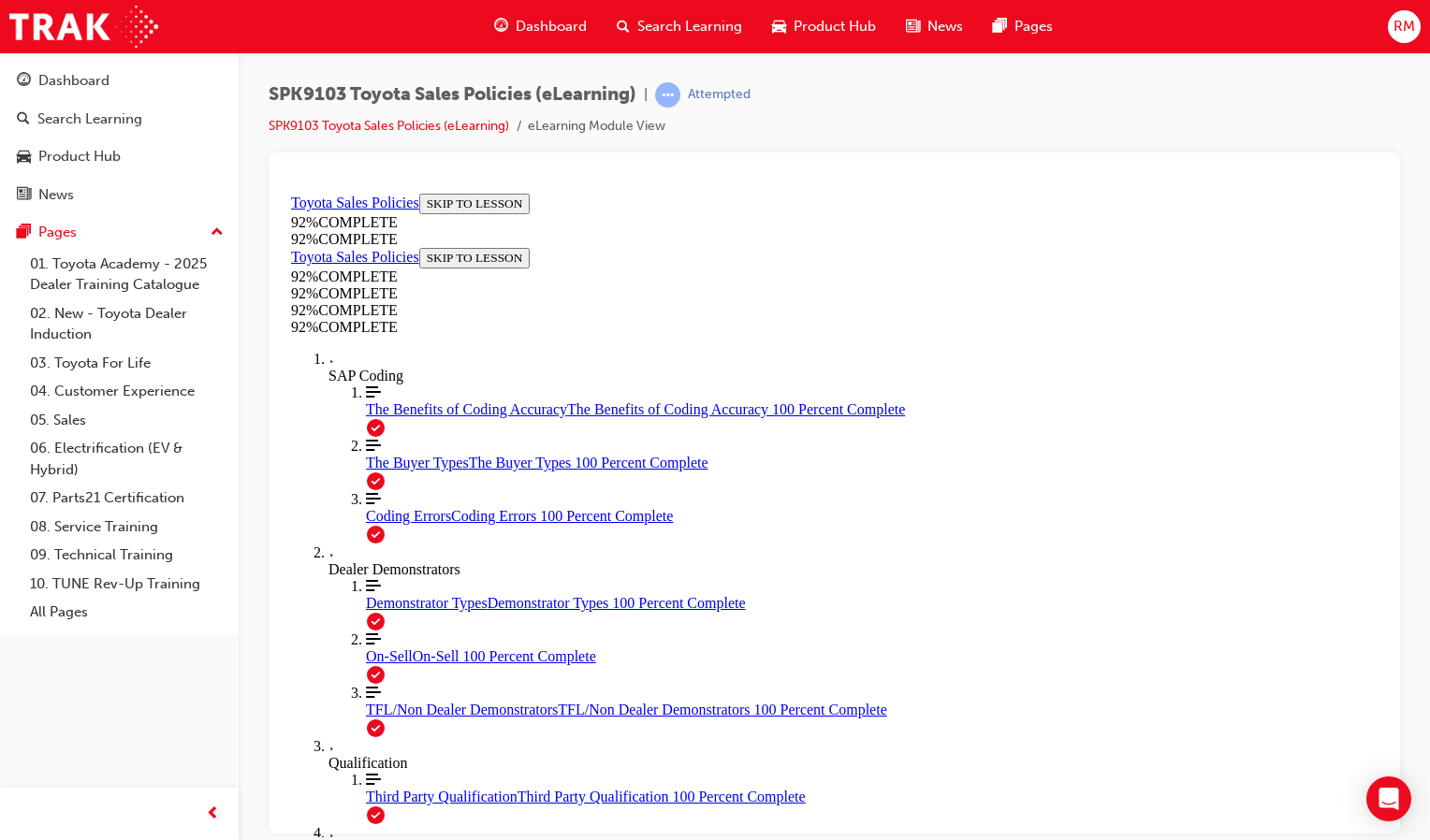
scroll to position [65, 0]
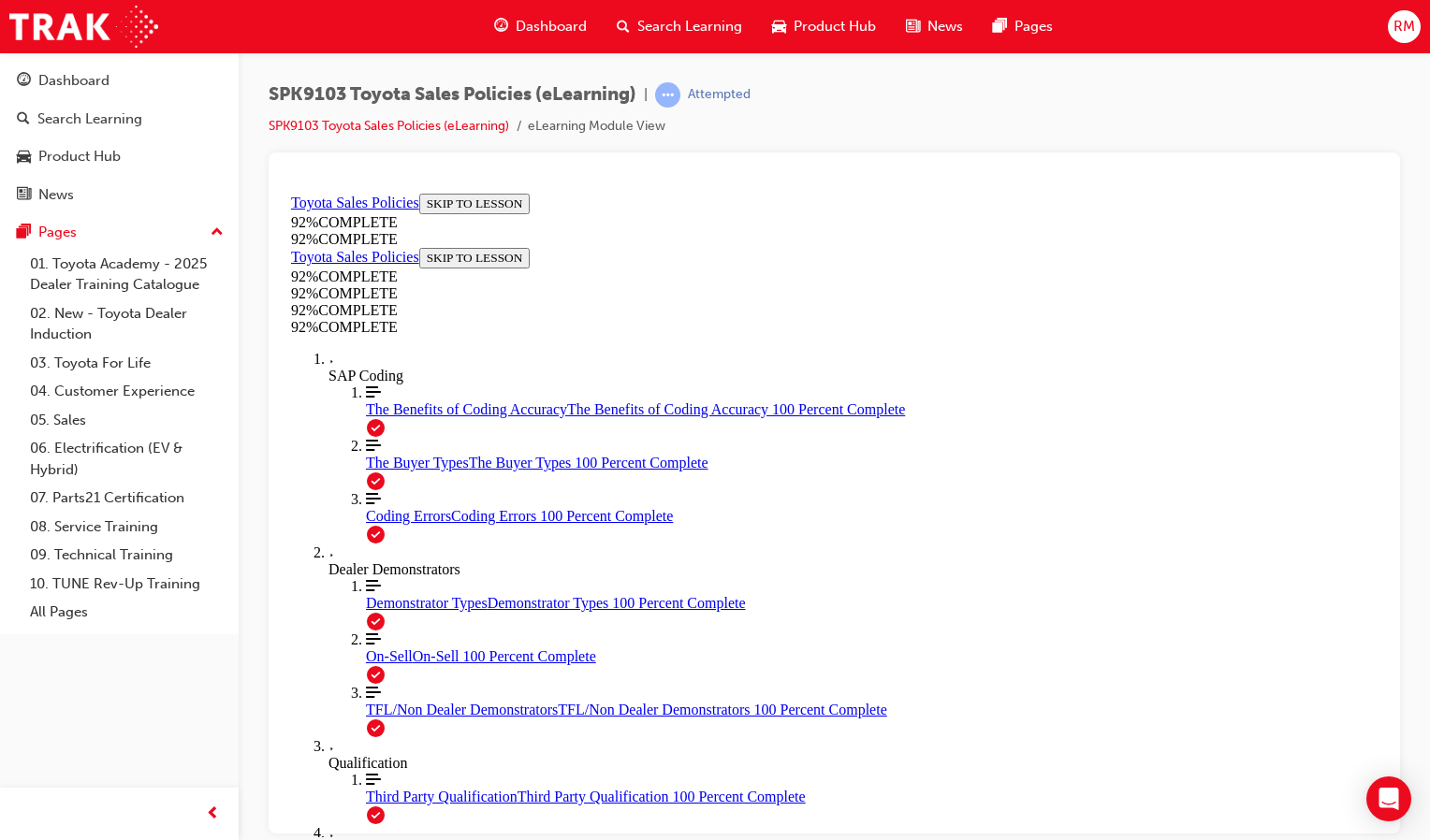
drag, startPoint x: 749, startPoint y: 660, endPoint x: 762, endPoint y: 664, distance: 13.6
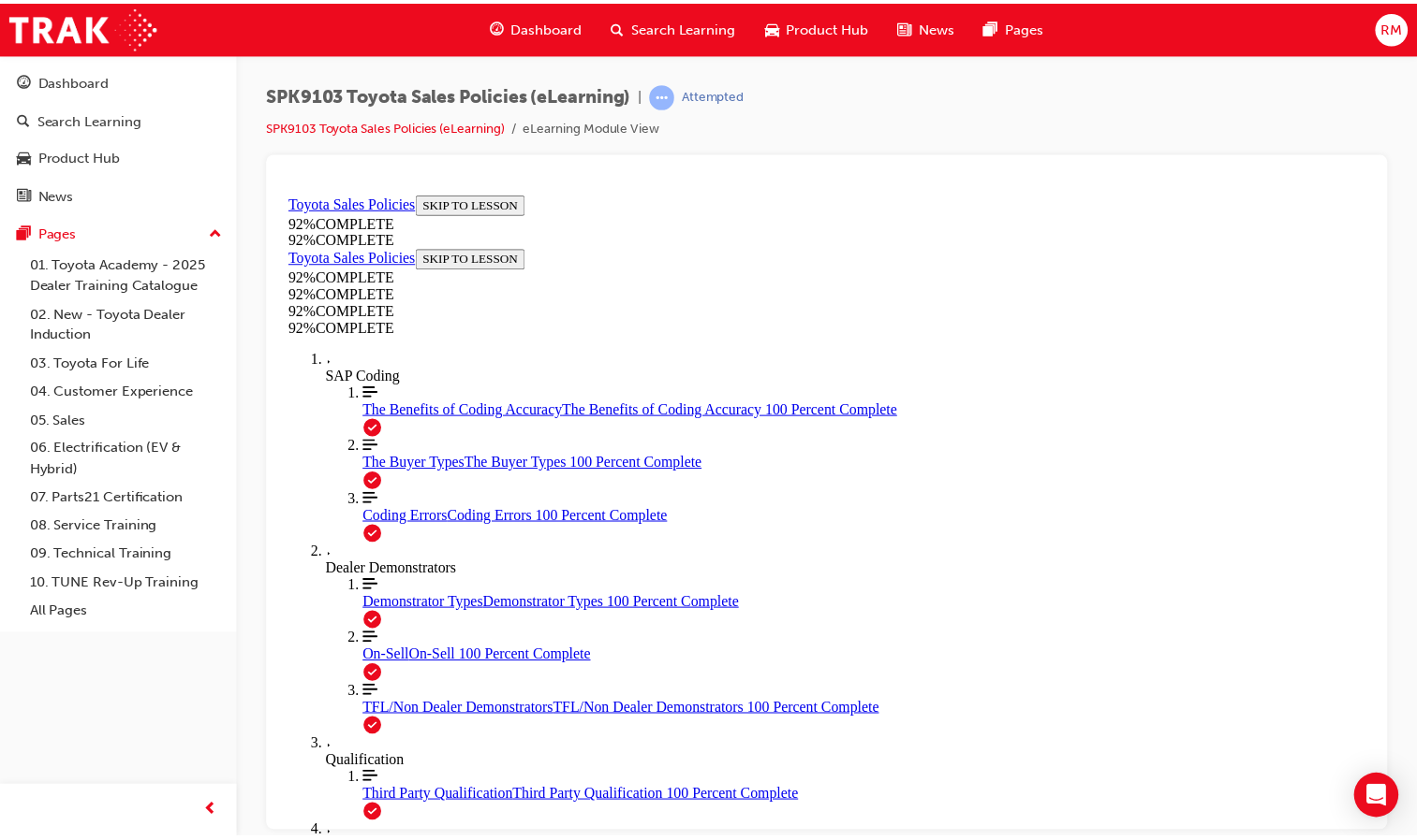
scroll to position [150, 0]
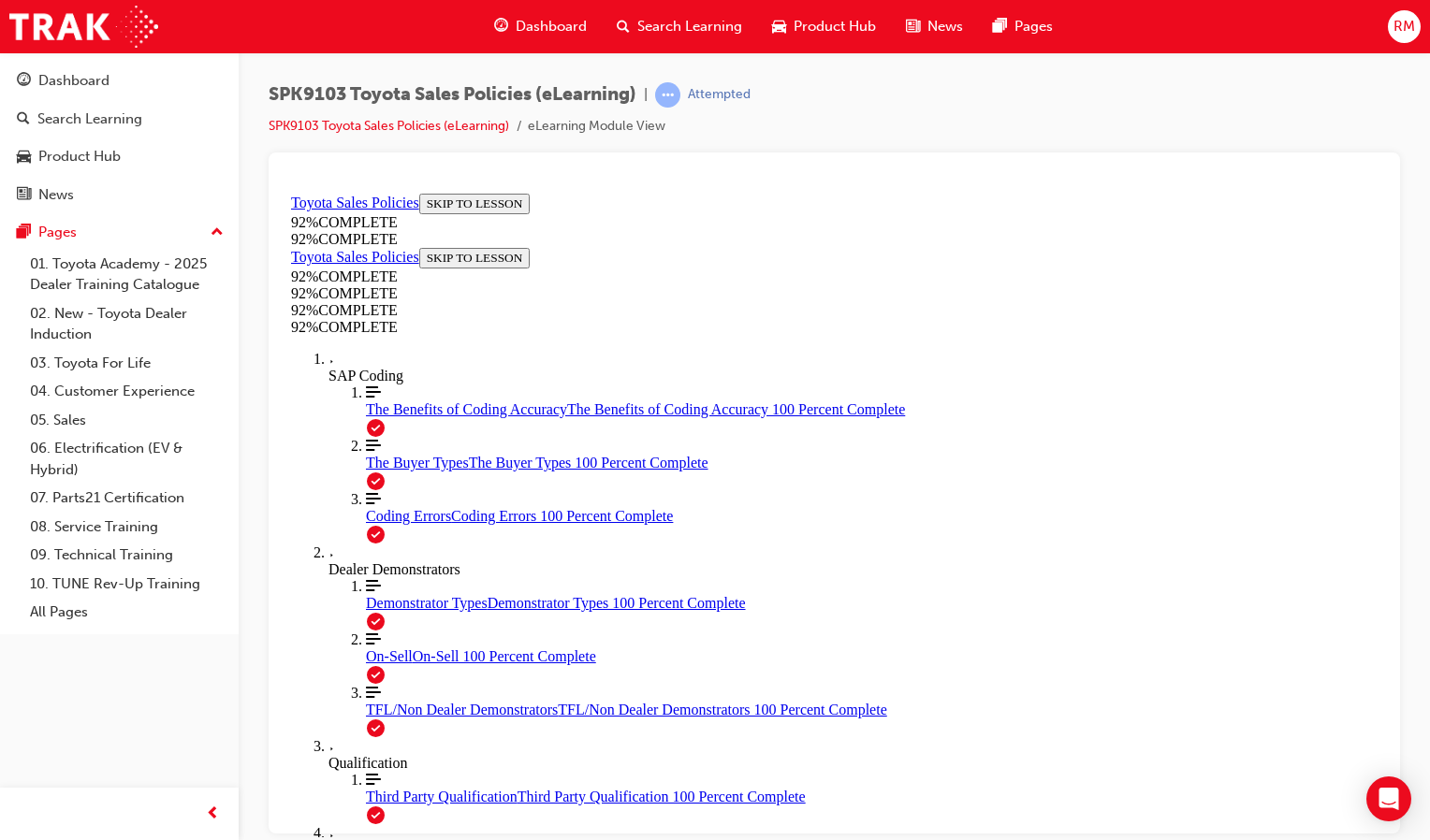
scroll to position [0, 0]
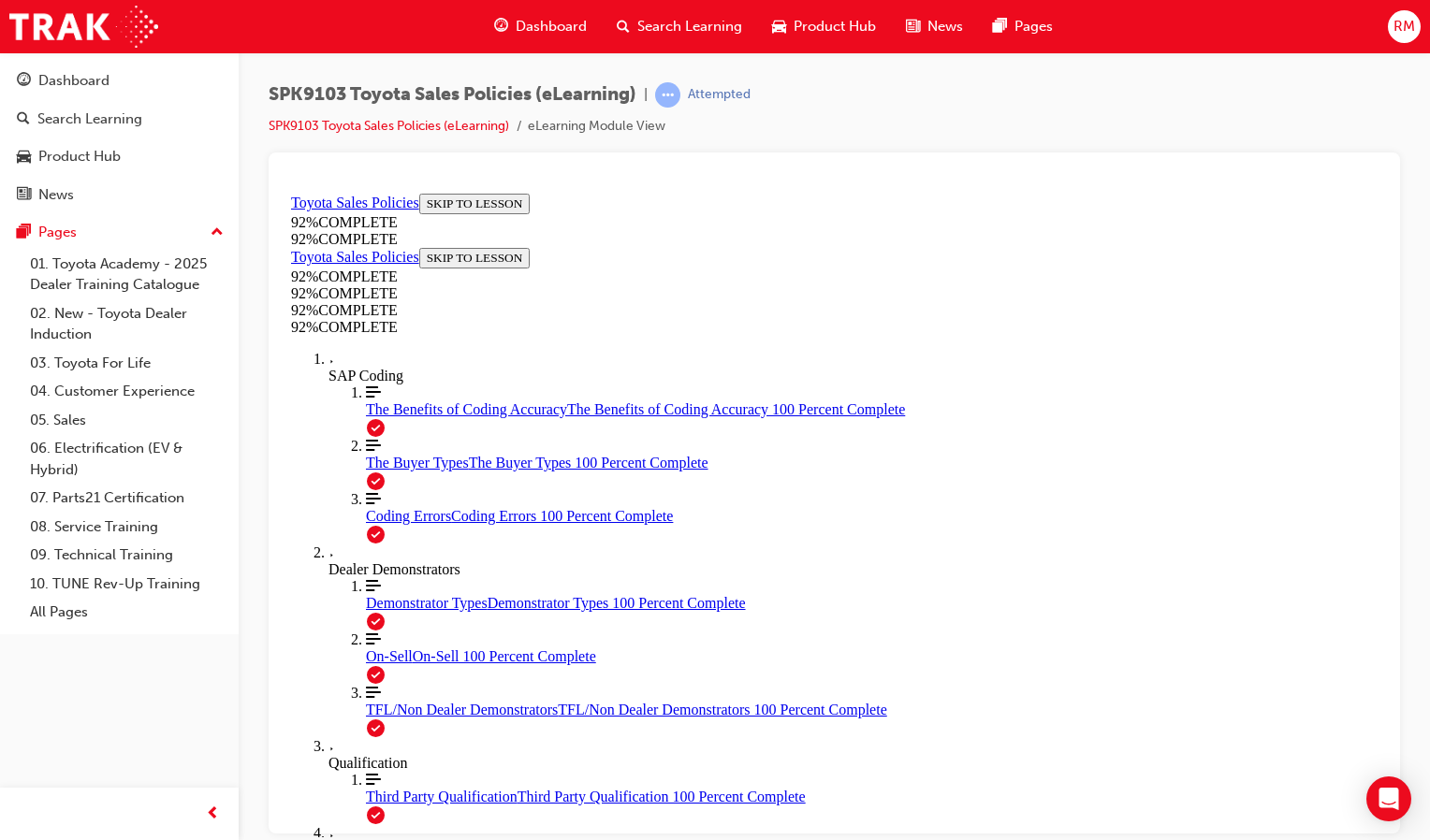
scroll to position [162, 0]
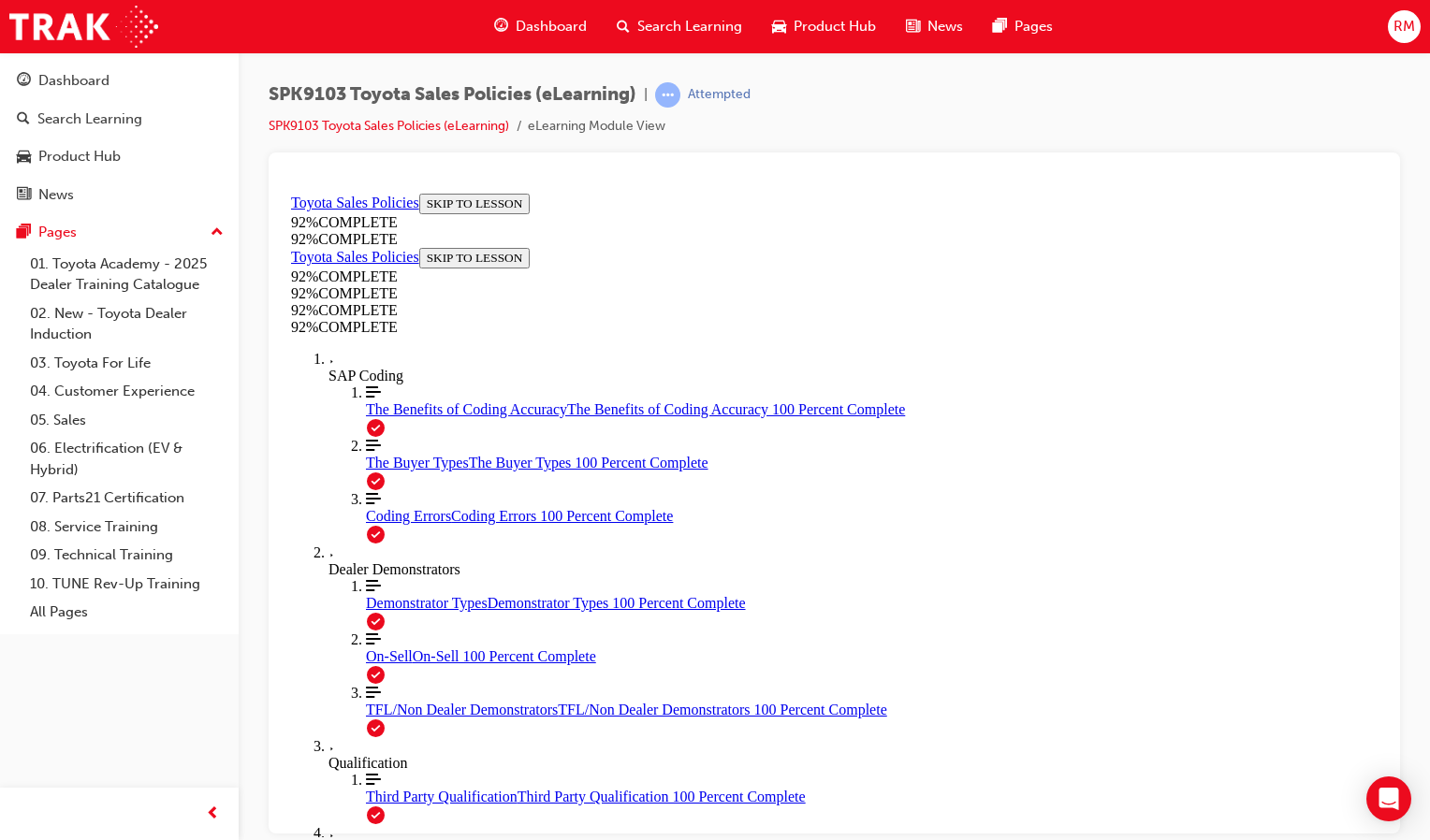
scroll to position [69, 0]
drag, startPoint x: 987, startPoint y: 756, endPoint x: 992, endPoint y: 738, distance: 18.7
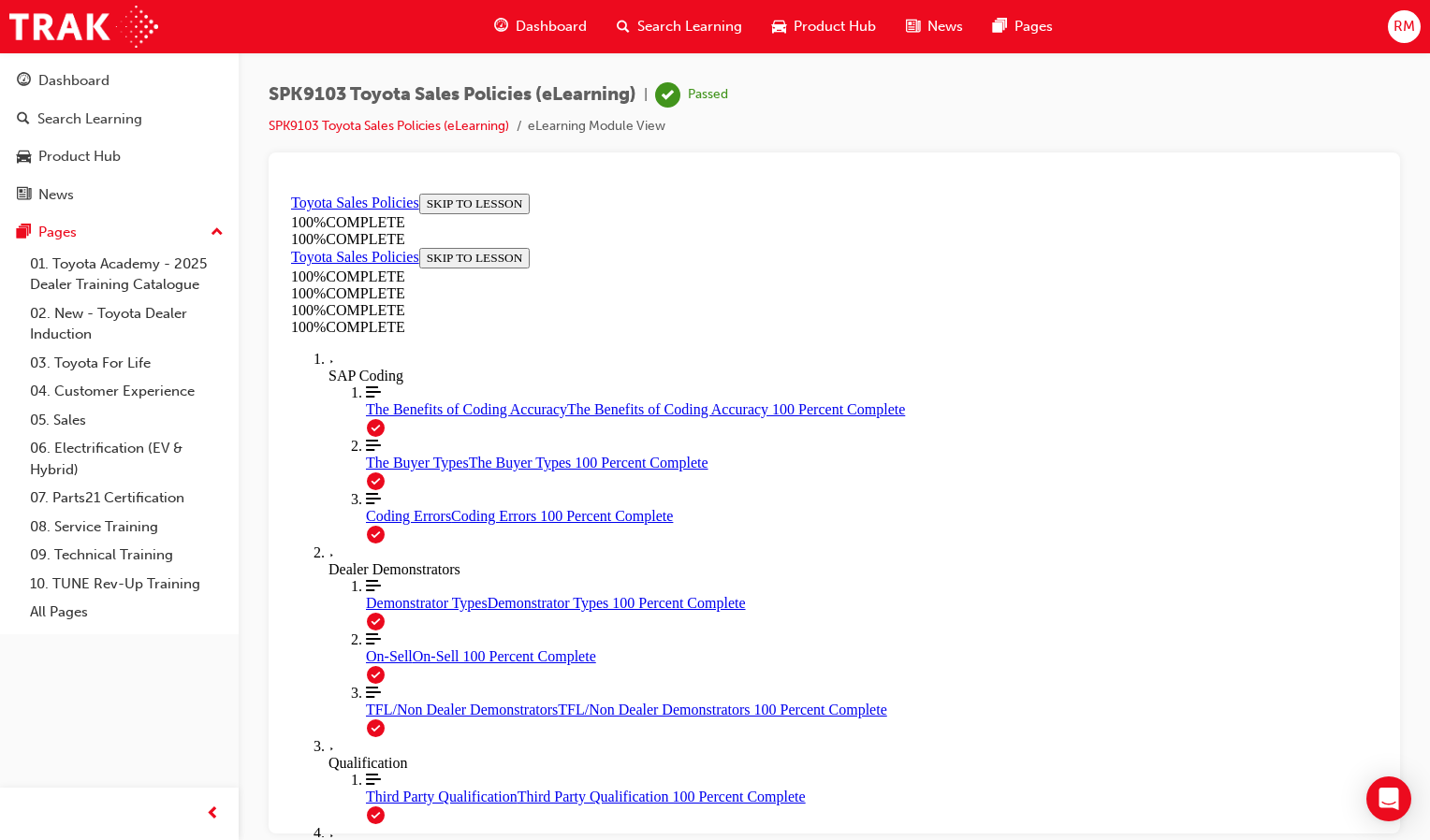
scroll to position [68, 0]
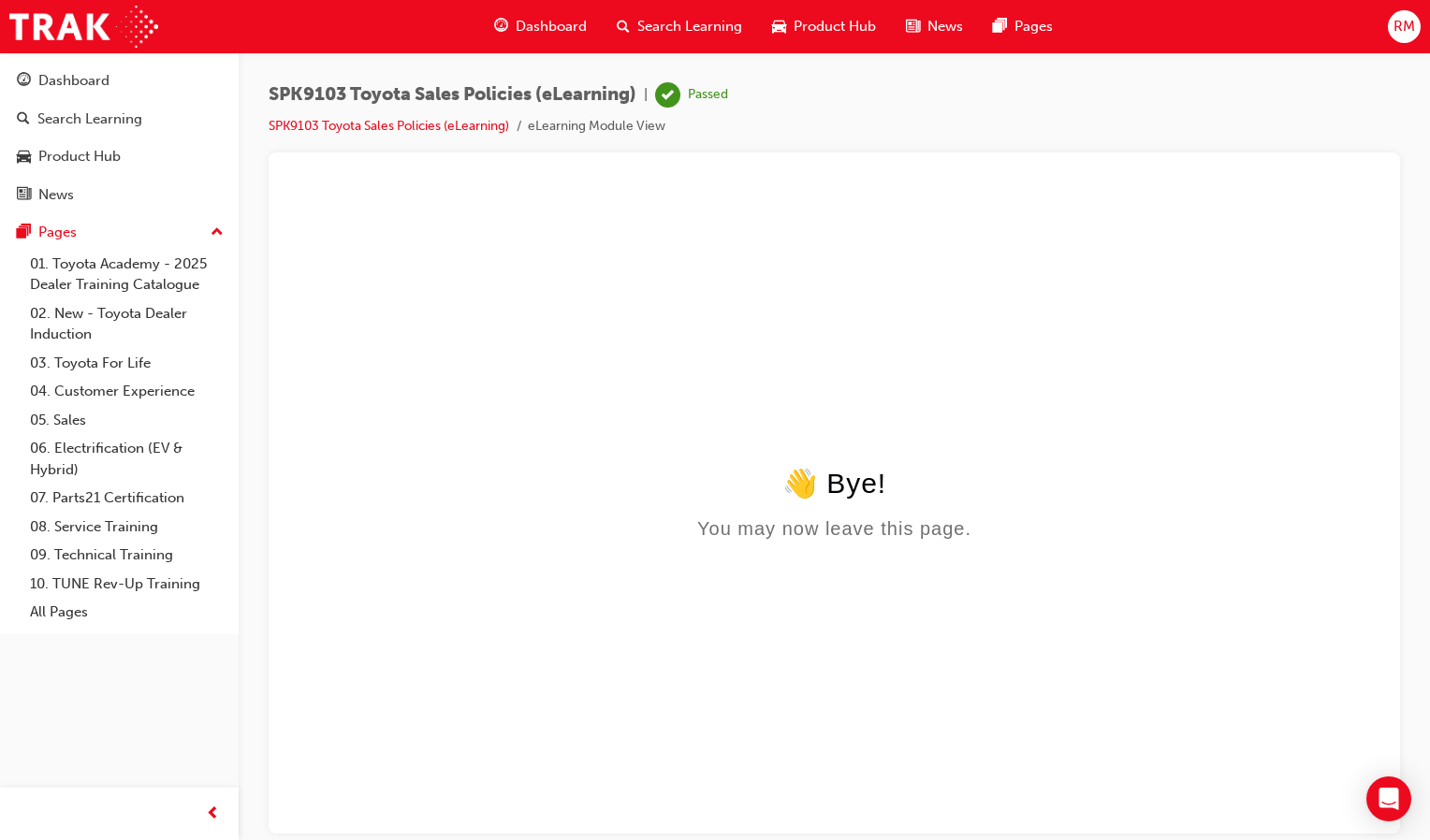
scroll to position [0, 0]
